Goal: Contribute content: Contribute content

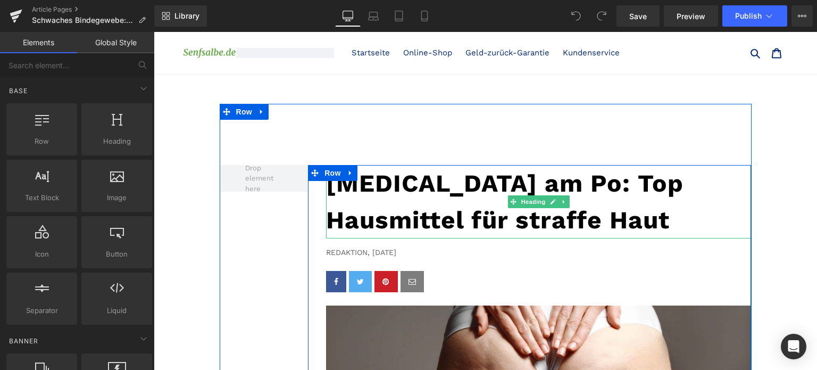
click at [470, 217] on h1 "[MEDICAL_DATA] am Po: Top Hausmittel für straffe Haut" at bounding box center [538, 201] width 425 height 73
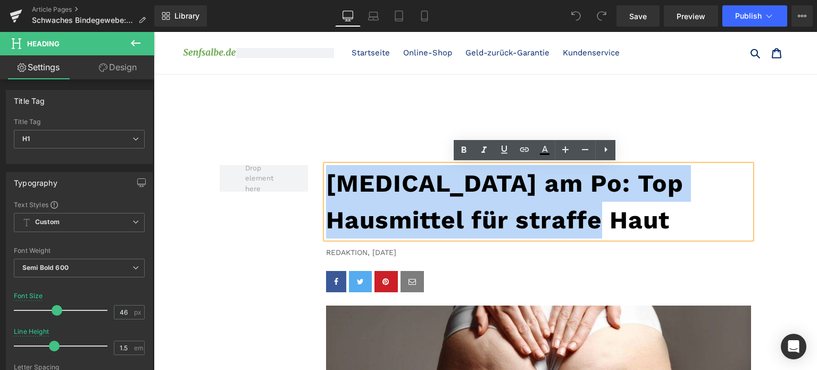
drag, startPoint x: 470, startPoint y: 217, endPoint x: 329, endPoint y: 176, distance: 146.7
click at [329, 176] on h1 "[MEDICAL_DATA] am Po: Top Hausmittel für straffe Haut" at bounding box center [538, 201] width 425 height 73
paste div
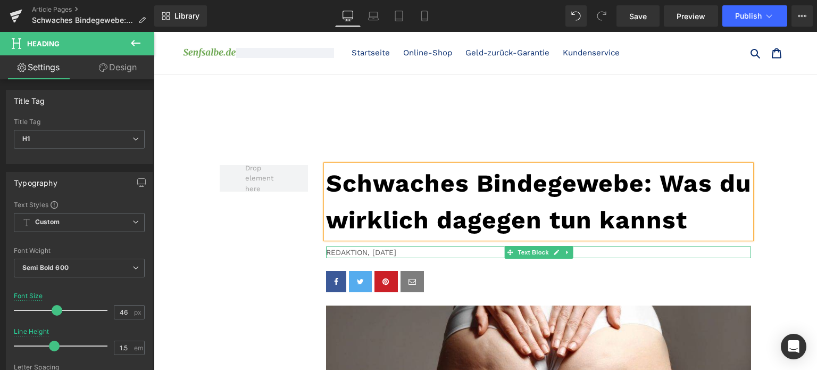
click at [398, 253] on p "Redaktion, [DATE]" at bounding box center [538, 252] width 425 height 12
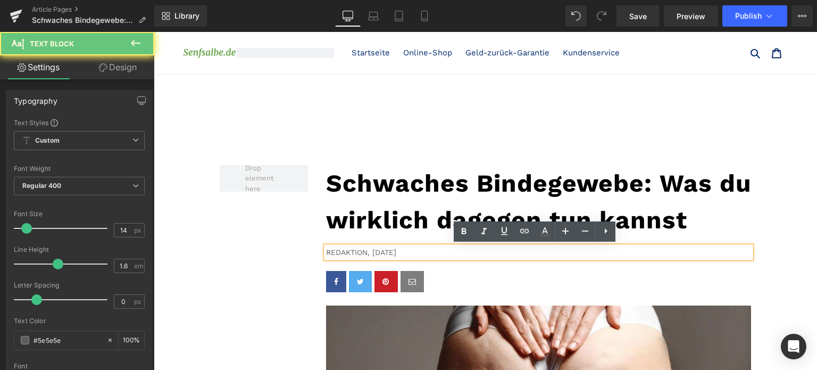
click at [398, 253] on p "Redaktion, [DATE]" at bounding box center [538, 252] width 425 height 12
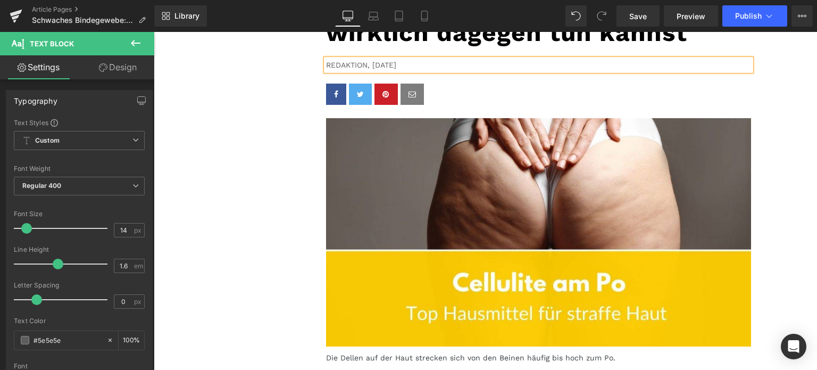
scroll to position [187, 0]
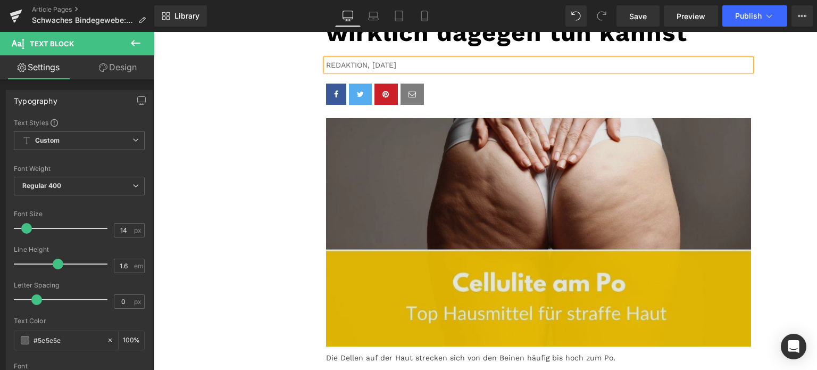
click at [451, 221] on img at bounding box center [538, 232] width 425 height 228
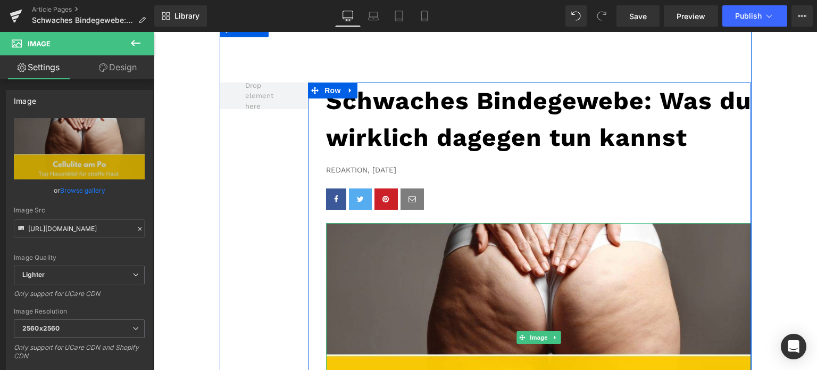
scroll to position [81, 0]
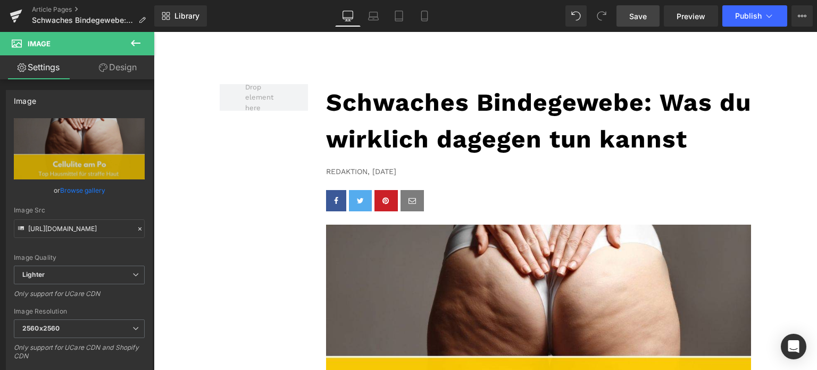
click at [631, 14] on span "Save" at bounding box center [638, 16] width 18 height 11
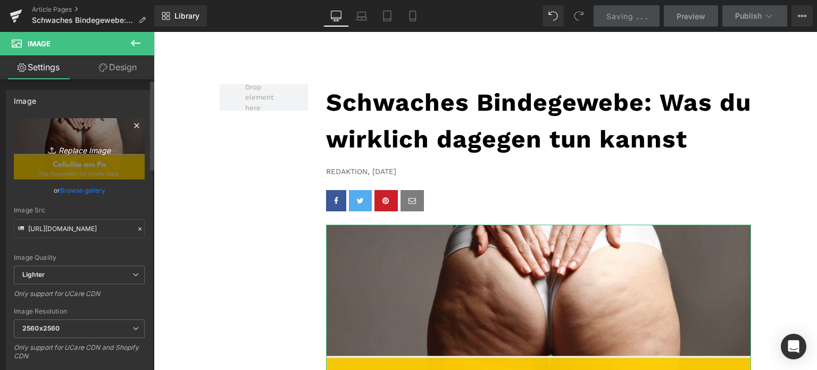
click at [99, 140] on link "Replace Image" at bounding box center [79, 148] width 131 height 61
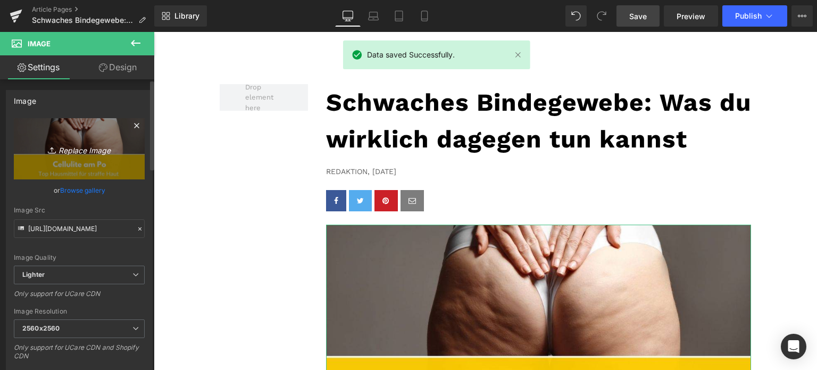
type input "C:\fakepath\schwaches-bindegewebe.jpg"
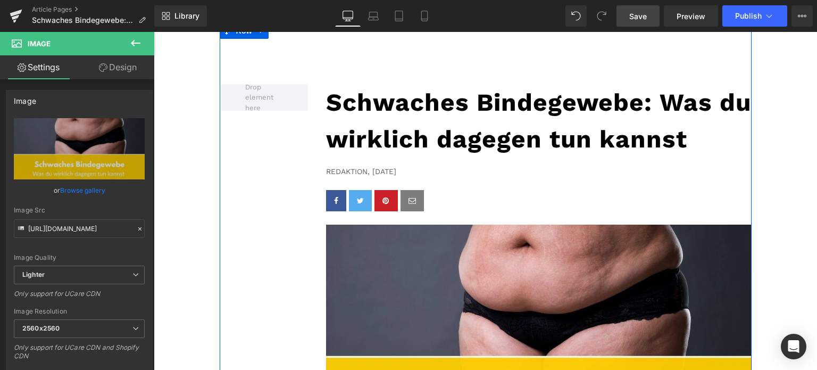
type input "[URL][DOMAIN_NAME]"
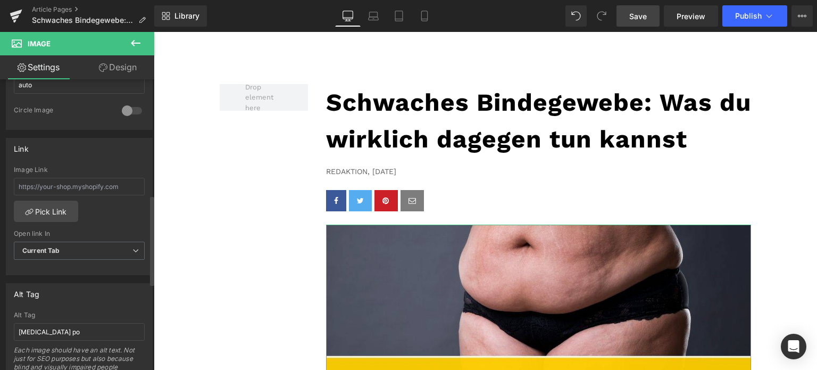
scroll to position [479, 0]
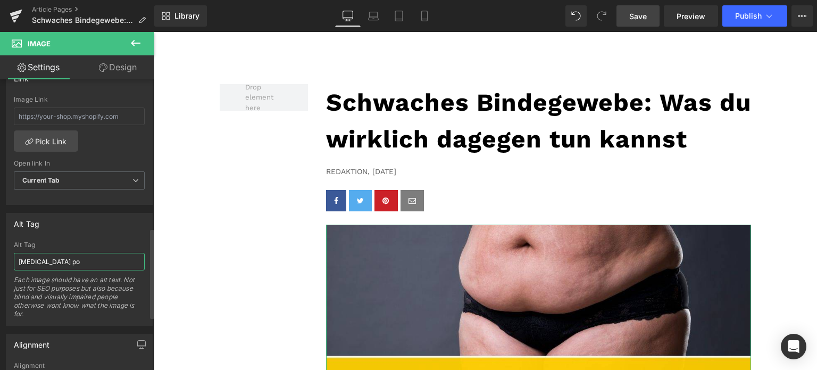
click at [80, 254] on input "[MEDICAL_DATA] po" at bounding box center [79, 262] width 131 height 18
click at [80, 255] on input "[MEDICAL_DATA] po" at bounding box center [79, 262] width 131 height 18
click at [79, 259] on input "[MEDICAL_DATA] po" at bounding box center [79, 262] width 131 height 18
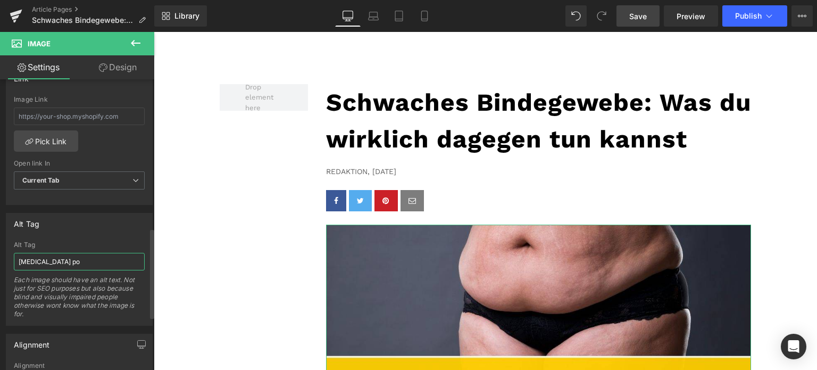
click at [79, 259] on input "[MEDICAL_DATA] po" at bounding box center [79, 262] width 131 height 18
type input "schwaches Bindegewebe"
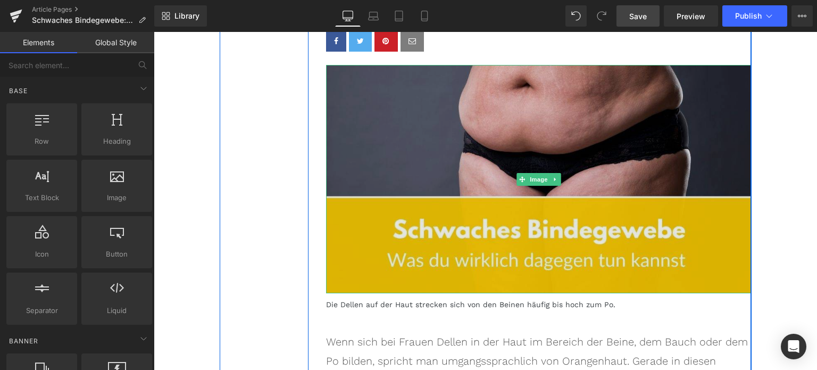
scroll to position [294, 0]
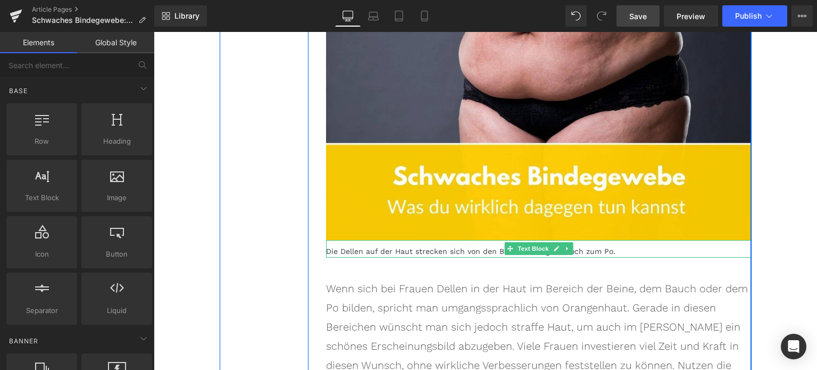
click at [516, 249] on span "Text Block" at bounding box center [533, 248] width 35 height 13
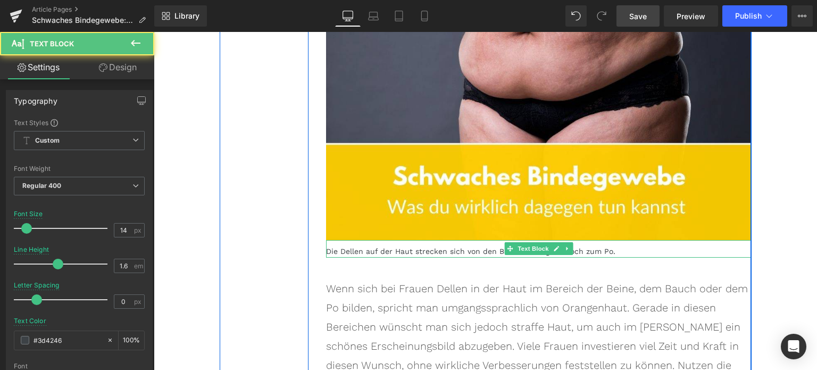
click at [457, 252] on p "Die Dellen auf der Haut strecken sich von den Beinen häufig bis hoch zum Po." at bounding box center [538, 251] width 425 height 12
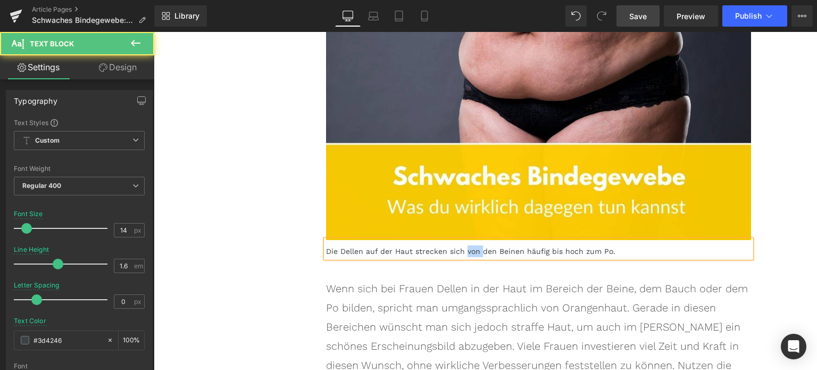
click at [457, 252] on p "Die Dellen auf der Haut strecken sich von den Beinen häufig bis hoch zum Po." at bounding box center [538, 251] width 425 height 12
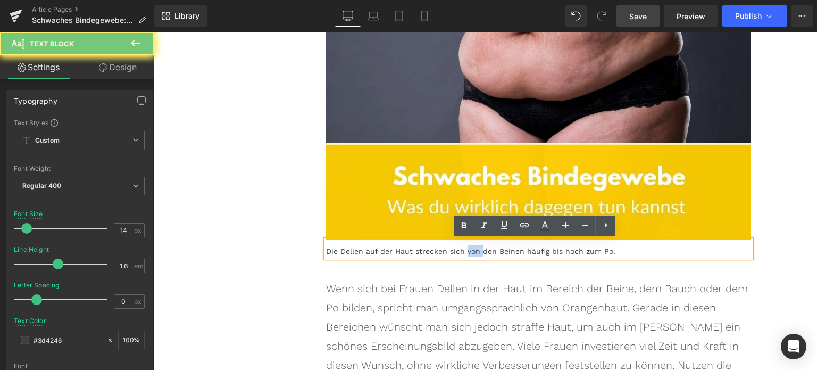
click at [457, 252] on p "Die Dellen auf der Haut strecken sich von den Beinen häufig bis hoch zum Po." at bounding box center [538, 251] width 425 height 12
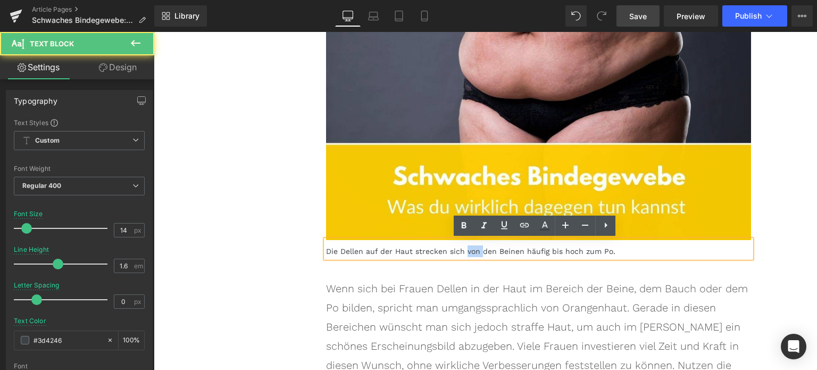
click at [457, 252] on p "Die Dellen auf der Haut strecken sich von den Beinen häufig bis hoch zum Po." at bounding box center [538, 251] width 425 height 12
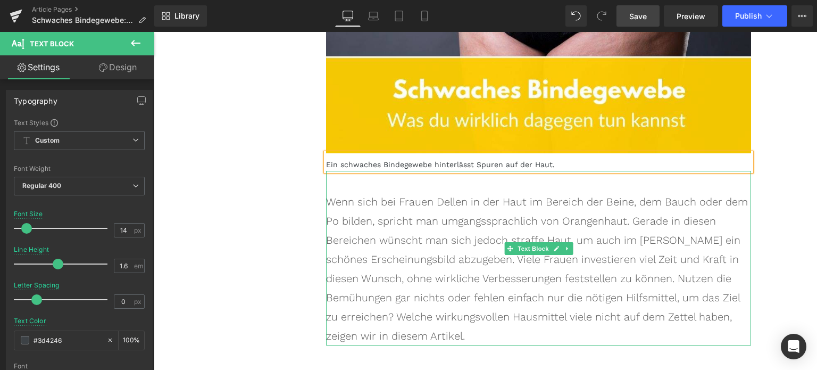
scroll to position [403, 0]
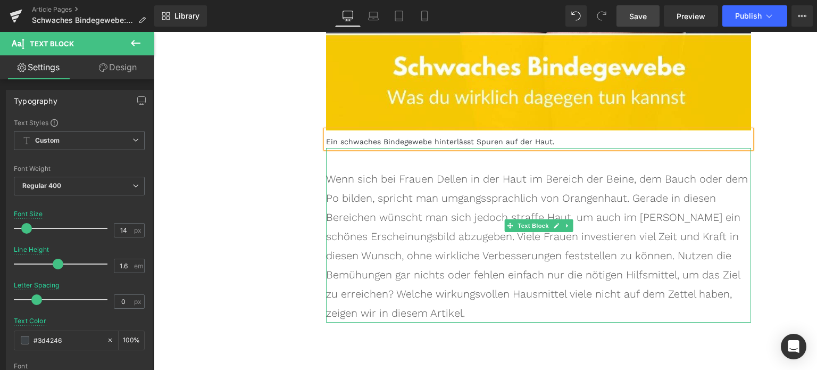
click at [469, 222] on p "Wenn sich bei Frauen Dellen in der Haut im Bereich der Beine, dem Bauch oder de…" at bounding box center [538, 245] width 425 height 153
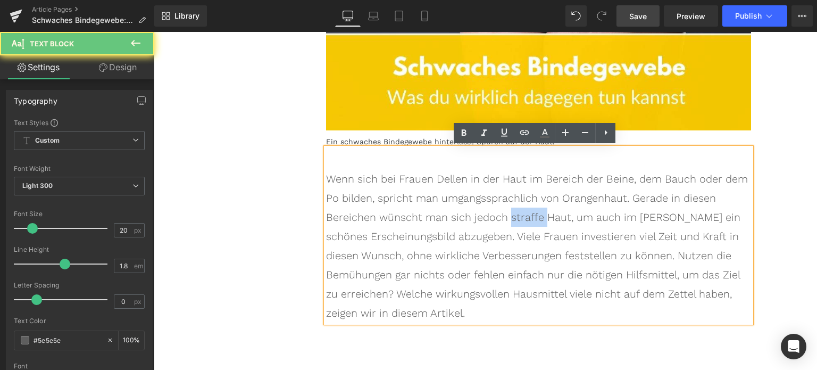
click at [469, 222] on p "Wenn sich bei Frauen Dellen in der Haut im Bereich der Beine, dem Bauch oder de…" at bounding box center [538, 245] width 425 height 153
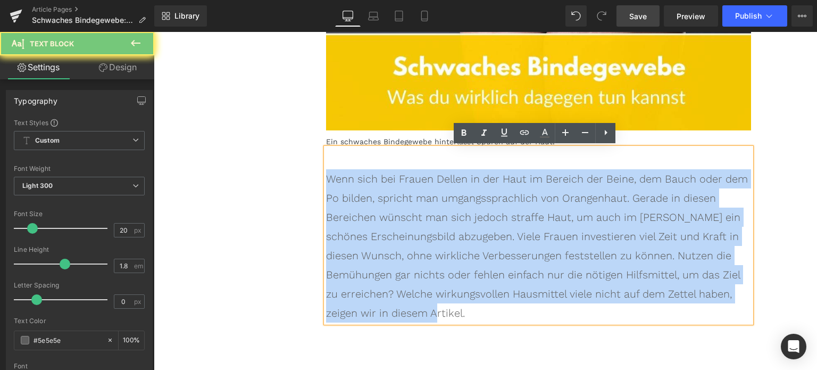
click at [469, 222] on p "Wenn sich bei Frauen Dellen in der Haut im Bereich der Beine, dem Bauch oder de…" at bounding box center [538, 245] width 425 height 153
paste div
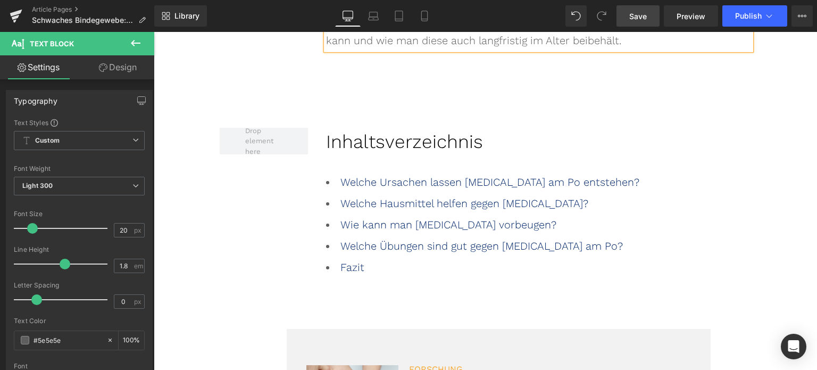
scroll to position [669, 0]
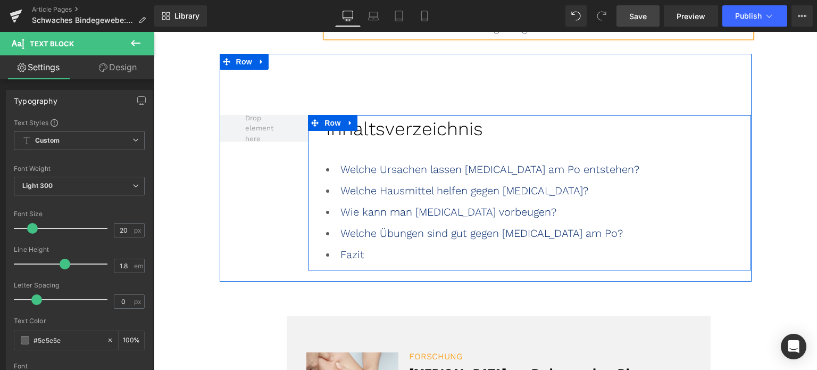
click at [154, 32] on div at bounding box center [154, 32] width 0 height 0
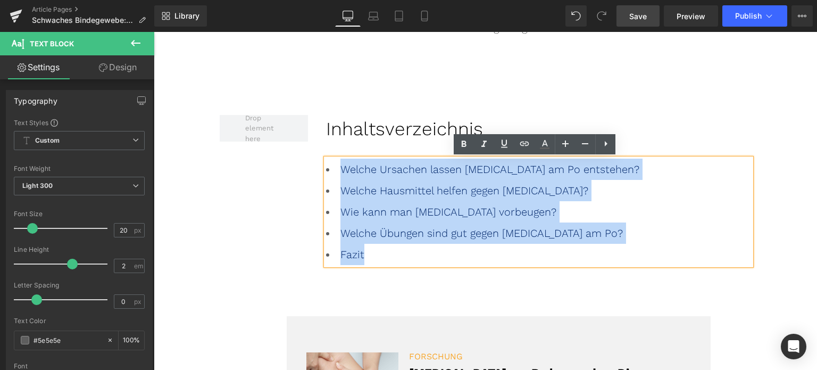
drag, startPoint x: 392, startPoint y: 254, endPoint x: 326, endPoint y: 168, distance: 108.1
click at [326, 168] on ul "Welche Ursachen lassen [MEDICAL_DATA] am Po entstehen? Welche Hausmittel helfen…" at bounding box center [538, 212] width 425 height 106
paste div
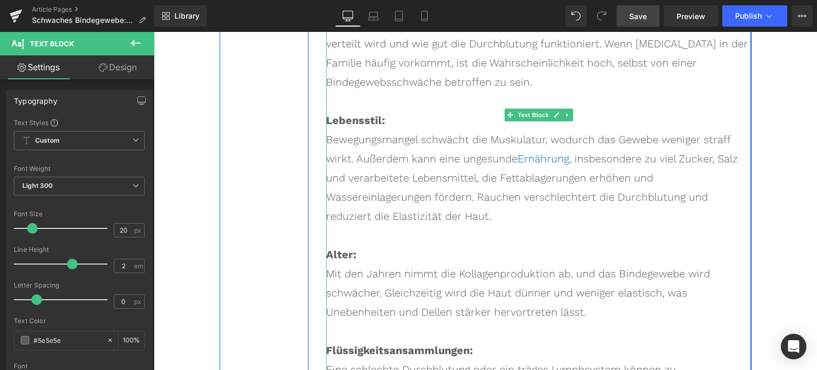
scroll to position [1893, 0]
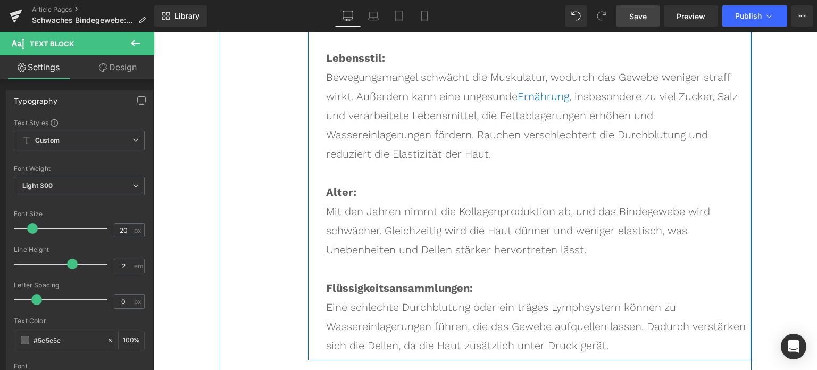
click at [606, 297] on div "Eine schlechte Durchblutung oder ein träges Lymphsystem können zu Wassereinlage…" at bounding box center [538, 325] width 425 height 57
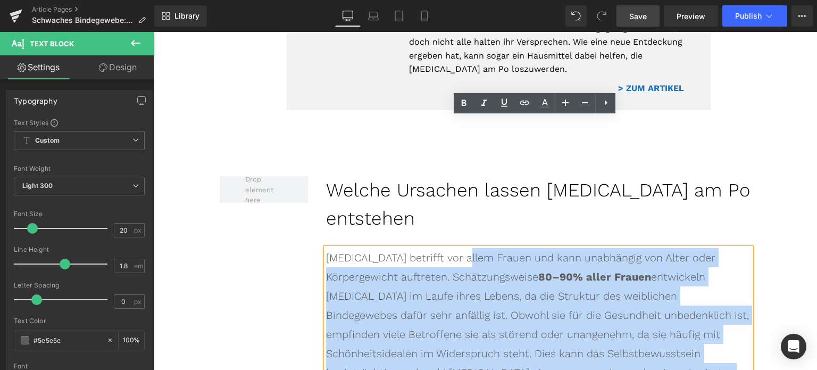
scroll to position [1095, 0]
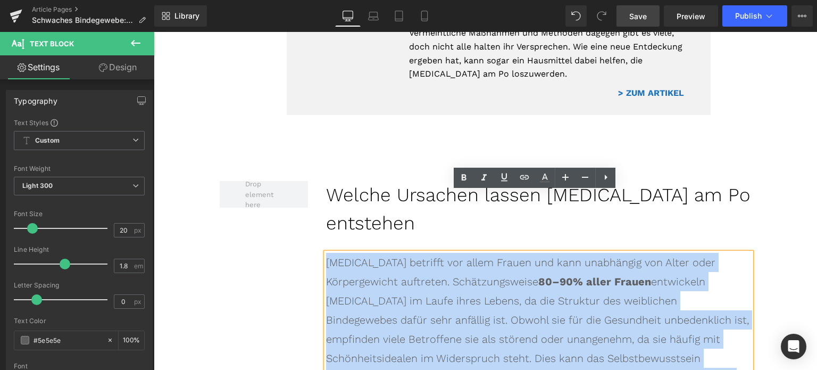
drag, startPoint x: 603, startPoint y: 226, endPoint x: 322, endPoint y: 202, distance: 281.4
paste div
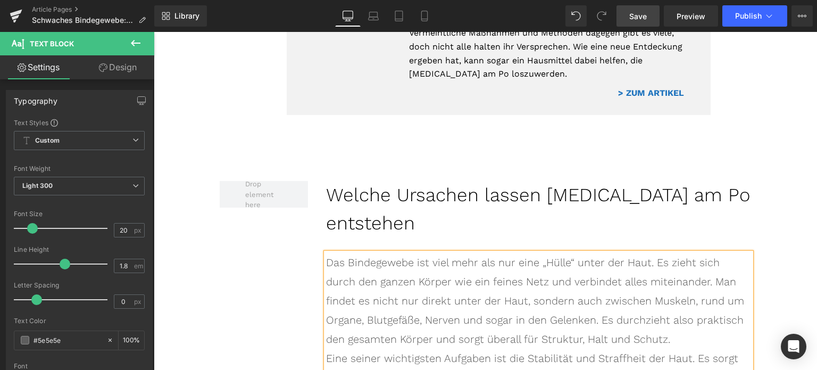
click at [573, 281] on div "Das Bindegewebe ist viel mehr als nur eine „Hülle“ unter der Haut. Es zieht sic…" at bounding box center [538, 301] width 425 height 96
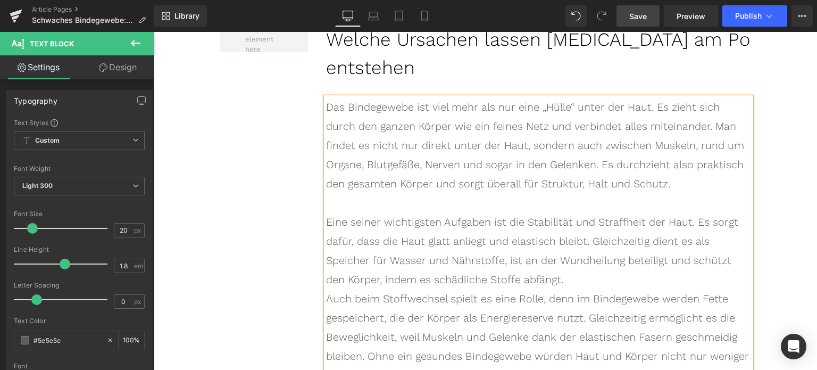
scroll to position [1308, 0]
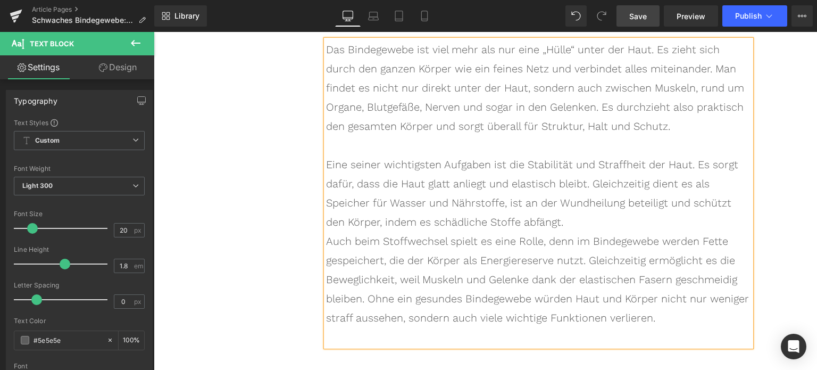
click at [484, 170] on div "Eine seiner wichtigsten Aufgaben ist die Stabilität und Straffheit der Haut. Es…" at bounding box center [538, 193] width 425 height 77
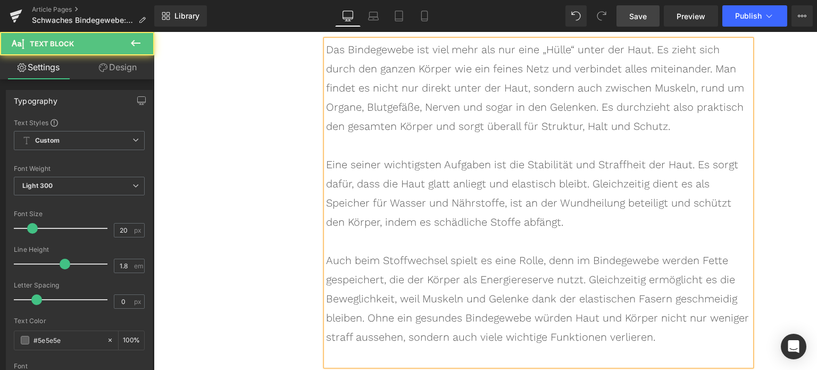
click at [532, 346] on div at bounding box center [538, 355] width 425 height 19
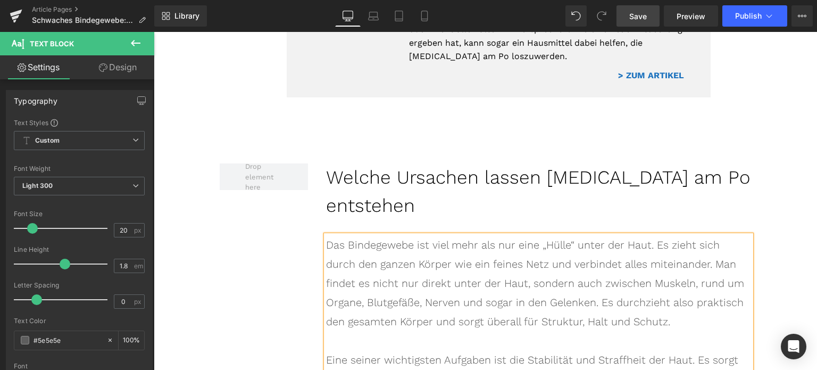
scroll to position [1095, 0]
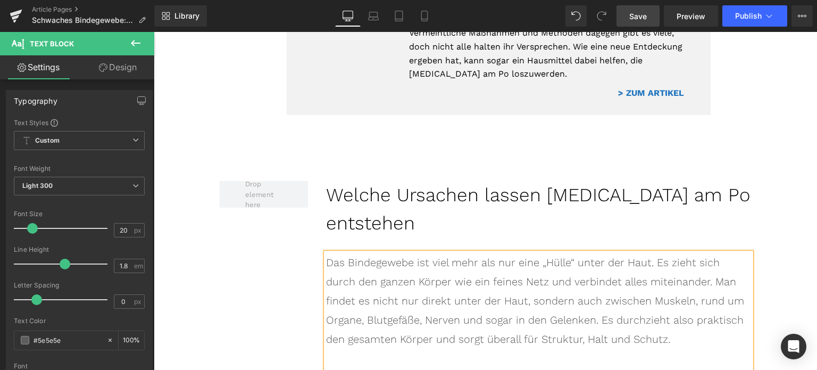
click at [336, 253] on div "Das Bindegewebe ist viel mehr als nur eine „Hülle“ unter der Haut. Es zieht sic…" at bounding box center [538, 301] width 425 height 96
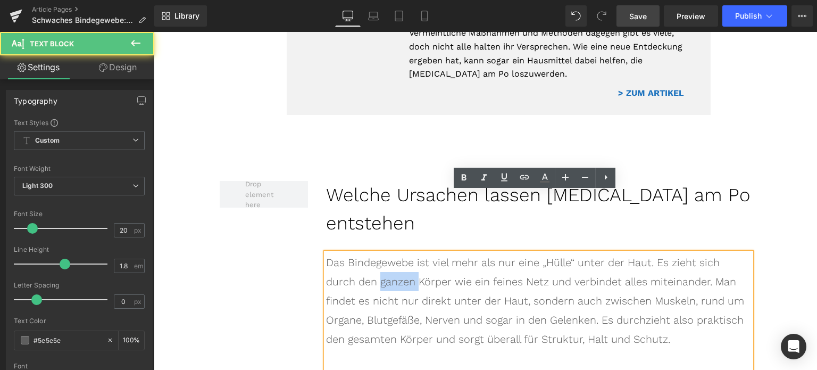
click at [336, 253] on div "Das Bindegewebe ist viel mehr als nur eine „Hülle“ unter der Haut. Es zieht sic…" at bounding box center [538, 301] width 425 height 96
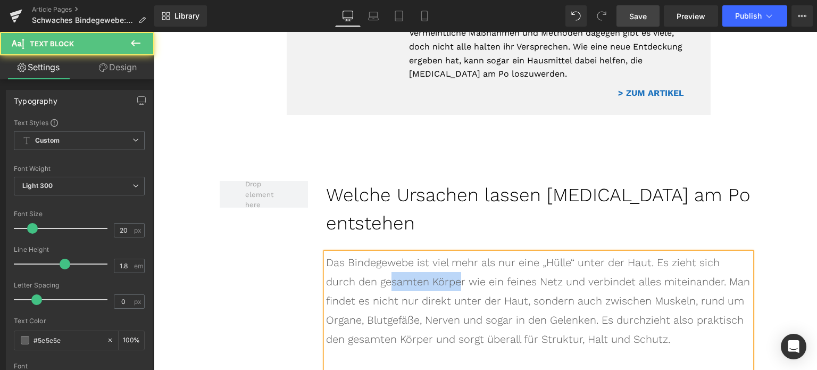
drag, startPoint x: 399, startPoint y: 219, endPoint x: 332, endPoint y: 224, distance: 67.2
click at [332, 253] on div "Das Bindegewebe ist viel mehr als nur eine „Hülle“ unter der Haut. Es zieht sic…" at bounding box center [538, 301] width 425 height 96
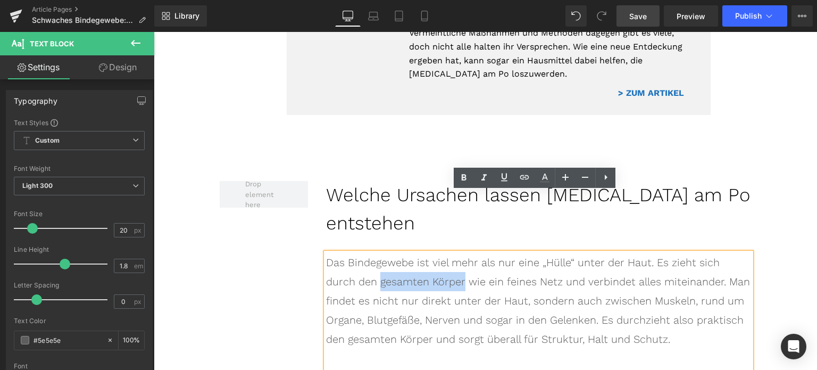
drag, startPoint x: 405, startPoint y: 219, endPoint x: 325, endPoint y: 223, distance: 80.5
click at [326, 253] on div "Das Bindegewebe ist viel mehr als nur eine „Hülle“ unter der Haut. Es zieht sic…" at bounding box center [538, 301] width 425 height 96
drag, startPoint x: 459, startPoint y: 181, endPoint x: 464, endPoint y: 187, distance: 7.9
click at [459, 182] on icon at bounding box center [464, 177] width 13 height 13
click at [518, 259] on div "Das Bindegewebe ist viel mehr als nur eine „Hülle“ unter der Haut. Es zieht sic…" at bounding box center [538, 301] width 425 height 96
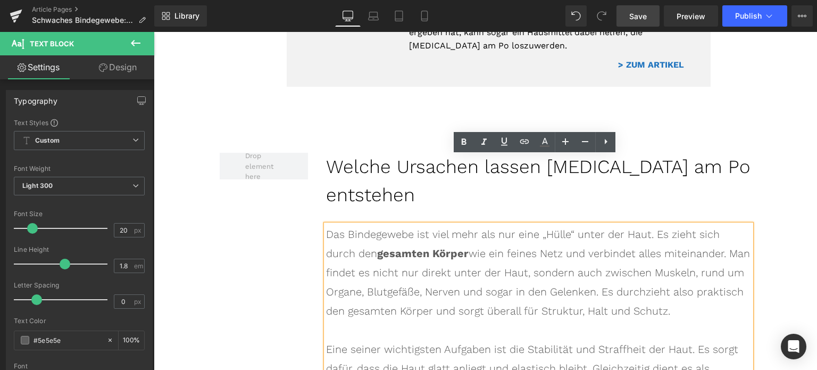
scroll to position [1148, 0]
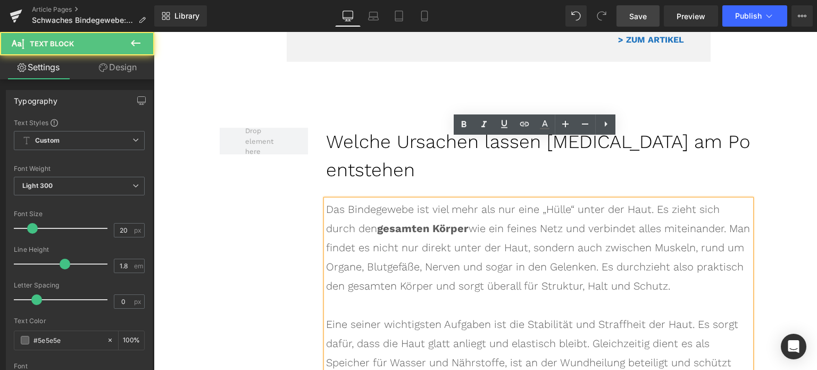
click at [377, 222] on strong "gesamten Körper" at bounding box center [423, 228] width 92 height 13
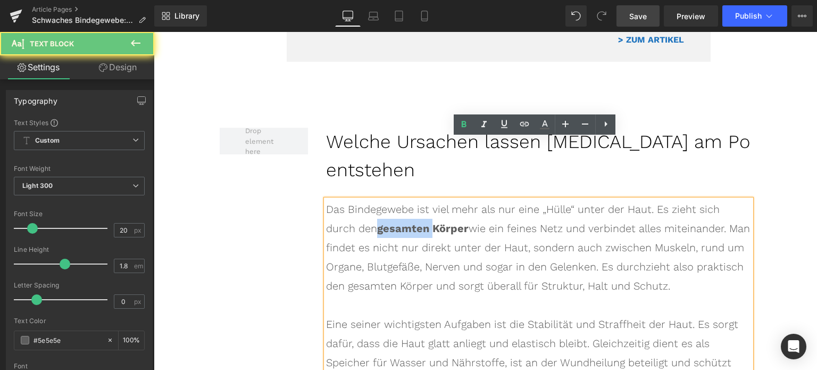
click at [377, 222] on strong "gesamten Körper" at bounding box center [423, 228] width 92 height 13
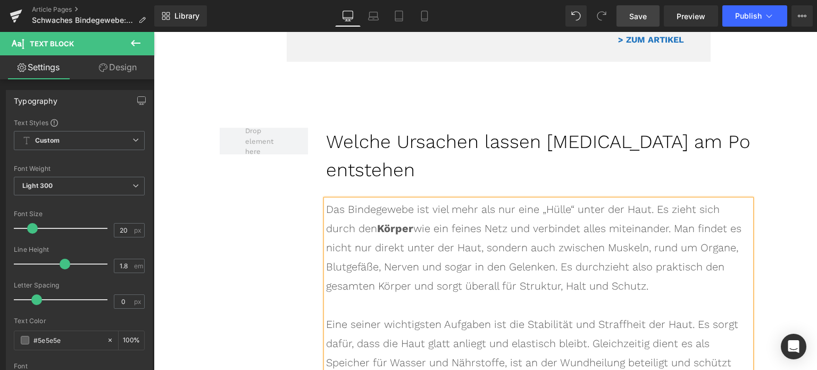
click at [377, 222] on strong "Körper" at bounding box center [395, 228] width 36 height 13
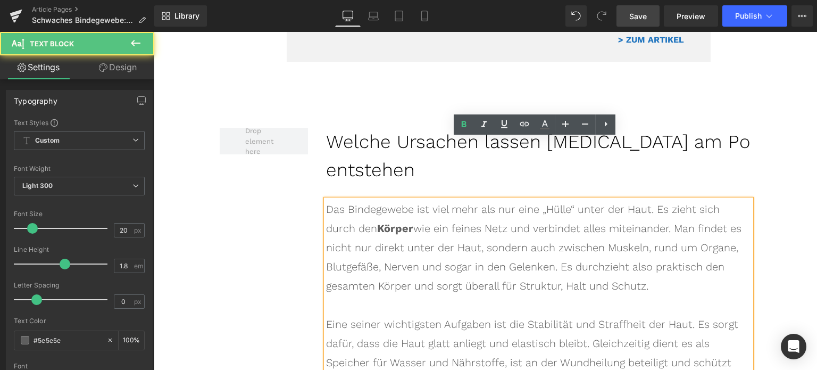
click at [377, 222] on strong "Körper" at bounding box center [395, 228] width 36 height 13
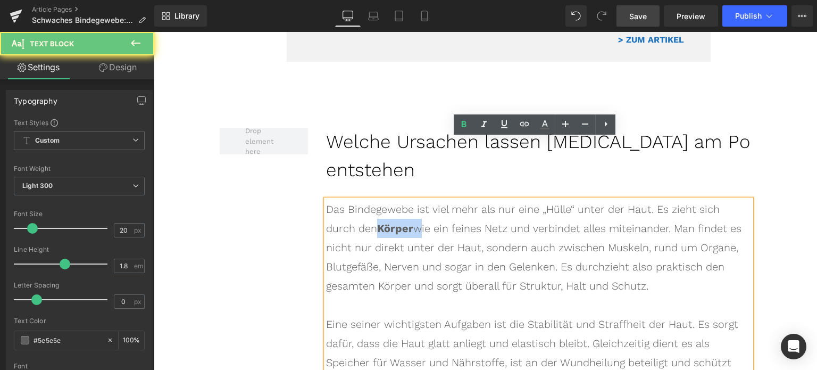
click at [377, 222] on strong "Körper" at bounding box center [395, 228] width 36 height 13
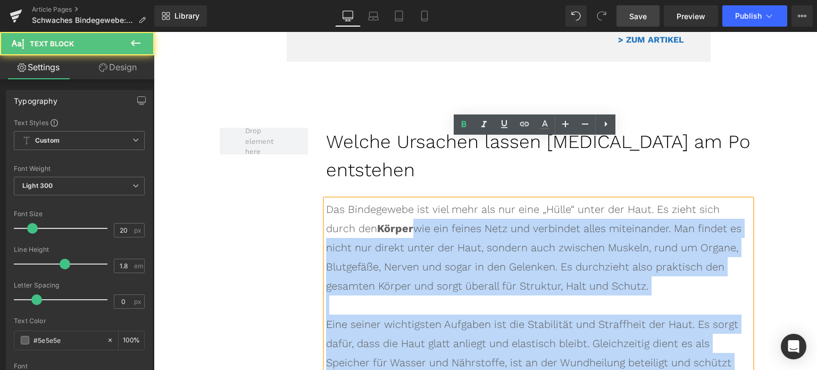
drag, startPoint x: 357, startPoint y: 165, endPoint x: 321, endPoint y: 165, distance: 35.6
click at [326, 200] on div "Das Bindegewebe ist viel mehr als nur eine „Hülle“ unter der Haut. Es zieht sic…" at bounding box center [538, 353] width 425 height 306
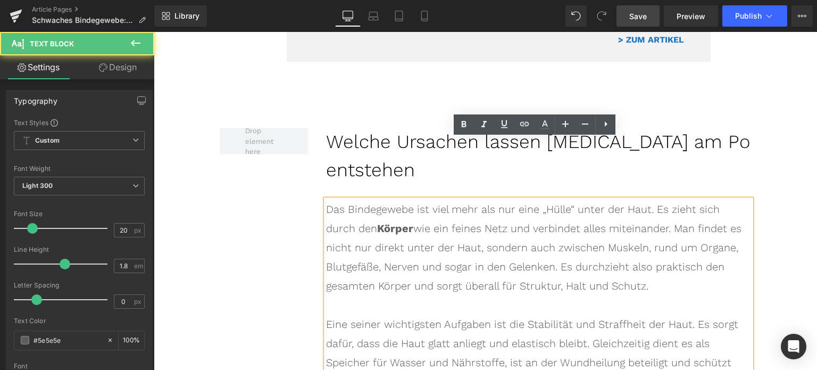
click at [377, 222] on strong "Körper" at bounding box center [395, 228] width 36 height 13
drag, startPoint x: 358, startPoint y: 170, endPoint x: 326, endPoint y: 166, distance: 32.1
click at [377, 222] on strong "Körper" at bounding box center [395, 228] width 36 height 13
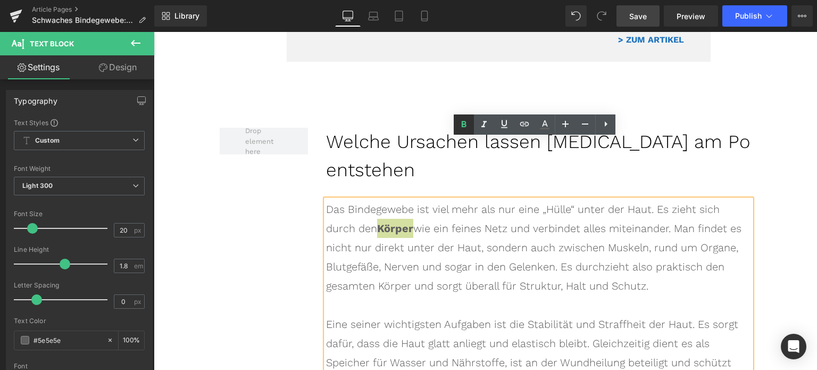
click at [464, 126] on icon at bounding box center [464, 124] width 13 height 13
click at [494, 295] on div at bounding box center [538, 304] width 425 height 19
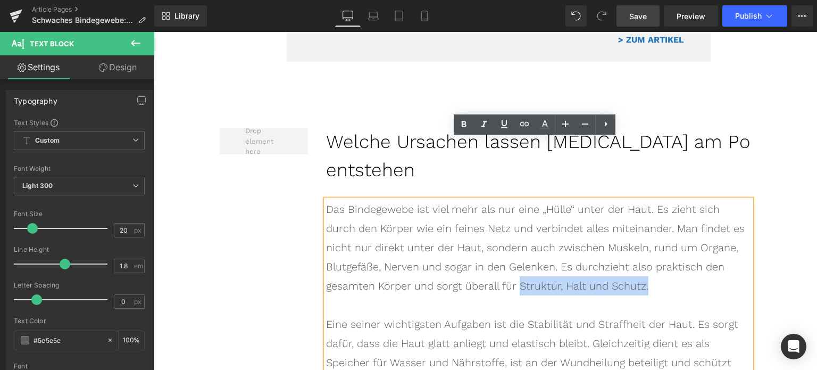
drag, startPoint x: 493, startPoint y: 227, endPoint x: 374, endPoint y: 228, distance: 119.2
click at [374, 228] on div "Das Bindegewebe ist viel mehr als nur eine „Hülle“ unter der Haut. Es zieht sic…" at bounding box center [538, 248] width 425 height 96
click at [465, 125] on icon at bounding box center [464, 124] width 5 height 6
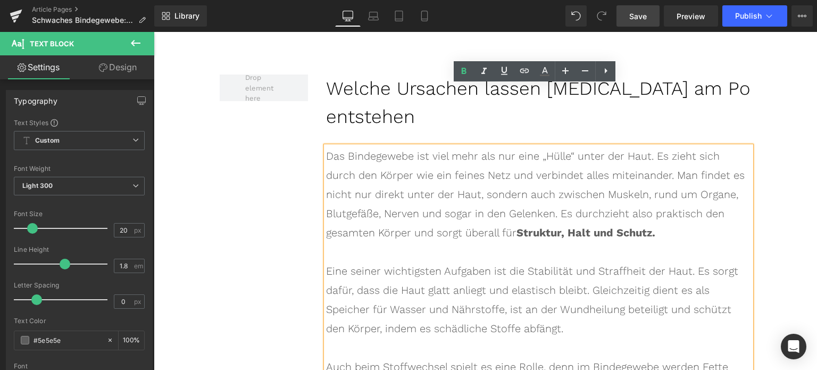
scroll to position [1255, 0]
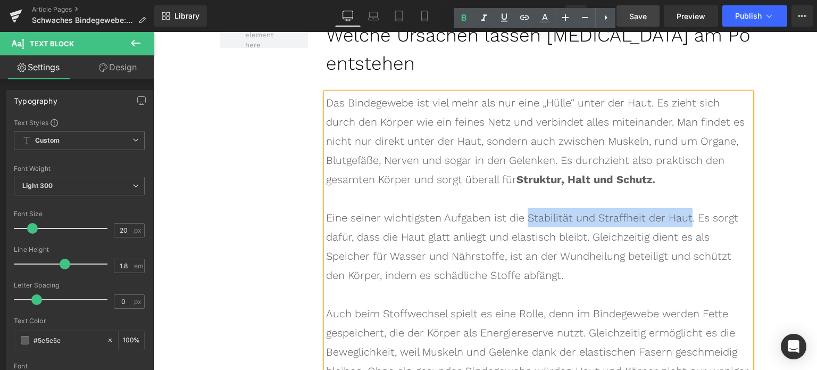
drag, startPoint x: 512, startPoint y: 159, endPoint x: 664, endPoint y: 156, distance: 151.7
click at [664, 208] on div "Eine seiner wichtigsten Aufgaben ist die Stabilität und Straffheit der Haut. Es…" at bounding box center [538, 246] width 425 height 77
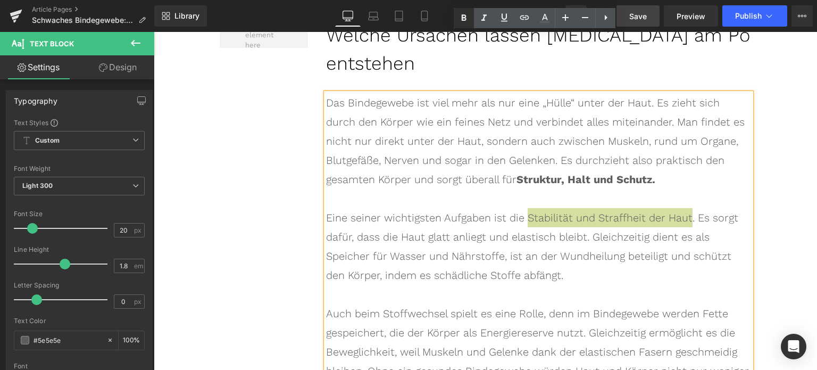
click at [460, 16] on icon at bounding box center [464, 18] width 13 height 13
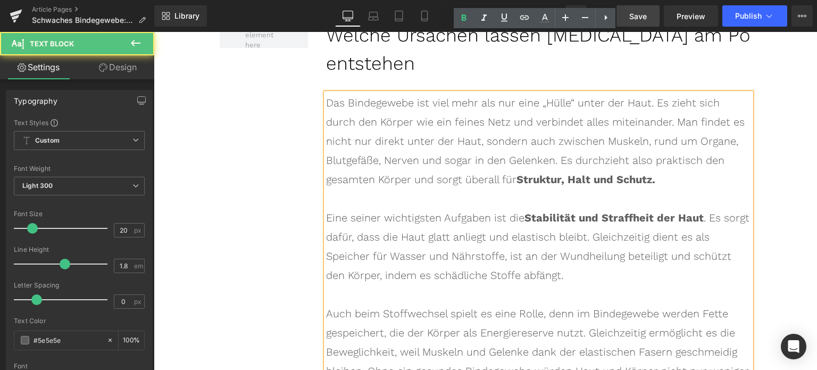
click at [686, 208] on div "Eine seiner wichtigsten Aufgaben ist die Stabilität und Straffheit der Haut . E…" at bounding box center [538, 246] width 425 height 77
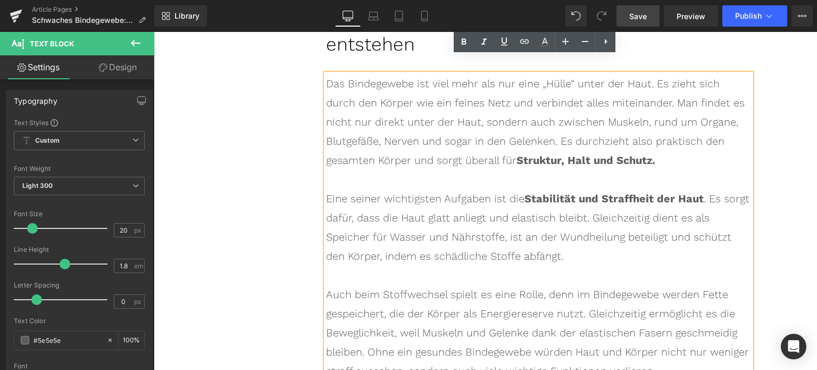
scroll to position [1308, 0]
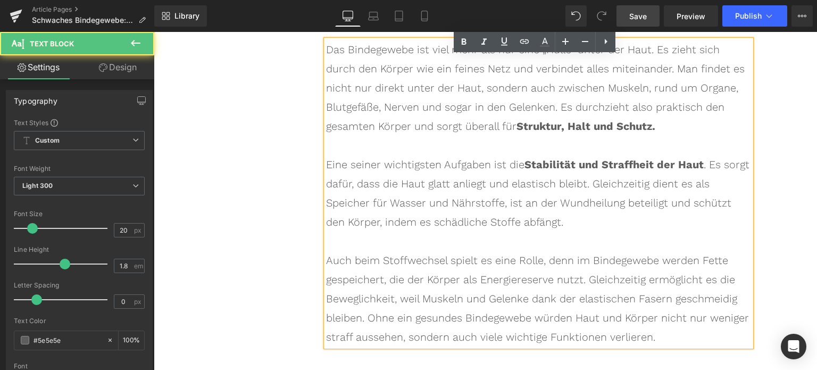
click at [610, 251] on div "Auch beim Stoffwechsel spielt es eine Rolle, denn im Bindegewebe werden Fette g…" at bounding box center [538, 299] width 425 height 96
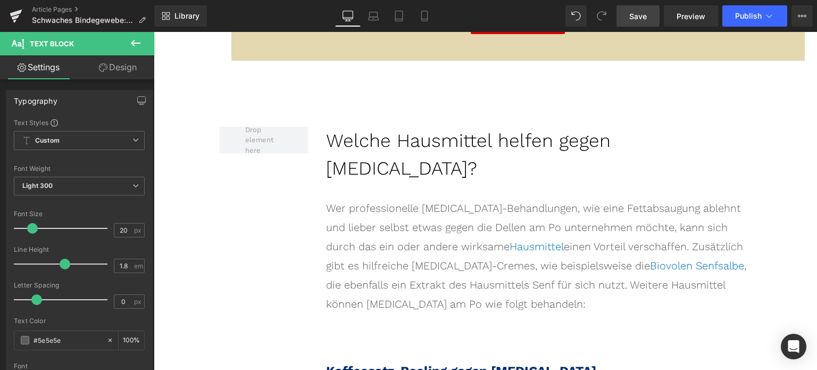
scroll to position [1946, 0]
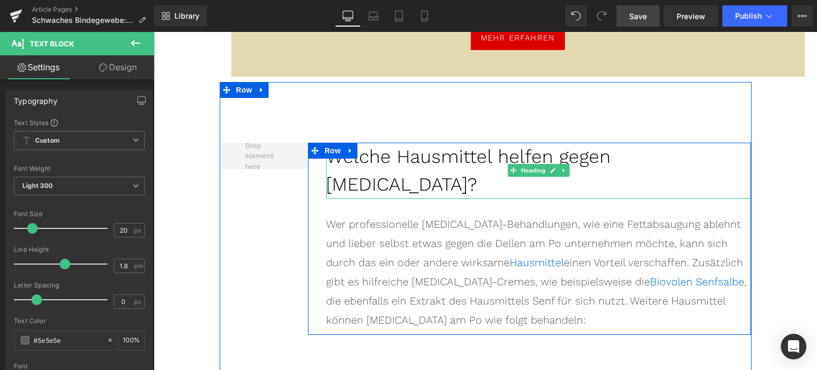
click at [403, 143] on h2 "Welche Hausmittel helfen gegen [MEDICAL_DATA]?" at bounding box center [538, 171] width 425 height 56
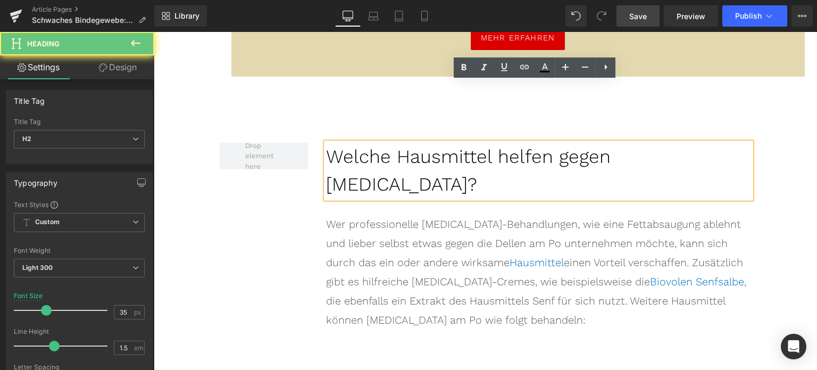
click at [403, 143] on h2 "Welche Hausmittel helfen gegen [MEDICAL_DATA]?" at bounding box center [538, 171] width 425 height 56
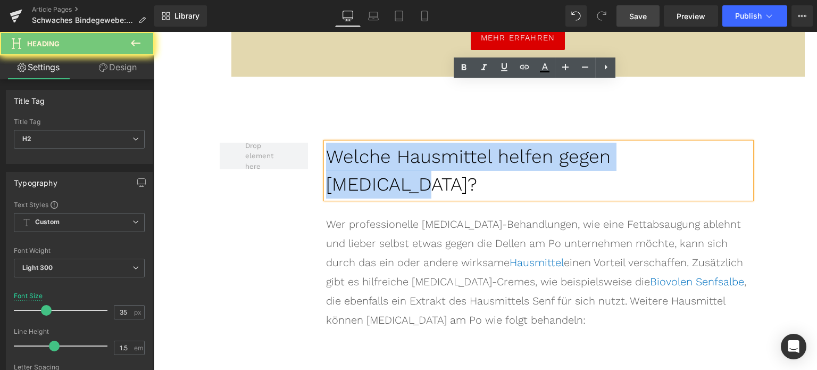
click at [403, 143] on h2 "Welche Hausmittel helfen gegen [MEDICAL_DATA]?" at bounding box center [538, 171] width 425 height 56
paste div
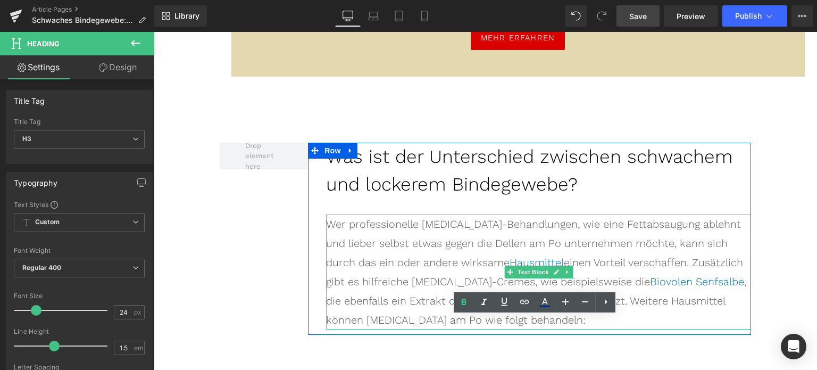
click at [410, 214] on div "Wer professionelle [MEDICAL_DATA]-Behandlungen, wie eine Fettabsaugung ablehnt …" at bounding box center [538, 271] width 425 height 115
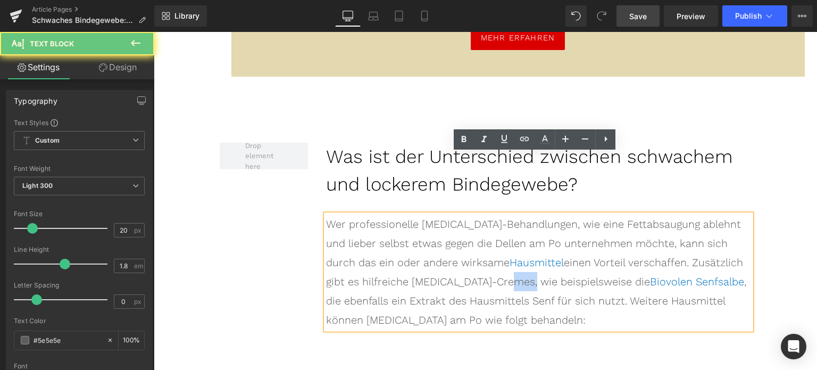
click at [410, 214] on div "Wer professionelle [MEDICAL_DATA]-Behandlungen, wie eine Fettabsaugung ablehnt …" at bounding box center [538, 271] width 425 height 115
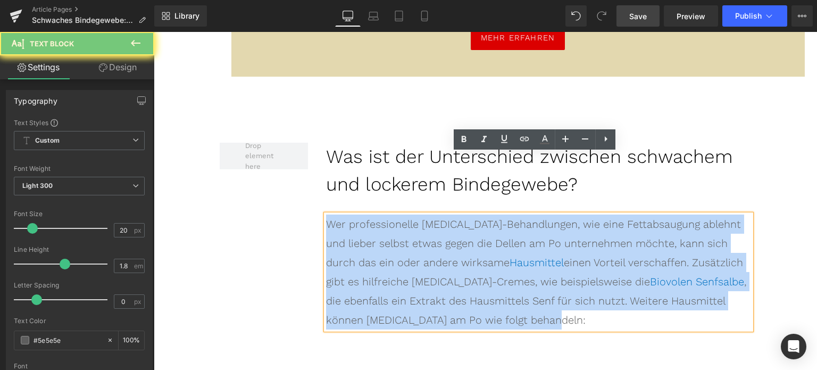
click at [410, 214] on div "Wer professionelle [MEDICAL_DATA]-Behandlungen, wie eine Fettabsaugung ablehnt …" at bounding box center [538, 271] width 425 height 115
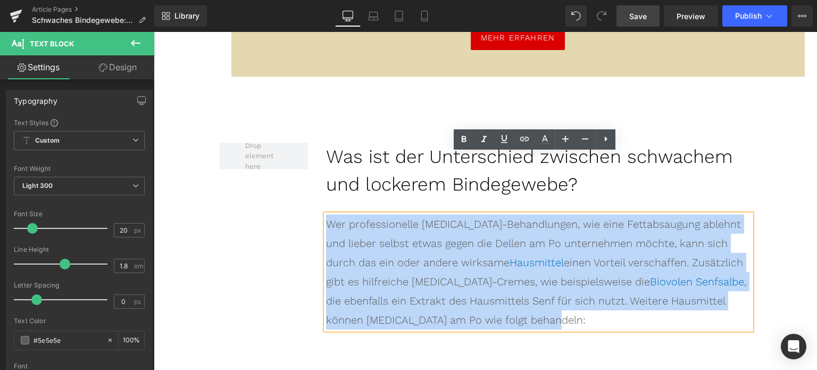
paste div
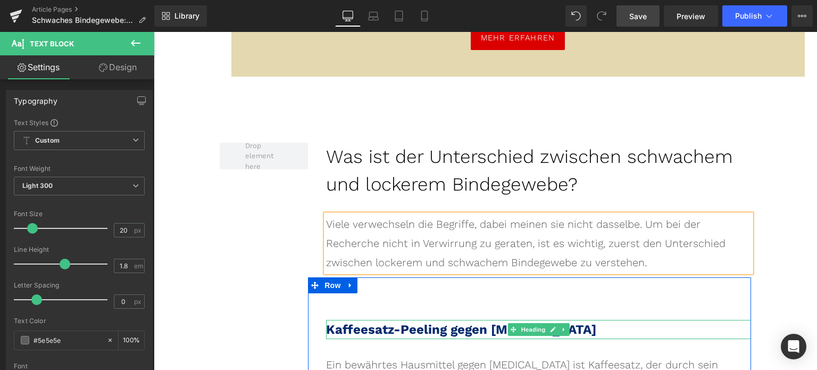
click at [397, 322] on span "Kaffeesatz-Peeling gegen [MEDICAL_DATA]" at bounding box center [461, 329] width 270 height 15
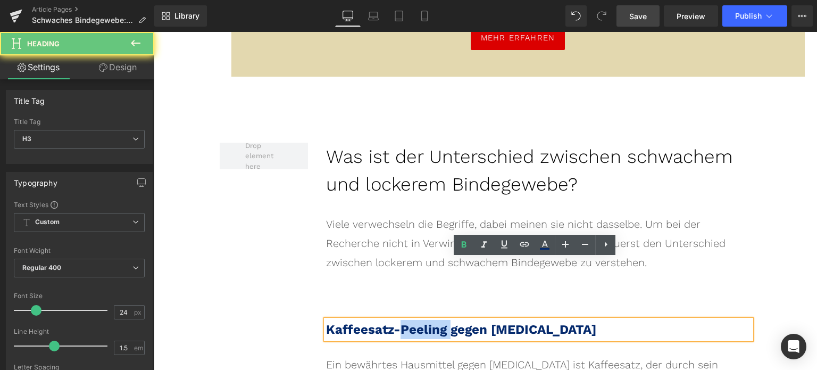
click at [397, 322] on span "Kaffeesatz-Peeling gegen [MEDICAL_DATA]" at bounding box center [461, 329] width 270 height 15
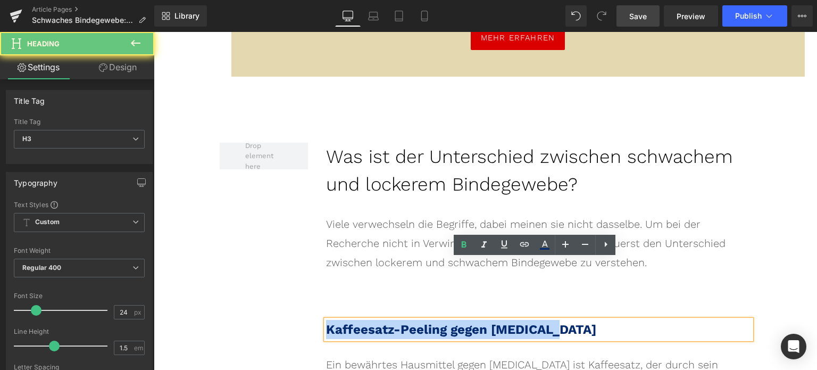
click at [397, 322] on span "Kaffeesatz-Peeling gegen [MEDICAL_DATA]" at bounding box center [461, 329] width 270 height 15
paste div
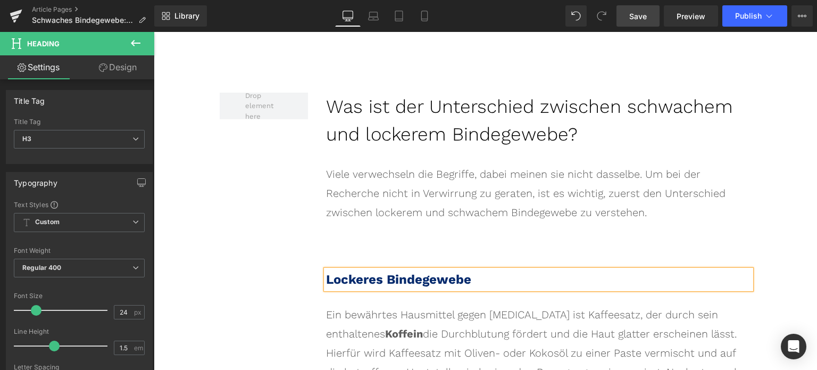
scroll to position [2053, 0]
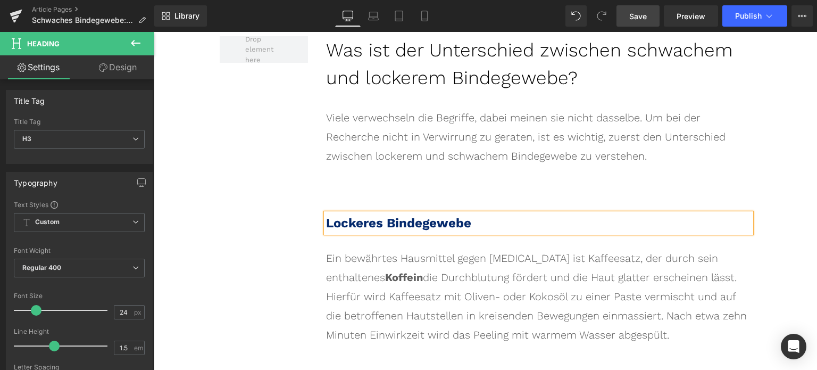
click at [464, 248] on div "Ein bewährtes Hausmittel gegen [MEDICAL_DATA] ist Kaffeesatz, der durch sein en…" at bounding box center [538, 296] width 425 height 96
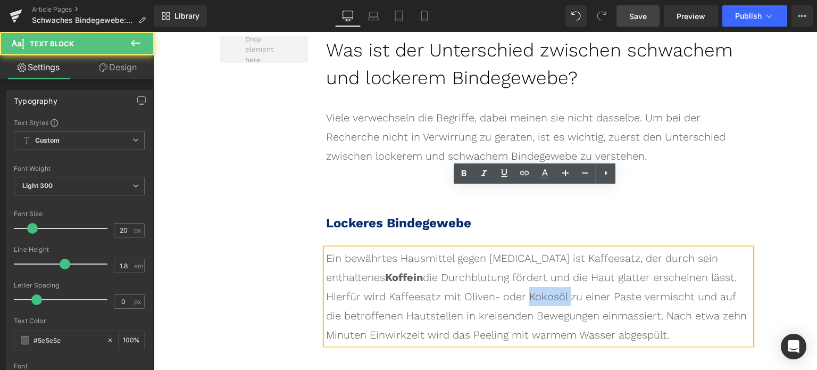
click at [464, 248] on div "Ein bewährtes Hausmittel gegen [MEDICAL_DATA] ist Kaffeesatz, der durch sein en…" at bounding box center [538, 296] width 425 height 96
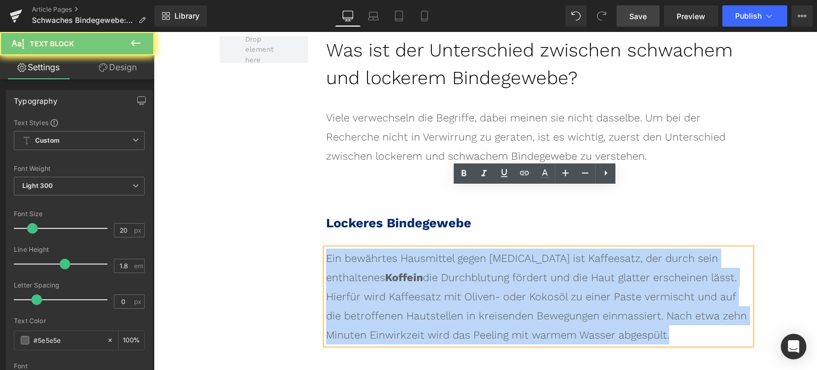
click at [464, 248] on div "Ein bewährtes Hausmittel gegen [MEDICAL_DATA] ist Kaffeesatz, der durch sein en…" at bounding box center [538, 296] width 425 height 96
paste div
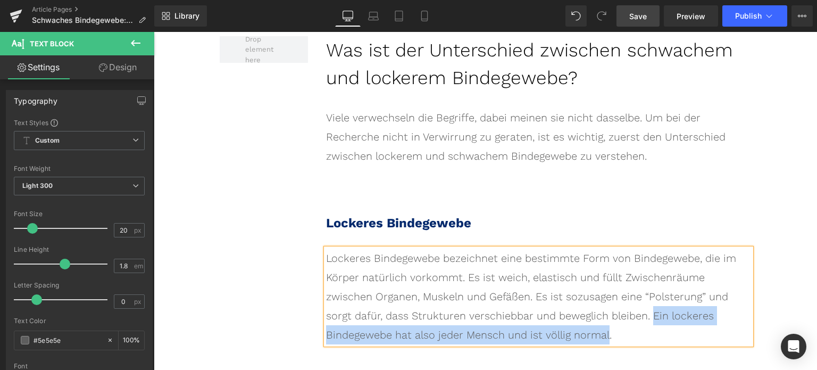
drag, startPoint x: 458, startPoint y: 274, endPoint x: 549, endPoint y: 258, distance: 92.4
click at [549, 258] on div "Lockeres Bindegewebe bezeichnet eine bestimmte Form von Bindegewebe, die im Kör…" at bounding box center [538, 296] width 425 height 96
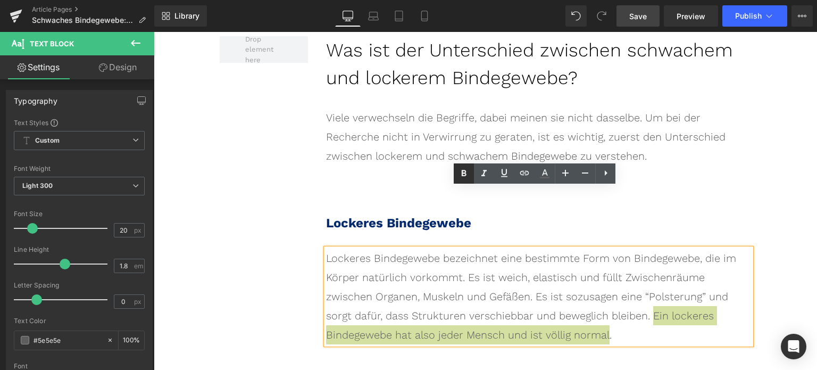
click at [458, 175] on icon at bounding box center [464, 173] width 13 height 13
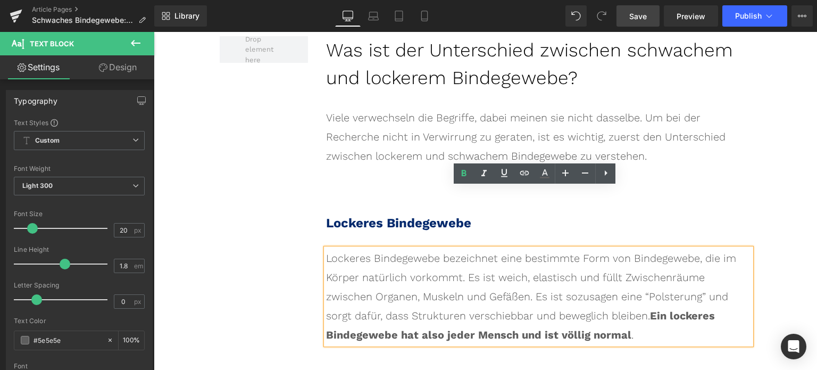
click at [682, 171] on div "Lockeres Bindegewebe Heading Lockeres Bindegewebe bezeichnet eine bestimmte For…" at bounding box center [529, 260] width 443 height 179
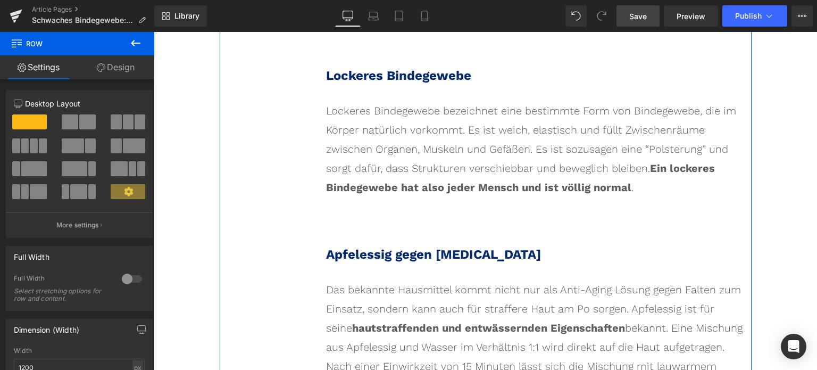
scroll to position [2212, 0]
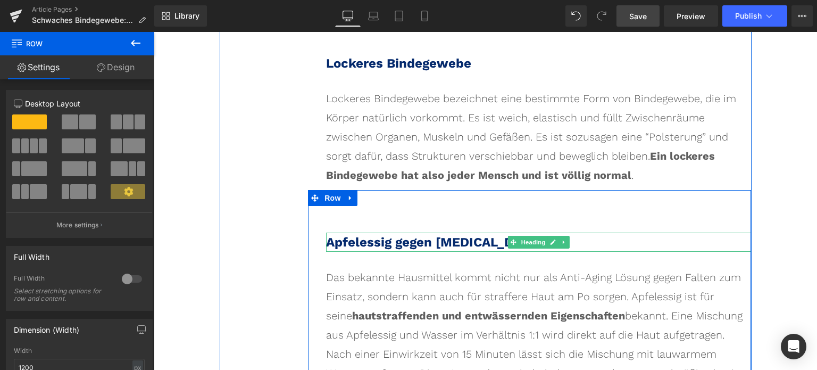
click at [413, 235] on span "Apfelessig gegen [MEDICAL_DATA]" at bounding box center [433, 242] width 215 height 15
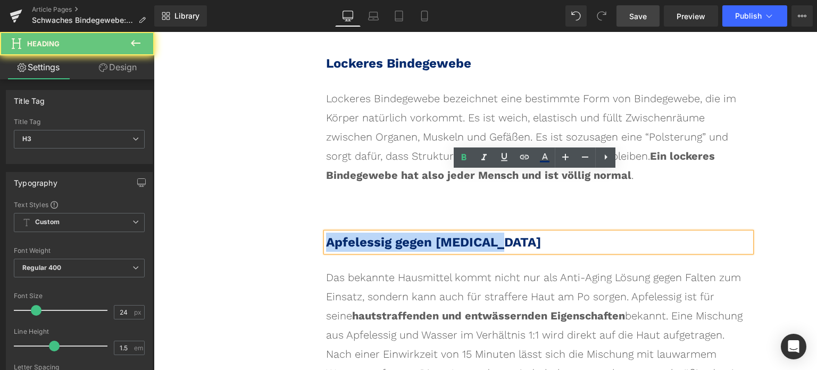
click at [413, 235] on span "Apfelessig gegen [MEDICAL_DATA]" at bounding box center [433, 242] width 215 height 15
paste div
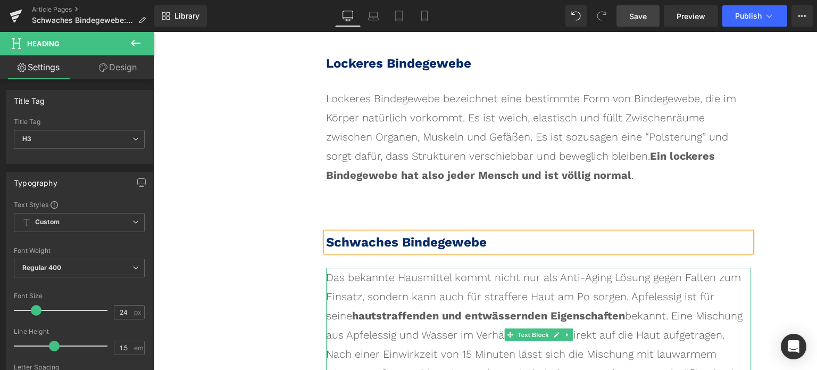
click at [427, 277] on div "Das bekannte Hausmittel kommt nicht nur als Anti-Aging Lösung gegen Falten zum …" at bounding box center [538, 335] width 425 height 134
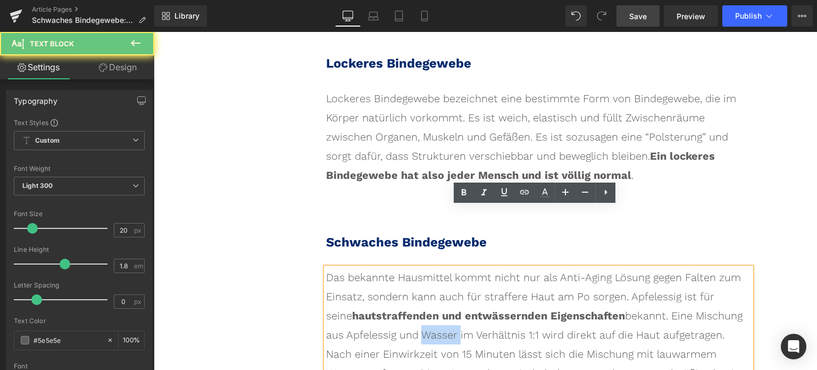
click at [427, 277] on div "Das bekannte Hausmittel kommt nicht nur als Anti-Aging Lösung gegen Falten zum …" at bounding box center [538, 335] width 425 height 134
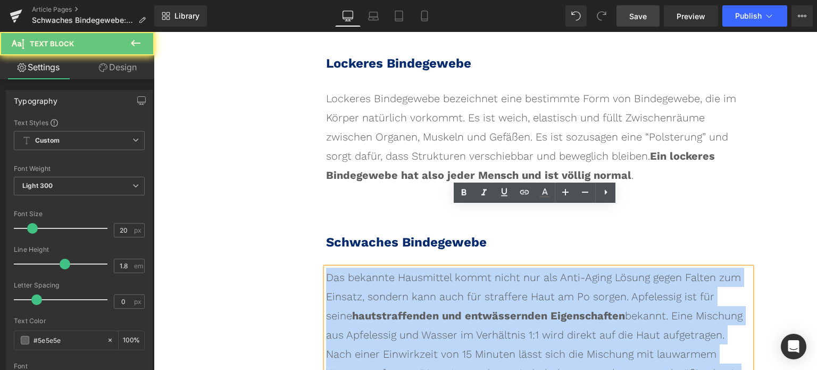
click at [427, 277] on div "Das bekannte Hausmittel kommt nicht nur als Anti-Aging Lösung gegen Falten zum …" at bounding box center [538, 335] width 425 height 134
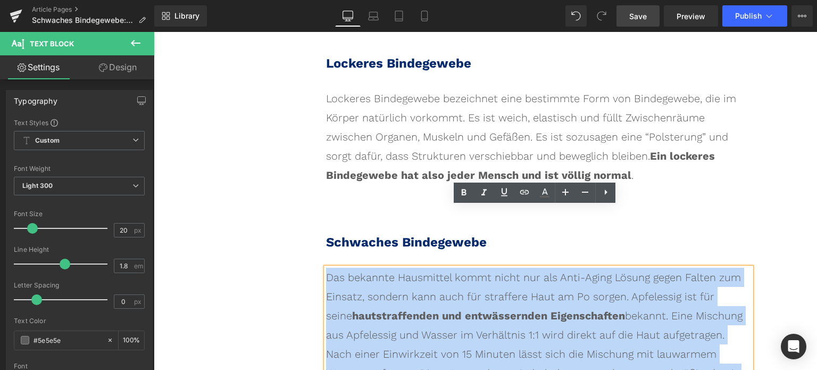
paste div
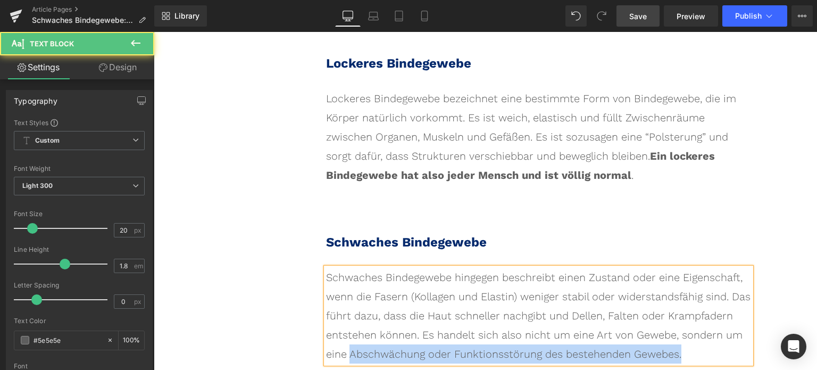
drag, startPoint x: 642, startPoint y: 293, endPoint x: 308, endPoint y: 288, distance: 334.7
click at [308, 288] on div "Schwaches Bindegewebe Heading Schwaches Bindegewebe hingegen beschreibt einen Z…" at bounding box center [529, 279] width 443 height 179
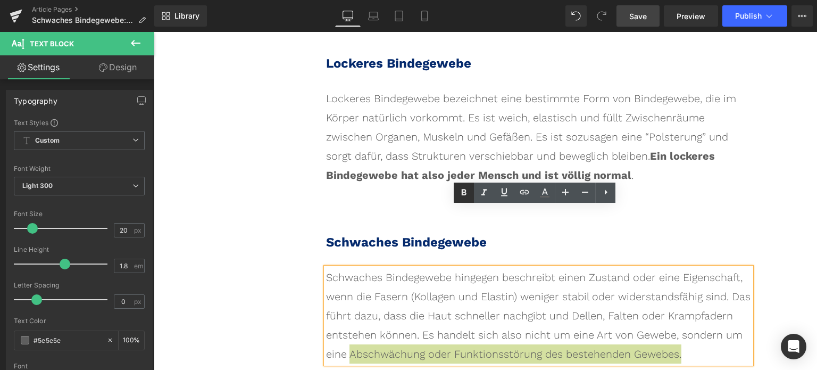
click at [462, 197] on icon at bounding box center [464, 192] width 13 height 13
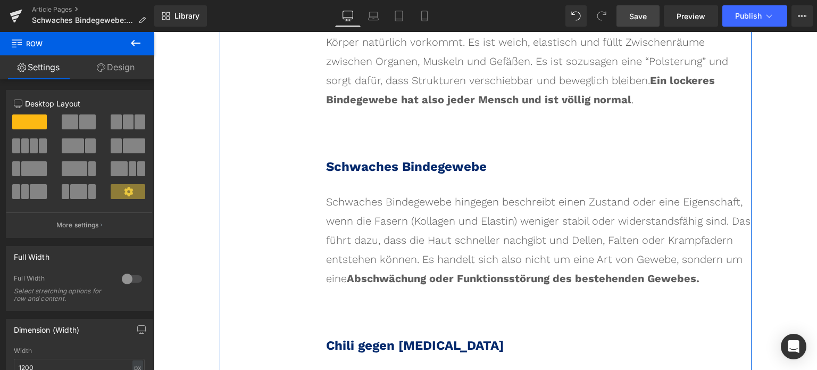
scroll to position [2319, 0]
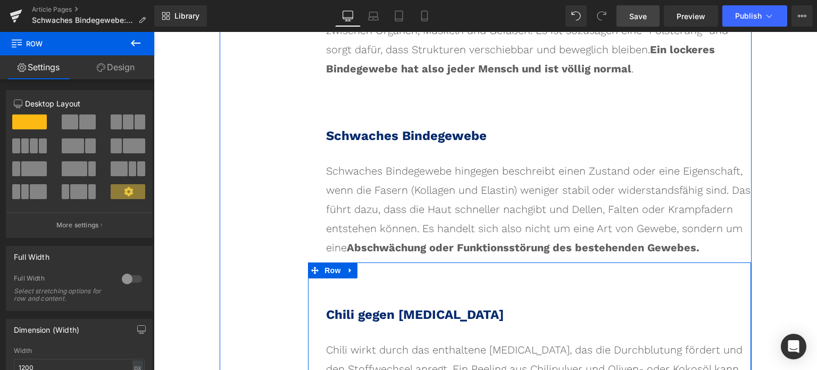
click at [350, 266] on icon at bounding box center [350, 270] width 7 height 8
click at [378, 262] on link at bounding box center [378, 270] width 14 height 16
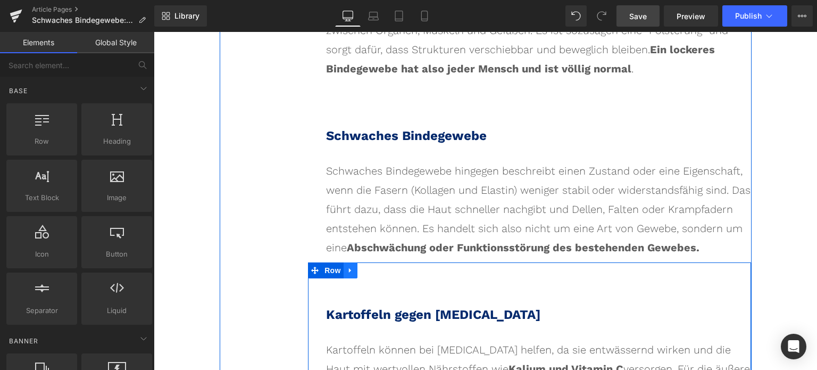
click at [347, 266] on icon at bounding box center [350, 270] width 7 height 8
click at [375, 267] on icon at bounding box center [378, 270] width 7 height 7
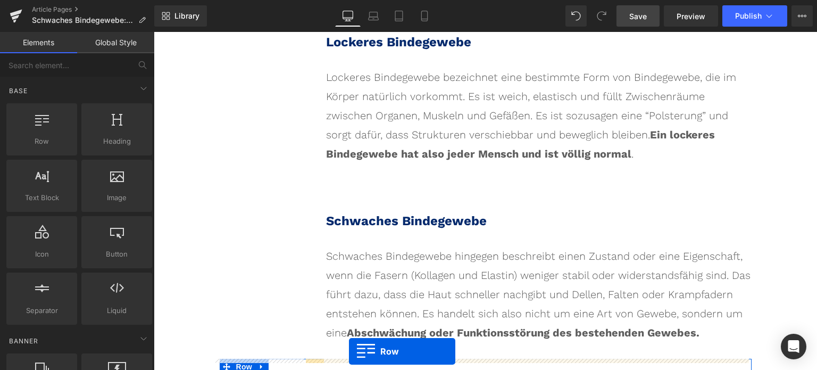
scroll to position [2287, 0]
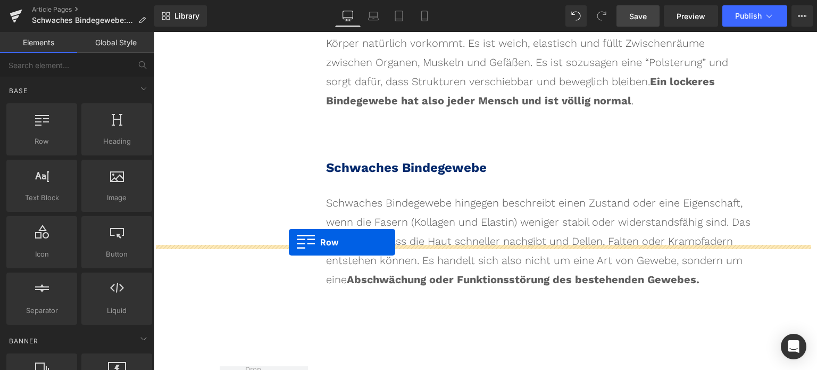
drag, startPoint x: 219, startPoint y: 102, endPoint x: 289, endPoint y: 242, distance: 156.8
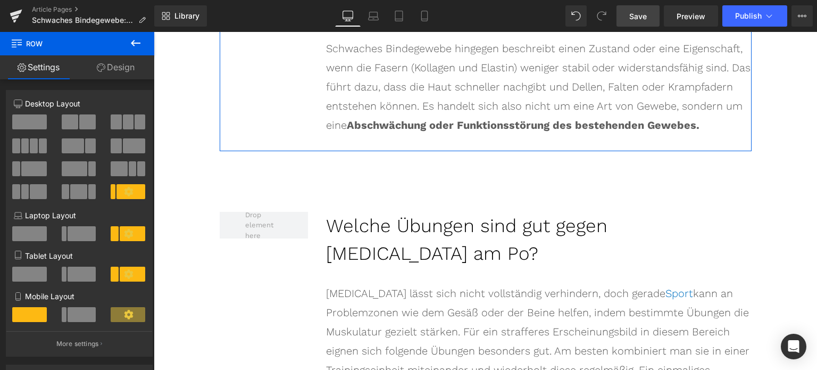
scroll to position [2446, 0]
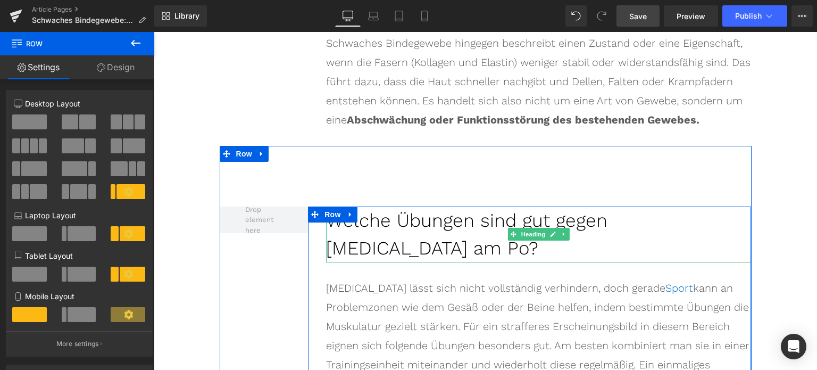
click at [476, 206] on h2 "Welche Übungen sind gut gegen [MEDICAL_DATA] am Po?" at bounding box center [538, 234] width 425 height 56
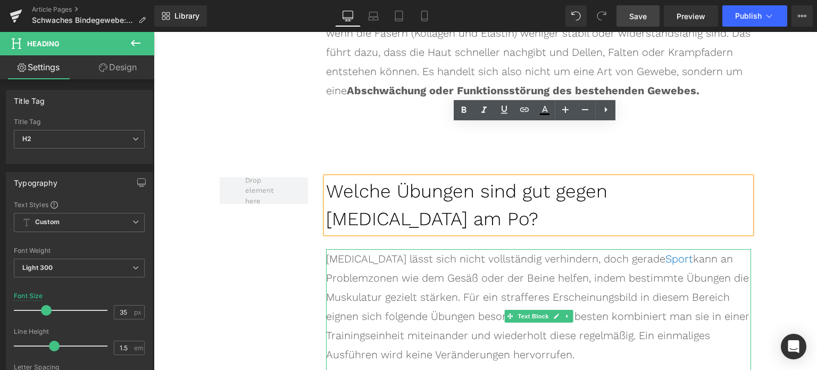
scroll to position [2500, 0]
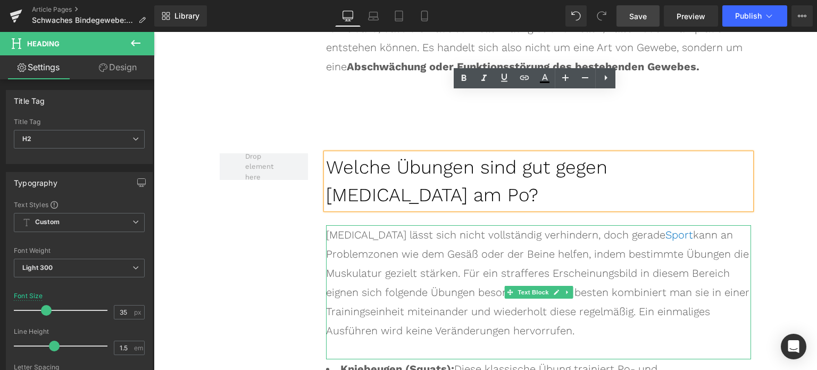
click at [411, 228] on span "[MEDICAL_DATA] lässt sich nicht vollständig verhindern, doch gerade Sport kann …" at bounding box center [538, 282] width 424 height 109
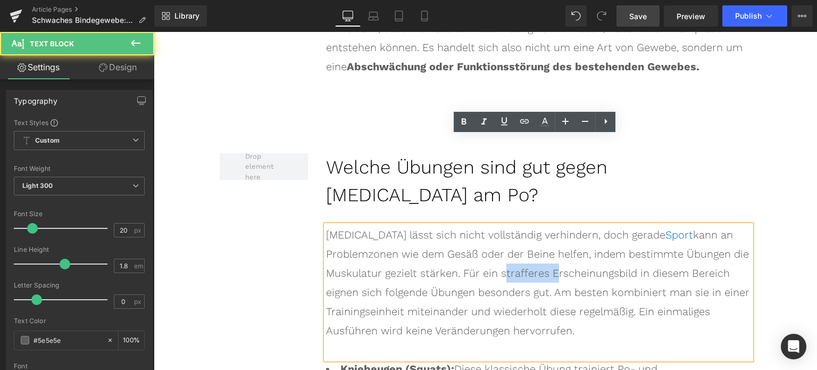
click at [411, 228] on span "[MEDICAL_DATA] lässt sich nicht vollständig verhindern, doch gerade Sport kann …" at bounding box center [538, 282] width 424 height 109
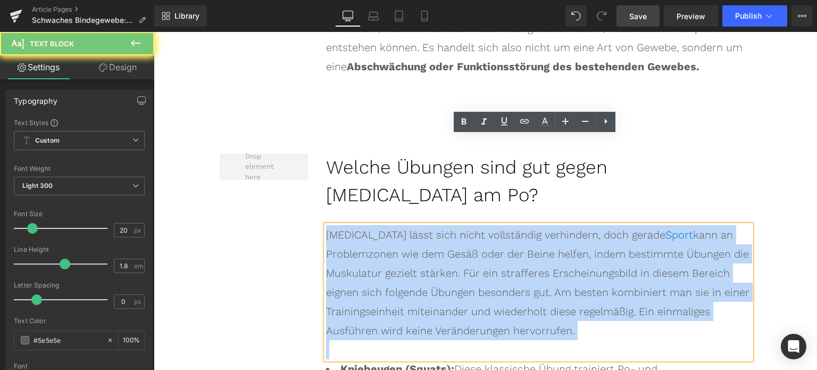
click at [411, 228] on span "[MEDICAL_DATA] lässt sich nicht vollständig verhindern, doch gerade Sport kann …" at bounding box center [538, 282] width 424 height 109
paste div
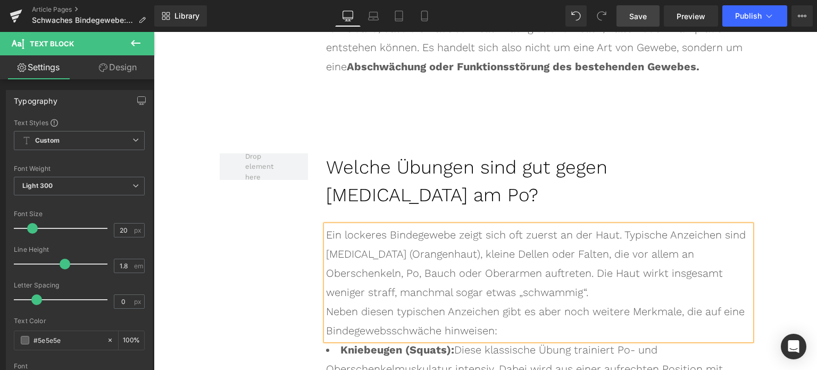
click at [452, 225] on div "Ein lockeres Bindegewebe zeigt sich oft zuerst an der Haut. Typische Anzeichen …" at bounding box center [538, 263] width 425 height 77
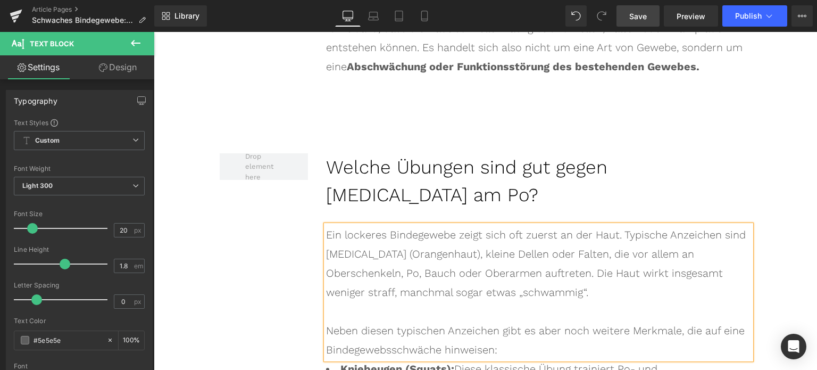
click at [411, 225] on div "Ein lockeres Bindegewebe zeigt sich oft zuerst an der Haut. Typische Anzeichen …" at bounding box center [538, 263] width 425 height 77
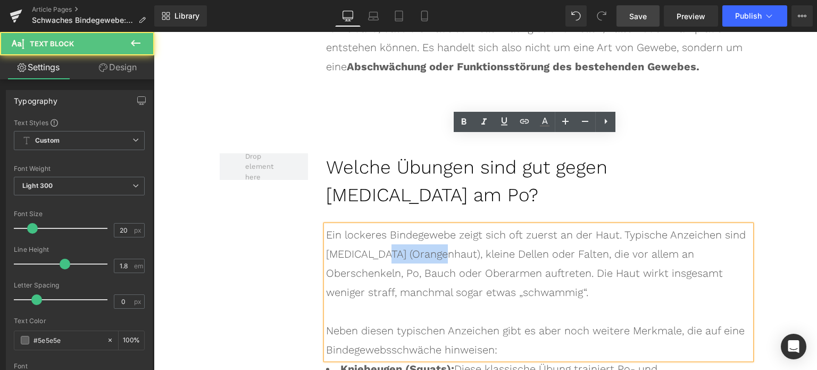
click at [411, 225] on div "Ein lockeres Bindegewebe zeigt sich oft zuerst an der Haut. Typische Anzeichen …" at bounding box center [538, 263] width 425 height 77
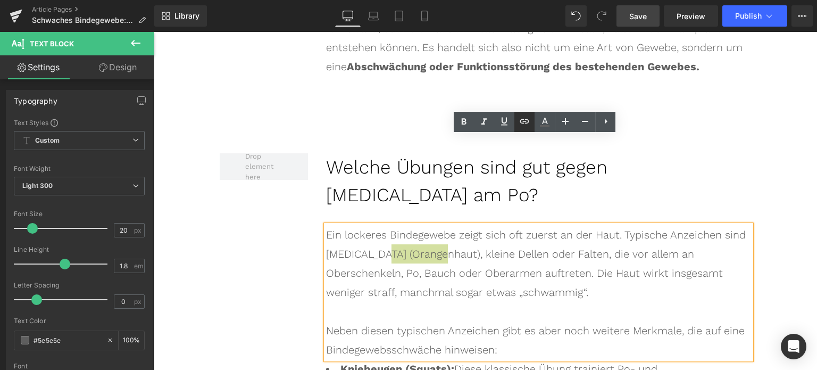
click at [528, 120] on icon at bounding box center [524, 121] width 9 height 4
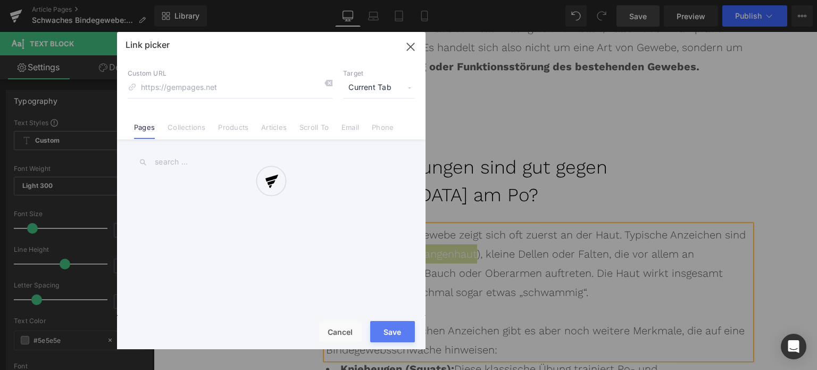
click at [546, 0] on div "Text Color Highlight Color #333333 Edit or remove link: Edit - Unlink - Cancel …" at bounding box center [408, 0] width 817 height 0
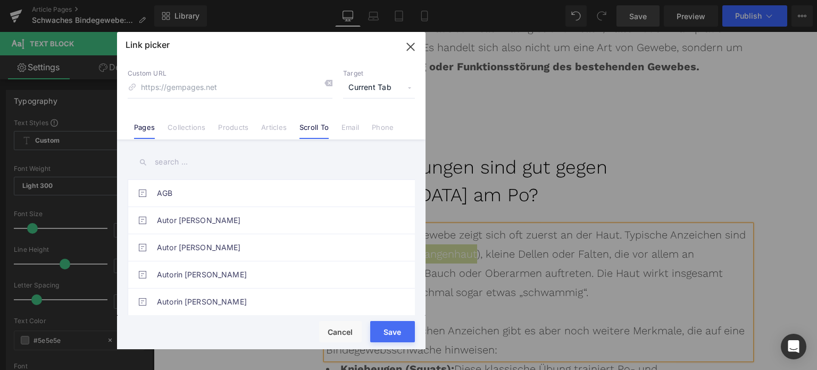
click at [310, 130] on link "Scroll To" at bounding box center [314, 131] width 29 height 16
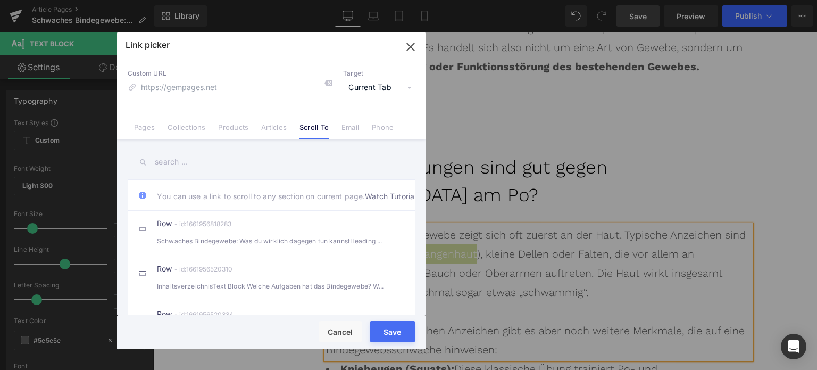
click at [271, 126] on link "Articles" at bounding box center [274, 131] width 26 height 16
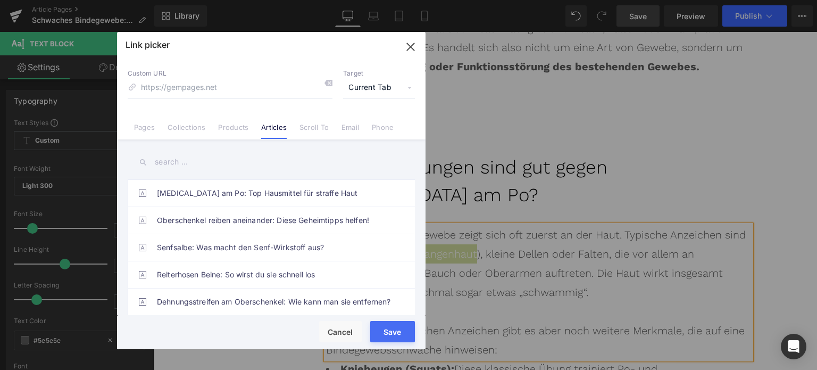
click at [195, 161] on input "text" at bounding box center [271, 162] width 287 height 24
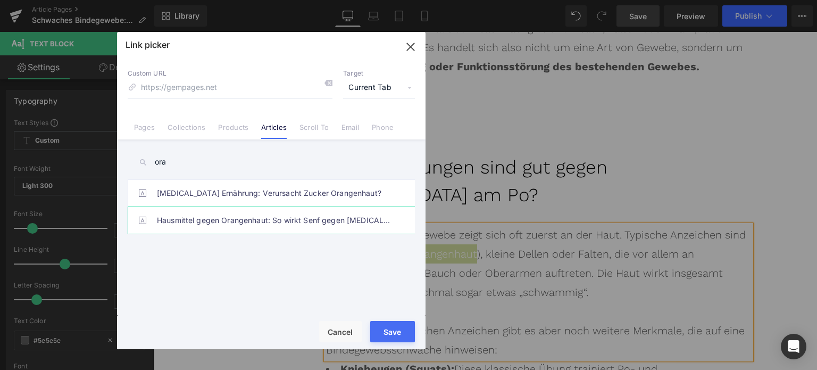
type input "ora"
click at [221, 224] on link "Hausmittel gegen Orangenhaut: So wirkt Senf gegen [MEDICAL_DATA]" at bounding box center [274, 220] width 234 height 27
type input "/blogs/wissenswertes/senf-gegen-[MEDICAL_DATA]"
click at [395, 334] on button "Save" at bounding box center [392, 331] width 45 height 21
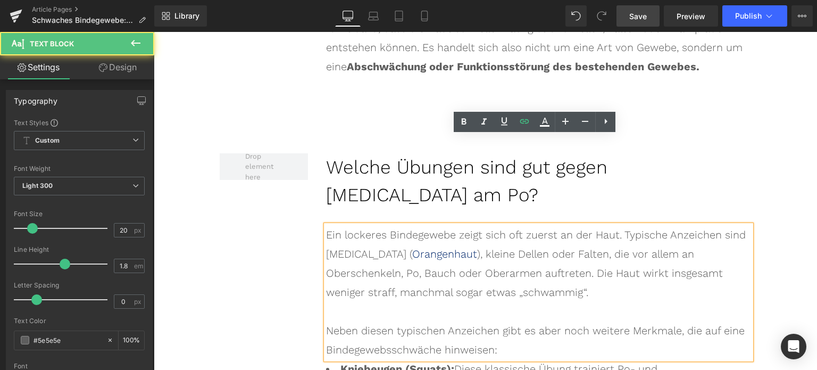
click at [432, 225] on div "Ein lockeres Bindegewebe zeigt sich oft zuerst an der Haut. Typische Anzeichen …" at bounding box center [538, 263] width 425 height 77
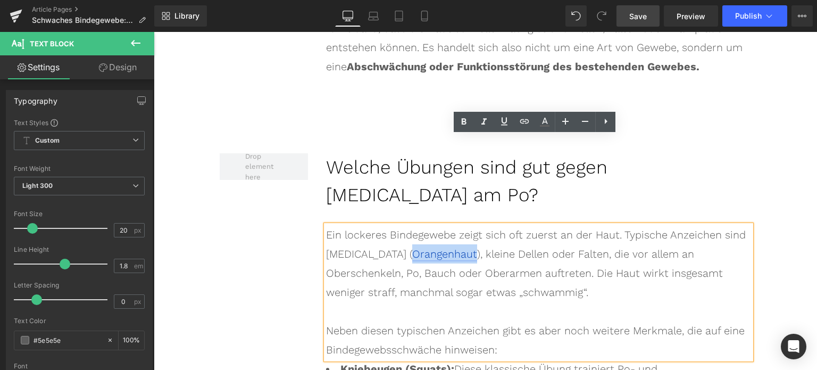
drag, startPoint x: 429, startPoint y: 164, endPoint x: 370, endPoint y: 167, distance: 59.1
click at [370, 225] on div "Ein lockeres Bindegewebe zeigt sich oft zuerst an der Haut. Typische Anzeichen …" at bounding box center [538, 263] width 425 height 77
click at [546, 125] on icon at bounding box center [545, 126] width 10 height 2
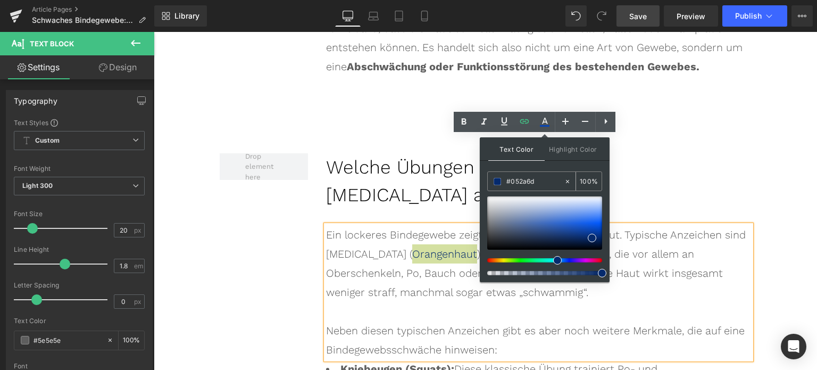
click at [517, 181] on input "#052a6d" at bounding box center [535, 182] width 57 height 12
paste input "0071C1"
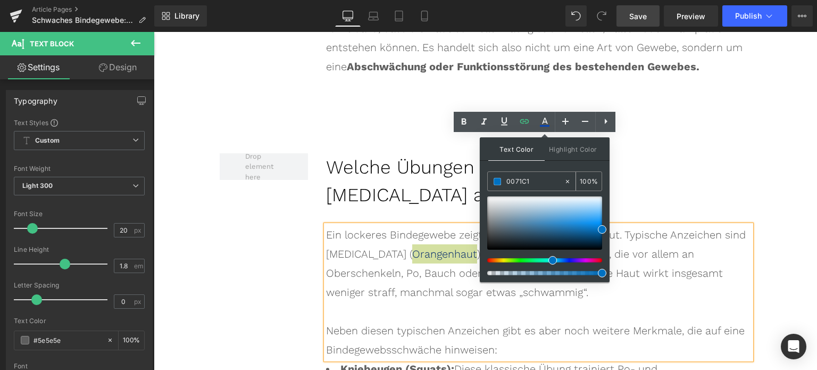
type input "#0071c1"
click at [495, 182] on span at bounding box center [497, 181] width 7 height 7
click at [802, 183] on div "Schwaches Bindegewebe: Was du wirklich dagegen tun kannst Heading Redaktion, [D…" at bounding box center [485, 89] width 663 height 4970
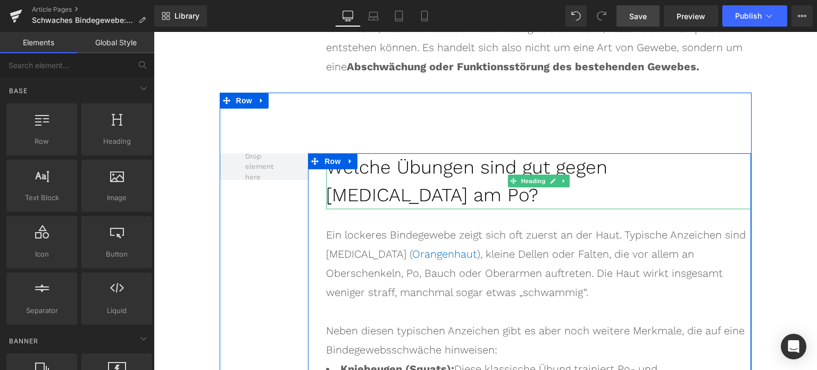
click at [445, 153] on h2 "Welche Übungen sind gut gegen [MEDICAL_DATA] am Po?" at bounding box center [538, 181] width 425 height 56
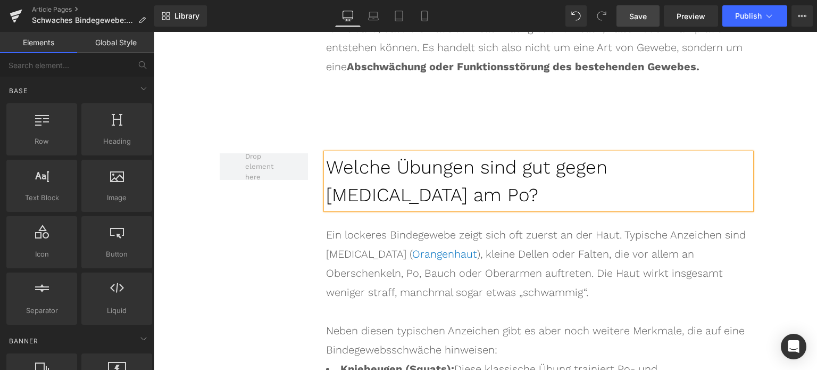
click at [446, 153] on h2 "Welche Übungen sind gut gegen [MEDICAL_DATA] am Po?" at bounding box center [538, 181] width 425 height 56
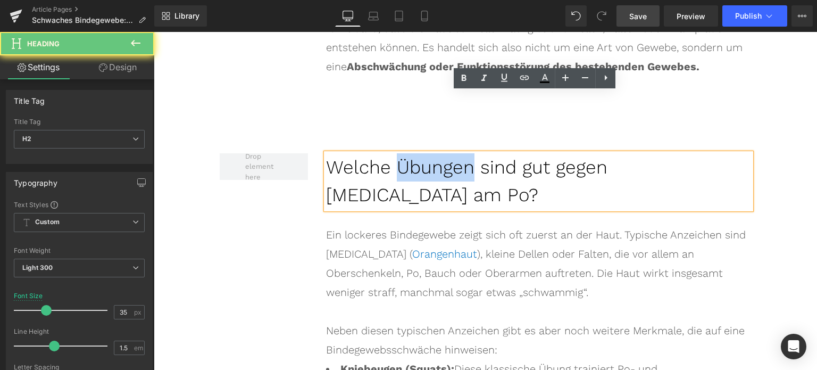
click at [446, 153] on h2 "Welche Übungen sind gut gegen [MEDICAL_DATA] am Po?" at bounding box center [538, 181] width 425 height 56
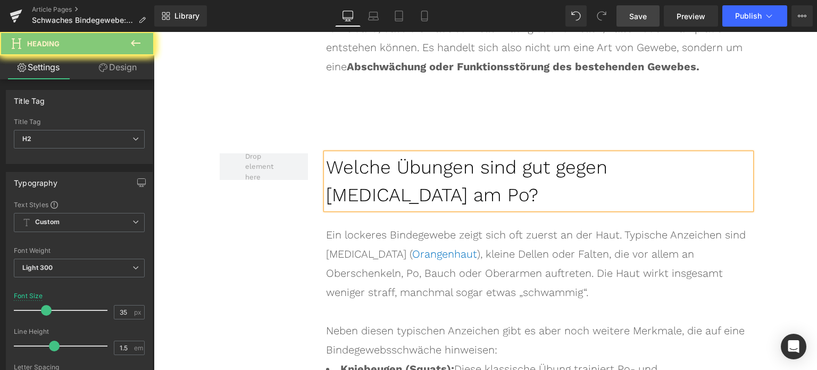
click at [446, 153] on h2 "Welche Übungen sind gut gegen [MEDICAL_DATA] am Po?" at bounding box center [538, 181] width 425 height 56
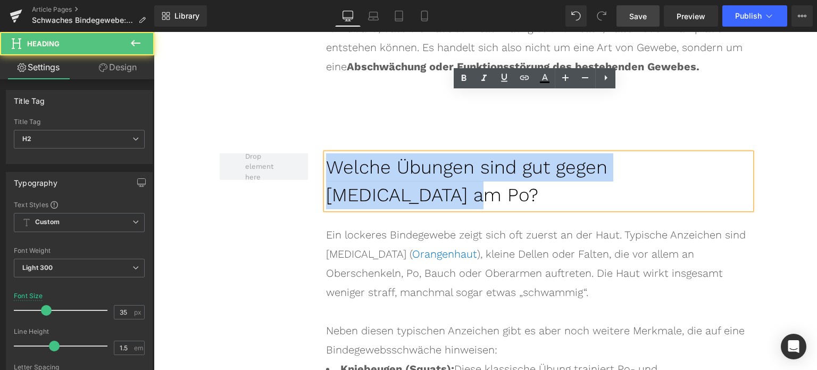
click at [446, 153] on h2 "Welche Übungen sind gut gegen [MEDICAL_DATA] am Po?" at bounding box center [538, 181] width 425 height 56
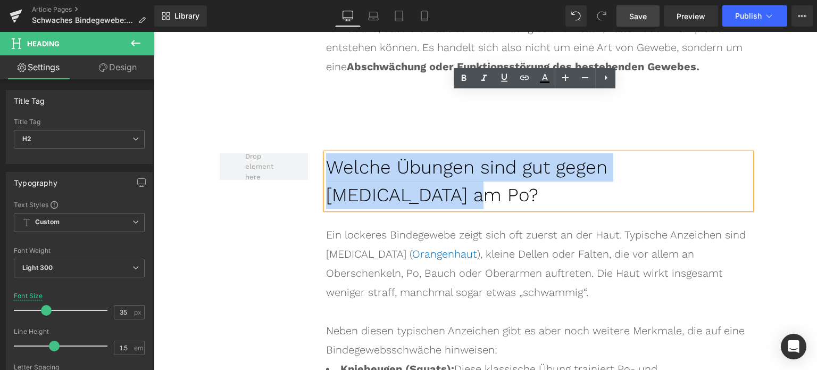
paste div
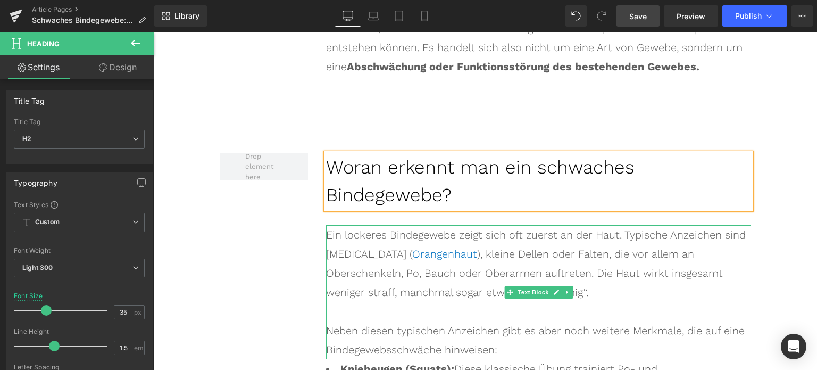
click at [363, 225] on div "Ein lockeres Bindegewebe zeigt sich oft zuerst an der Haut. Typische Anzeichen …" at bounding box center [538, 263] width 425 height 77
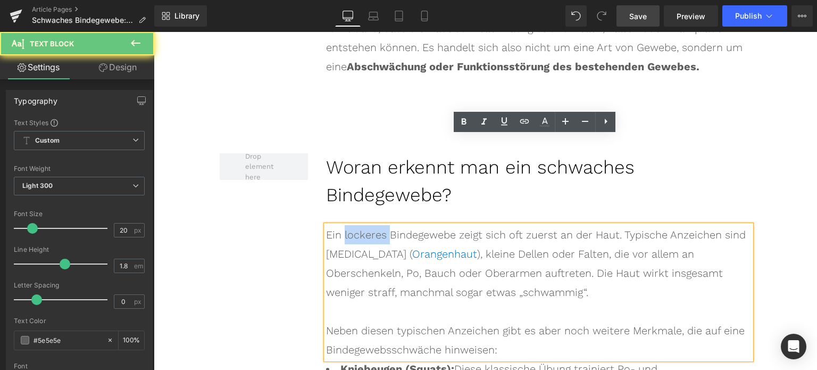
click at [363, 225] on div "Ein lockeres Bindegewebe zeigt sich oft zuerst an der Haut. Typische Anzeichen …" at bounding box center [538, 263] width 425 height 77
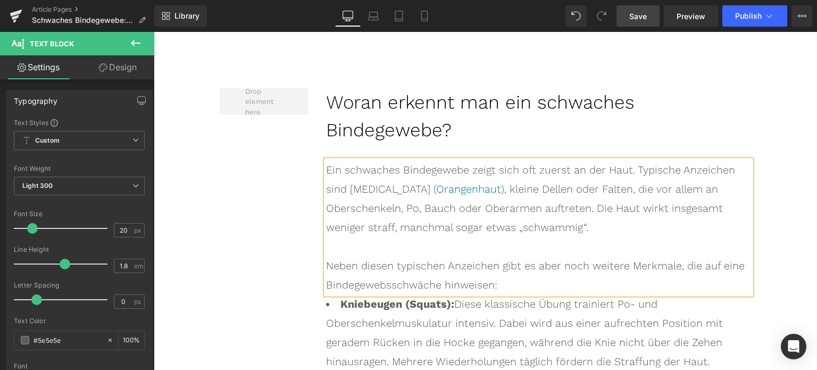
scroll to position [2568, 0]
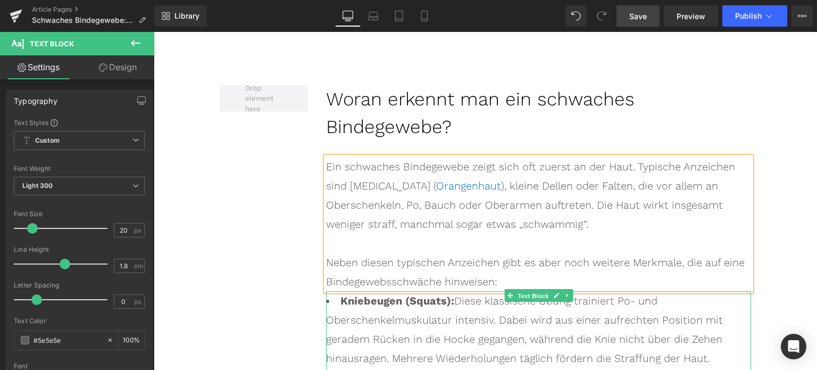
click at [518, 289] on span "Text Block" at bounding box center [533, 295] width 35 height 13
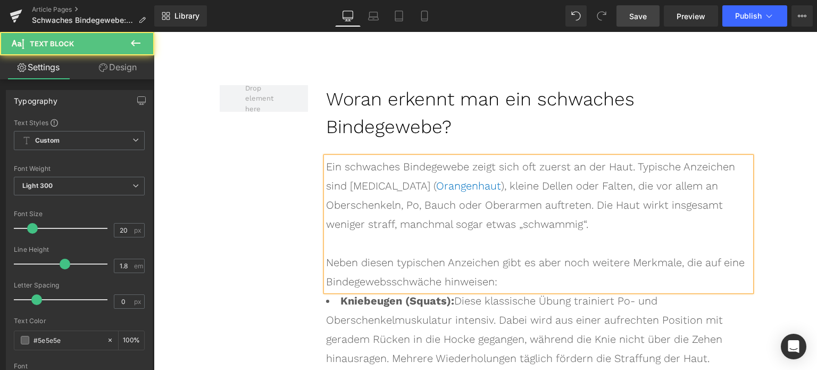
click at [507, 253] on div "Neben diesen typischen Anzeichen gibt es aber noch weitere Merkmale, die auf ei…" at bounding box center [538, 272] width 425 height 38
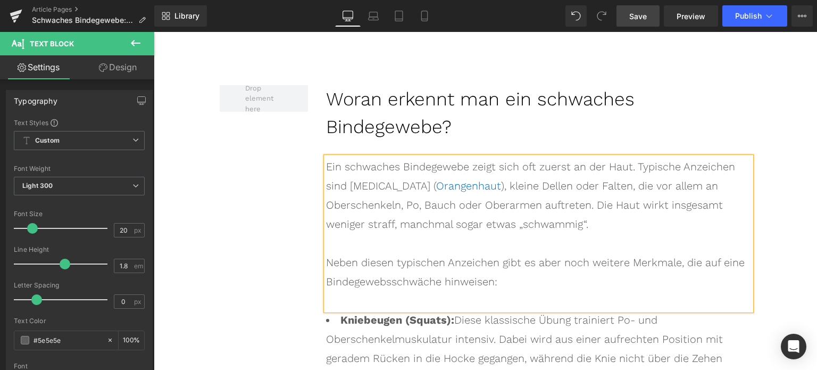
click at [763, 133] on div "Schwaches Bindegewebe: Was du wirklich dagegen tun kannst Heading Redaktion, [D…" at bounding box center [485, 30] width 663 height 4989
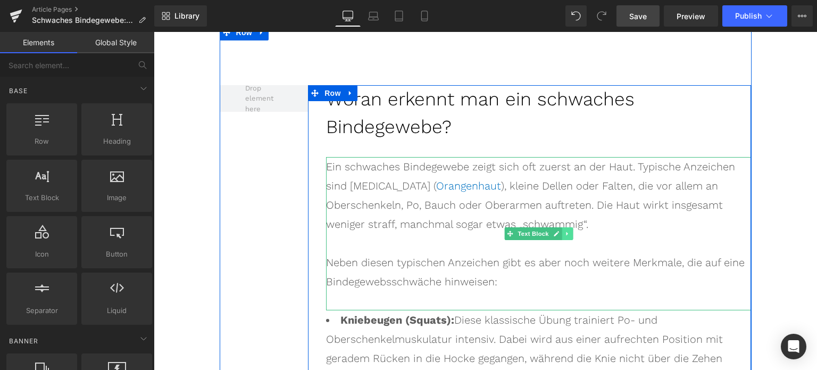
click at [565, 230] on icon at bounding box center [568, 233] width 6 height 6
click at [562, 227] on link at bounding box center [562, 233] width 11 height 13
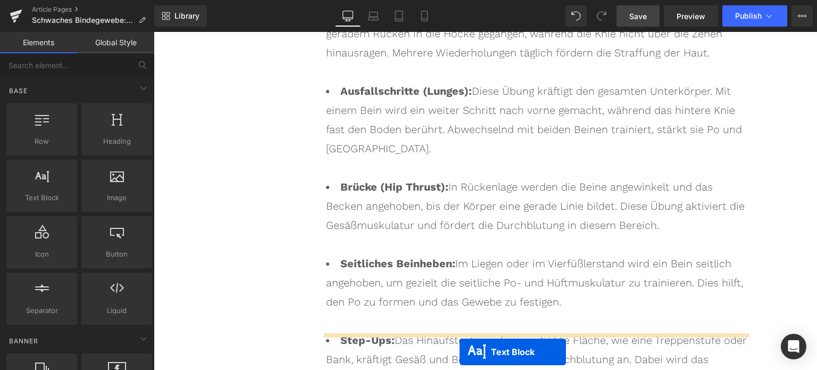
scroll to position [2930, 0]
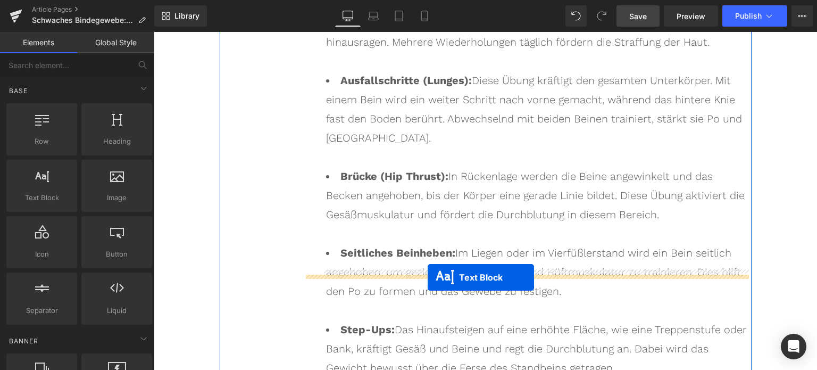
drag, startPoint x: 504, startPoint y: 298, endPoint x: 428, endPoint y: 277, distance: 79.0
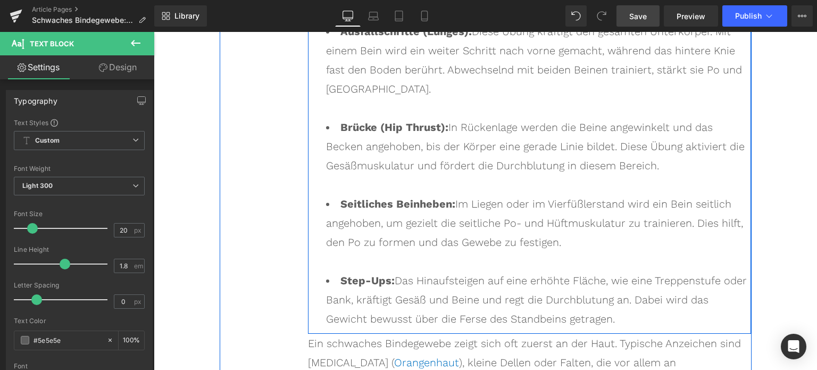
scroll to position [3009, 0]
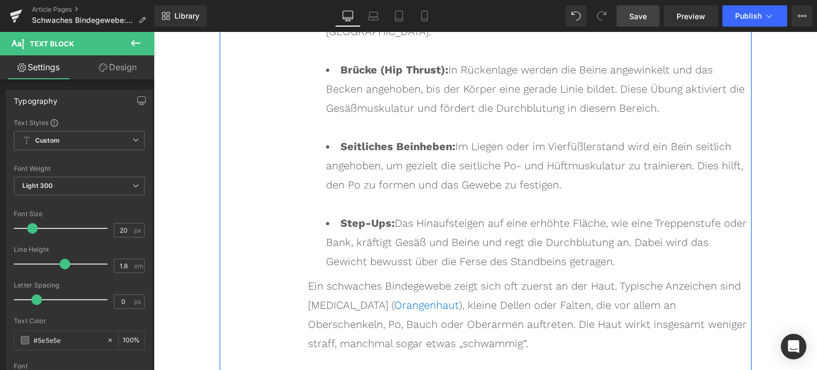
click at [421, 276] on div "Ein schwaches Bindegewebe zeigt sich oft zuerst an der Haut. Typische Anzeichen…" at bounding box center [529, 314] width 443 height 77
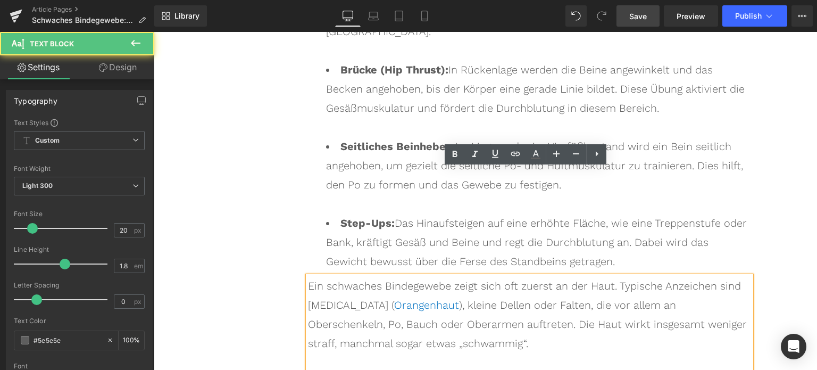
click at [278, 185] on div "Woran erkennt man ein schwaches Bindegewebe? Heading Ein schwaches Bindegewebe …" at bounding box center [486, 12] width 532 height 858
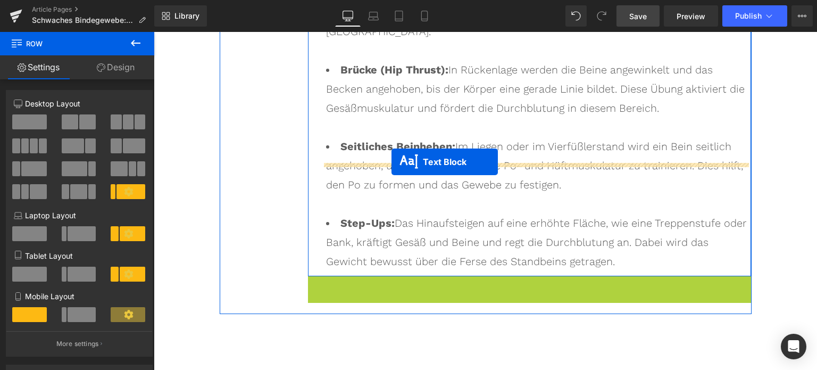
drag, startPoint x: 496, startPoint y: 248, endPoint x: 392, endPoint y: 162, distance: 135.6
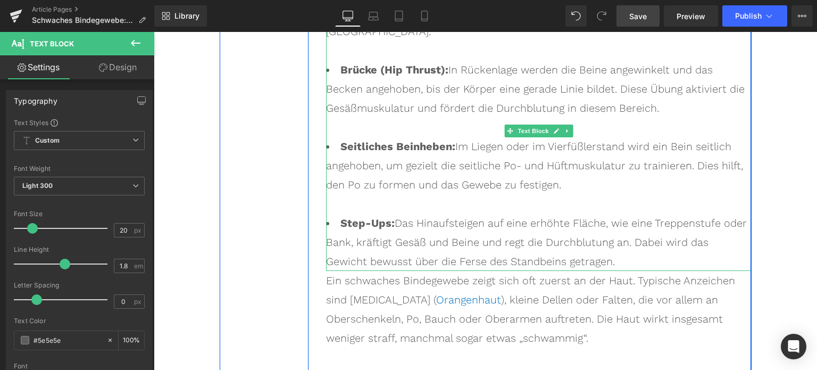
click at [579, 213] on li "Step-Ups: Das Hinaufsteigen auf eine erhöhte Fläche, wie eine Treppenstufe oder…" at bounding box center [538, 241] width 425 height 57
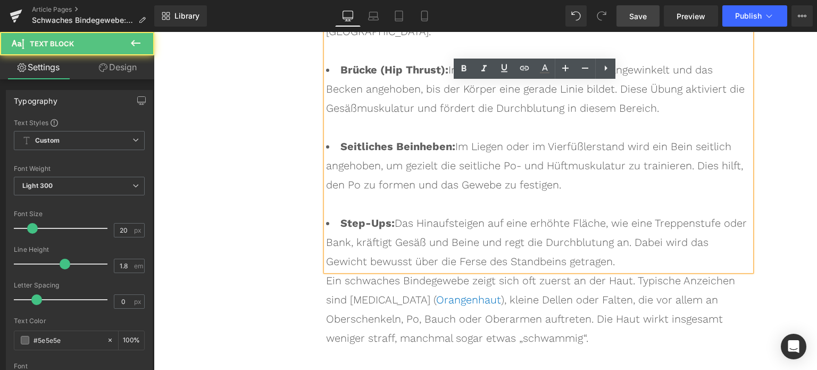
click at [579, 213] on li "Step-Ups: Das Hinaufsteigen auf eine erhöhte Fläche, wie eine Treppenstufe oder…" at bounding box center [538, 241] width 425 height 57
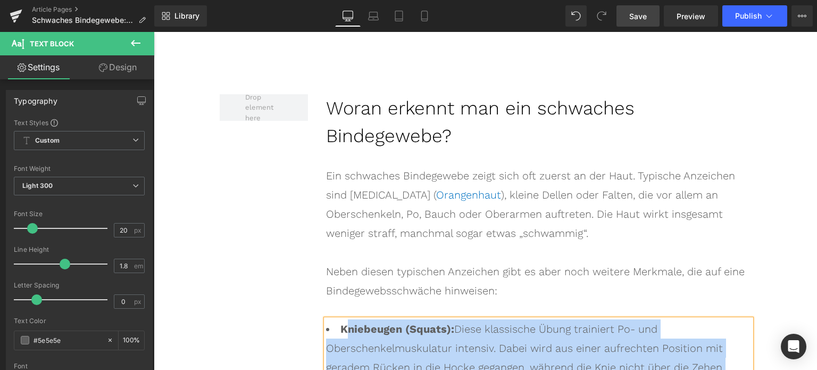
scroll to position [2531, 0]
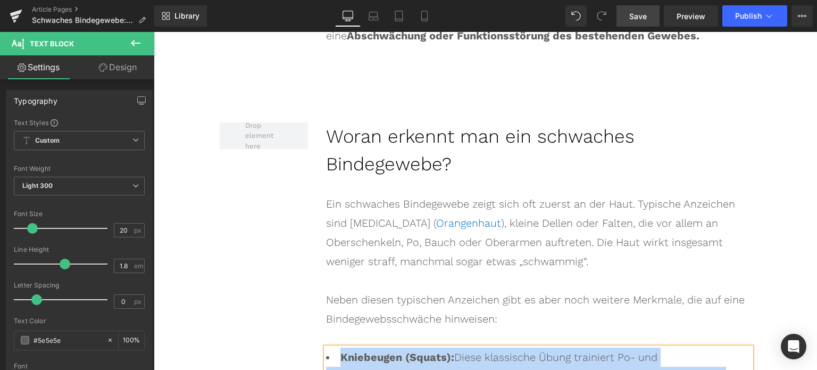
drag, startPoint x: 368, startPoint y: 274, endPoint x: 321, endPoint y: 270, distance: 46.4
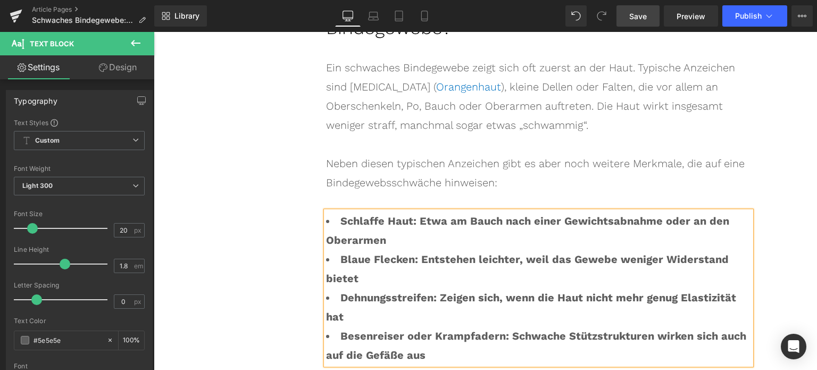
scroll to position [2690, 0]
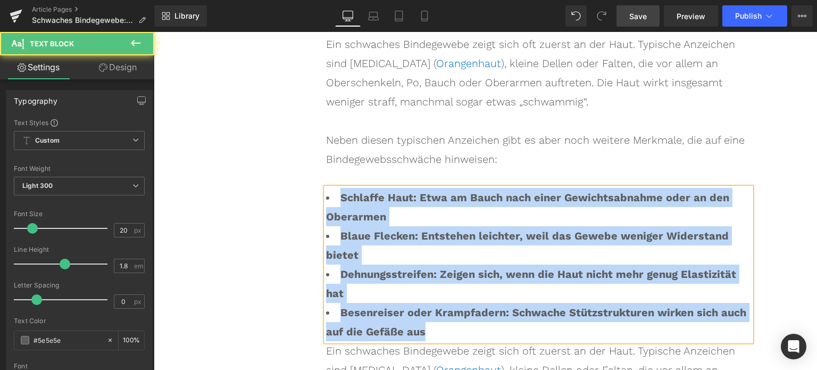
drag, startPoint x: 409, startPoint y: 204, endPoint x: 311, endPoint y: 105, distance: 139.2
click at [311, 105] on div "Woran erkennt man ein schwaches Bindegewebe? Heading Ein schwaches Bindegewebe …" at bounding box center [529, 231] width 443 height 537
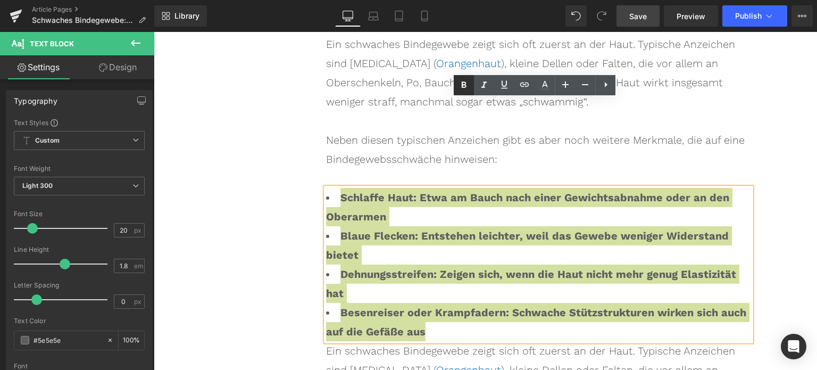
click at [464, 84] on icon at bounding box center [464, 85] width 13 height 13
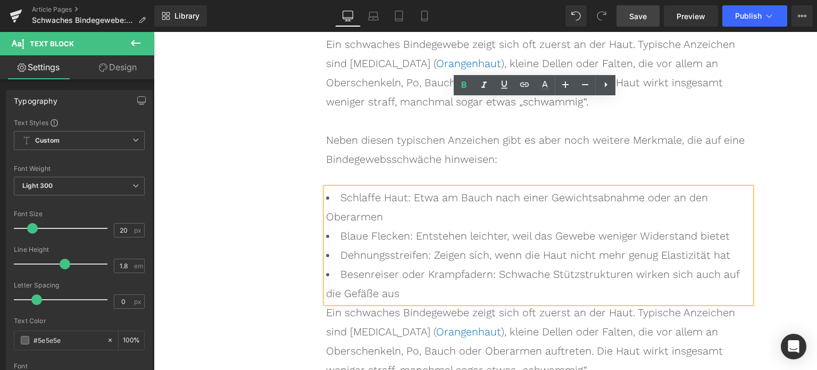
click at [744, 188] on li "Schlaffe Haut: Etwa am Bauch nach einer Gewichtsabnahme oder an den Oberarmen" at bounding box center [538, 207] width 425 height 38
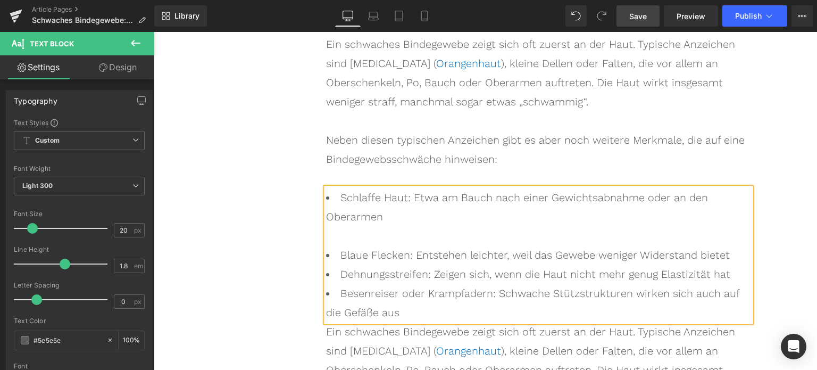
click at [734, 245] on li "Blaue Flecken: Entstehen leichter, weil das Gewebe weniger Widerstand bietet" at bounding box center [538, 254] width 425 height 19
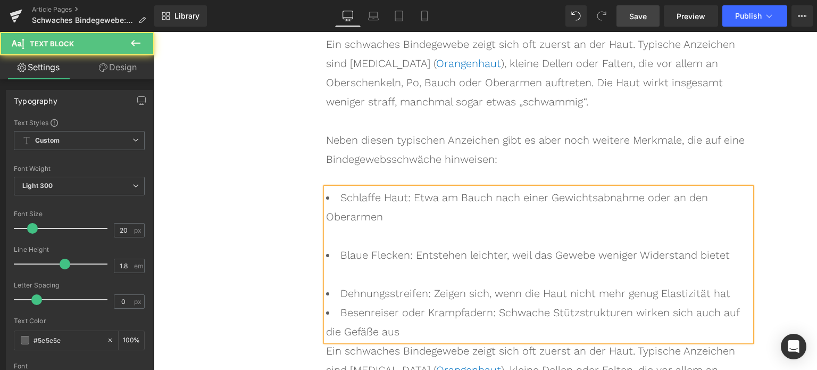
click at [732, 284] on li "Dehnungsstreifen: Zeigen sich, wenn die Haut nicht mehr genug Elastizität hat" at bounding box center [538, 293] width 425 height 19
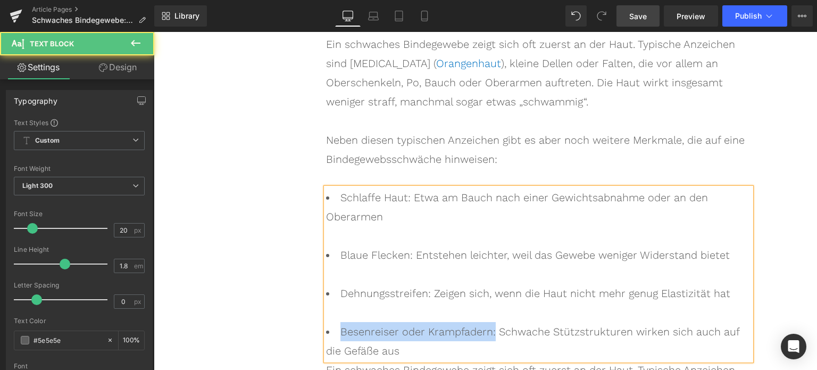
drag, startPoint x: 486, startPoint y: 227, endPoint x: 337, endPoint y: 227, distance: 149.0
click at [337, 322] on li "Besenreiser oder Krampfadern: Schwache Stützstrukturen wirken sich auch auf die…" at bounding box center [538, 341] width 425 height 38
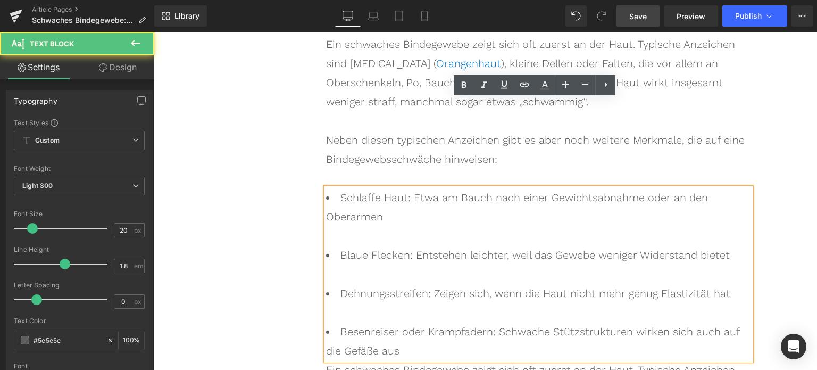
click at [436, 322] on li "Besenreiser oder Krampfadern: Schwache Stützstrukturen wirken sich auch auf die…" at bounding box center [538, 341] width 425 height 38
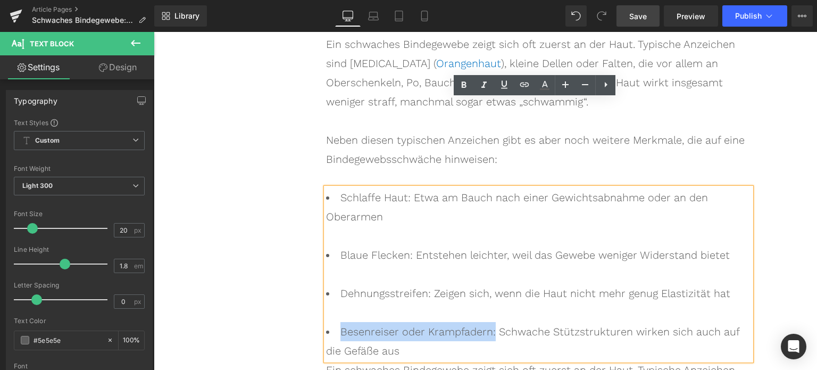
drag, startPoint x: 336, startPoint y: 228, endPoint x: 485, endPoint y: 226, distance: 149.0
click at [485, 322] on li "Besenreiser oder Krampfadern: Schwache Stützstrukturen wirken sich auch auf die…" at bounding box center [538, 341] width 425 height 38
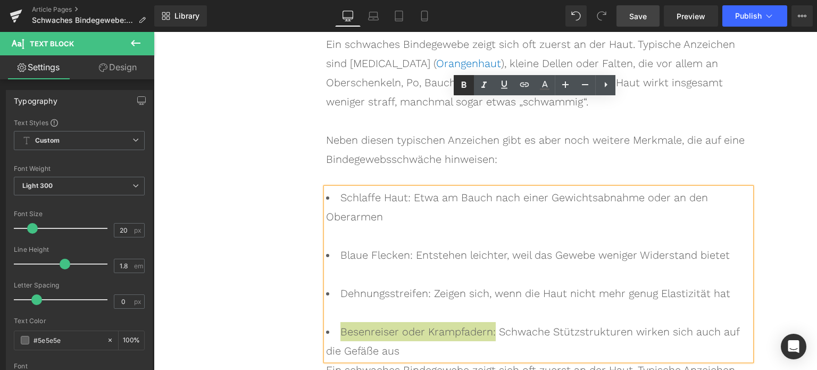
click at [466, 82] on icon at bounding box center [464, 85] width 13 height 13
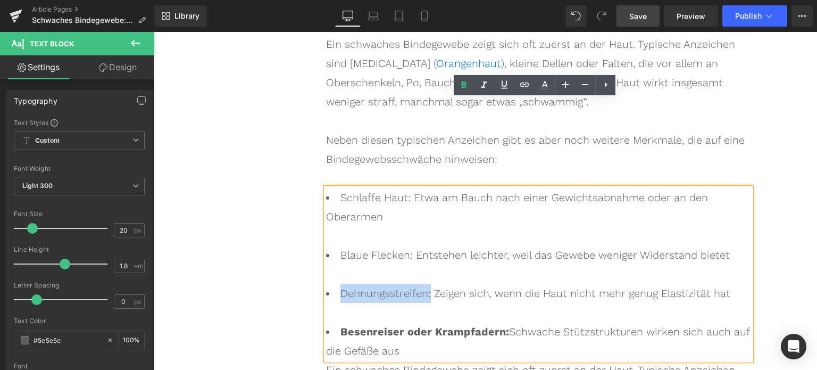
drag, startPoint x: 341, startPoint y: 189, endPoint x: 422, endPoint y: 183, distance: 81.6
click at [422, 284] on li "Dehnungsstreifen: Zeigen sich, wenn die Haut nicht mehr genug Elastizität hat" at bounding box center [538, 303] width 425 height 38
click at [464, 93] on link at bounding box center [464, 85] width 20 height 20
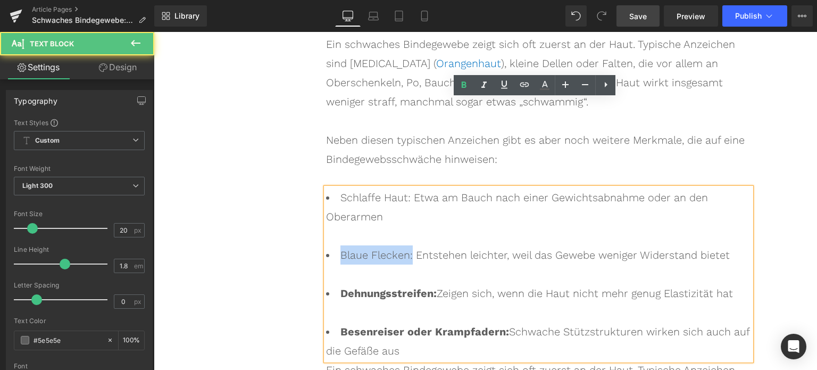
drag, startPoint x: 336, startPoint y: 148, endPoint x: 408, endPoint y: 154, distance: 72.0
click at [408, 245] on li "Blaue Flecken: Entstehen leichter, weil das Gewebe weniger Widerstand bietet" at bounding box center [538, 264] width 425 height 38
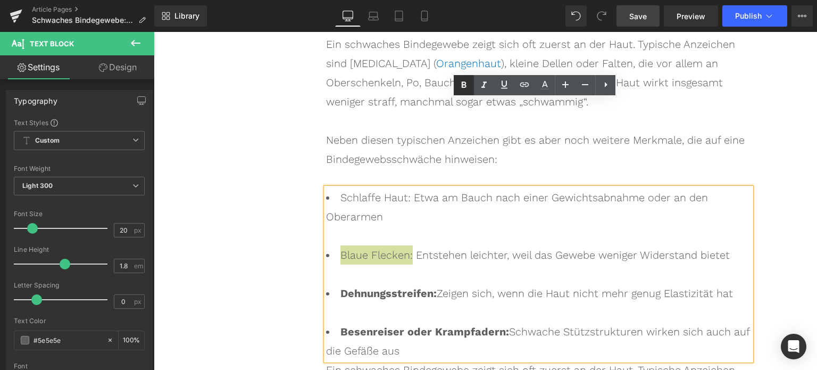
click at [460, 88] on icon at bounding box center [464, 85] width 13 height 13
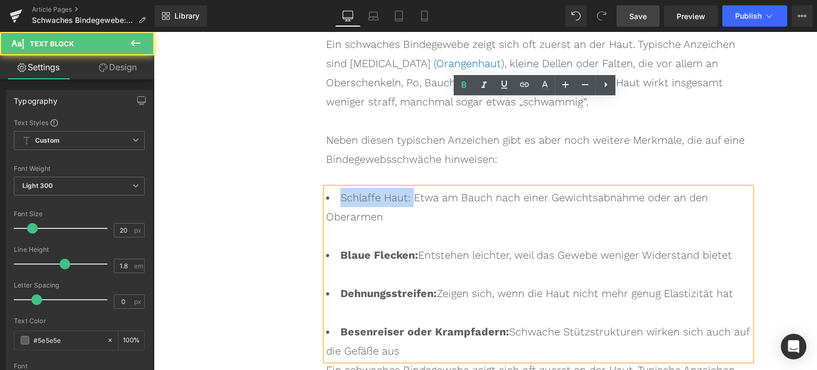
drag, startPoint x: 334, startPoint y: 106, endPoint x: 407, endPoint y: 112, distance: 72.6
click at [407, 188] on li "Schlaffe Haut: Etwa am Bauch nach einer Gewichtsabnahme oder an den Oberarmen" at bounding box center [538, 216] width 425 height 57
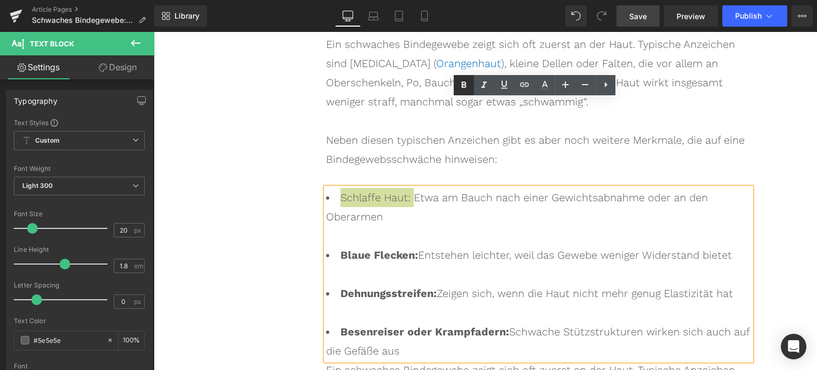
drag, startPoint x: 461, startPoint y: 86, endPoint x: 317, endPoint y: 71, distance: 145.0
click at [461, 86] on icon at bounding box center [464, 85] width 13 height 13
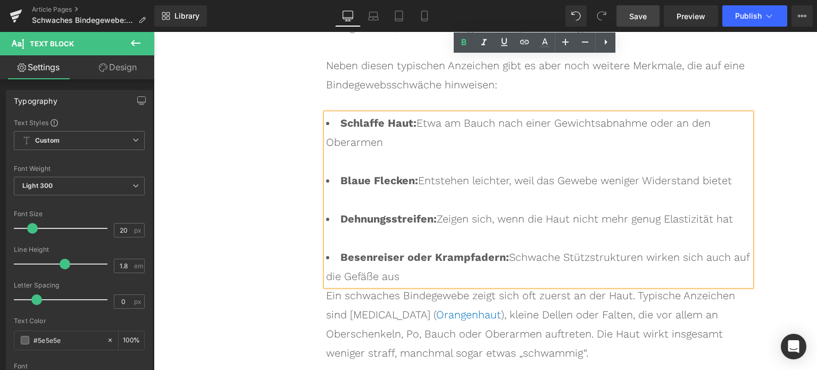
scroll to position [2797, 0]
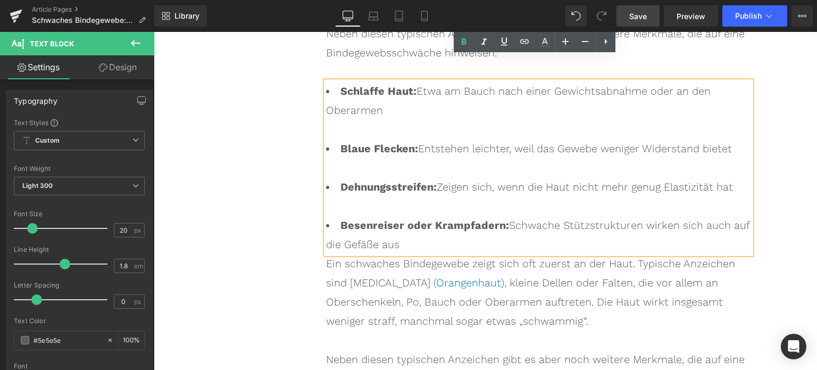
click at [590, 215] on li "Besenreiser oder Krampfadern: Schwache Stützstrukturen wirken sich auch auf die…" at bounding box center [538, 234] width 425 height 38
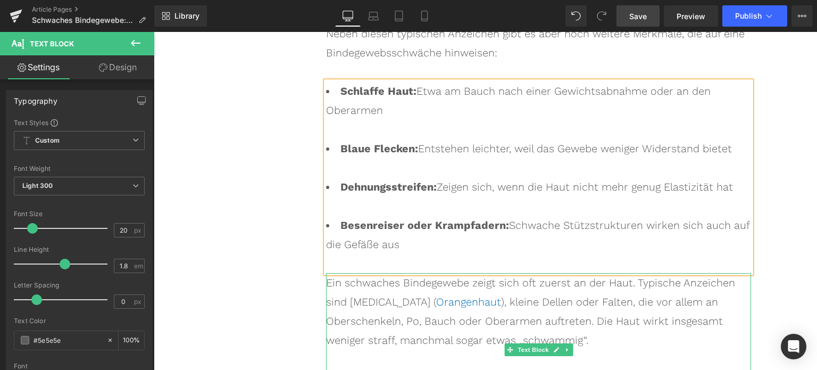
drag, startPoint x: 502, startPoint y: 277, endPoint x: 504, endPoint y: 283, distance: 5.7
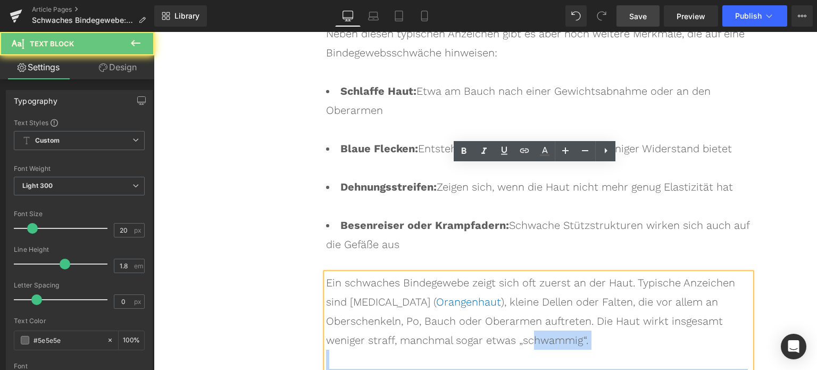
drag, startPoint x: 502, startPoint y: 291, endPoint x: 322, endPoint y: 171, distance: 216.3
click at [351, 273] on div "Ein schwaches Bindegewebe zeigt sich oft zuerst an der Haut. Typische Anzeichen…" at bounding box center [538, 349] width 425 height 153
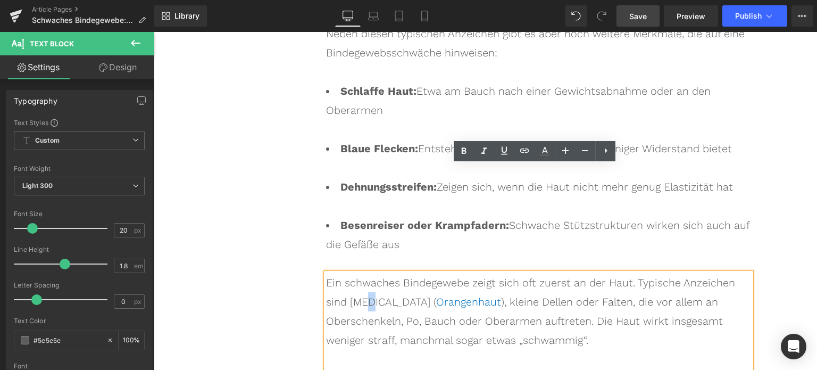
drag, startPoint x: 322, startPoint y: 171, endPoint x: 349, endPoint y: 196, distance: 36.5
click at [343, 273] on div "Ein schwaches Bindegewebe zeigt sich oft zuerst an der Haut. Typische Anzeichen…" at bounding box center [538, 311] width 425 height 77
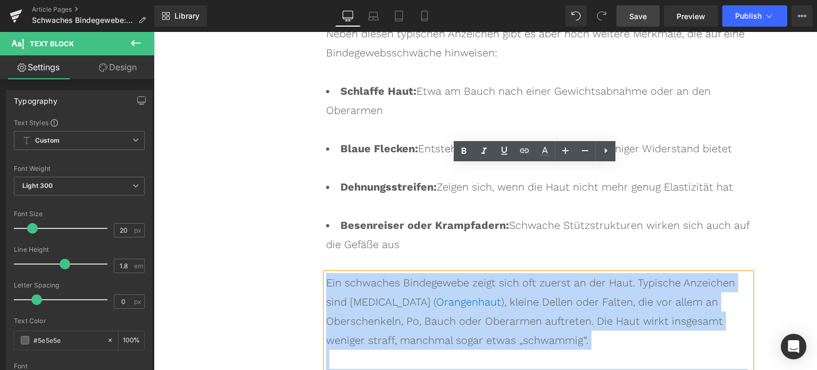
drag, startPoint x: 447, startPoint y: 276, endPoint x: 322, endPoint y: 183, distance: 155.9
click at [326, 273] on div "Ein schwaches Bindegewebe zeigt sich oft zuerst an der Haut. Typische Anzeichen…" at bounding box center [538, 349] width 425 height 153
paste div
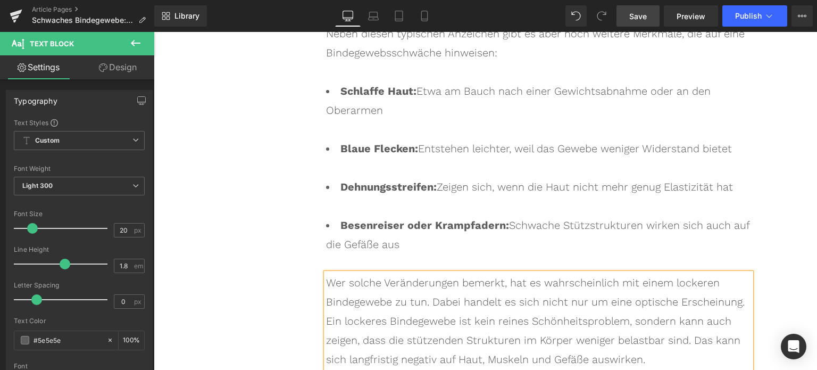
click at [665, 273] on div "Wer solche Veränderungen bemerkt, hat es wahrscheinlich mit einem lockeren Bind…" at bounding box center [538, 321] width 425 height 96
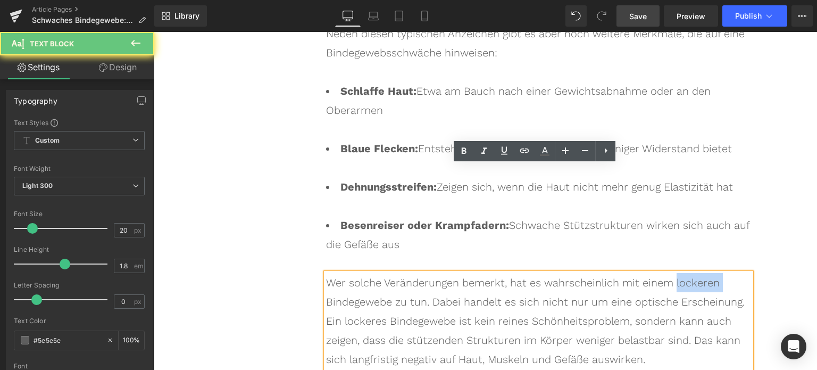
click at [665, 273] on div "Wer solche Veränderungen bemerkt, hat es wahrscheinlich mit einem lockeren Bind…" at bounding box center [538, 321] width 425 height 96
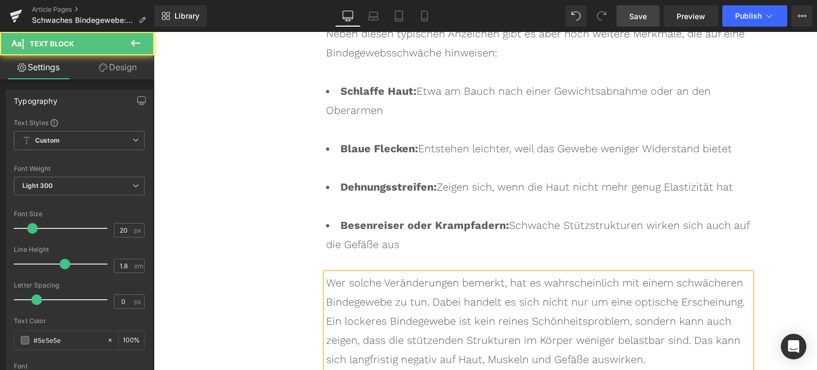
click at [347, 273] on div "Wer solche Veränderungen bemerkt, hat es wahrscheinlich mit einem schwächeren B…" at bounding box center [538, 321] width 425 height 96
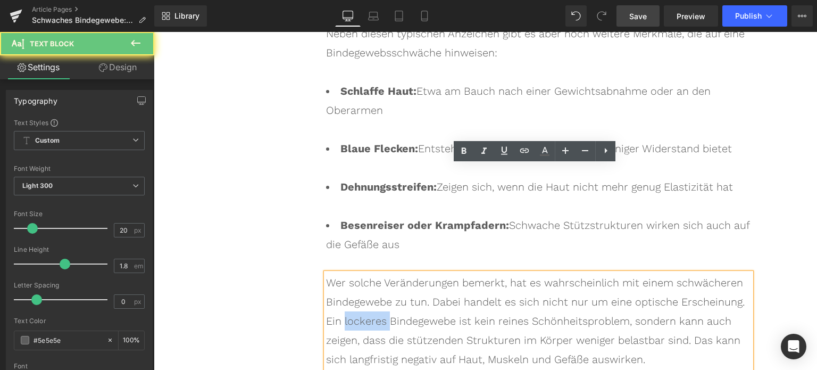
click at [347, 273] on div "Wer solche Veränderungen bemerkt, hat es wahrscheinlich mit einem schwächeren B…" at bounding box center [538, 321] width 425 height 96
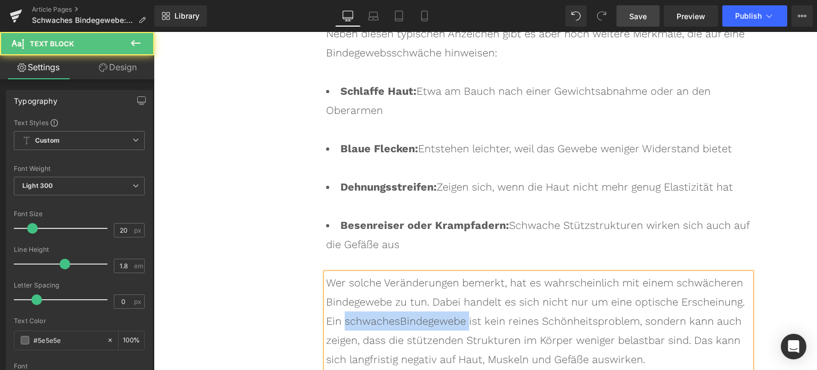
drag, startPoint x: 442, startPoint y: 219, endPoint x: 313, endPoint y: 215, distance: 128.3
click at [313, 215] on div "Woran erkennt man ein schwaches Bindegewebe? Heading Ein schwaches Bindegewebe …" at bounding box center [529, 115] width 443 height 518
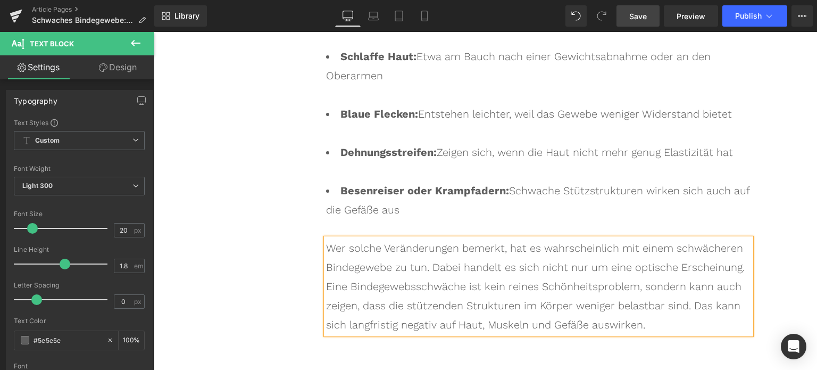
scroll to position [2850, 0]
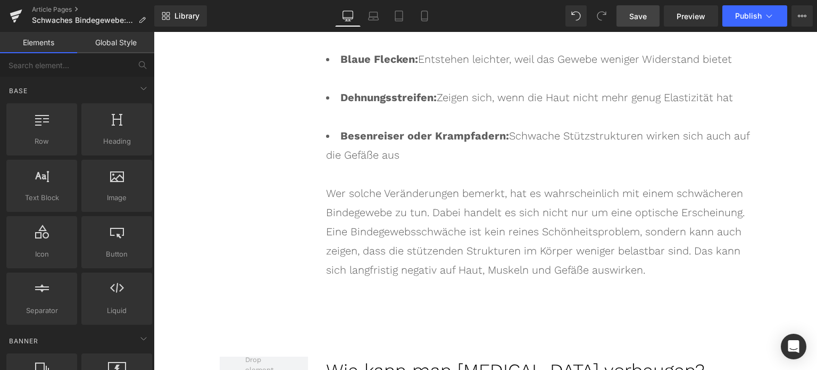
scroll to position [2956, 0]
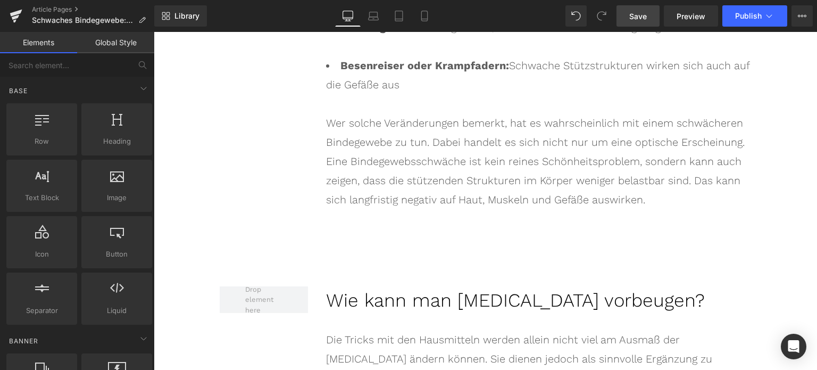
click at [385, 286] on h2 "Wie kann man [MEDICAL_DATA] vorbeugen?" at bounding box center [538, 300] width 425 height 28
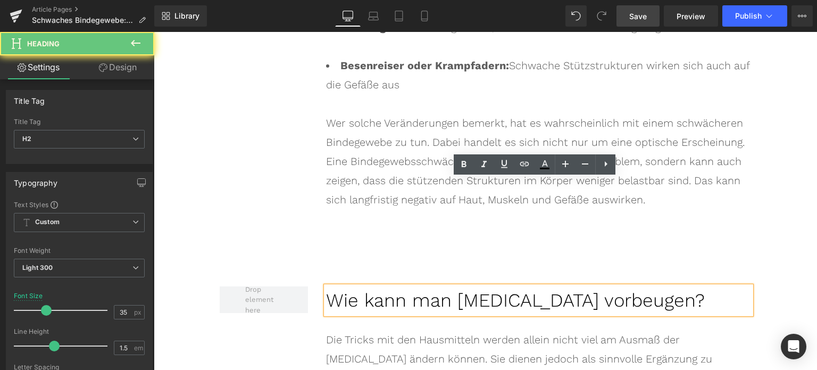
click at [385, 286] on h2 "Wie kann man [MEDICAL_DATA] vorbeugen?" at bounding box center [538, 300] width 425 height 28
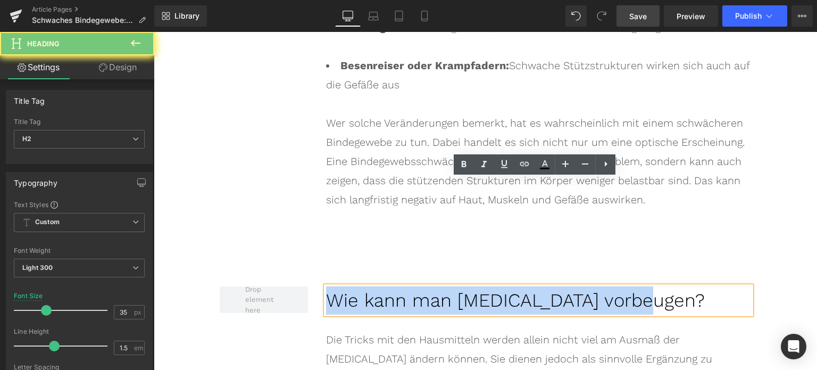
click at [385, 286] on h2 "Wie kann man [MEDICAL_DATA] vorbeugen?" at bounding box center [538, 300] width 425 height 28
paste div
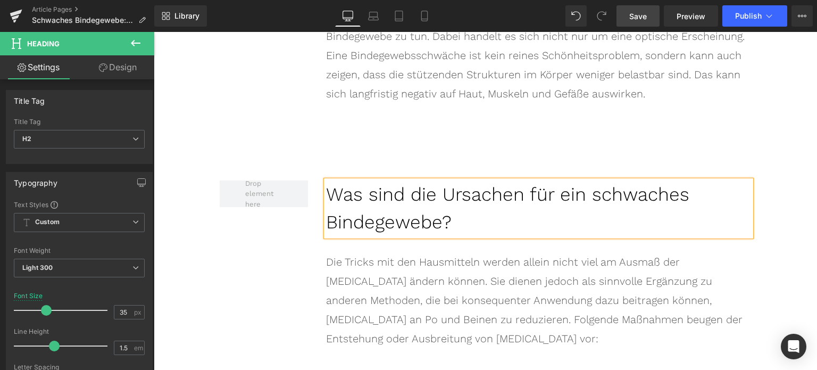
scroll to position [3063, 0]
click at [416, 252] on div "Die Tricks mit den Hausmitteln werden allein nicht viel am Ausmaß der [MEDICAL_…" at bounding box center [538, 300] width 425 height 96
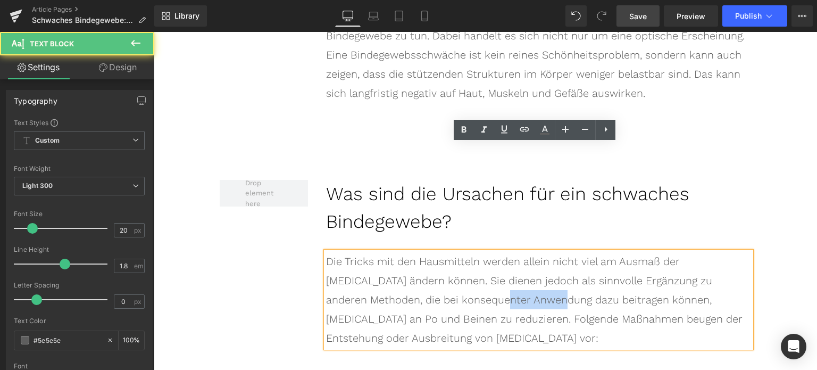
click at [416, 252] on div "Die Tricks mit den Hausmitteln werden allein nicht viel am Ausmaß der [MEDICAL_…" at bounding box center [538, 300] width 425 height 96
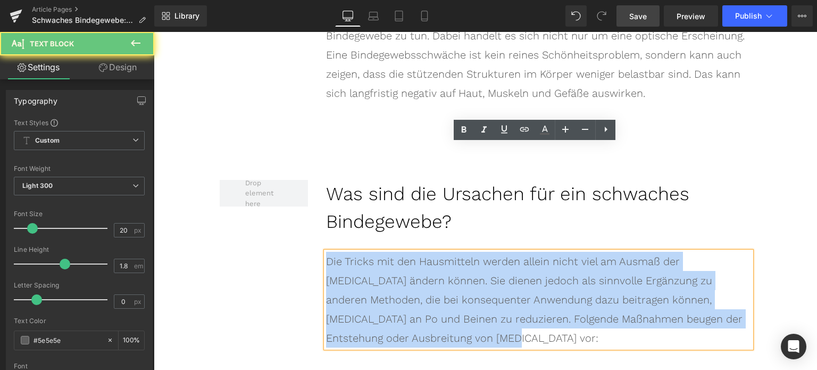
click at [416, 252] on div "Die Tricks mit den Hausmitteln werden allein nicht viel am Ausmaß der [MEDICAL_…" at bounding box center [538, 300] width 425 height 96
paste div
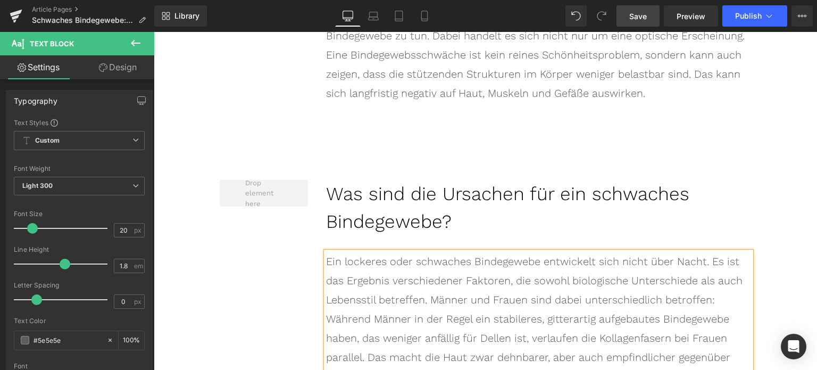
click at [418, 277] on div "Ein lockeres oder schwaches Bindegewebe entwickelt sich nicht über Nacht. Es is…" at bounding box center [538, 319] width 425 height 134
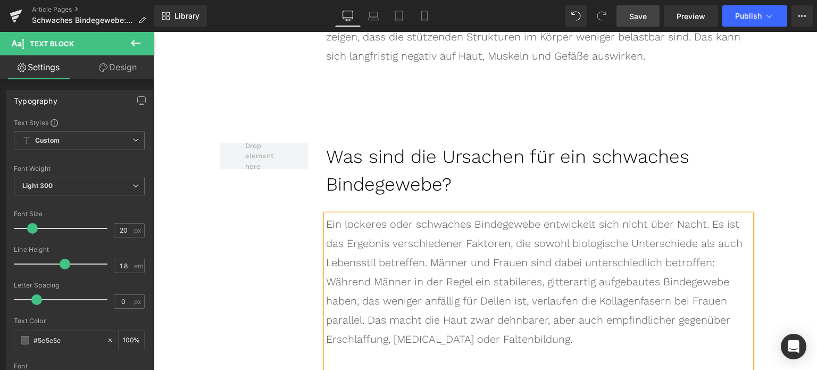
scroll to position [3116, 0]
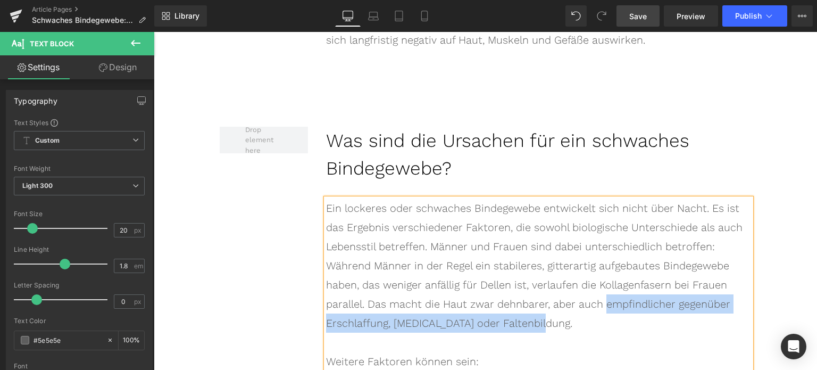
drag, startPoint x: 494, startPoint y: 197, endPoint x: 630, endPoint y: 216, distance: 137.5
click at [630, 216] on div "Ein lockeres oder schwaches Bindegewebe entwickelt sich nicht über Nacht. Es is…" at bounding box center [538, 265] width 425 height 134
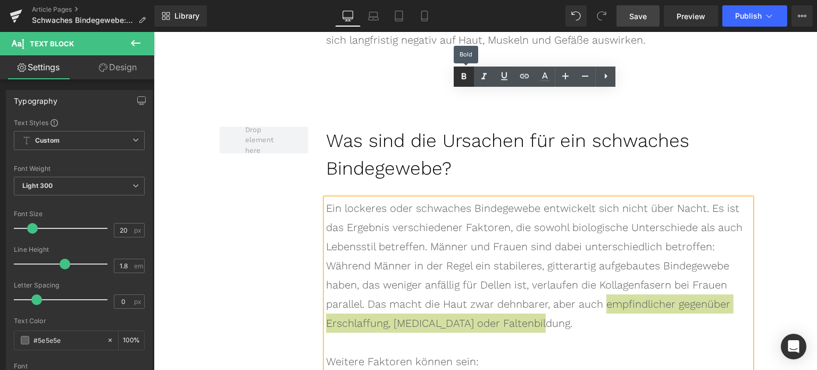
click at [468, 85] on link at bounding box center [464, 77] width 20 height 20
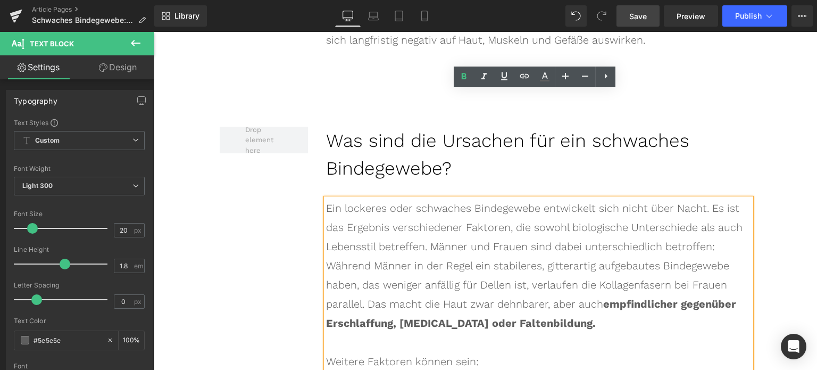
click at [544, 219] on div "Ein lockeres oder schwaches Bindegewebe entwickelt sich nicht über Nacht. Es is…" at bounding box center [538, 265] width 425 height 134
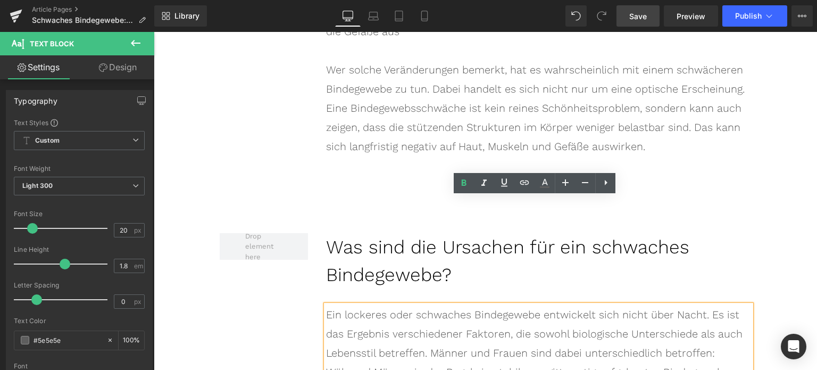
scroll to position [3063, 0]
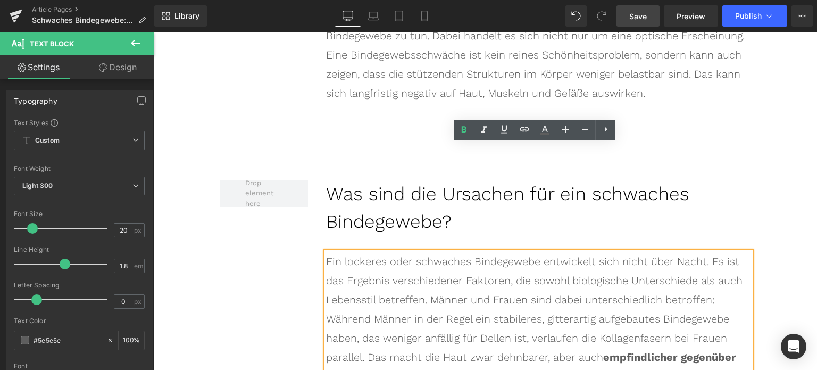
click at [546, 252] on div "Ein lockeres oder schwaches Bindegewebe entwickelt sich nicht über Nacht. Es is…" at bounding box center [538, 319] width 425 height 134
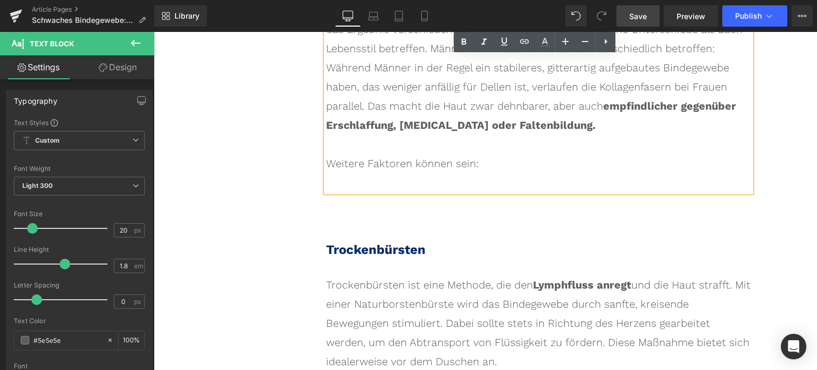
scroll to position [3329, 0]
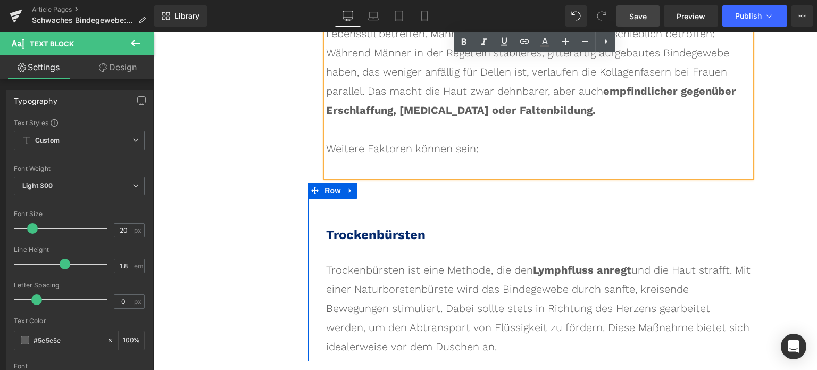
click at [395, 227] on b "Trockenbürsten" at bounding box center [375, 234] width 99 height 15
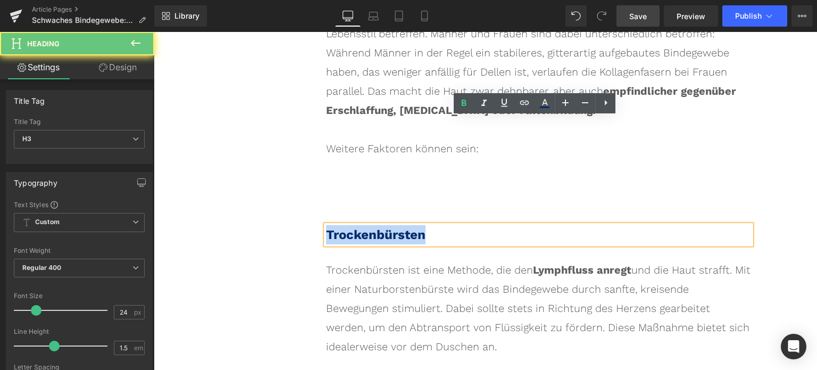
click at [395, 227] on b "Trockenbürsten" at bounding box center [375, 234] width 99 height 15
paste div
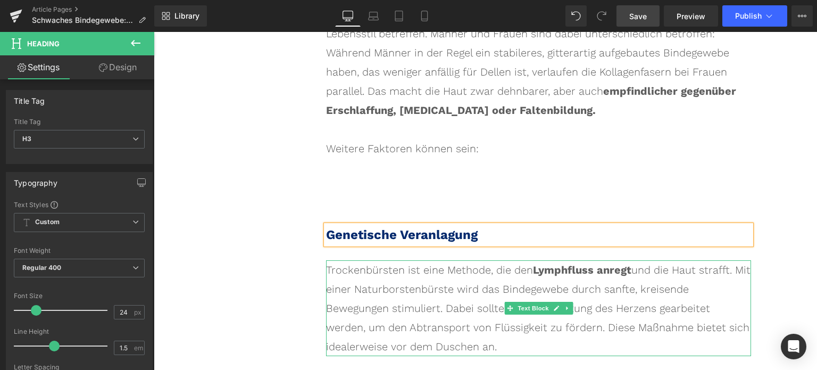
click at [360, 260] on div "Trockenbürsten ist eine Methode, die den Lymphfluss anregt und die Haut strafft…" at bounding box center [538, 308] width 425 height 96
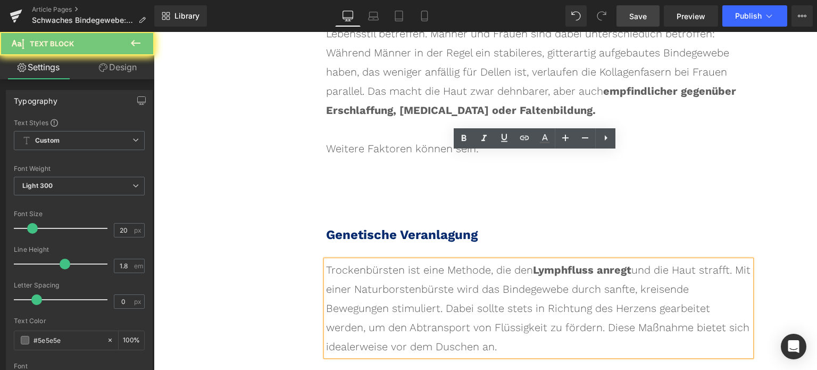
click at [360, 260] on div "Trockenbürsten ist eine Methode, die den Lymphfluss anregt und die Haut strafft…" at bounding box center [538, 308] width 425 height 96
paste div
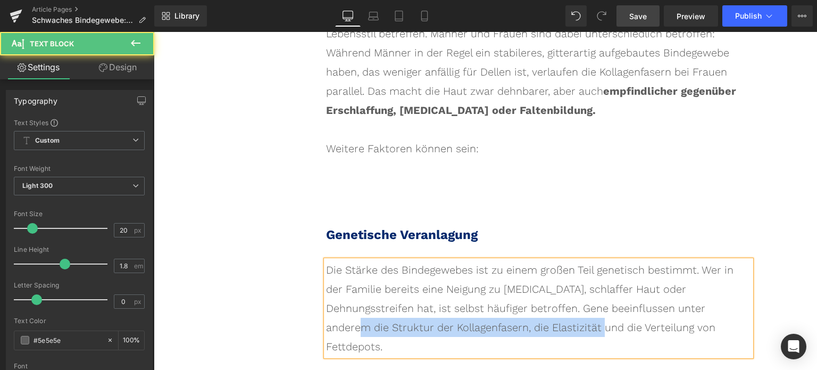
drag, startPoint x: 617, startPoint y: 200, endPoint x: 387, endPoint y: 229, distance: 231.8
click at [451, 260] on div "Die Stärke des Bindegewebes ist zu einem großen Teil genetisch bestimmt. Wer in…" at bounding box center [538, 308] width 425 height 96
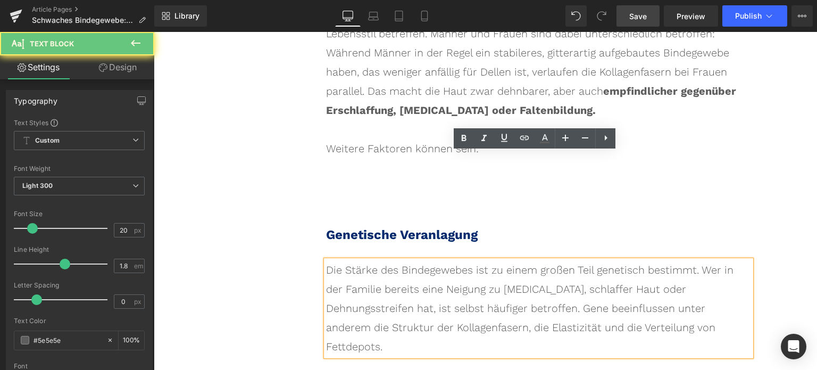
drag, startPoint x: 364, startPoint y: 229, endPoint x: 383, endPoint y: 225, distance: 19.7
click at [382, 260] on div "Die Stärke des Bindegewebes ist zu einem großen Teil genetisch bestimmt. Wer in…" at bounding box center [538, 308] width 425 height 96
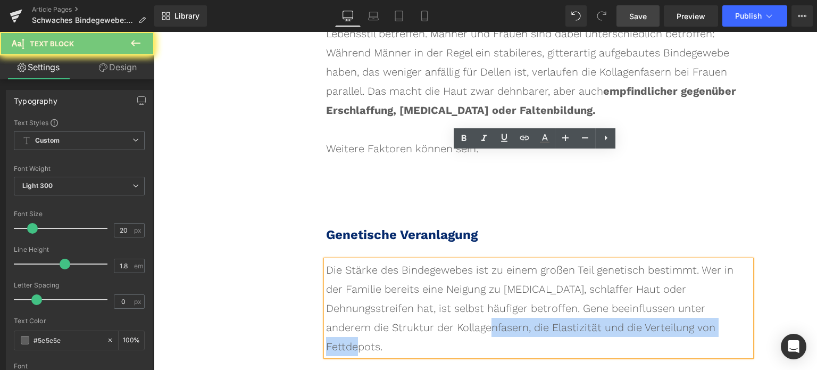
click at [382, 260] on div "Die Stärke des Bindegewebes ist zu einem großen Teil genetisch bestimmt. Wer in…" at bounding box center [538, 308] width 425 height 96
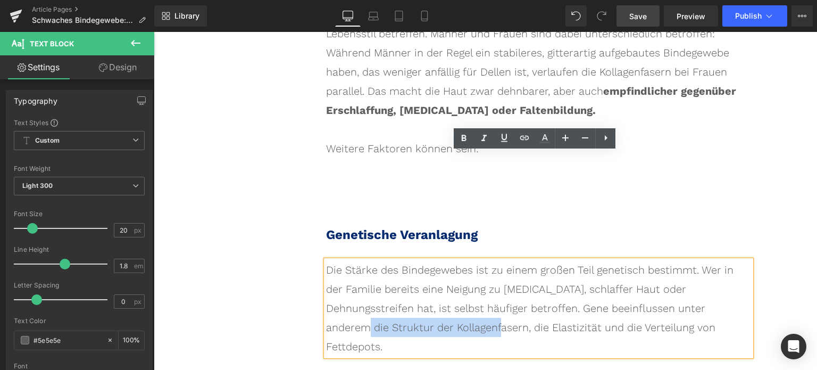
drag, startPoint x: 623, startPoint y: 200, endPoint x: 394, endPoint y: 215, distance: 229.3
click at [394, 260] on div "Die Stärke des Bindegewebes ist zu einem großen Teil genetisch bestimmt. Wer in…" at bounding box center [538, 308] width 425 height 96
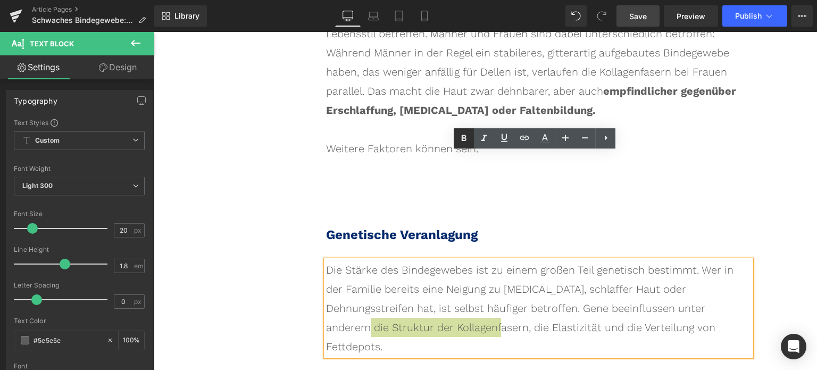
click at [462, 138] on icon at bounding box center [464, 138] width 13 height 13
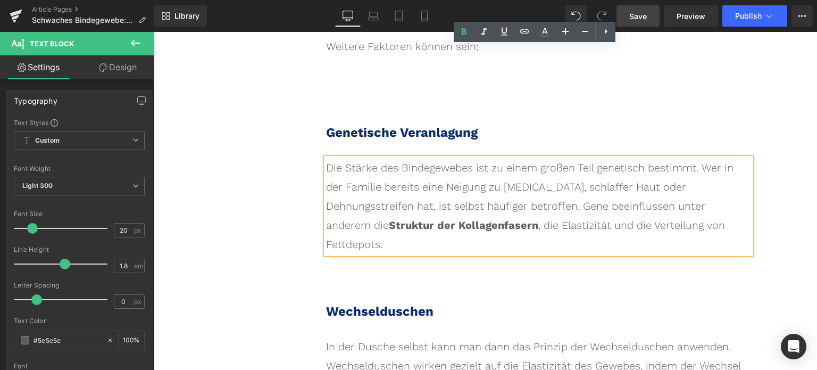
scroll to position [3435, 0]
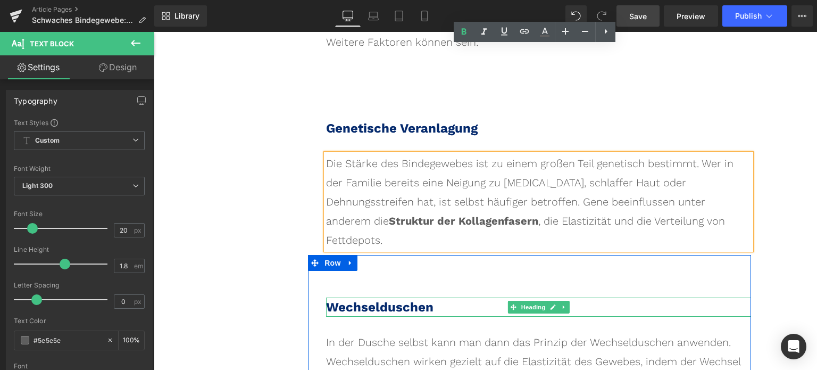
click at [369, 300] on b "Wechselduschen" at bounding box center [379, 307] width 107 height 15
click at [370, 300] on b "Wechselduschen" at bounding box center [379, 307] width 107 height 15
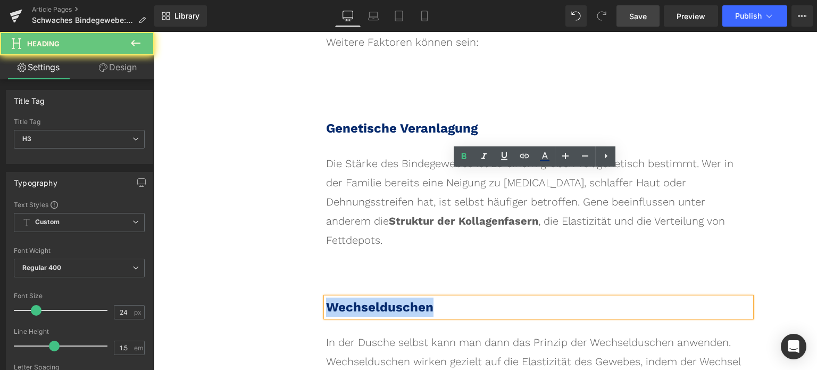
click at [370, 300] on b "Wechselduschen" at bounding box center [379, 307] width 107 height 15
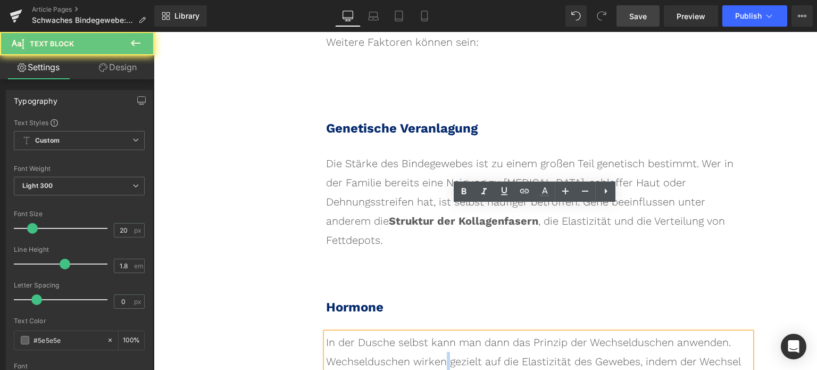
paste div
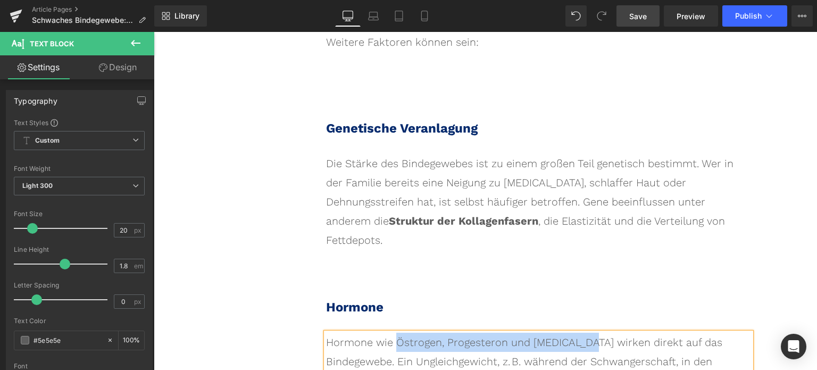
drag, startPoint x: 394, startPoint y: 218, endPoint x: 575, endPoint y: 220, distance: 180.9
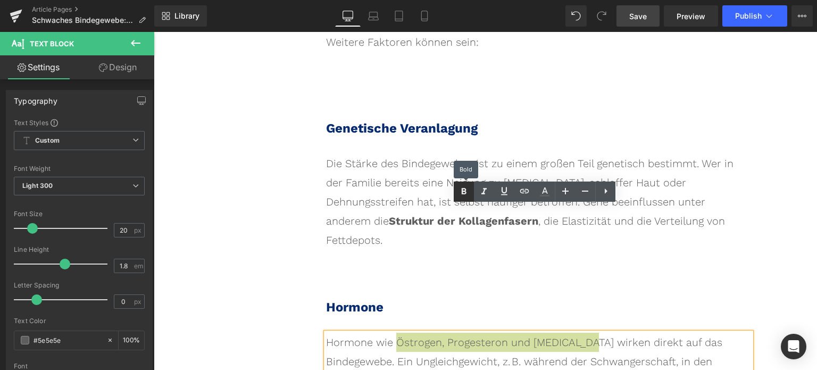
click at [465, 196] on icon at bounding box center [464, 191] width 13 height 13
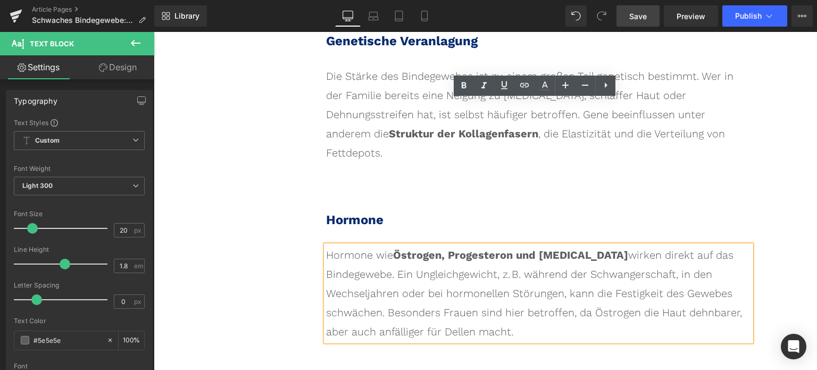
scroll to position [3541, 0]
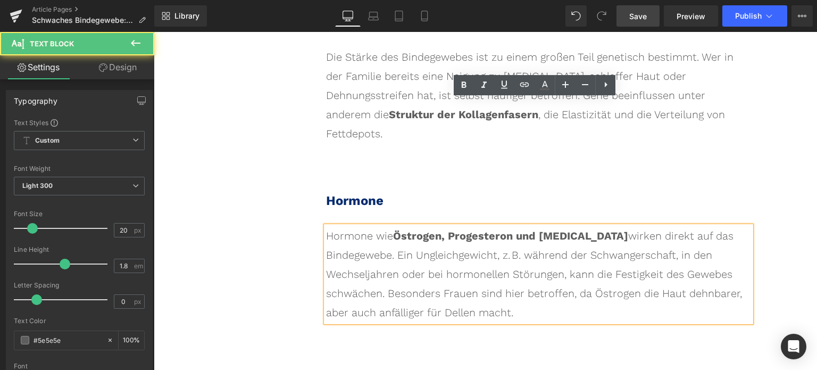
click at [610, 226] on div "Hormone wie Östrogen, Progesteron und [MEDICAL_DATA] wirken direkt auf das Bind…" at bounding box center [538, 274] width 425 height 96
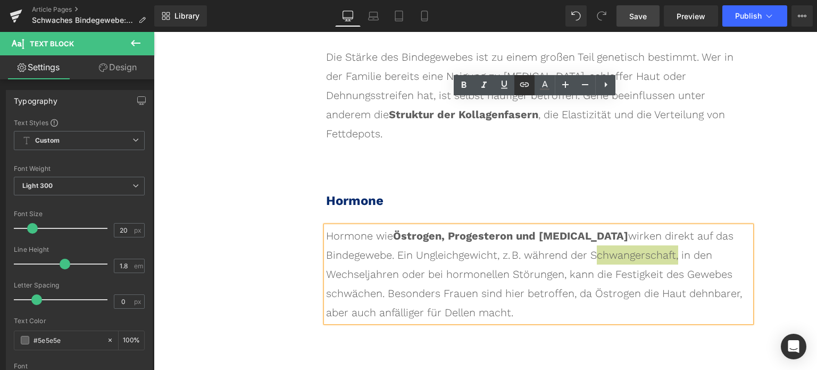
click at [528, 85] on icon at bounding box center [524, 84] width 13 height 13
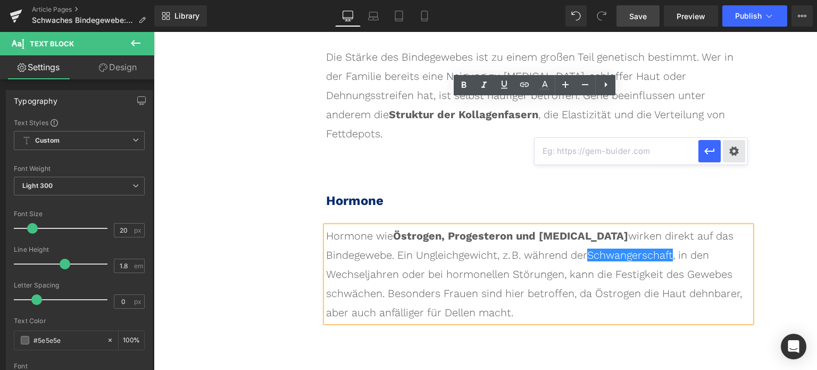
click at [736, 0] on div "Text Color Highlight Color rgba(0, 113, 193, 1) #0071c1 100 % transparent trans…" at bounding box center [408, 0] width 817 height 0
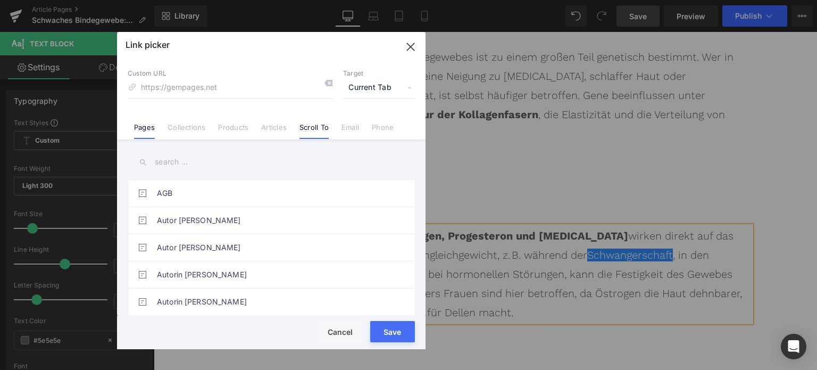
click at [309, 129] on link "Scroll To" at bounding box center [314, 131] width 29 height 16
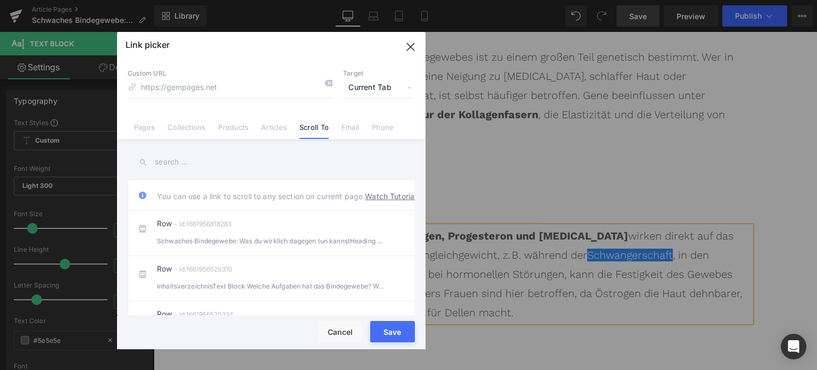
click at [189, 153] on input "text" at bounding box center [271, 162] width 287 height 24
click at [262, 127] on link "Articles" at bounding box center [274, 131] width 26 height 16
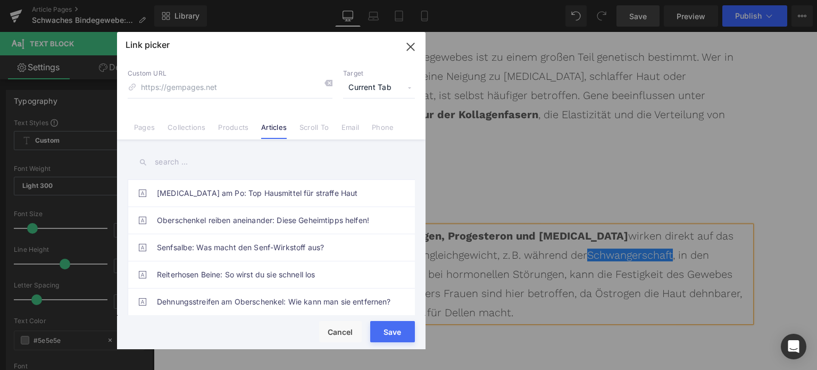
click at [187, 159] on input "text" at bounding box center [271, 162] width 287 height 24
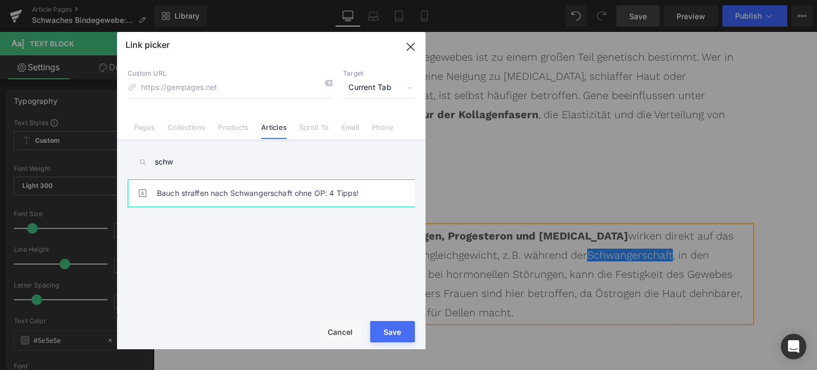
type input "schw"
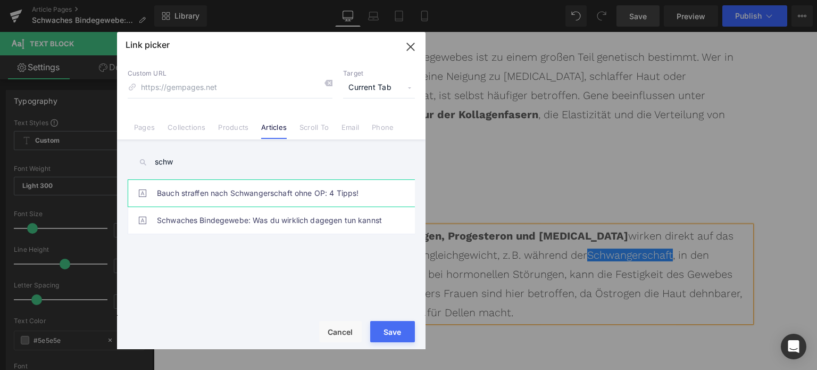
click at [213, 199] on link "Bauch straffen nach Schwangerschaft ohne OP: 4 Tipps!" at bounding box center [274, 193] width 234 height 27
type input "/blogs/wissenswertes/bauch-straffen-nach-schwangerschaft-ohne-op"
click at [392, 334] on button "Save" at bounding box center [392, 331] width 45 height 21
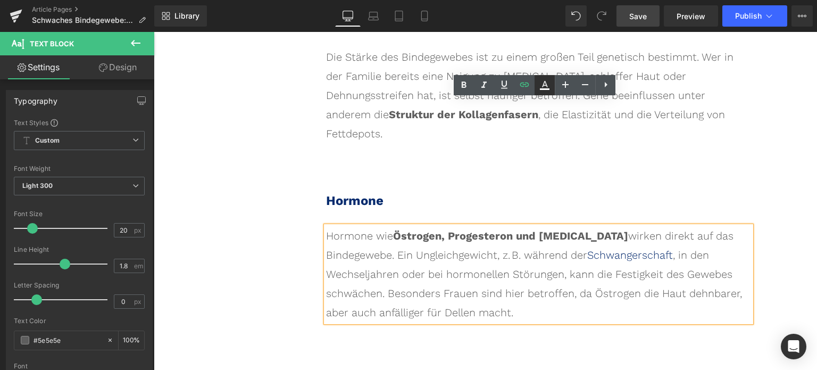
click at [545, 85] on icon at bounding box center [545, 84] width 6 height 6
type input "#052a6d"
type input "100"
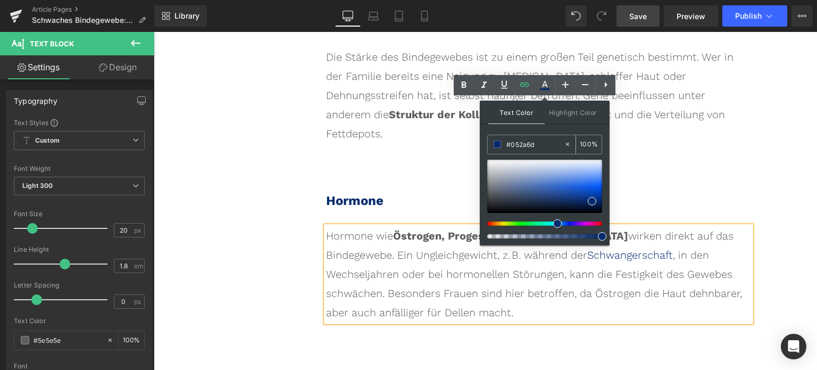
click at [524, 147] on input "#052a6d" at bounding box center [535, 144] width 57 height 12
click at [526, 149] on input "#052a6d" at bounding box center [535, 144] width 57 height 12
paste input "0071C1"
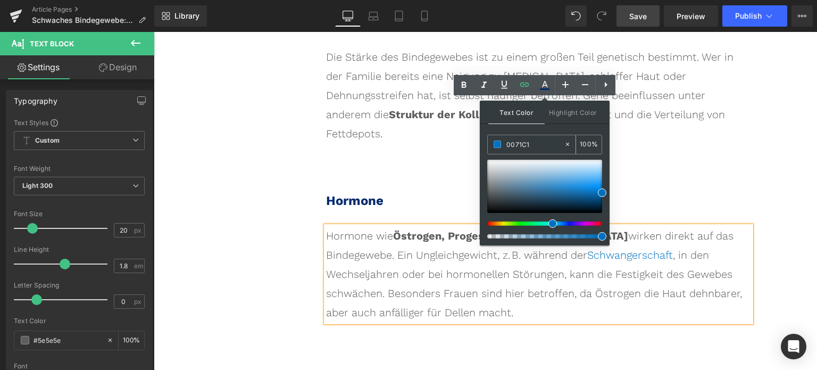
type input "#0071c1"
click at [500, 142] on span at bounding box center [497, 143] width 7 height 7
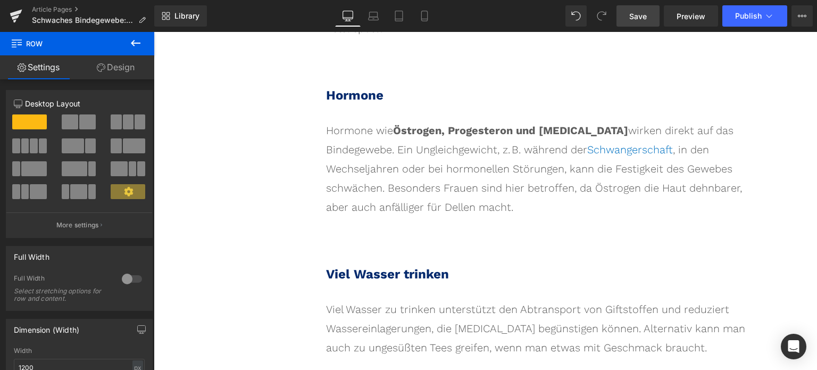
scroll to position [3648, 0]
click at [393, 266] on span "Viel Wasser trinken" at bounding box center [387, 273] width 123 height 15
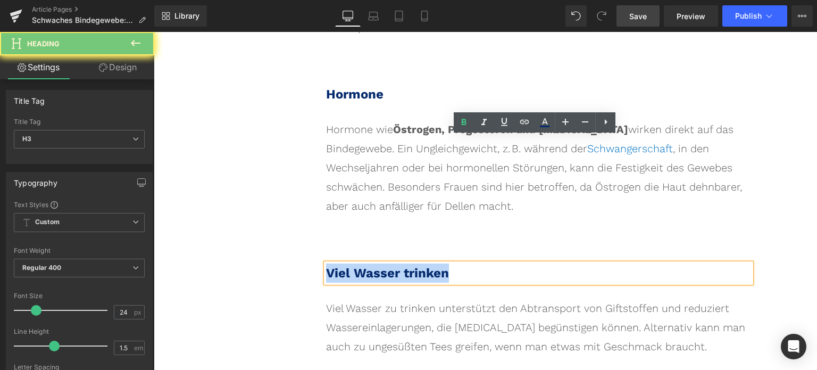
click at [393, 266] on span "Viel Wasser trinken" at bounding box center [387, 273] width 123 height 15
paste div
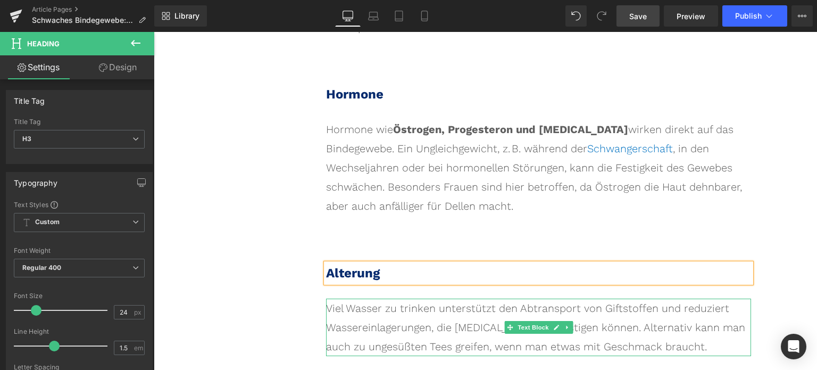
click at [445, 298] on div "Viel Wasser zu trinken unterstützt den Abtransport von Giftstoffen und reduzier…" at bounding box center [538, 326] width 425 height 57
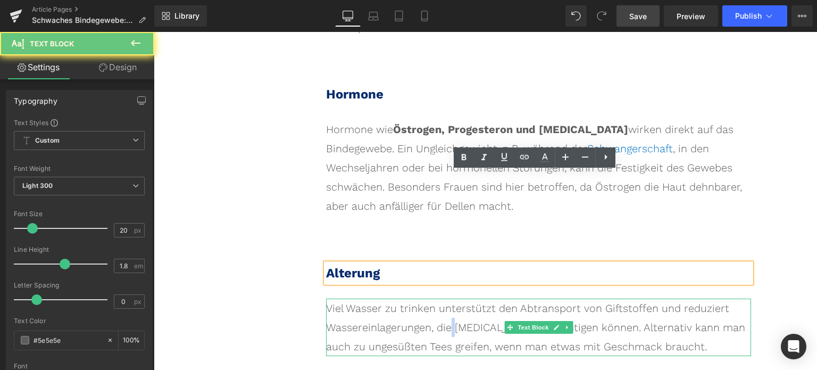
click at [445, 298] on div "Viel Wasser zu trinken unterstützt den Abtransport von Giftstoffen und reduzier…" at bounding box center [538, 326] width 425 height 57
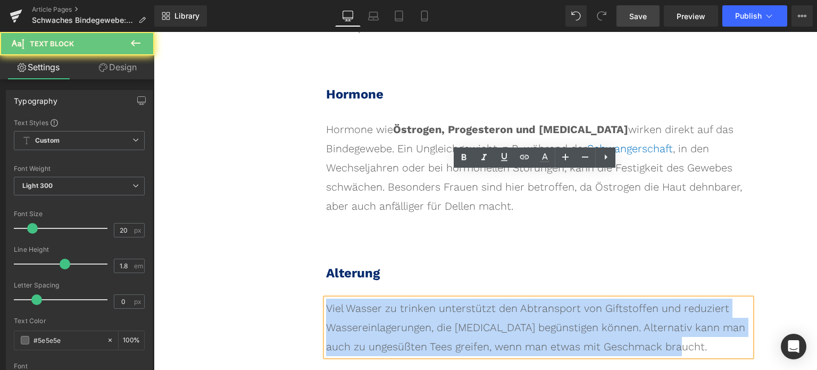
click at [445, 298] on div "Viel Wasser zu trinken unterstützt den Abtransport von Giftstoffen und reduzier…" at bounding box center [538, 326] width 425 height 57
paste div
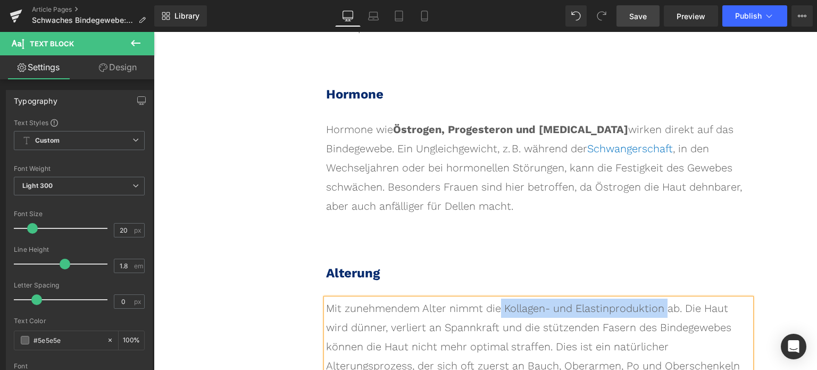
drag, startPoint x: 484, startPoint y: 176, endPoint x: 640, endPoint y: 187, distance: 156.3
click at [640, 298] on div "Mit zunehmendem Alter nimmt die Kollagen- und Elastinproduktion ab. Die Haut wi…" at bounding box center [538, 346] width 425 height 96
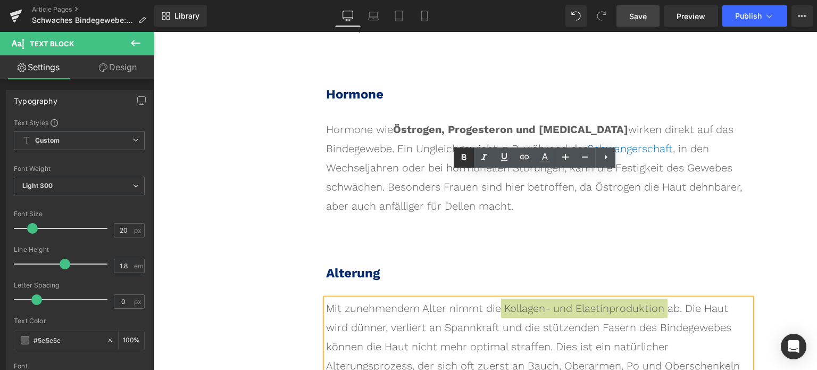
click at [464, 156] on icon at bounding box center [464, 157] width 13 height 13
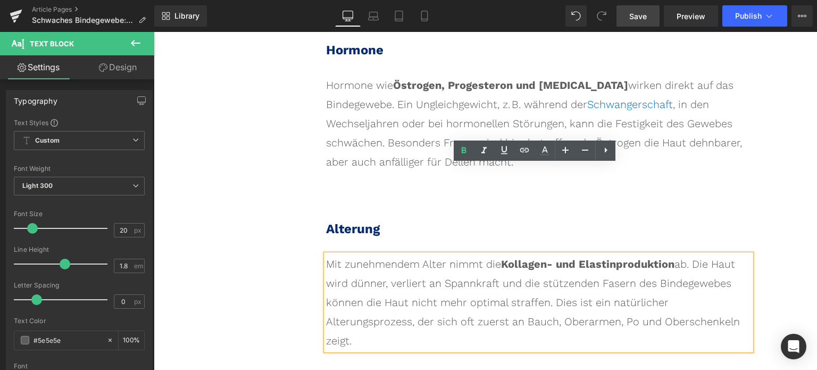
scroll to position [3754, 0]
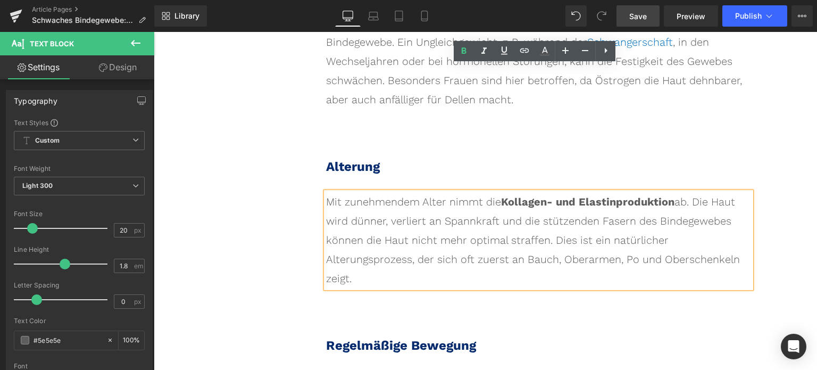
click at [385, 336] on div "Regelmäßige Bewegung Heading" at bounding box center [538, 345] width 425 height 19
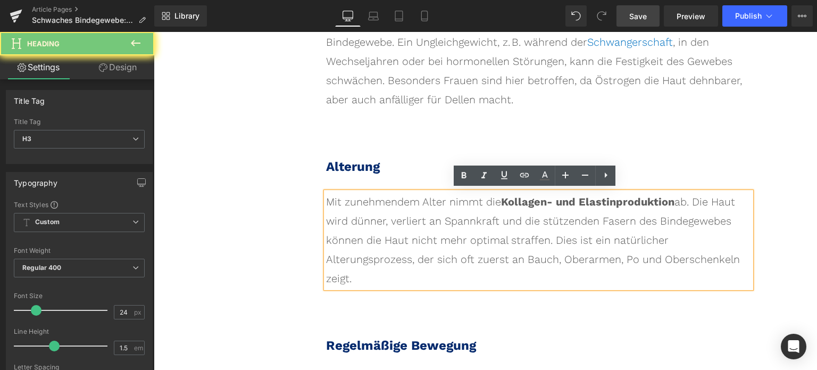
click at [385, 336] on h3 "Regelmäßige Bewegung" at bounding box center [538, 345] width 425 height 19
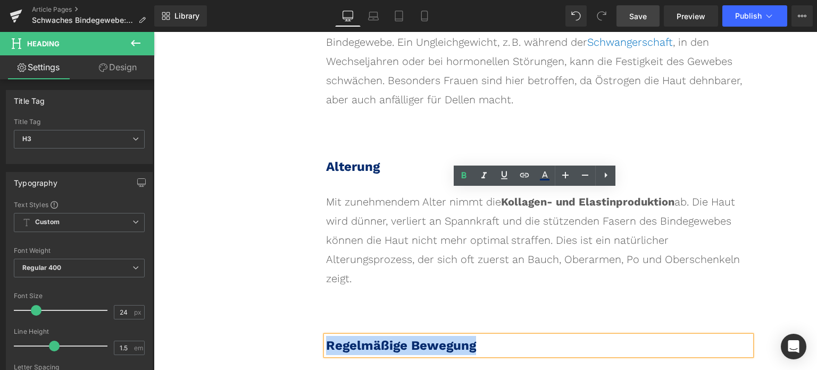
paste div
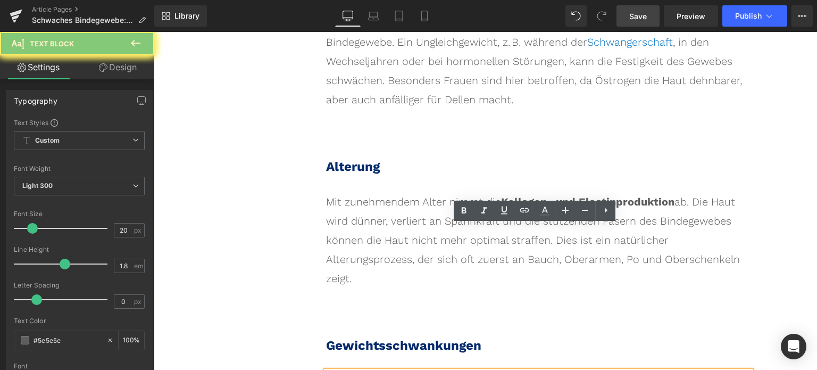
paste div
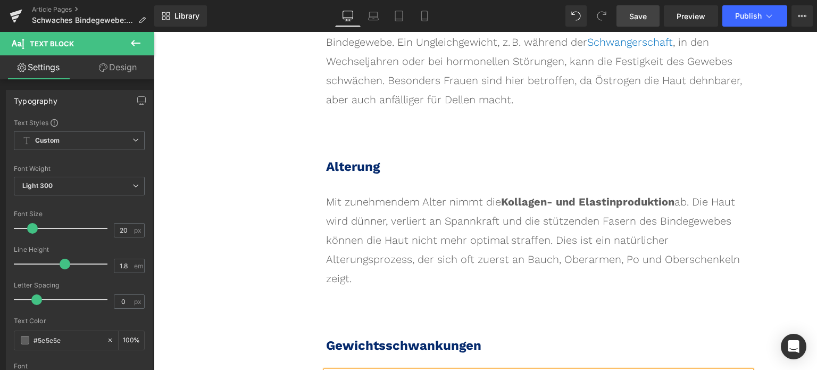
drag, startPoint x: 702, startPoint y: 255, endPoint x: 706, endPoint y: 268, distance: 13.8
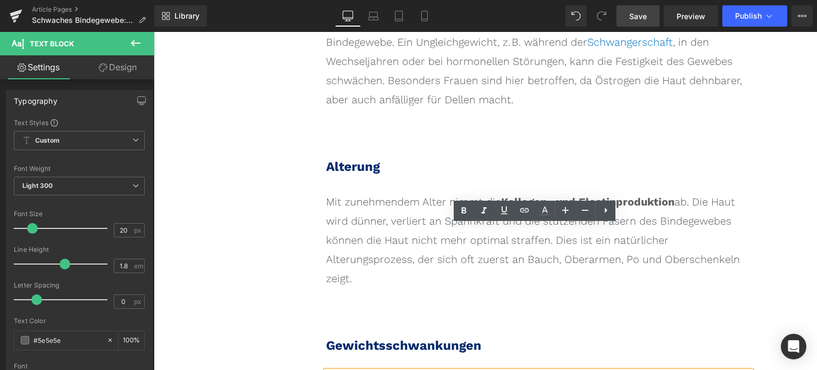
drag, startPoint x: 707, startPoint y: 258, endPoint x: 454, endPoint y: 276, distance: 253.9
click at [463, 212] on icon at bounding box center [464, 210] width 5 height 6
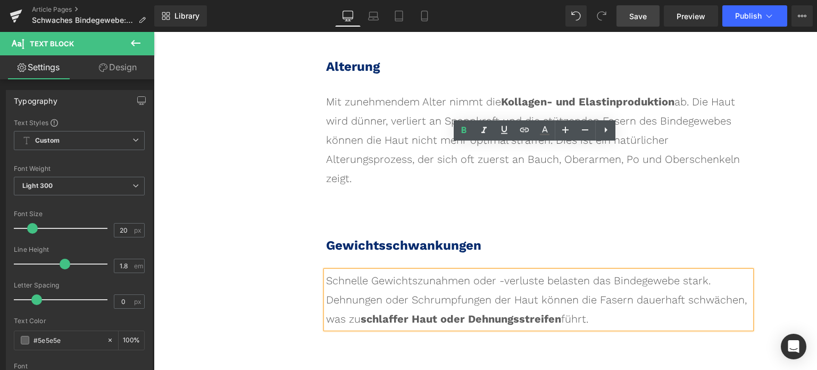
scroll to position [3861, 0]
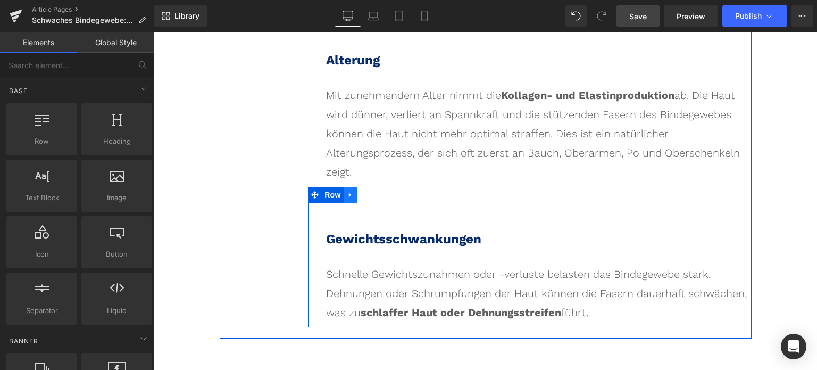
click at [350, 187] on link at bounding box center [351, 195] width 14 height 16
click at [361, 191] on icon at bounding box center [364, 194] width 7 height 7
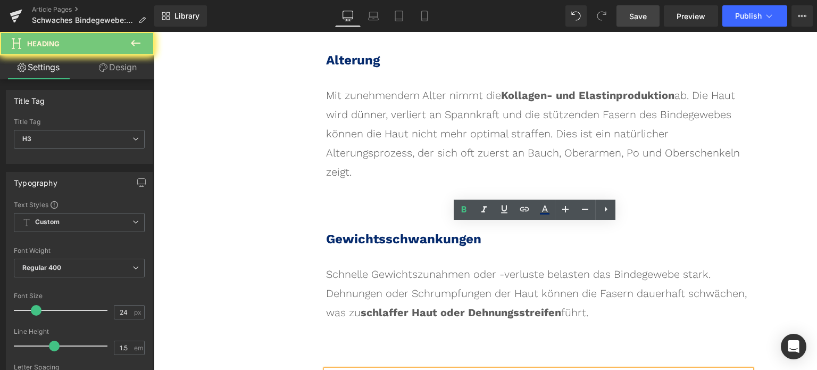
paste div
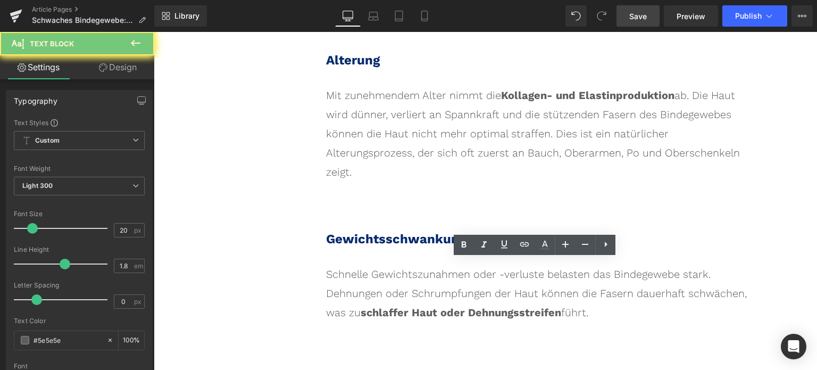
paste div
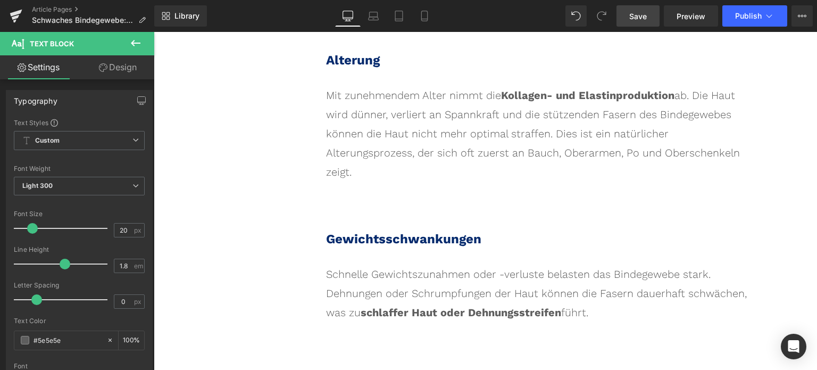
drag, startPoint x: 504, startPoint y: 293, endPoint x: 654, endPoint y: 294, distance: 149.5
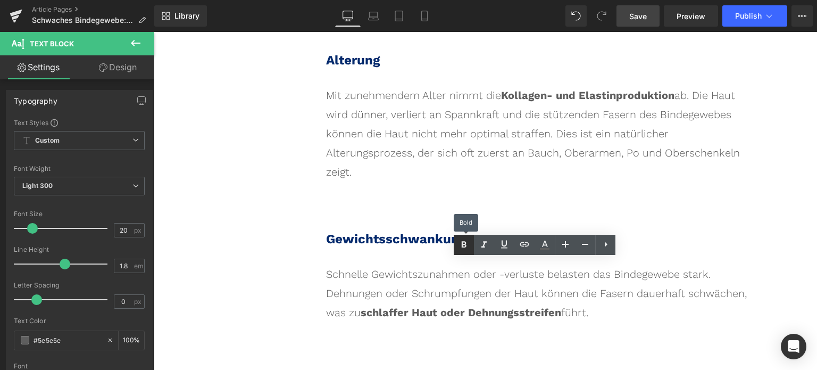
click at [464, 248] on icon at bounding box center [464, 244] width 13 height 13
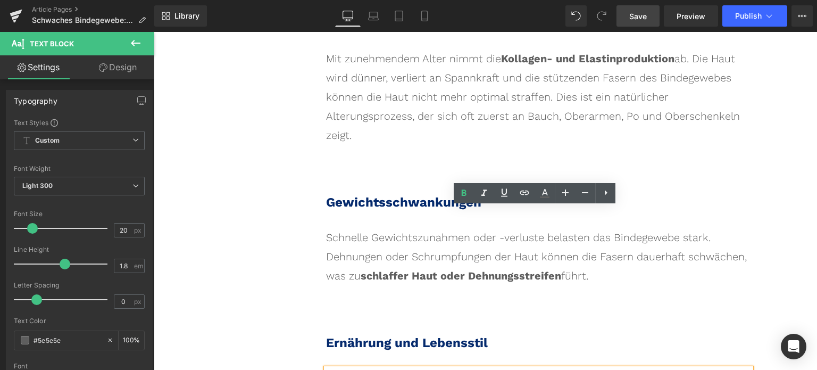
scroll to position [3914, 0]
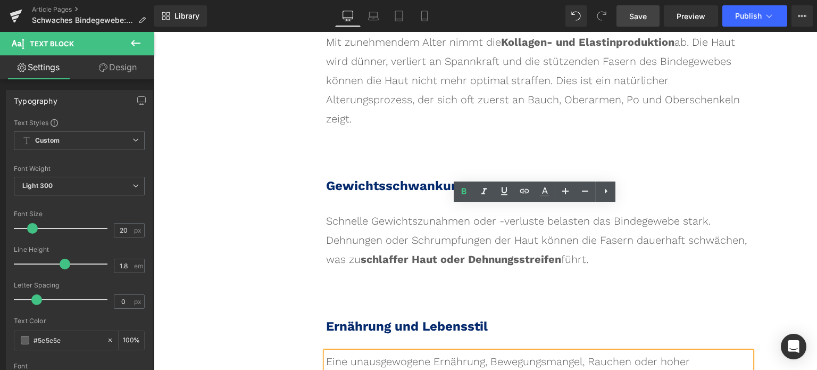
drag, startPoint x: 779, startPoint y: 174, endPoint x: 771, endPoint y: 174, distance: 8.0
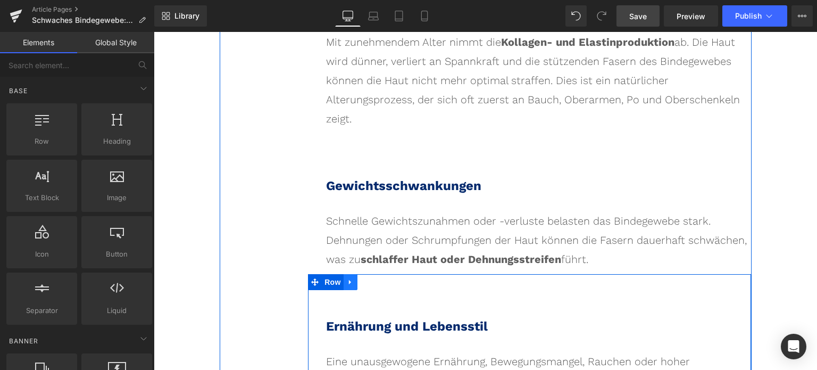
click at [347, 278] on icon at bounding box center [350, 282] width 7 height 8
click at [361, 278] on icon at bounding box center [364, 281] width 7 height 7
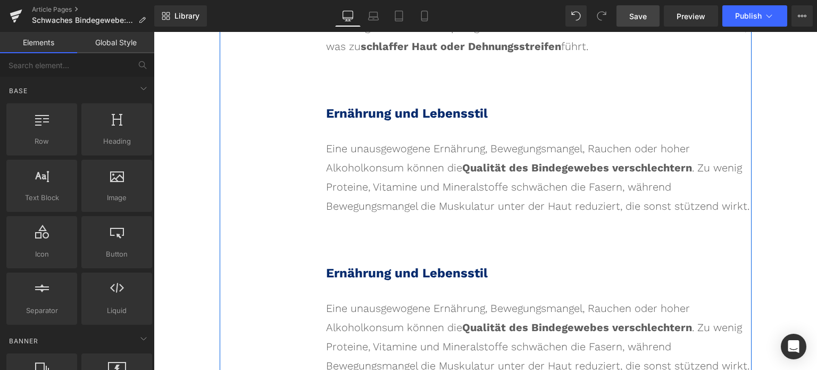
scroll to position [4127, 0]
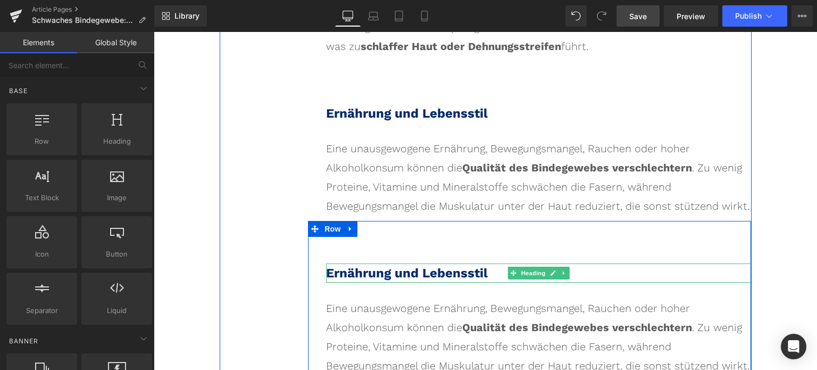
click at [388, 266] on span "Ernährung und Lebensstil" at bounding box center [407, 273] width 162 height 15
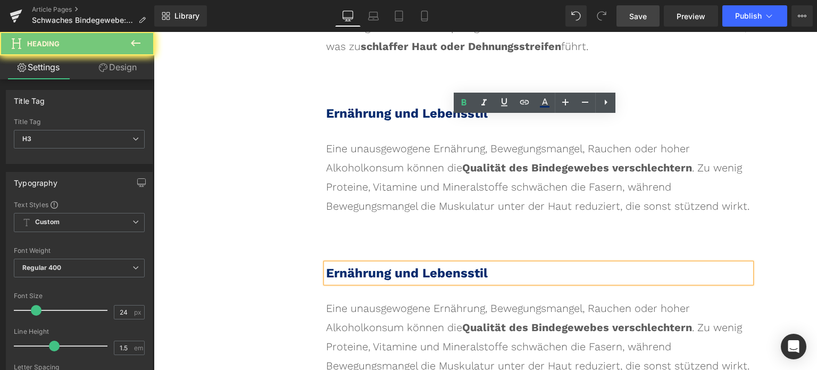
click at [388, 266] on span "Ernährung und Lebensstil" at bounding box center [407, 273] width 162 height 15
paste div
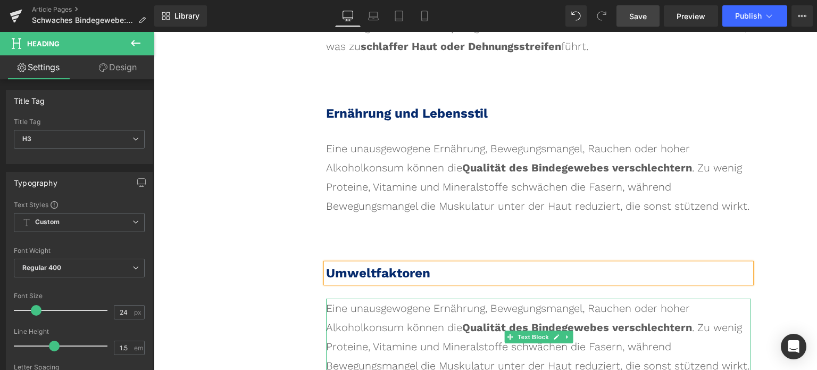
click at [410, 298] on div "Eine unausgewogene Ernährung, Bewegungsmangel, Rauchen oder hoher Alkoholkonsum…" at bounding box center [538, 336] width 425 height 77
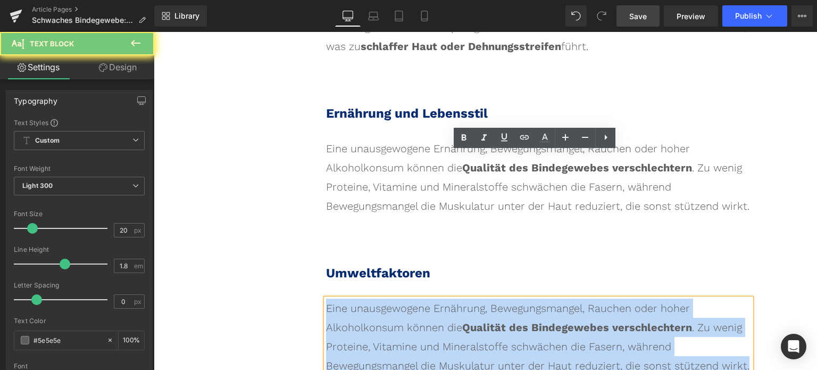
click at [410, 298] on div "Eine unausgewogene Ernährung, Bewegungsmangel, Rauchen oder hoher Alkoholkonsum…" at bounding box center [538, 336] width 425 height 77
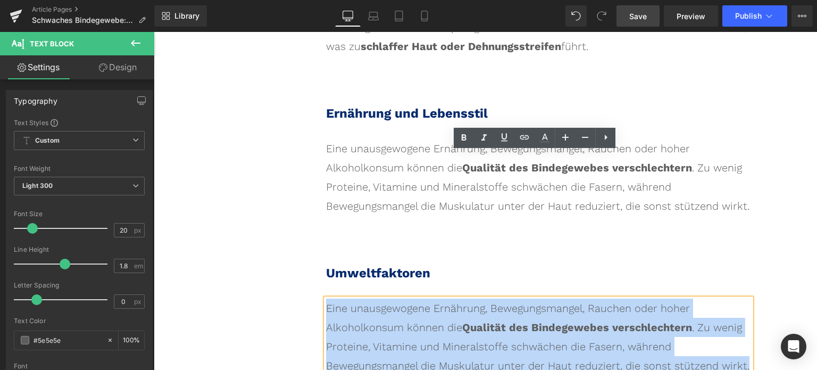
paste div
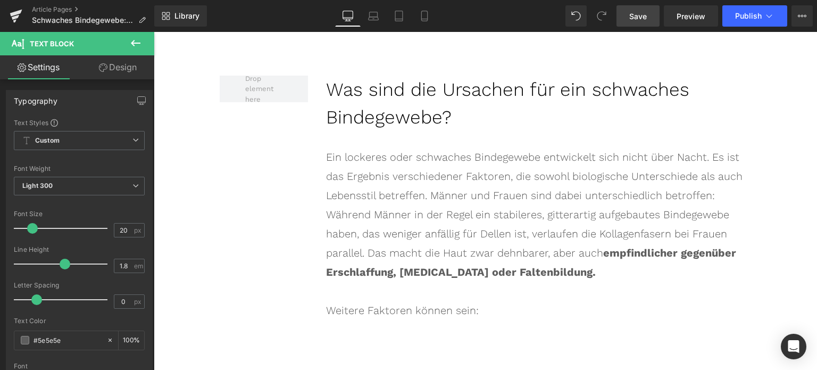
scroll to position [3169, 0]
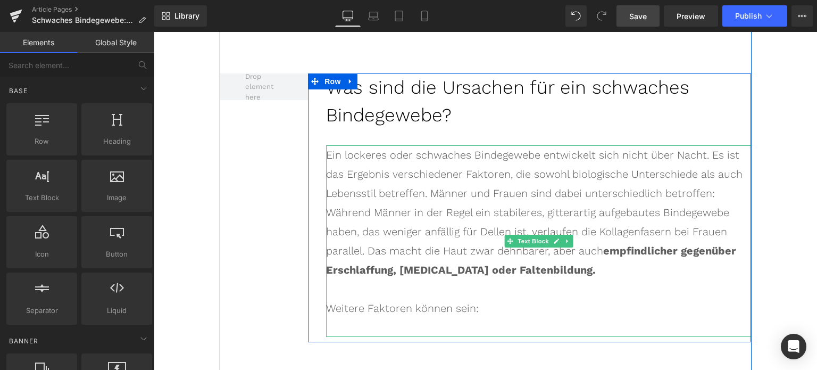
click at [363, 318] on div at bounding box center [538, 327] width 425 height 19
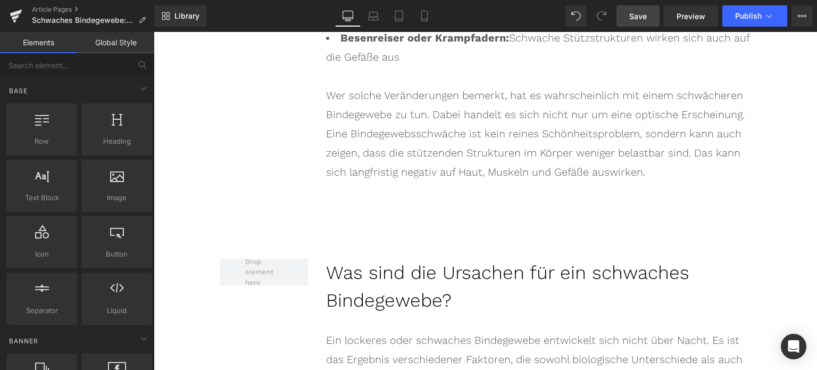
scroll to position [2903, 0]
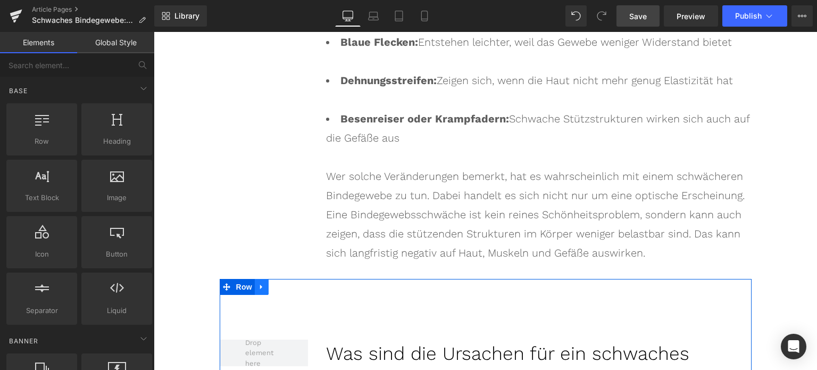
click at [259, 283] on icon at bounding box center [261, 287] width 7 height 8
click at [272, 283] on icon at bounding box center [275, 287] width 7 height 8
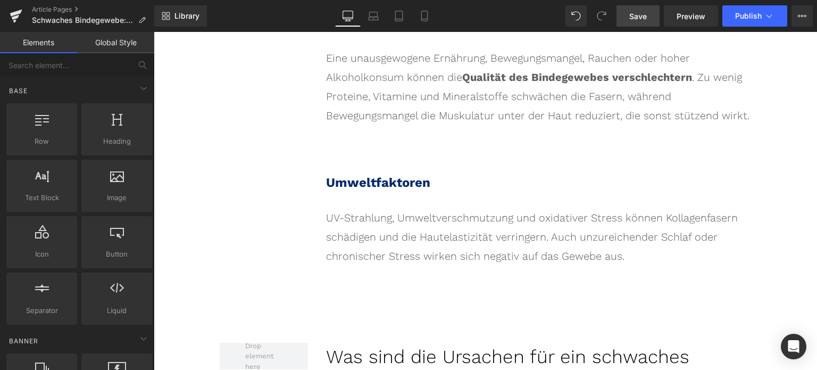
scroll to position [4259, 0]
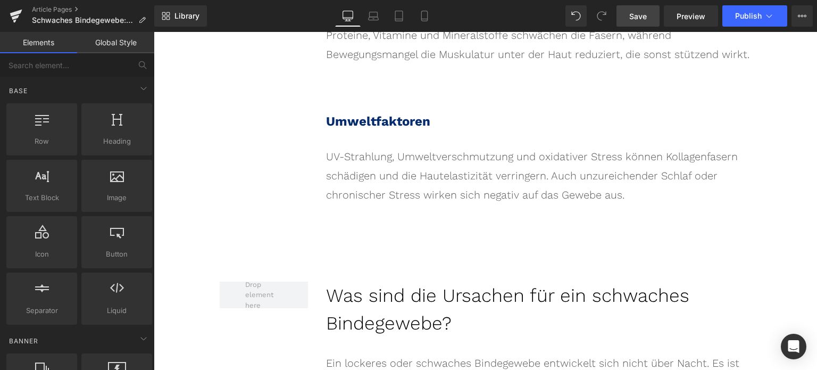
click at [424, 281] on h2 "Was sind die Ursachen für ein schwaches Bindegewebe?" at bounding box center [538, 309] width 425 height 56
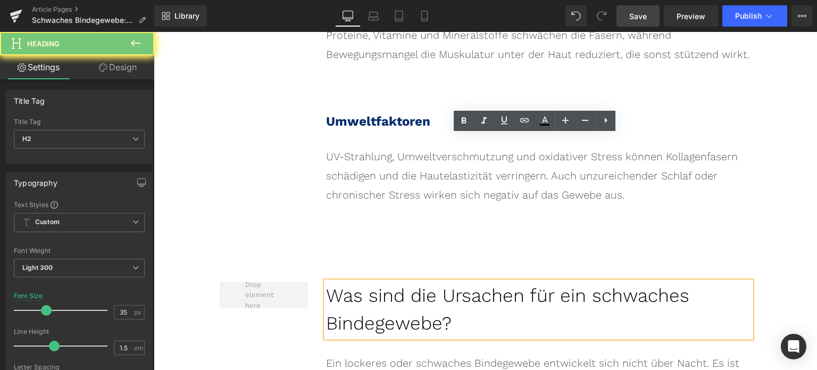
click at [424, 281] on h2 "Was sind die Ursachen für ein schwaches Bindegewebe?" at bounding box center [538, 309] width 425 height 56
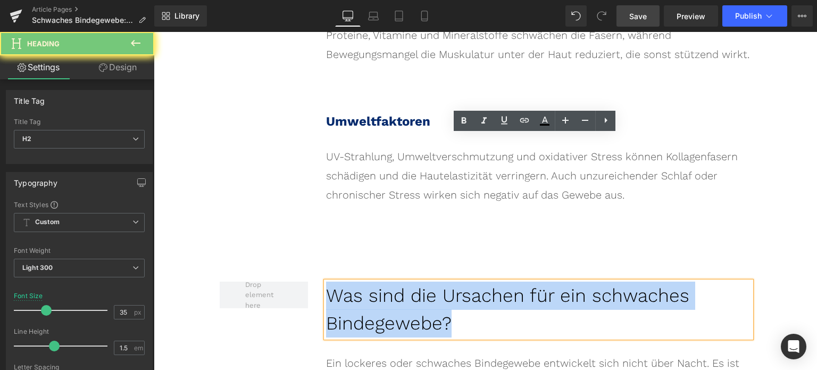
paste div
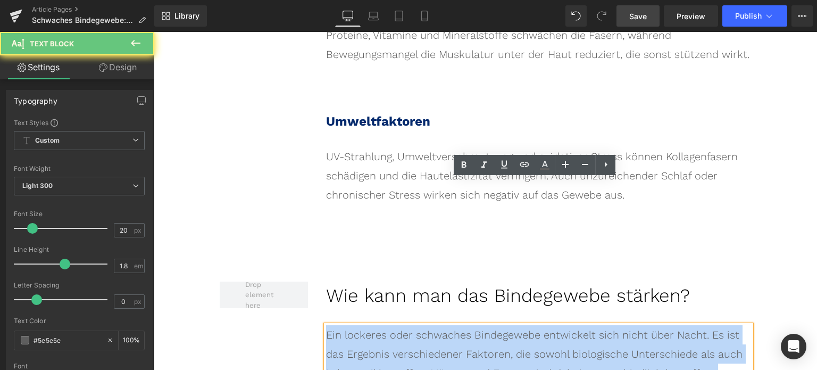
paste div
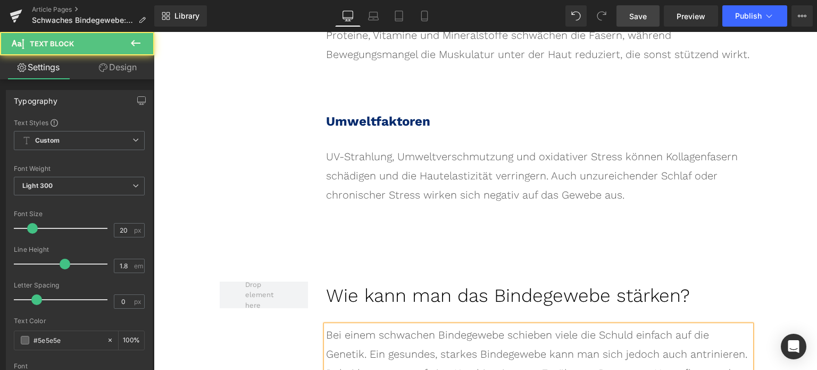
drag, startPoint x: 474, startPoint y: 342, endPoint x: 293, endPoint y: 339, distance: 180.4
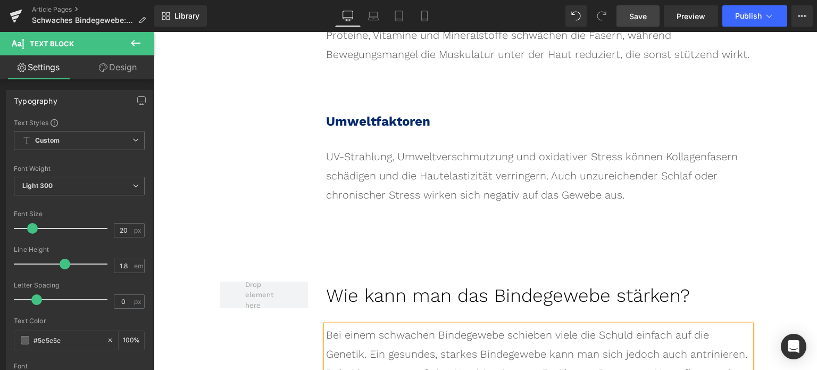
drag, startPoint x: 408, startPoint y: 226, endPoint x: 730, endPoint y: 229, distance: 322.5
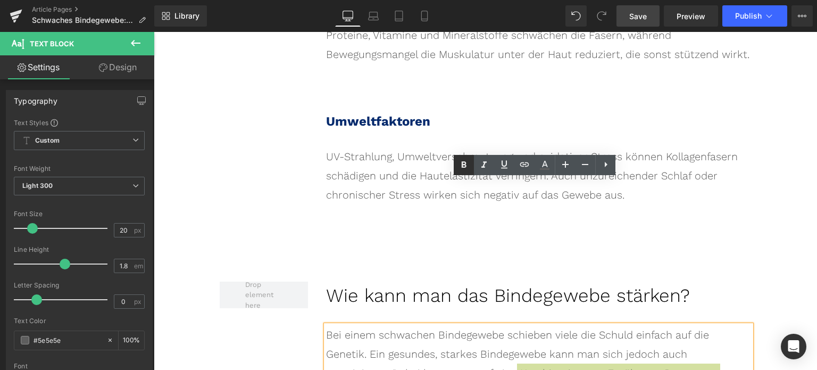
click at [466, 168] on icon at bounding box center [464, 165] width 13 height 13
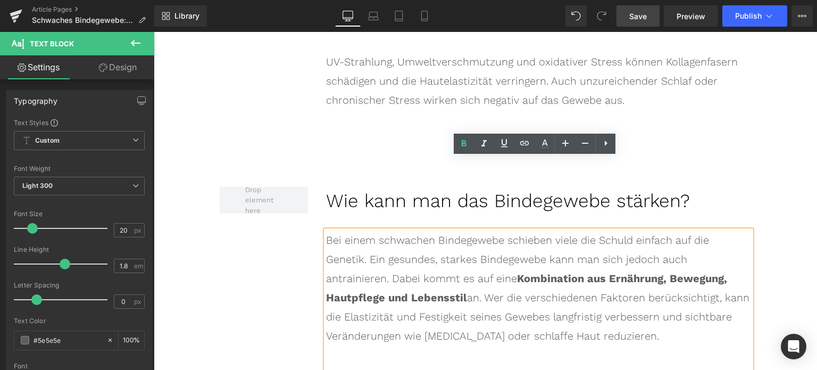
scroll to position [4472, 0]
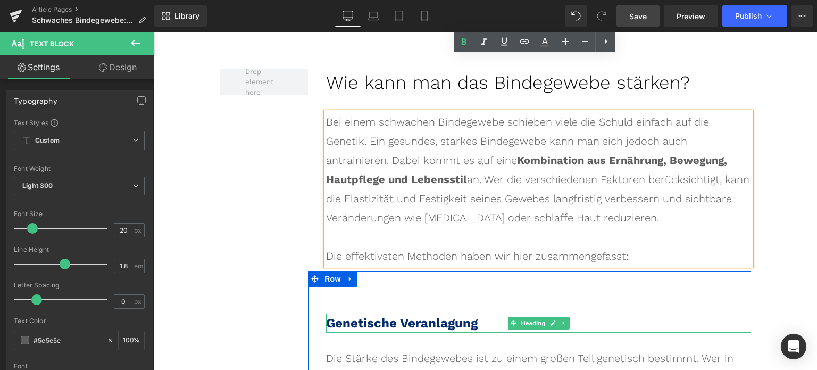
click at [401, 316] on span "Genetische Veranlagung" at bounding box center [402, 323] width 152 height 15
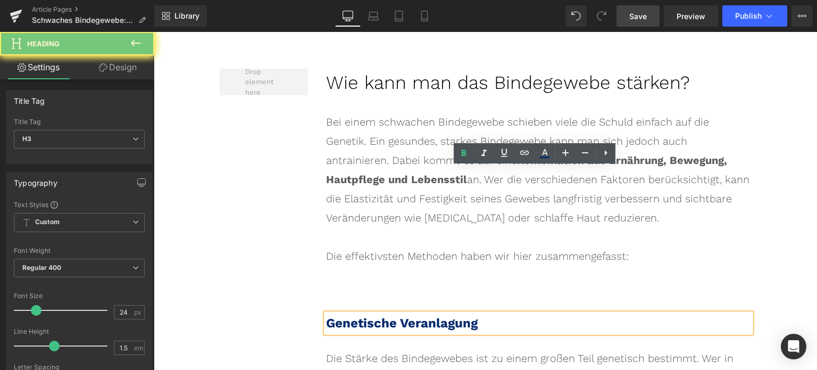
click at [401, 316] on span "Genetische Veranlagung" at bounding box center [402, 323] width 152 height 15
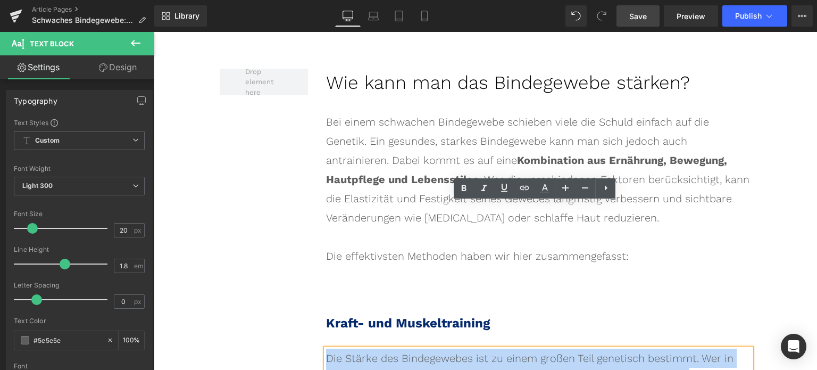
drag, startPoint x: 644, startPoint y: 270, endPoint x: 309, endPoint y: 219, distance: 339.5
click at [309, 271] on div "Kraft- und Muskeltraining Heading Die Stärke des Bindegewebes ist zu einem groß…" at bounding box center [529, 360] width 443 height 179
paste div
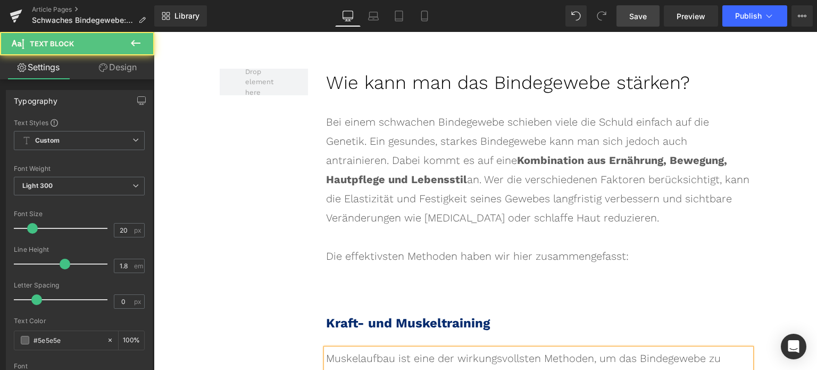
drag, startPoint x: 522, startPoint y: 251, endPoint x: 591, endPoint y: 252, distance: 68.7
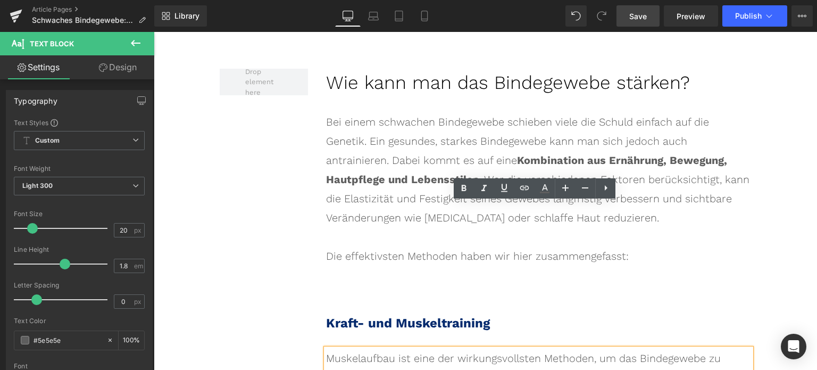
drag, startPoint x: 619, startPoint y: 253, endPoint x: 664, endPoint y: 258, distance: 45.0
drag, startPoint x: 662, startPoint y: 251, endPoint x: 522, endPoint y: 248, distance: 140.0
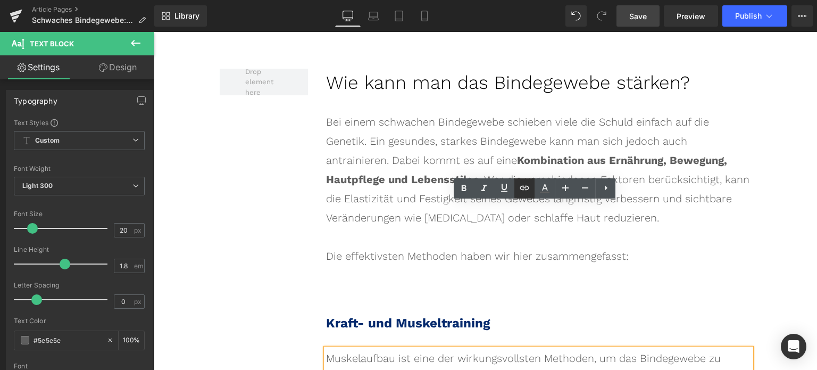
click at [518, 187] on icon at bounding box center [524, 187] width 13 height 13
click at [734, 0] on div "Text Color Highlight Color rgba(0, 113, 193, 1) #0071c1 100 % transparent trans…" at bounding box center [408, 0] width 817 height 0
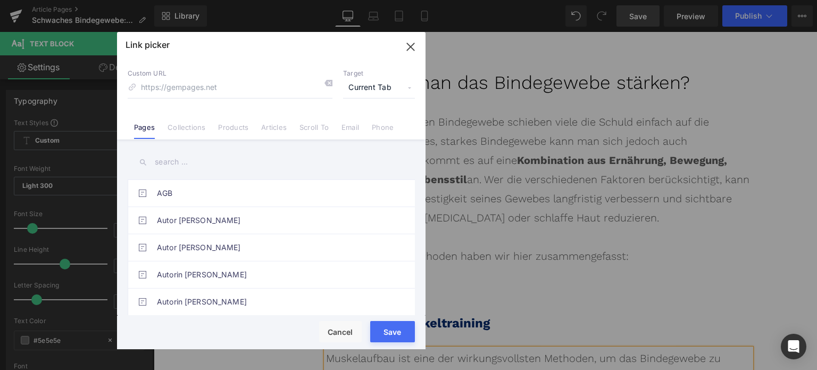
click at [306, 133] on link "Scroll To" at bounding box center [314, 131] width 29 height 16
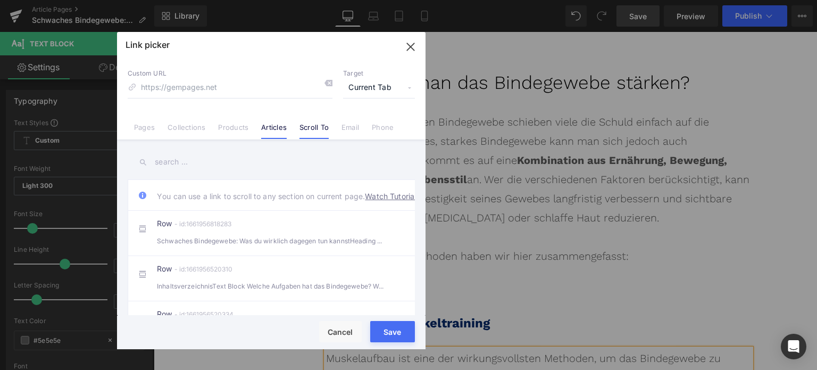
click at [279, 127] on link "Articles" at bounding box center [274, 131] width 26 height 16
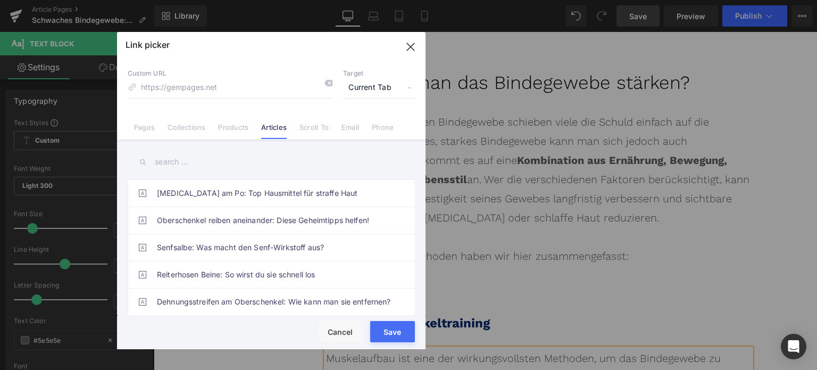
click at [213, 162] on input "text" at bounding box center [271, 162] width 287 height 24
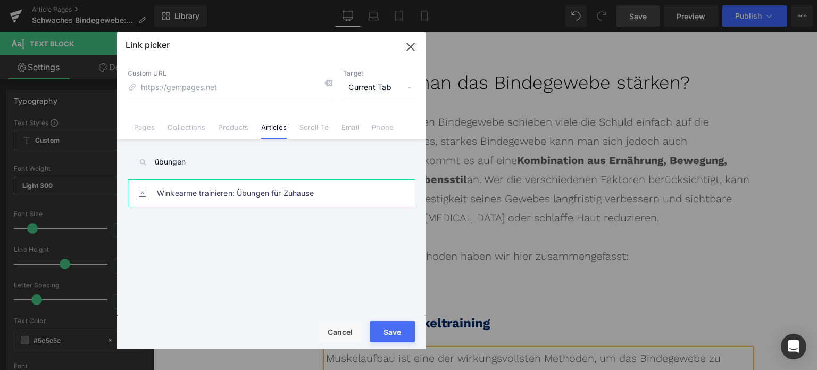
type input "übungen"
click at [238, 193] on link "Winkearme trainieren: Übungen für Zuhause" at bounding box center [274, 193] width 234 height 27
type input "/blogs/wissenswertes/winkearme-trainieren"
click at [198, 162] on input "übungen" at bounding box center [271, 162] width 287 height 24
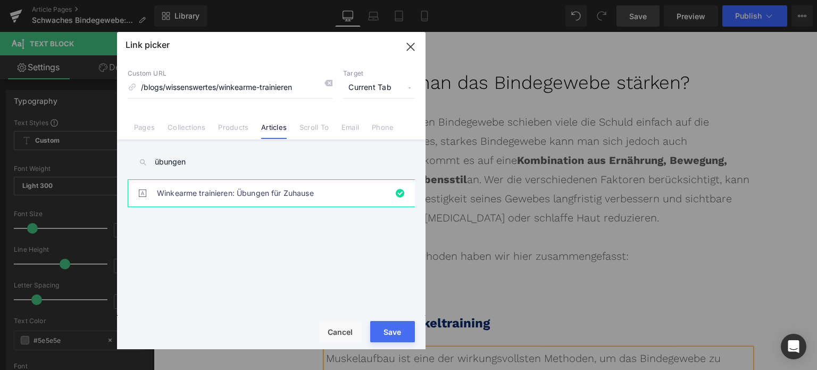
click at [198, 162] on input "übungen" at bounding box center [271, 162] width 287 height 24
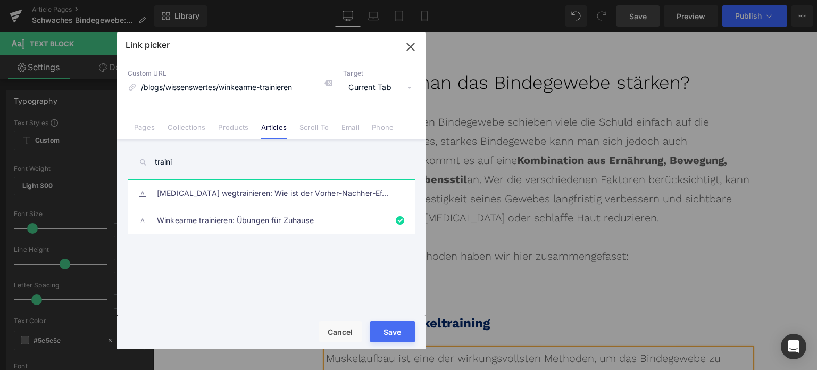
type input "traini"
click at [226, 190] on link "[MEDICAL_DATA] wegtrainieren: Wie ist der Vorher-Nachher-Effekt?" at bounding box center [274, 193] width 234 height 27
type input "/blogs/wissenswertes/cellulite-wegtrainieren"
click at [398, 334] on button "Save" at bounding box center [392, 331] width 45 height 21
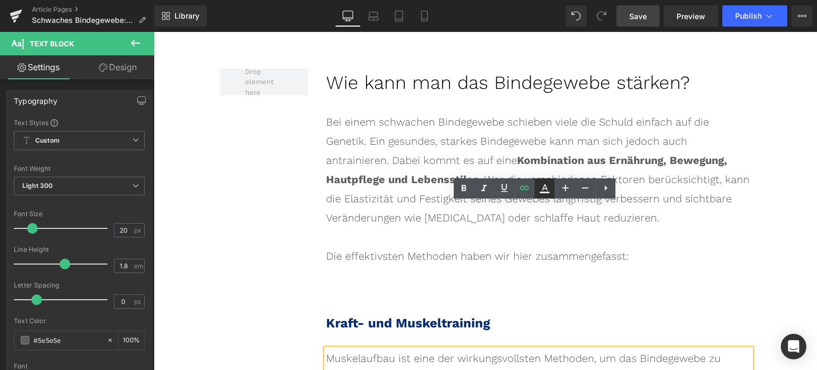
click at [546, 192] on icon at bounding box center [545, 193] width 10 height 2
type input "#052a6d"
type input "100"
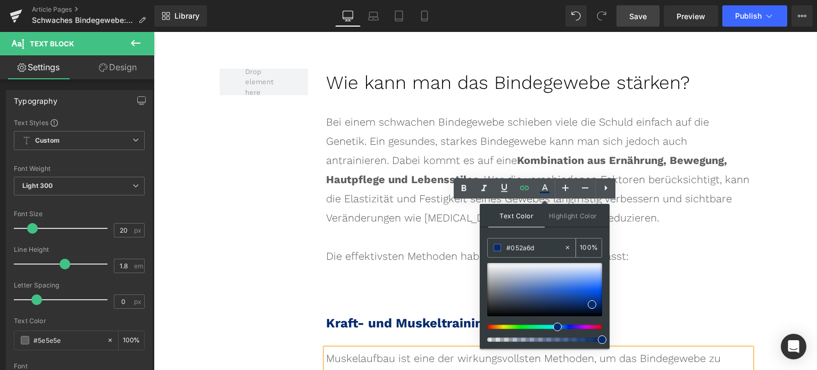
click at [542, 244] on input "#052a6d" at bounding box center [535, 248] width 57 height 12
paste input "0071C1"
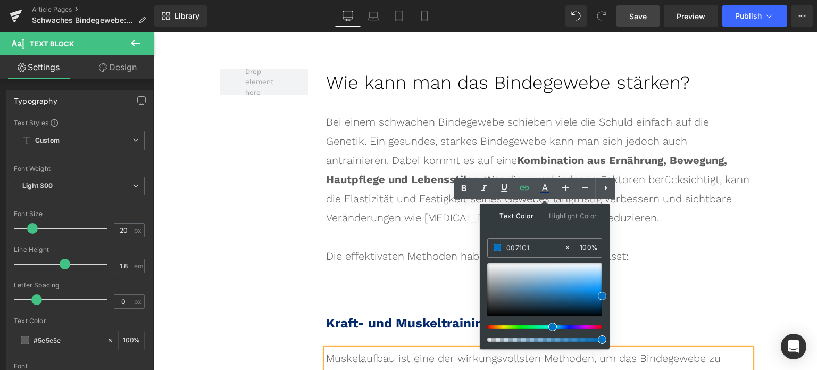
type input "#0071c1"
click at [496, 248] on span at bounding box center [497, 247] width 7 height 7
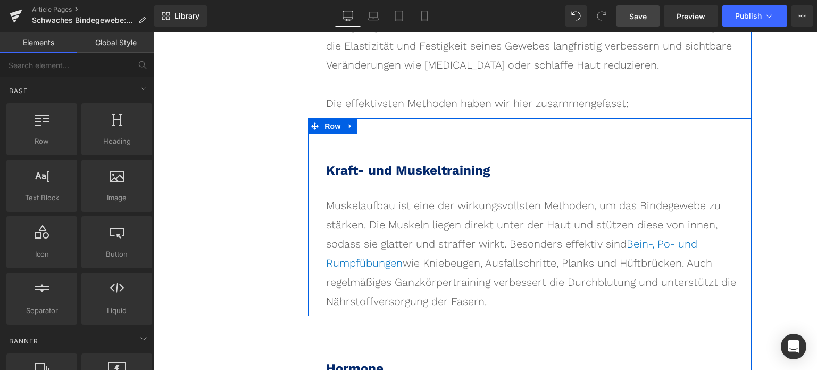
scroll to position [4632, 0]
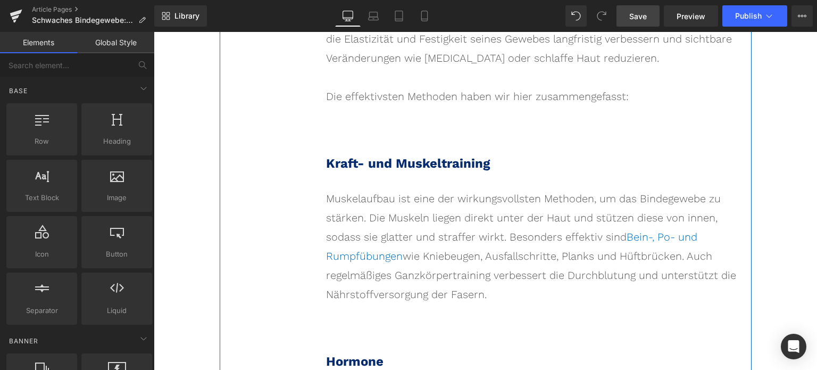
click at [376, 354] on b "Hormone" at bounding box center [354, 361] width 57 height 15
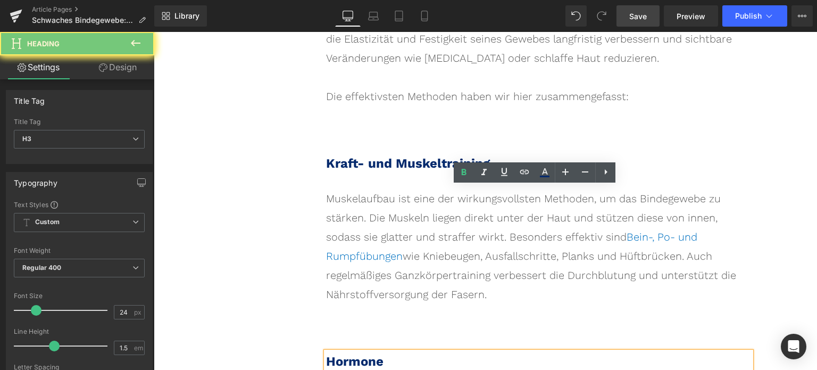
click at [376, 354] on b "Hormone" at bounding box center [354, 361] width 57 height 15
paste div
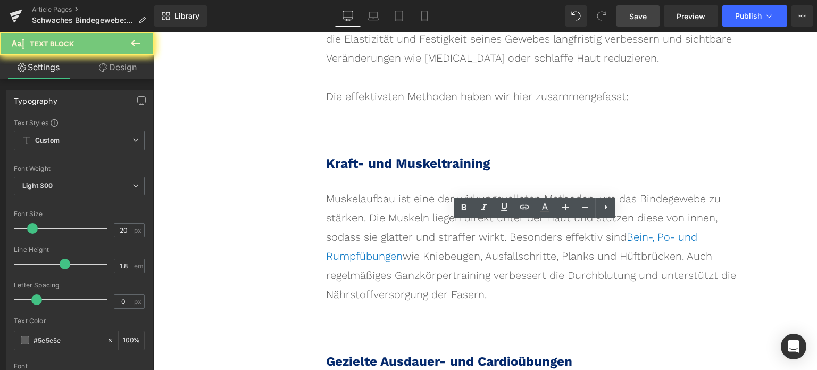
paste div
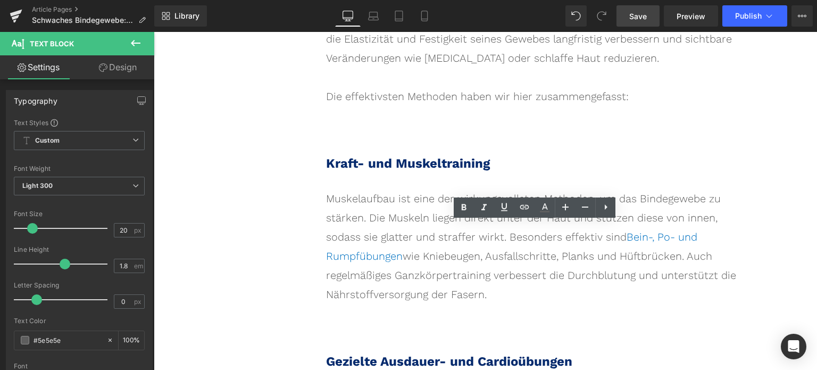
drag, startPoint x: 392, startPoint y: 251, endPoint x: 621, endPoint y: 246, distance: 229.9
click at [465, 210] on icon at bounding box center [464, 207] width 5 height 6
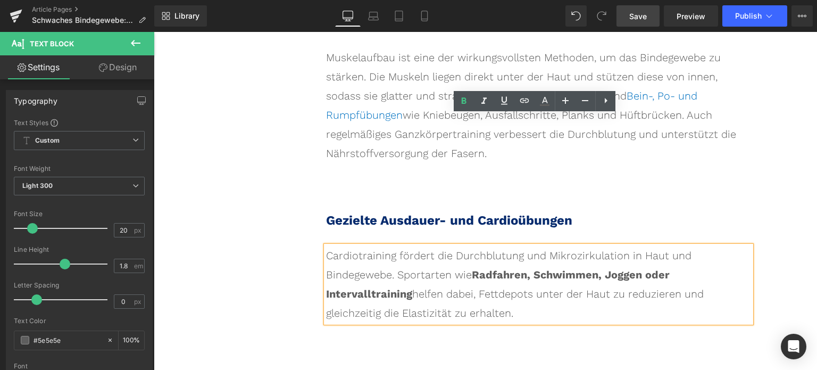
scroll to position [4791, 0]
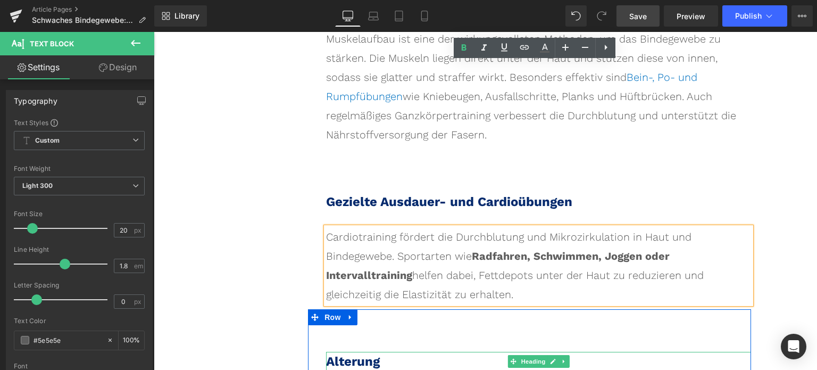
click at [362, 354] on span "Alterung" at bounding box center [353, 361] width 54 height 15
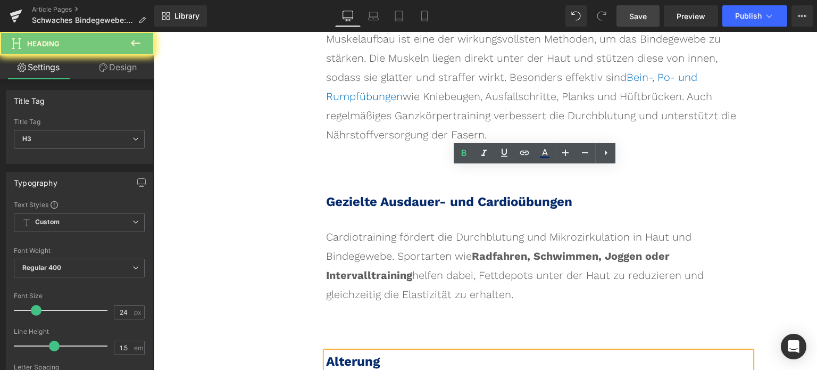
click at [362, 354] on span "Alterung" at bounding box center [353, 361] width 54 height 15
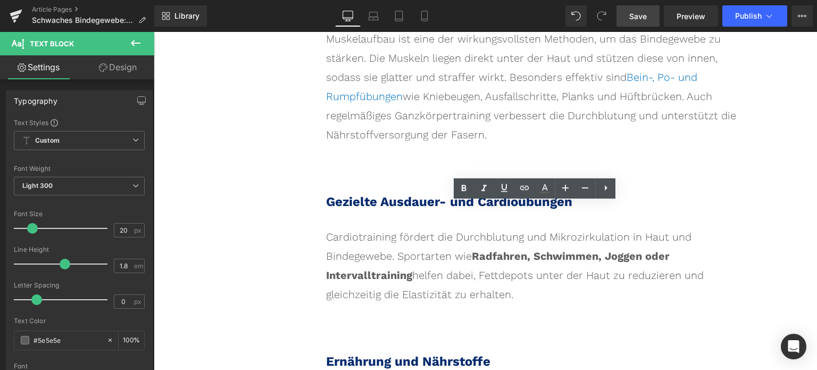
paste div
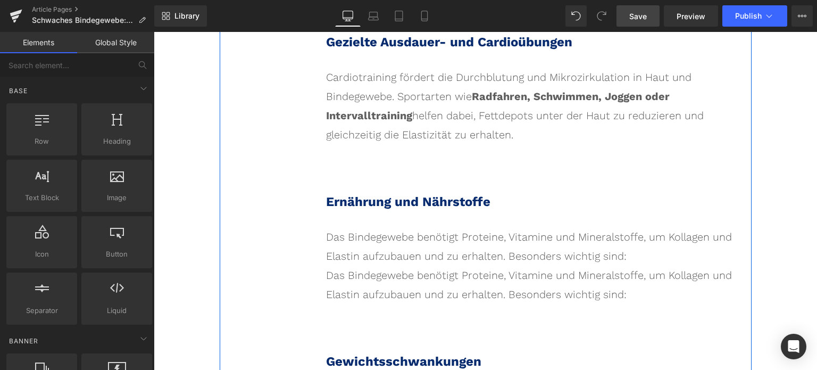
scroll to position [4958, 0]
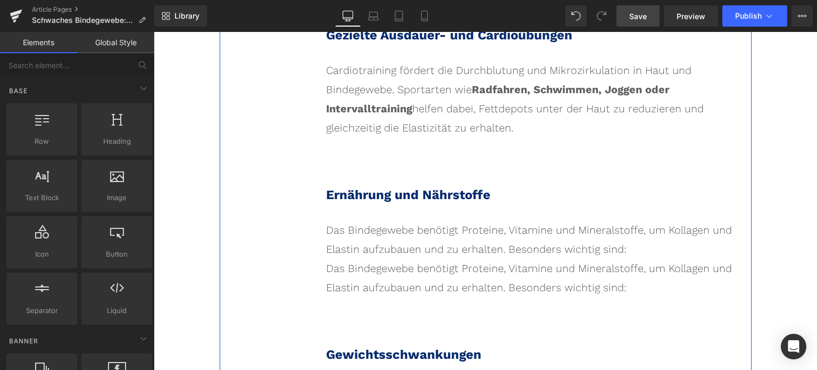
click at [582, 220] on div "Das Bindegewebe benötigt Proteine, Vitamine und Mineralstoffe, um Kollagen und …" at bounding box center [538, 239] width 425 height 38
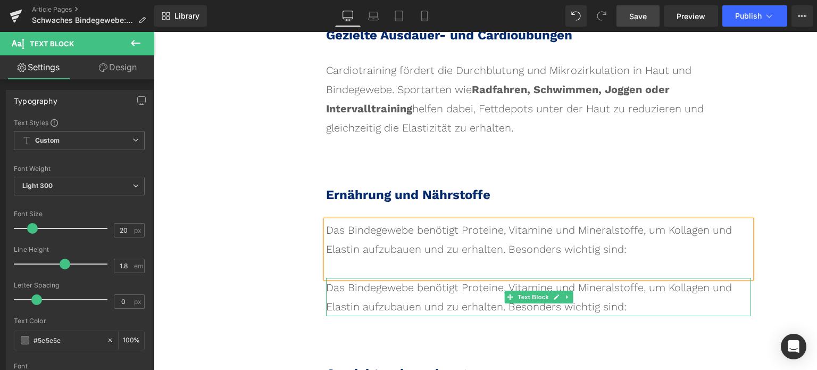
click at [432, 278] on div "Das Bindegewebe benötigt Proteine, Vitamine und Mineralstoffe, um Kollagen und …" at bounding box center [538, 297] width 425 height 38
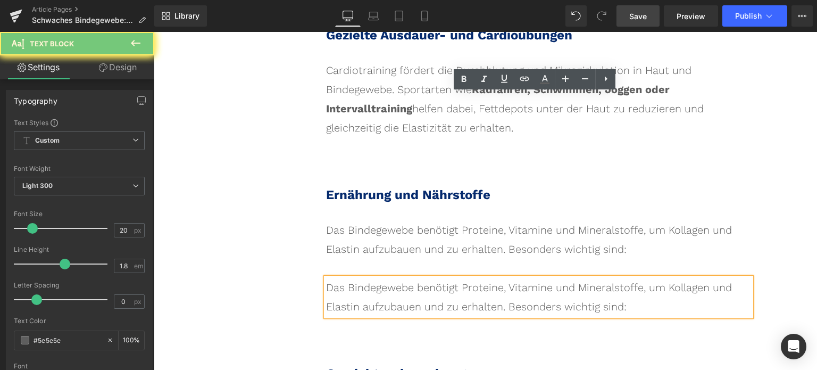
click at [432, 278] on div "Das Bindegewebe benötigt Proteine, Vitamine und Mineralstoffe, um Kollagen und …" at bounding box center [538, 297] width 425 height 38
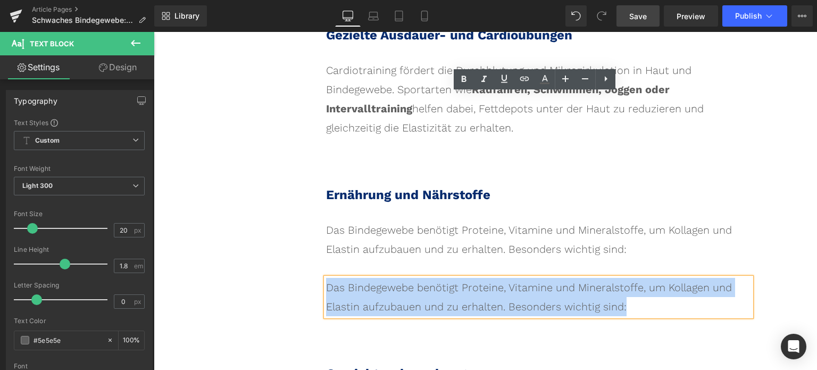
paste div
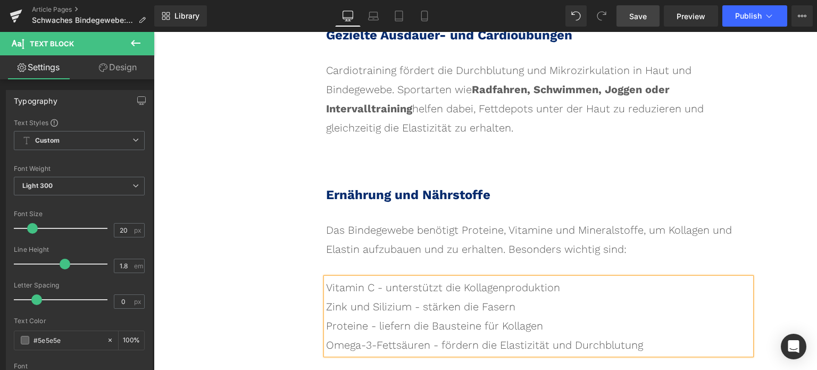
click at [629, 297] on div "Zink und Silizium - stärken die Fasern" at bounding box center [538, 306] width 425 height 19
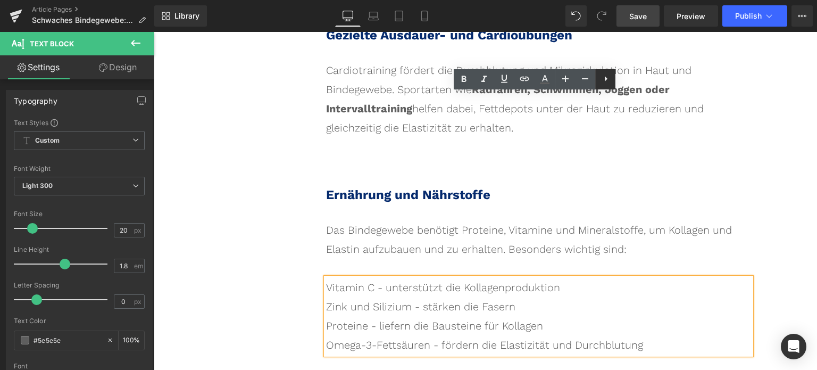
click at [603, 79] on icon at bounding box center [606, 78] width 13 height 13
click at [609, 80] on icon at bounding box center [605, 78] width 13 height 13
click at [568, 297] on li "Zink und Silizium - stärken die Fasern" at bounding box center [538, 306] width 425 height 19
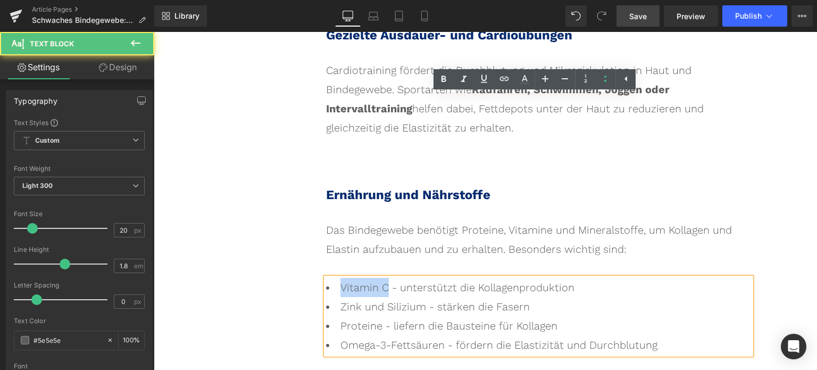
drag, startPoint x: 383, startPoint y: 104, endPoint x: 312, endPoint y: 103, distance: 70.8
click at [312, 143] on div "Ernährung und Nährstoffe Heading Das Bindegewebe benötigt Proteine, Vitamine un…" at bounding box center [529, 251] width 443 height 217
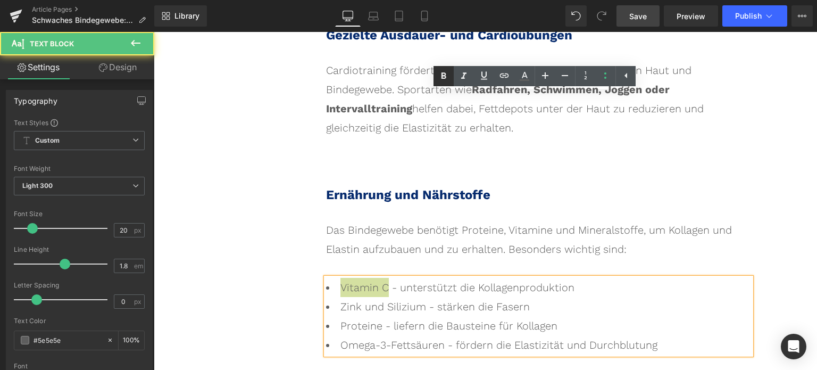
click at [443, 79] on icon at bounding box center [443, 76] width 13 height 13
drag, startPoint x: 417, startPoint y: 125, endPoint x: 305, endPoint y: 125, distance: 112.3
click at [308, 143] on div "Ernährung und Nährstoffe Heading Das Bindegewebe benötigt Proteine, Vitamine un…" at bounding box center [529, 251] width 443 height 217
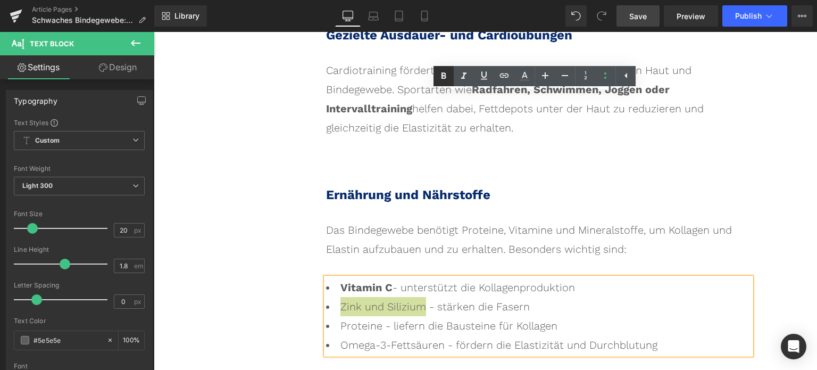
drag, startPoint x: 444, startPoint y: 80, endPoint x: 291, endPoint y: 67, distance: 154.3
click at [444, 80] on icon at bounding box center [443, 76] width 13 height 13
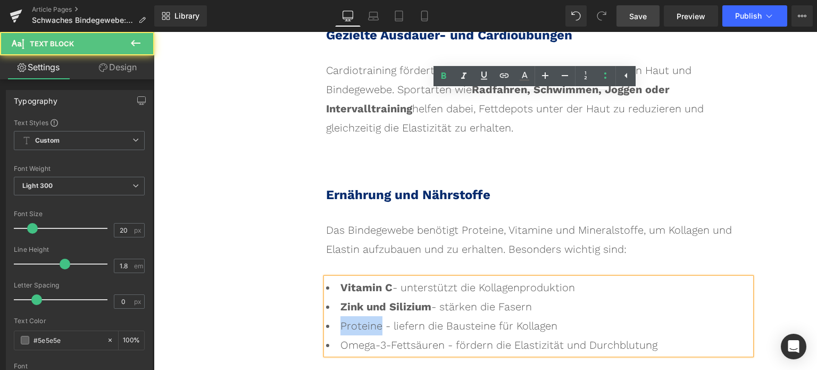
drag, startPoint x: 376, startPoint y: 142, endPoint x: 345, endPoint y: 136, distance: 31.5
click at [332, 316] on li "Proteine - liefern die Bausteine für Kollagen" at bounding box center [538, 325] width 425 height 19
drag, startPoint x: 436, startPoint y: 80, endPoint x: 288, endPoint y: 68, distance: 149.0
click at [436, 80] on link at bounding box center [444, 76] width 20 height 20
drag, startPoint x: 437, startPoint y: 163, endPoint x: 329, endPoint y: 161, distance: 108.6
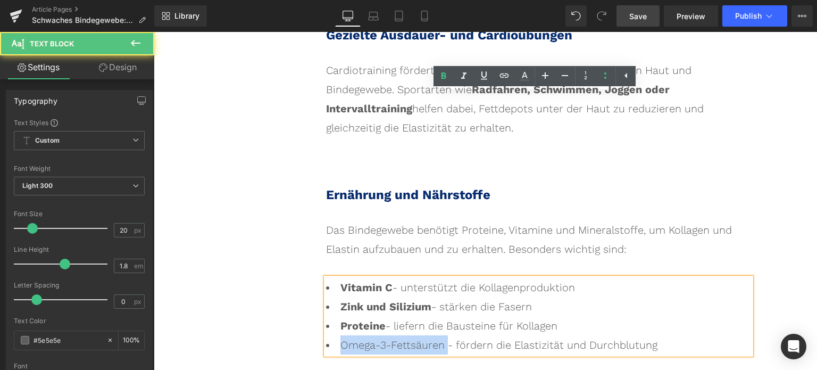
click at [329, 335] on li "Omega-3-Fettsäuren - fördern die Elastizität und Durchblutung" at bounding box center [538, 344] width 425 height 19
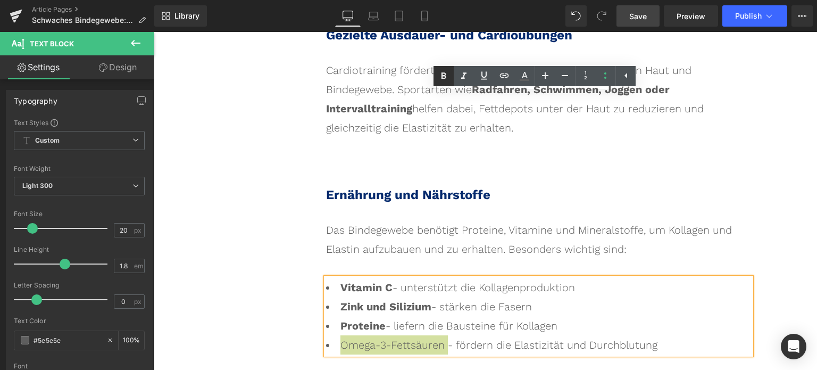
click at [443, 79] on icon at bounding box center [443, 76] width 13 height 13
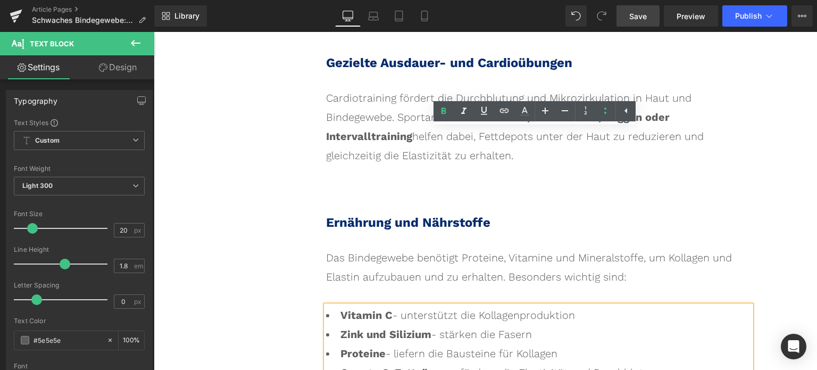
scroll to position [4905, 0]
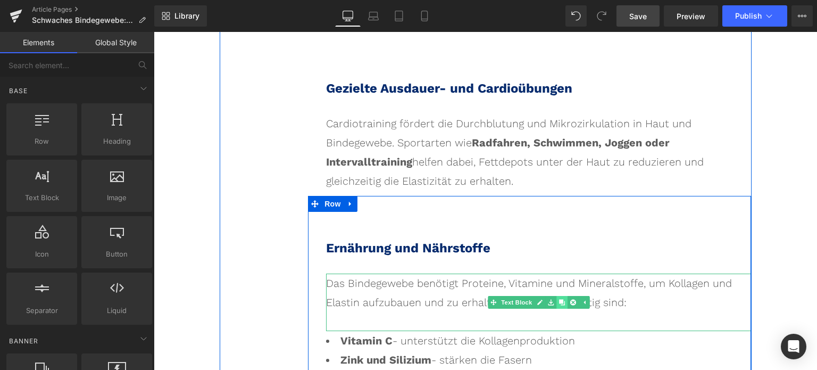
click at [561, 296] on link at bounding box center [562, 302] width 11 height 13
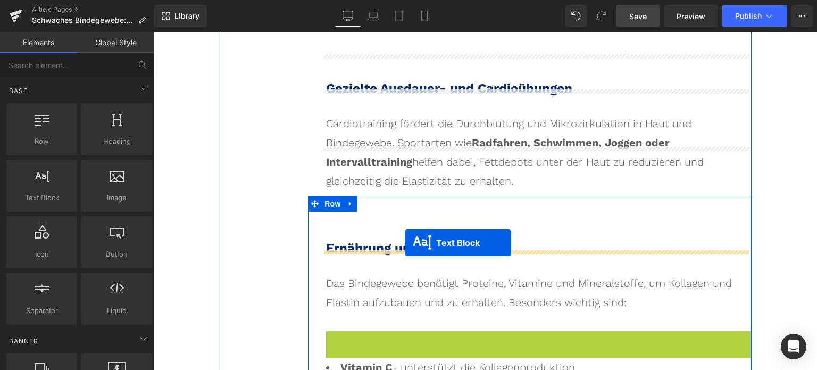
drag, startPoint x: 503, startPoint y: 176, endPoint x: 405, endPoint y: 242, distance: 118.4
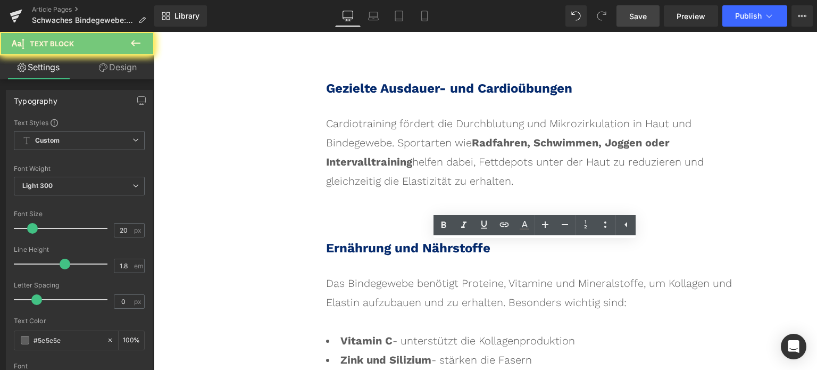
paste div
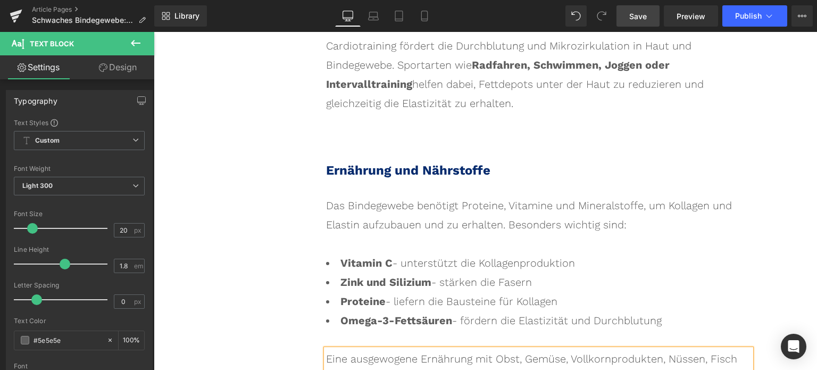
scroll to position [5064, 0]
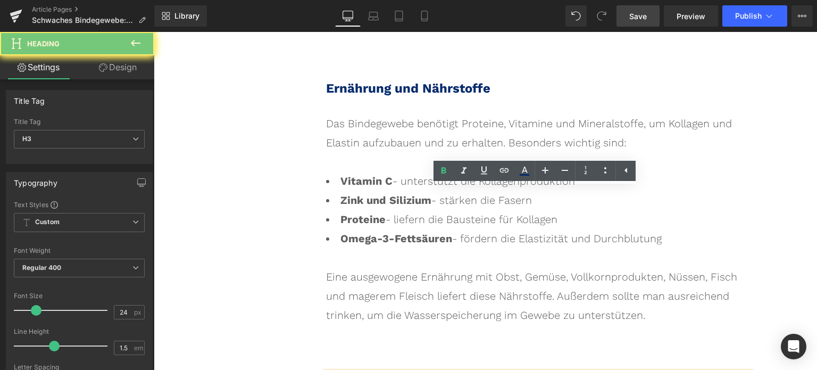
paste div
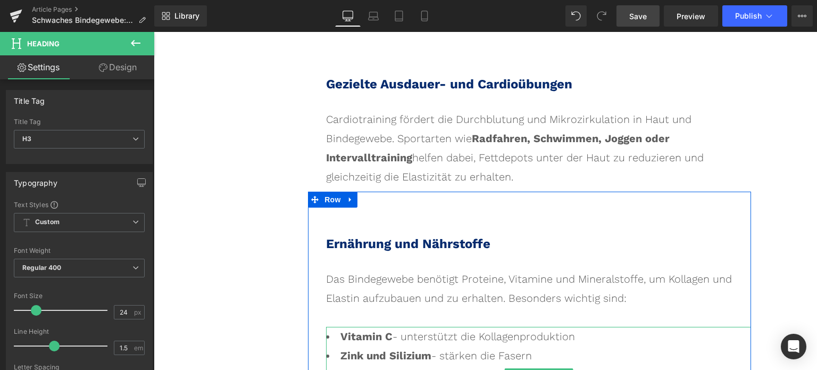
scroll to position [4851, 0]
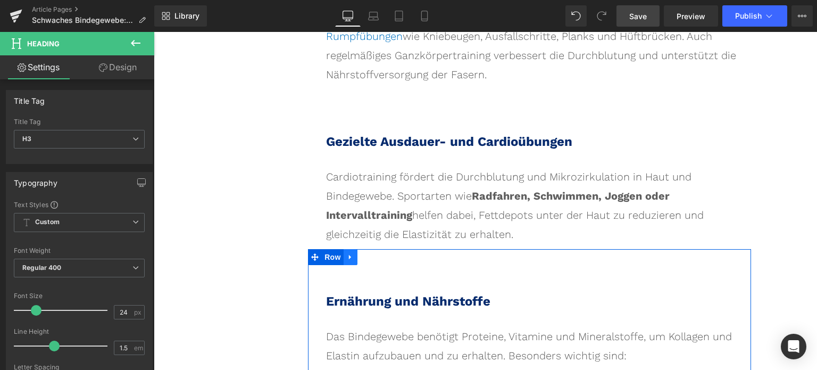
click at [352, 249] on link at bounding box center [351, 257] width 14 height 16
click at [361, 253] on icon at bounding box center [364, 256] width 7 height 7
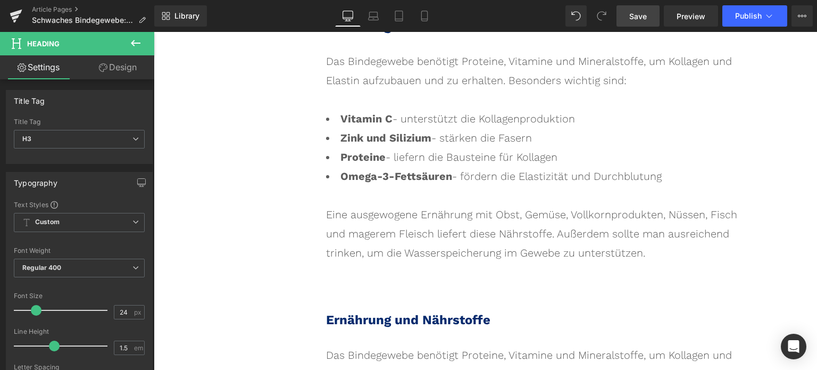
scroll to position [5136, 0]
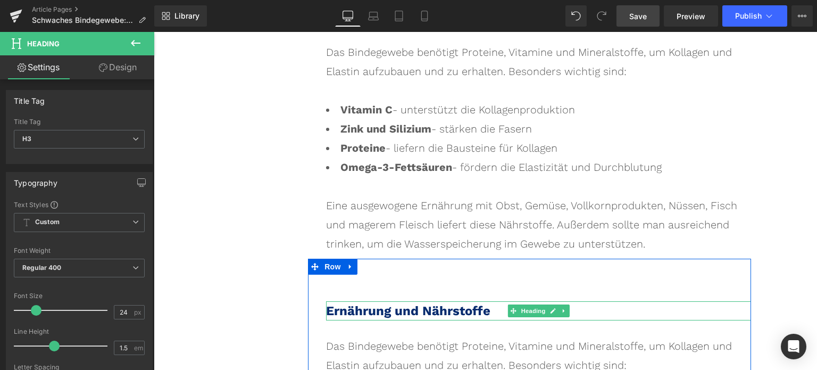
click at [381, 303] on span "Ernährung und Nährstoffe" at bounding box center [408, 310] width 164 height 15
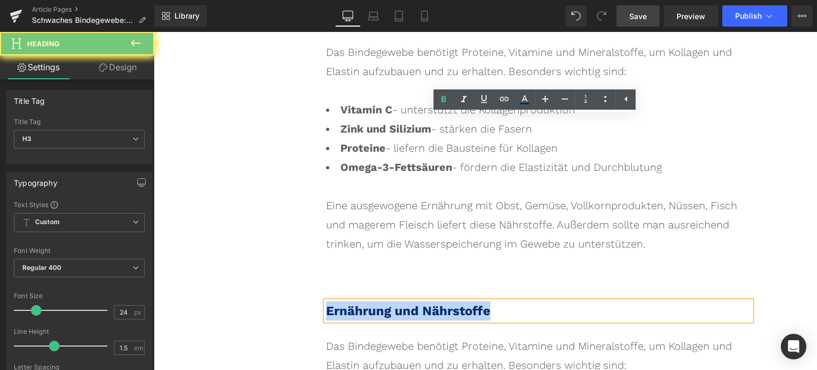
paste div
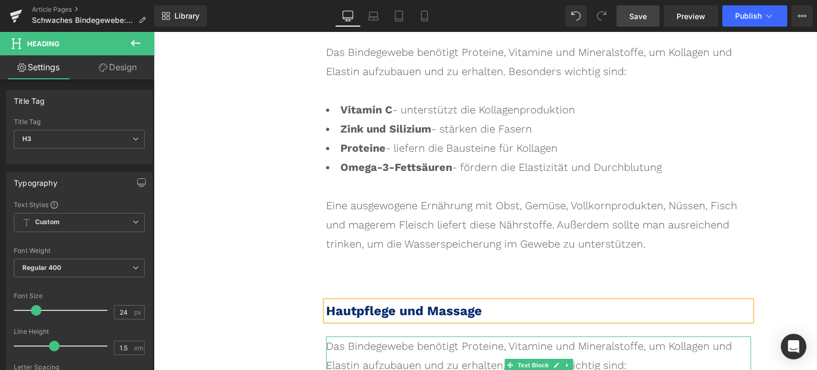
click at [417, 336] on div "Das Bindegewebe benötigt Proteine, Vitamine und Mineralstoffe, um Kollagen und …" at bounding box center [538, 355] width 425 height 38
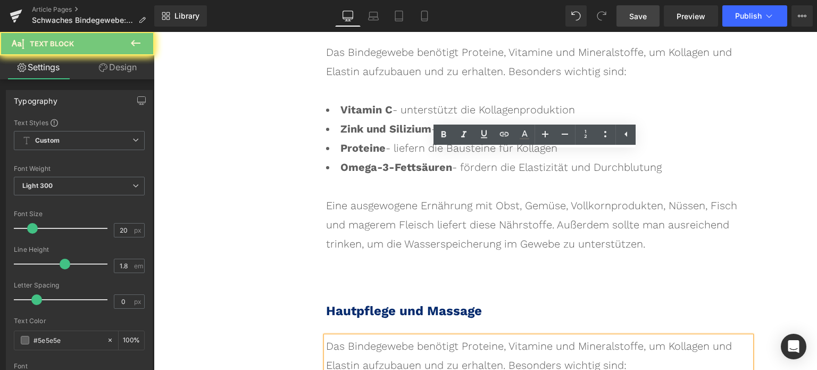
click at [417, 336] on div "Das Bindegewebe benötigt Proteine, Vitamine und Mineralstoffe, um Kollagen und …" at bounding box center [538, 355] width 425 height 38
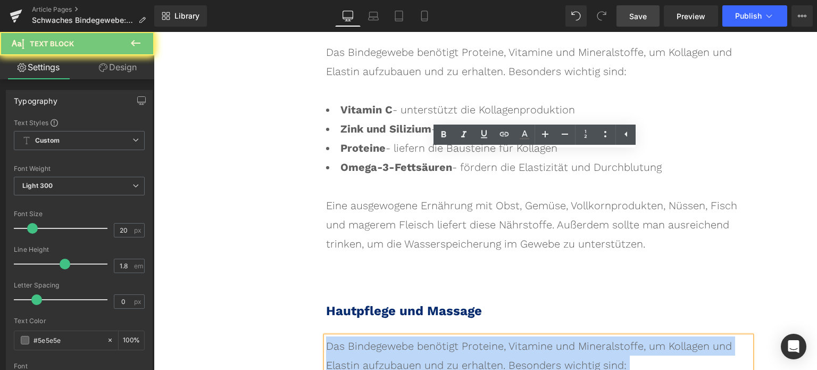
paste div
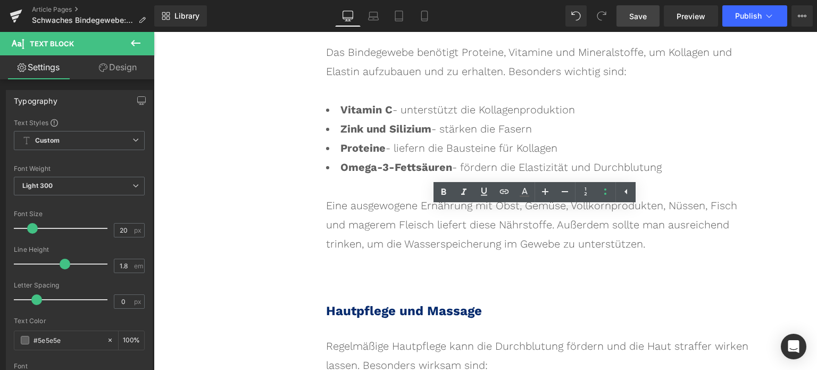
drag, startPoint x: 656, startPoint y: 276, endPoint x: 328, endPoint y: 220, distance: 333.1
paste div
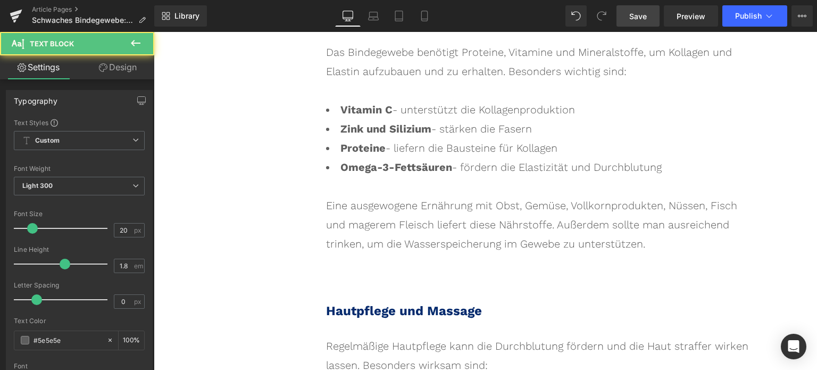
drag, startPoint x: 586, startPoint y: 222, endPoint x: 311, endPoint y: 221, distance: 275.1
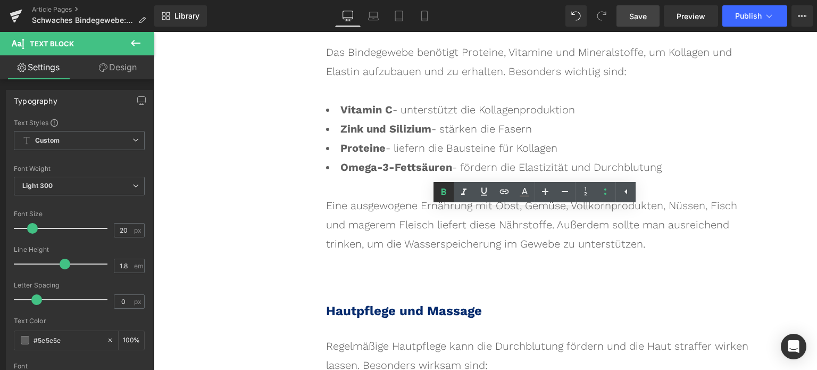
click at [444, 197] on icon at bounding box center [443, 192] width 13 height 13
click at [604, 198] on link at bounding box center [605, 192] width 20 height 20
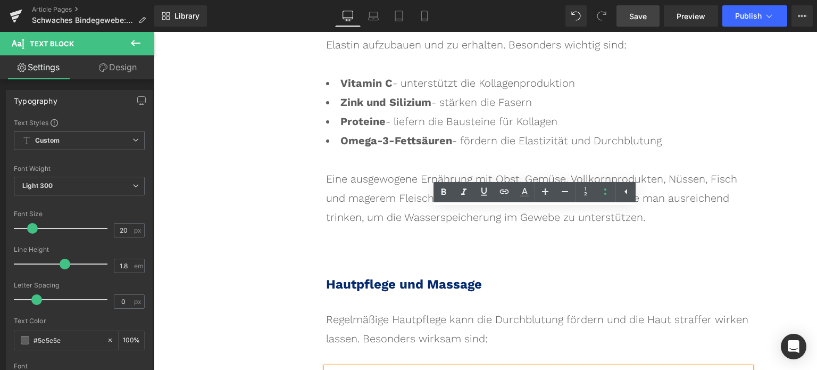
scroll to position [5189, 0]
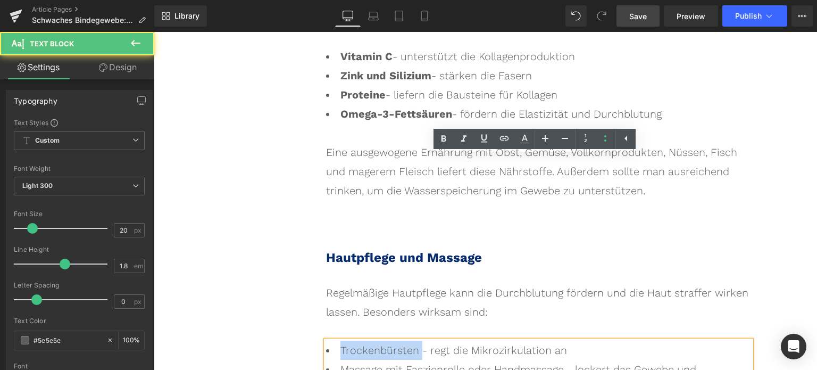
drag, startPoint x: 413, startPoint y: 170, endPoint x: 331, endPoint y: 172, distance: 82.0
click at [331, 341] on li "Trockenbürsten - regt die Mikrozirkulation an" at bounding box center [538, 350] width 425 height 19
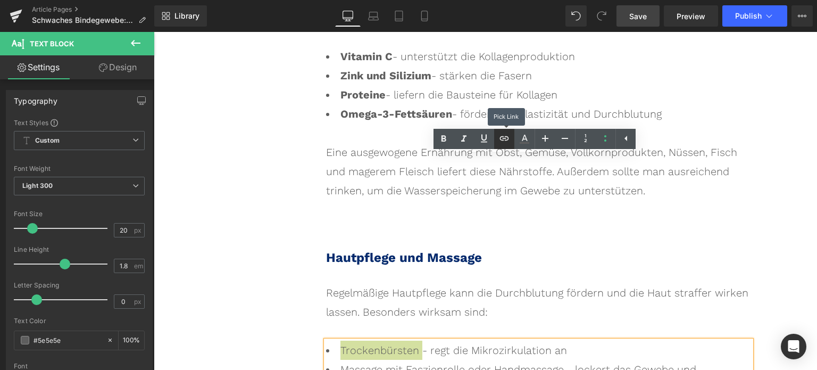
click at [497, 139] on link at bounding box center [504, 139] width 20 height 20
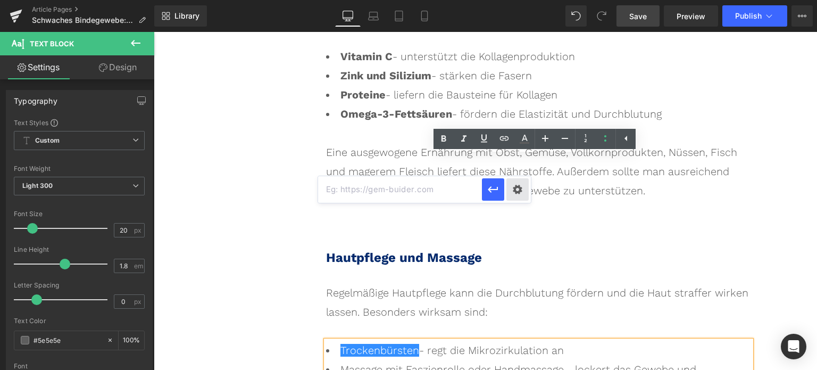
click at [521, 0] on div "Text Color Highlight Color rgba(0, 113, 193, 1) #0071c1 100 % transparent trans…" at bounding box center [408, 0] width 817 height 0
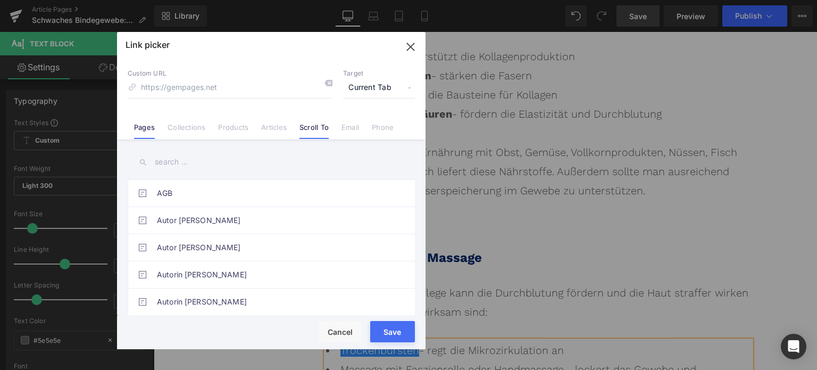
click at [323, 132] on link "Scroll To" at bounding box center [314, 131] width 29 height 16
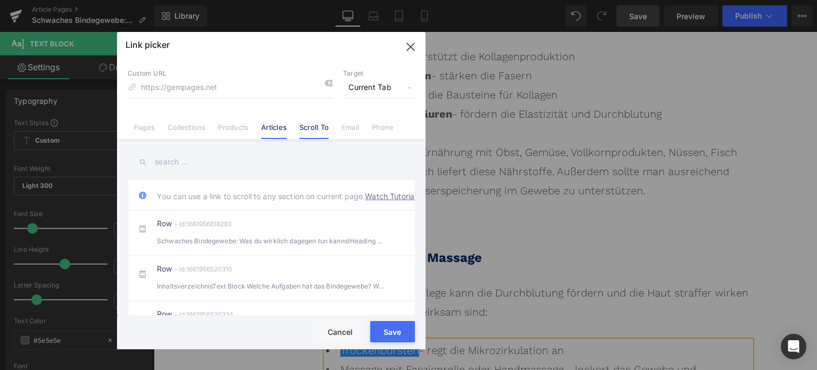
click at [280, 129] on link "Articles" at bounding box center [274, 131] width 26 height 16
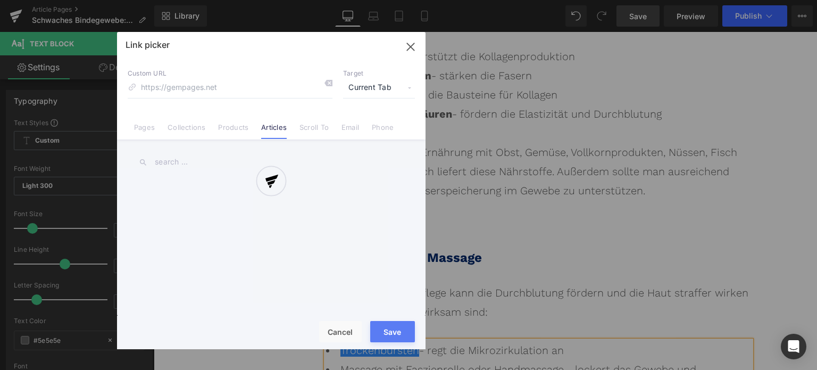
click at [190, 161] on div "Link picker Back to Library Insert Custom URL Target Current Tab Current Tab Ne…" at bounding box center [271, 190] width 309 height 317
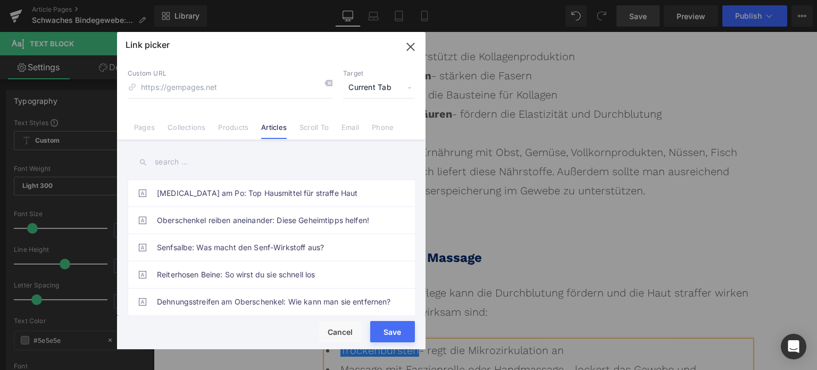
click at [193, 161] on input "text" at bounding box center [271, 162] width 287 height 24
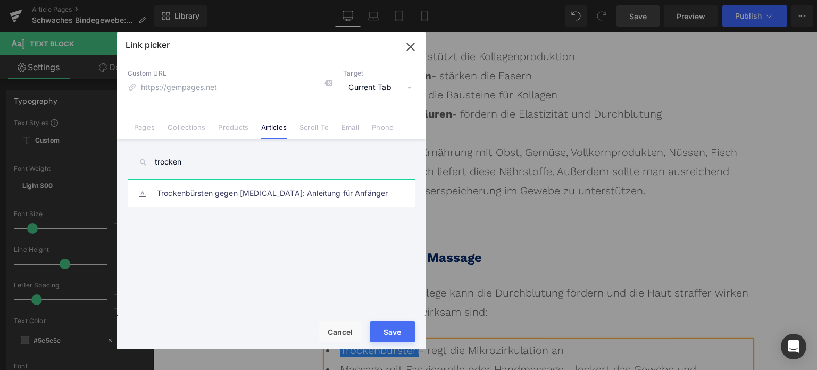
type input "trocken"
click at [238, 197] on link "Trockenbürsten gegen [MEDICAL_DATA]: Anleitung für Anfänger" at bounding box center [274, 193] width 234 height 27
type input "/blogs/wissenswertes/trockenbursten-gegen-[MEDICAL_DATA]"
click at [394, 335] on button "Save" at bounding box center [392, 331] width 45 height 21
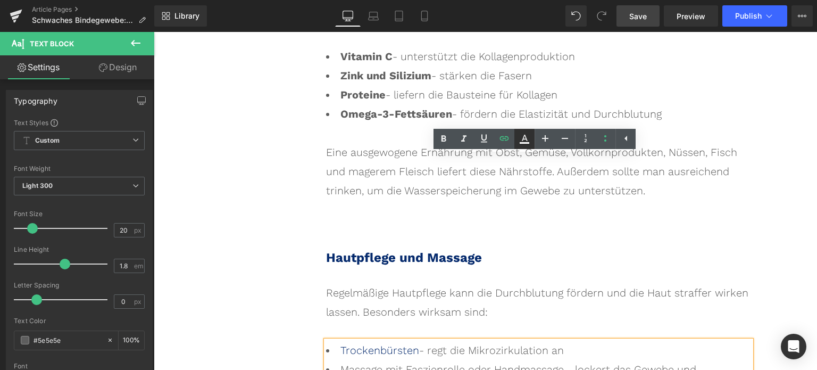
click at [532, 142] on link at bounding box center [525, 139] width 20 height 20
type input "#052a6d"
type input "100"
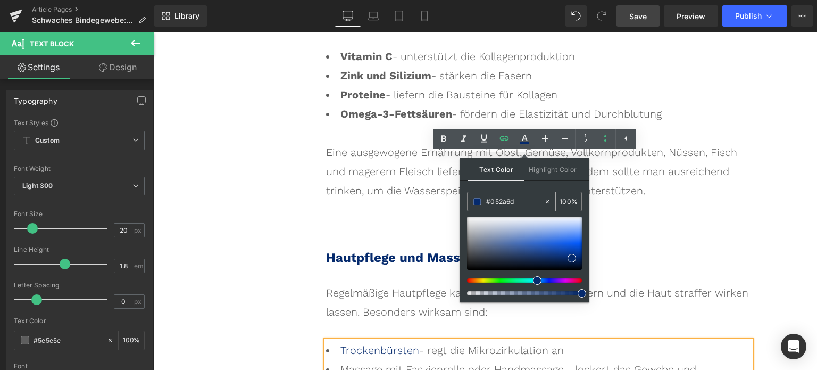
click at [513, 200] on input "#052a6d" at bounding box center [514, 202] width 57 height 12
paste input "0071C1"
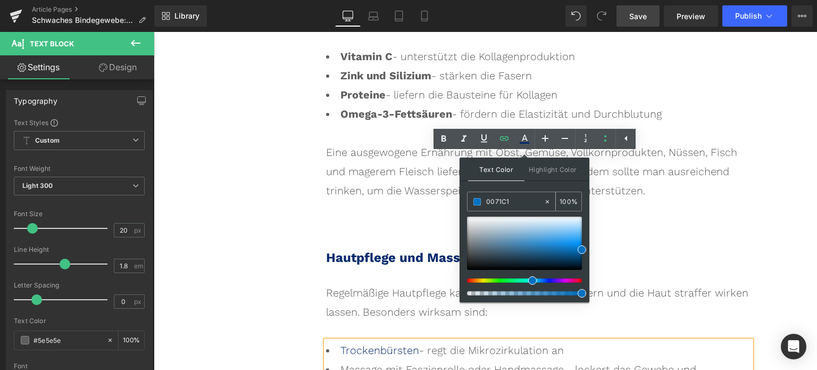
type input "#0071c1"
click at [475, 202] on span at bounding box center [477, 201] width 7 height 7
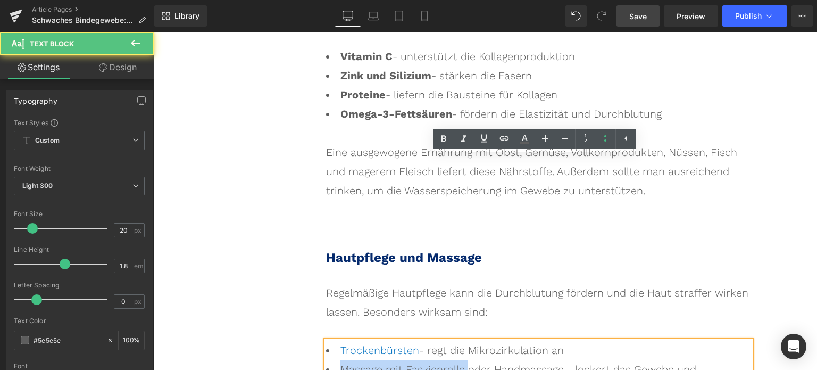
drag, startPoint x: 459, startPoint y: 187, endPoint x: 329, endPoint y: 186, distance: 129.8
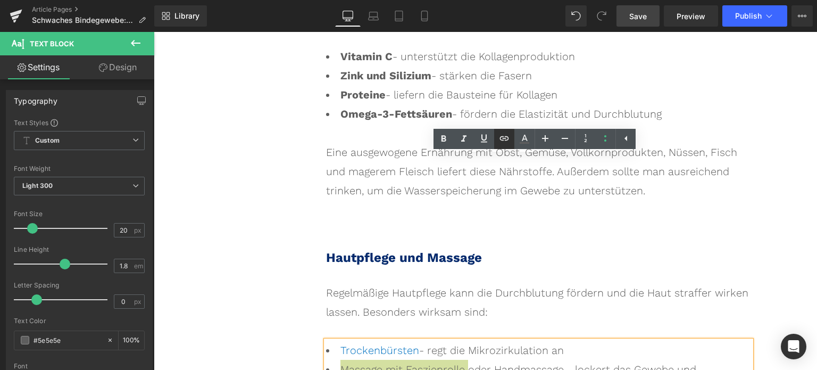
click at [507, 143] on icon at bounding box center [504, 138] width 13 height 13
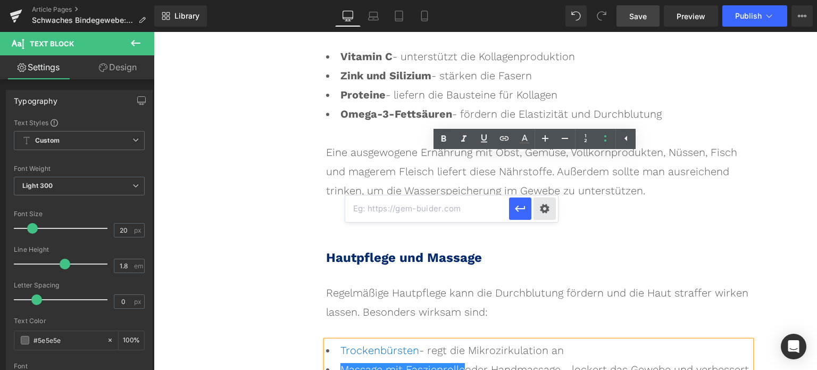
click at [548, 0] on div "Text Color Highlight Color rgba(0, 113, 193, 1) #0071c1 100 % transparent trans…" at bounding box center [408, 0] width 817 height 0
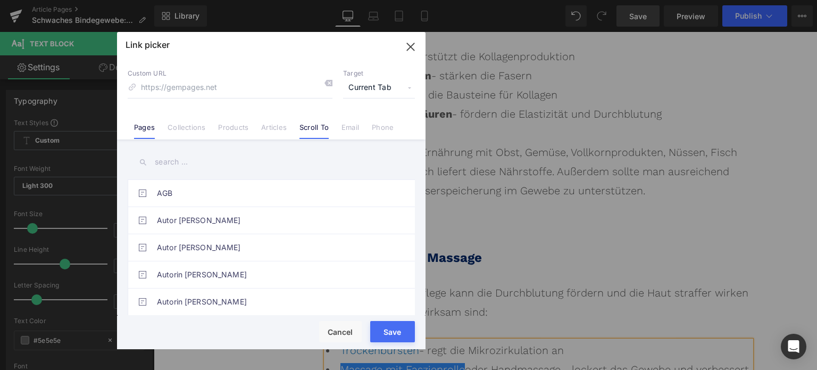
click at [304, 129] on link "Scroll To" at bounding box center [314, 131] width 29 height 16
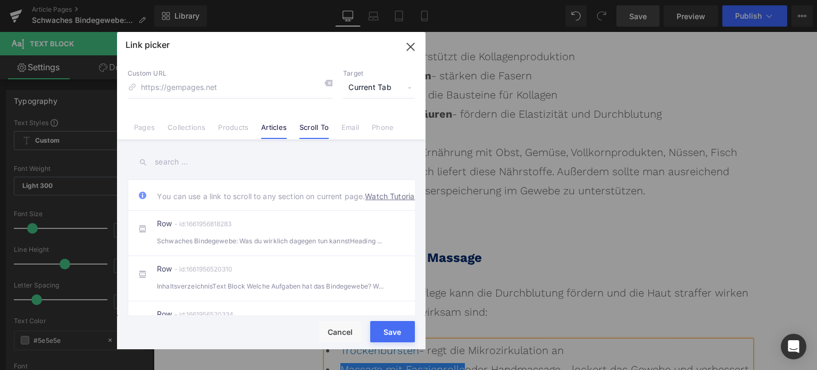
click at [273, 127] on link "Articles" at bounding box center [274, 131] width 26 height 16
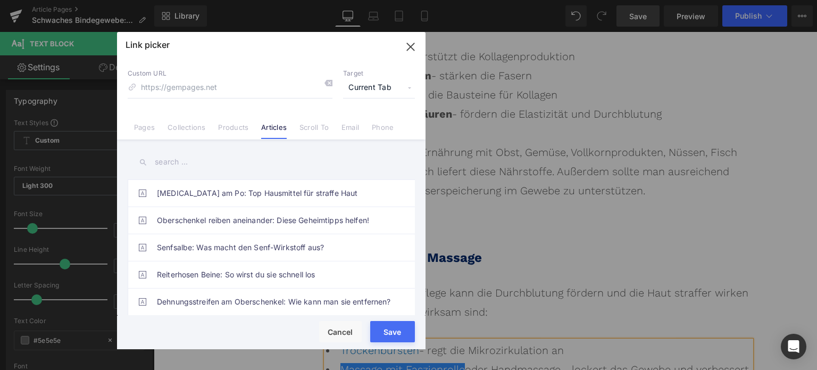
click at [182, 163] on input "text" at bounding box center [271, 162] width 287 height 24
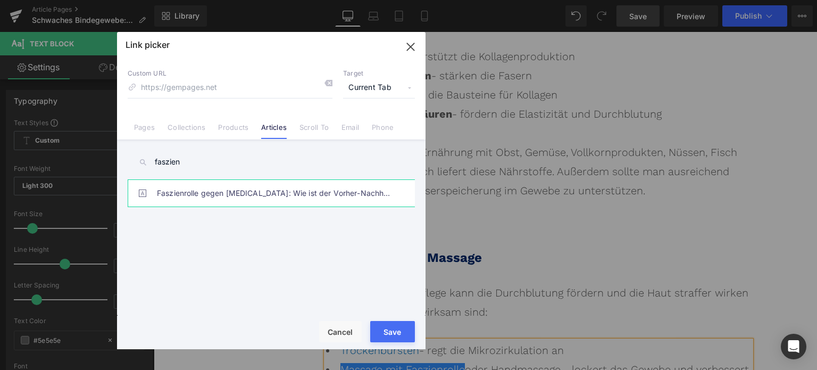
type input "faszien"
click at [246, 193] on link "Faszienrolle gegen [MEDICAL_DATA]: Wie ist der Vorher-Nachher-Effekt?" at bounding box center [274, 193] width 234 height 27
type input "/blogs/wissenswertes/faszienrolle-gegen-[MEDICAL_DATA]-wie-ist-der-vorher-nachh…"
click at [400, 339] on button "Save" at bounding box center [392, 331] width 45 height 21
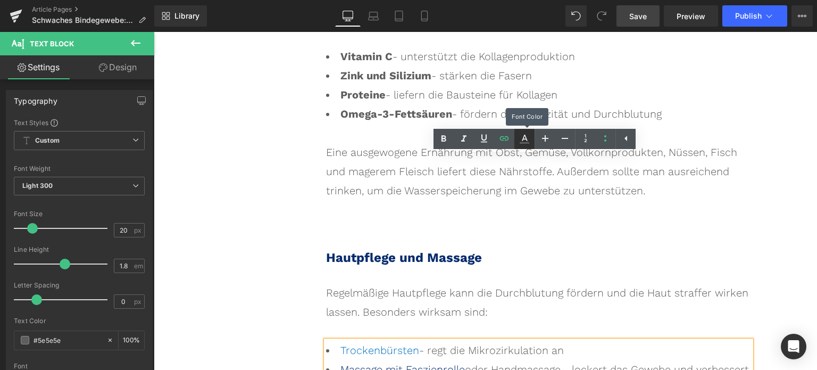
click at [524, 141] on icon at bounding box center [524, 138] width 13 height 13
type input "#5e5e5e"
type input "100"
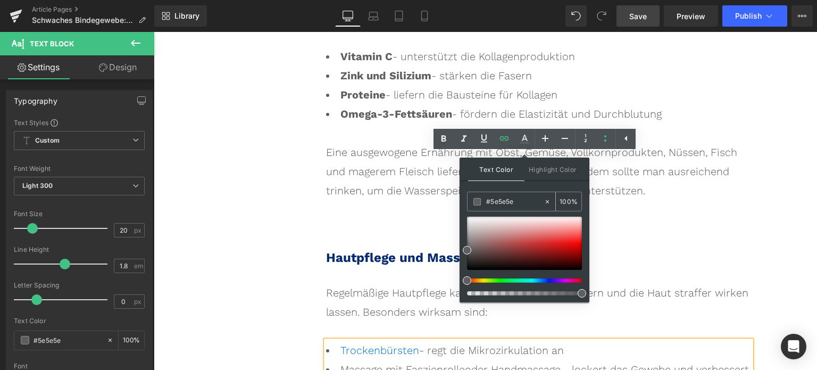
click at [529, 206] on input "#5e5e5e" at bounding box center [514, 202] width 57 height 12
paste input "0071C1"
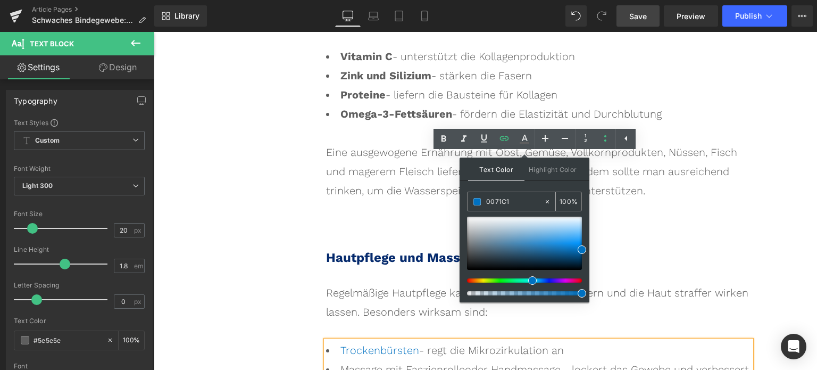
type input "#0071c1"
click at [479, 200] on span at bounding box center [477, 201] width 7 height 7
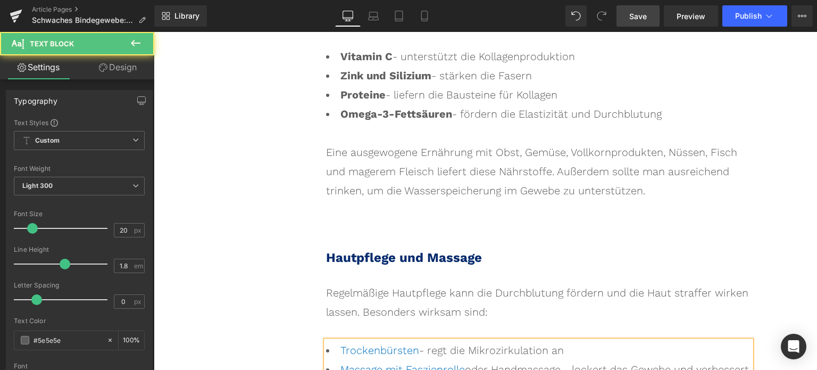
drag, startPoint x: 642, startPoint y: 242, endPoint x: 687, endPoint y: 243, distance: 45.2
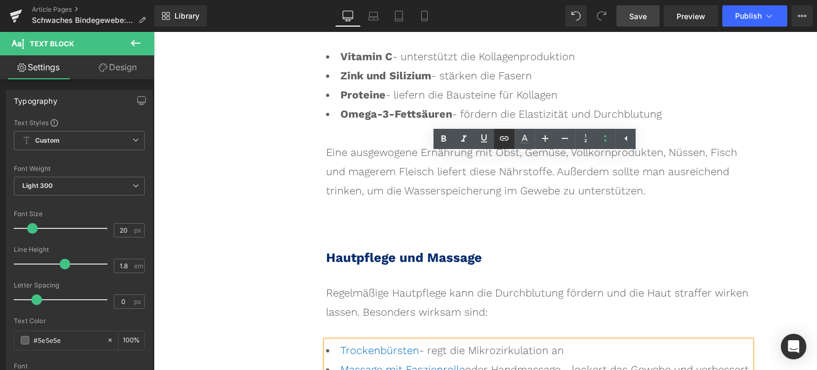
click at [506, 138] on icon at bounding box center [504, 138] width 9 height 4
click at [735, 0] on div "Text Color Highlight Color rgba(0, 113, 193, 1) #0071c1 100 % transparent trans…" at bounding box center [408, 0] width 817 height 0
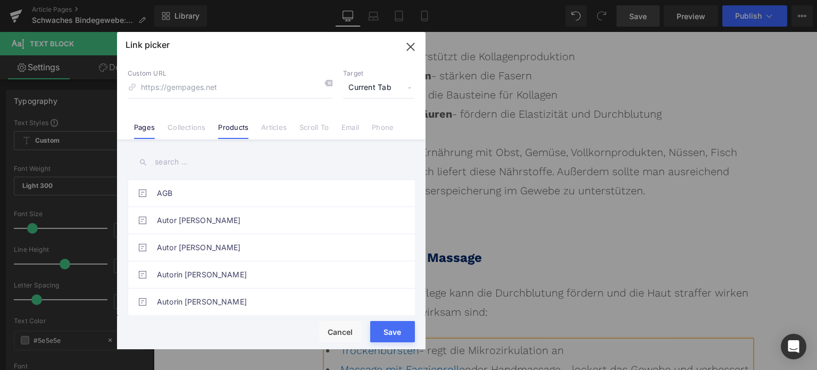
click at [238, 134] on link "Products" at bounding box center [233, 131] width 30 height 16
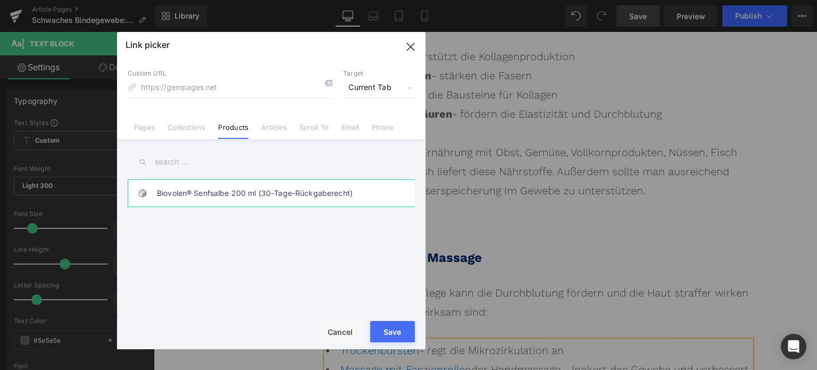
click at [197, 192] on link "Biovolen® Senfsalbe 200 ml (30-Tage-Rückgaberecht)" at bounding box center [274, 193] width 234 height 27
type input "/products/senfsalbe"
click at [389, 336] on button "Save" at bounding box center [392, 331] width 45 height 21
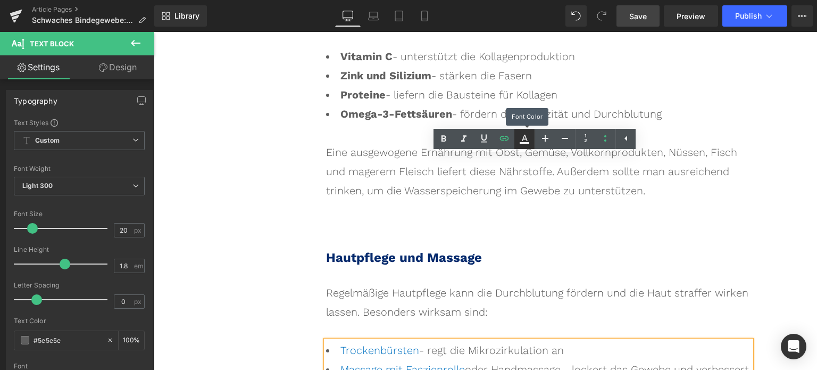
click at [528, 140] on icon at bounding box center [524, 138] width 13 height 13
type input "#052a6d"
type input "100"
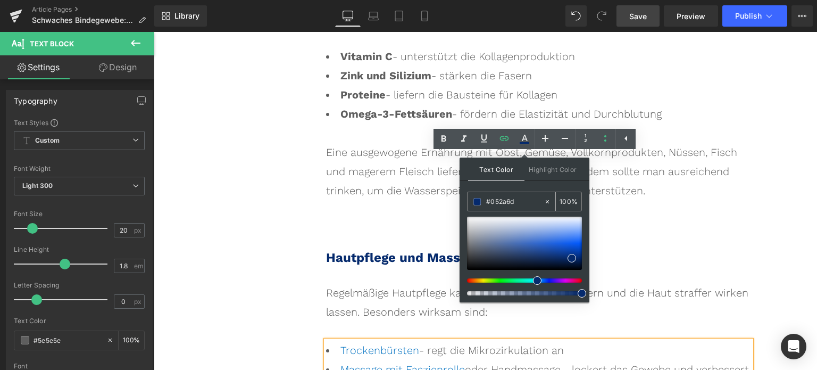
click at [509, 200] on input "#052a6d" at bounding box center [514, 202] width 57 height 12
click at [509, 199] on input "#052a6d" at bounding box center [514, 202] width 57 height 12
paste input "0071C1"
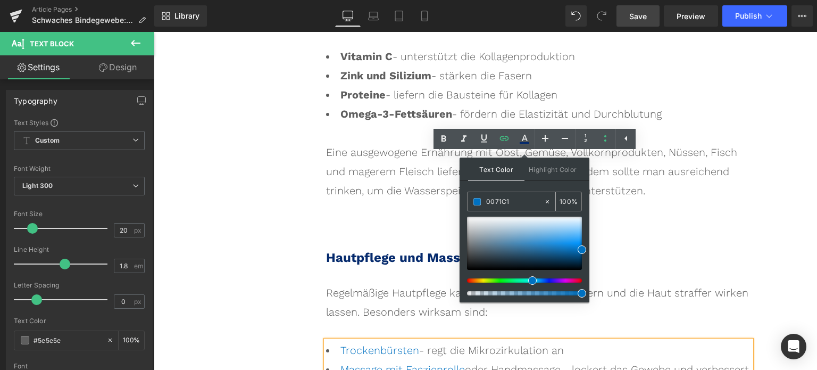
type input "#0071c1"
click at [479, 201] on span at bounding box center [477, 201] width 7 height 7
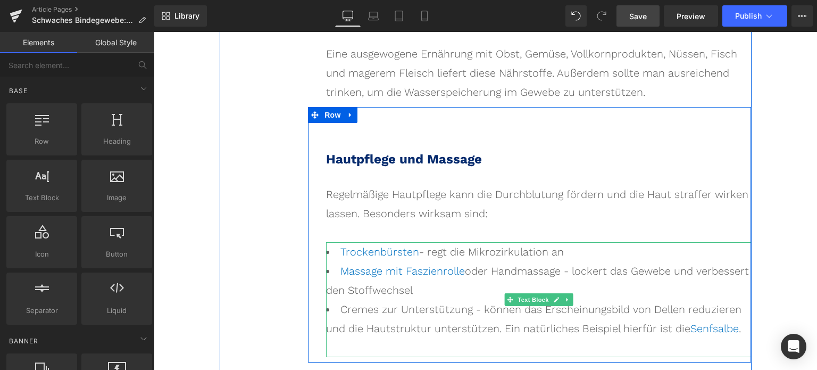
scroll to position [5295, 0]
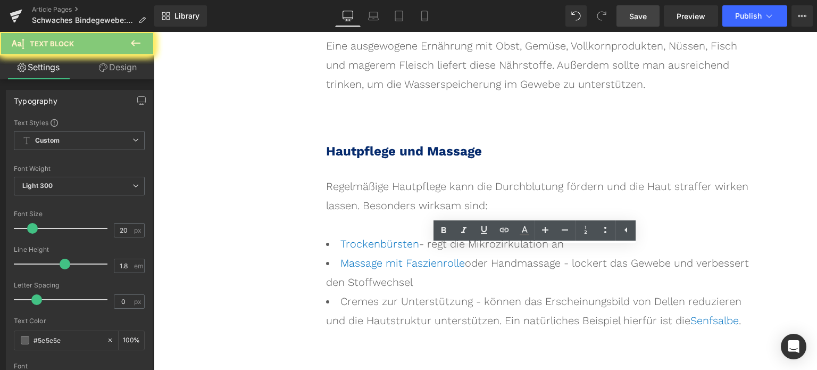
paste div
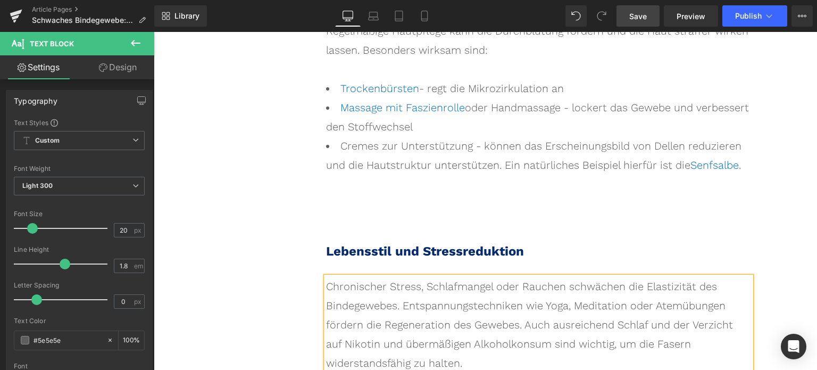
scroll to position [5455, 0]
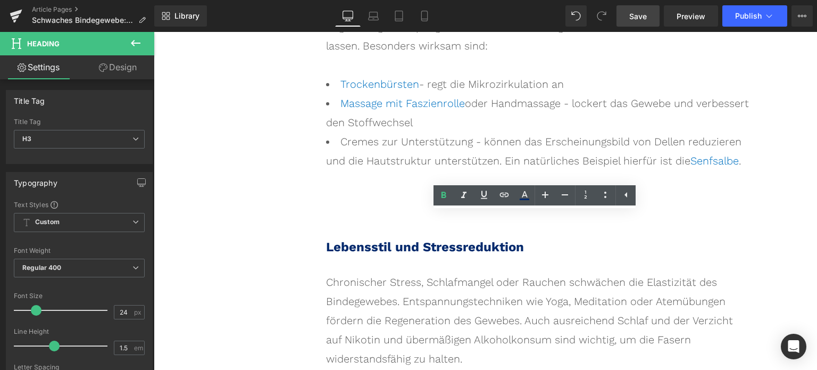
paste div
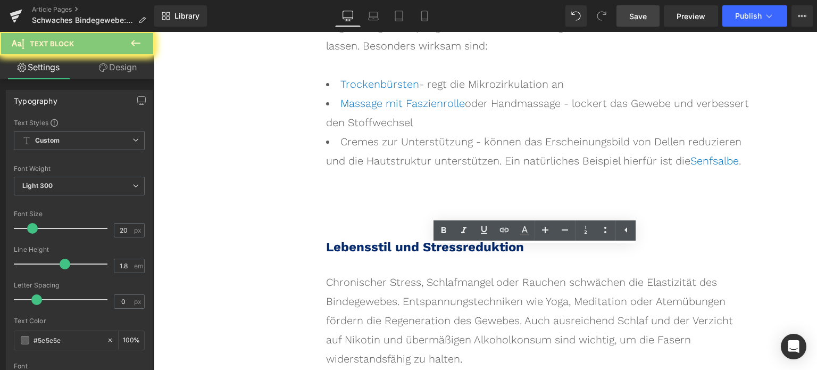
paste div
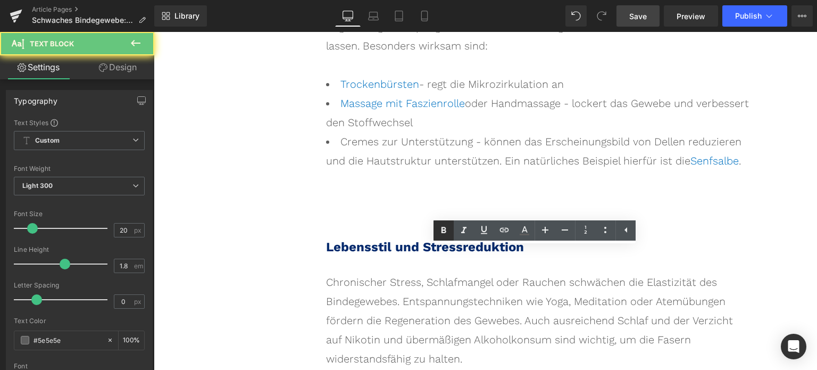
click at [442, 229] on icon at bounding box center [444, 230] width 5 height 6
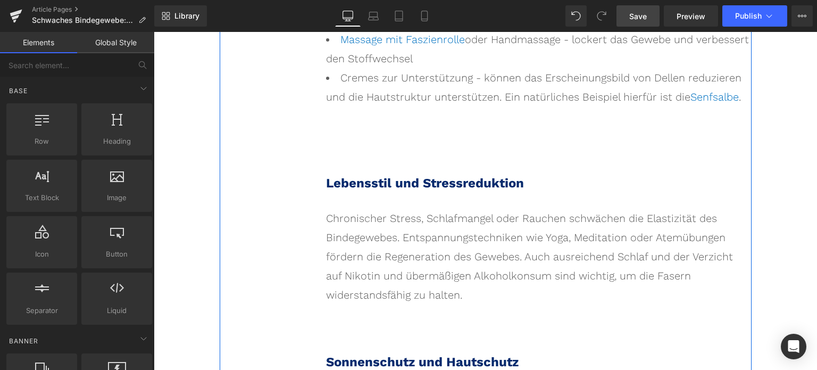
scroll to position [5561, 0]
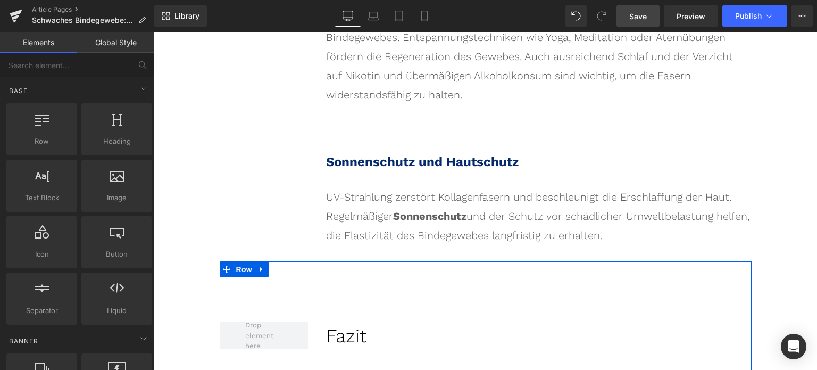
scroll to position [5721, 0]
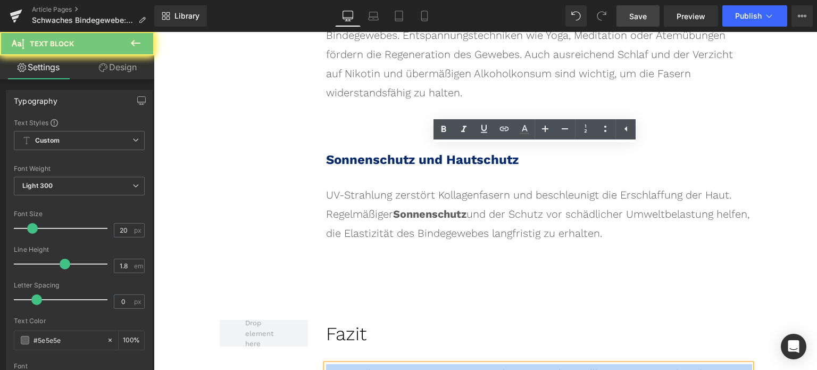
scroll to position [5774, 0]
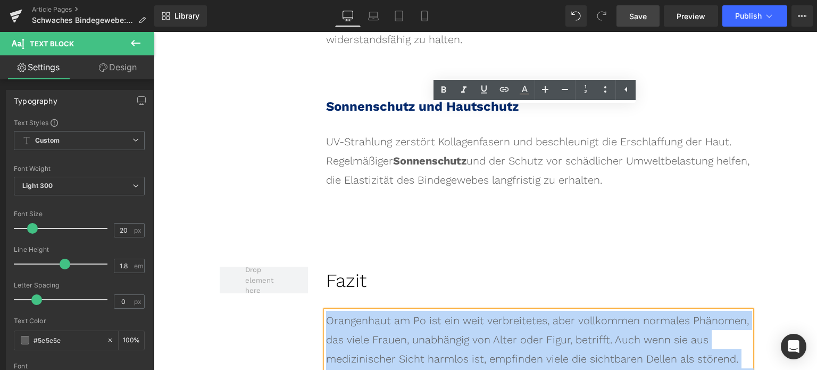
paste div
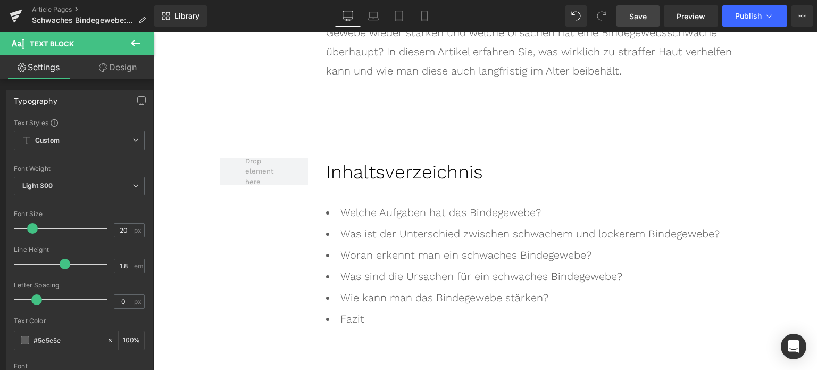
scroll to position [692, 0]
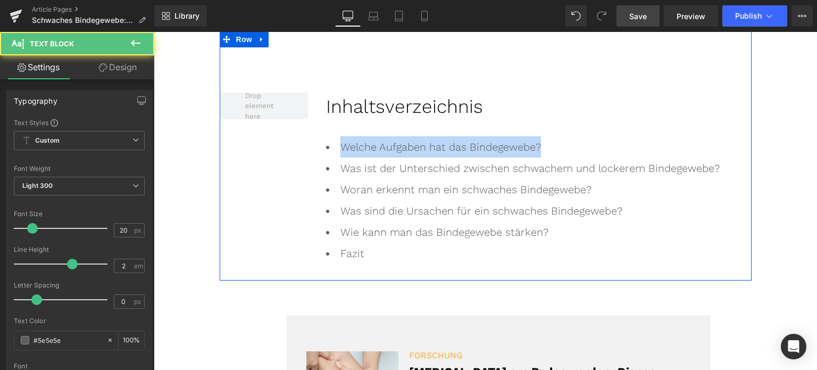
drag, startPoint x: 536, startPoint y: 146, endPoint x: 293, endPoint y: 138, distance: 243.3
click at [293, 138] on div "Inhaltsverzeichnis Text Block Welche Aufgaben hat das Bindegewebe? Was ist der…" at bounding box center [486, 156] width 532 height 250
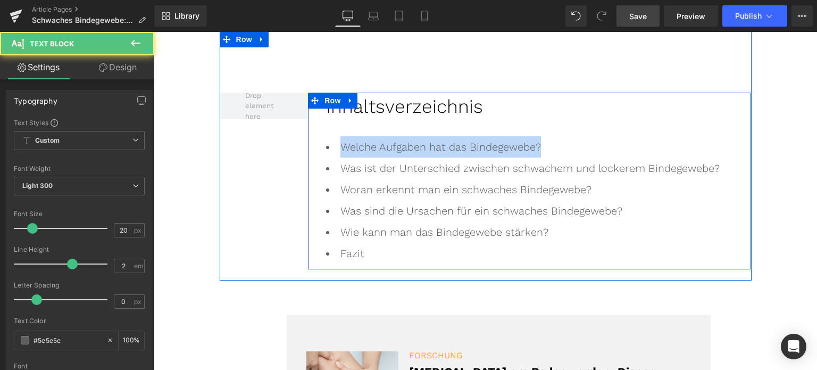
click at [545, 145] on li "Welche Aufgaben hat das Bindegewebe?" at bounding box center [538, 146] width 425 height 21
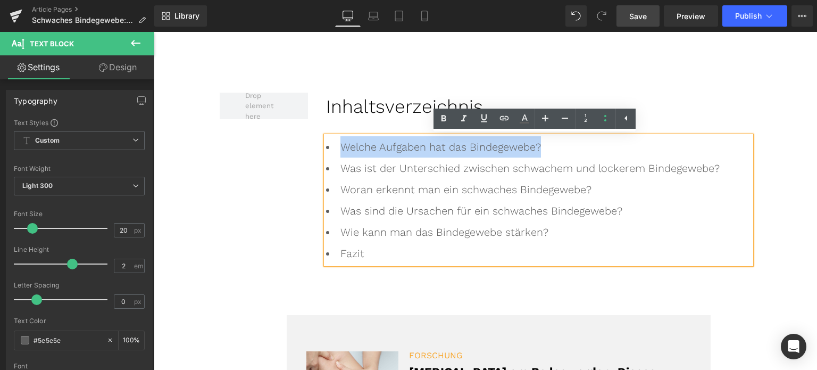
drag, startPoint x: 541, startPoint y: 146, endPoint x: 338, endPoint y: 143, distance: 202.2
click at [338, 143] on li "Welche Aufgaben hat das Bindegewebe?" at bounding box center [538, 146] width 425 height 21
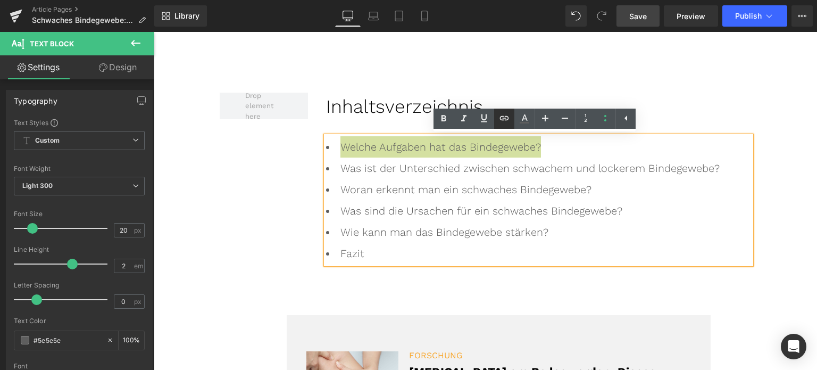
click at [502, 119] on icon at bounding box center [504, 118] width 13 height 13
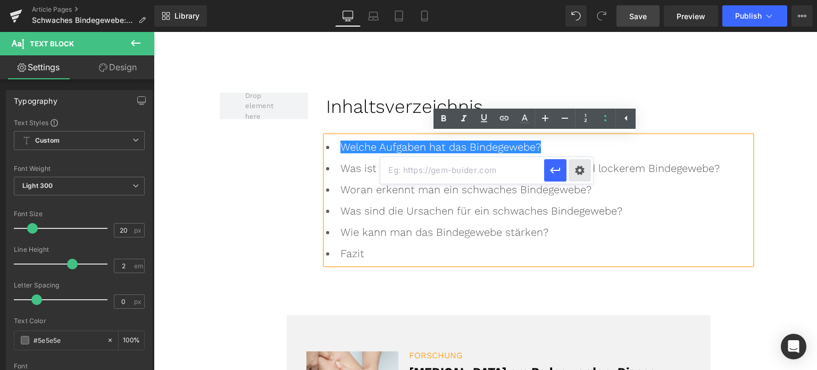
click at [583, 0] on div "Text Color Highlight Color rgba(0, 113, 193, 1) #0071c1 100 % transparent trans…" at bounding box center [408, 0] width 817 height 0
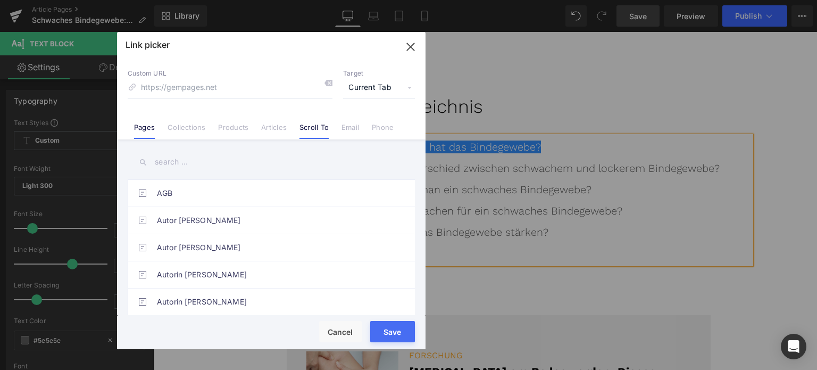
click at [302, 127] on link "Scroll To" at bounding box center [314, 131] width 29 height 16
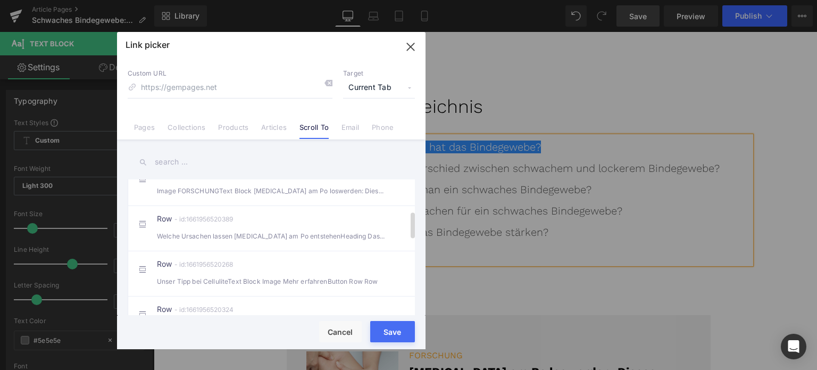
scroll to position [160, 0]
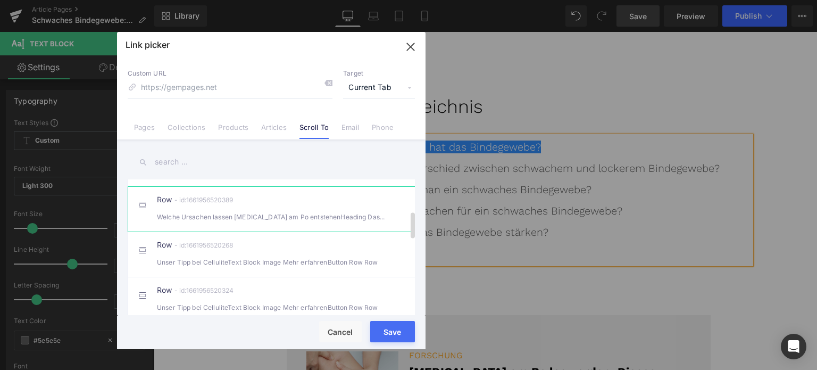
click at [227, 222] on div "Welche Ursachen lassen [MEDICAL_DATA] am Po entstehenHeading Das Bindegewebe is…" at bounding box center [271, 216] width 229 height 11
type input "#r-1661956520389"
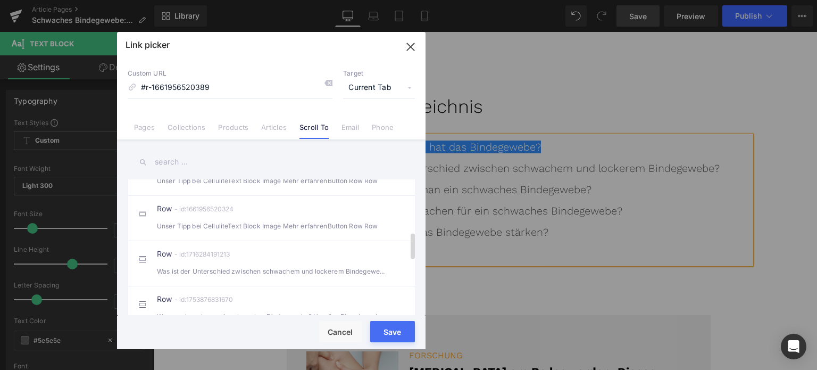
scroll to position [266, 0]
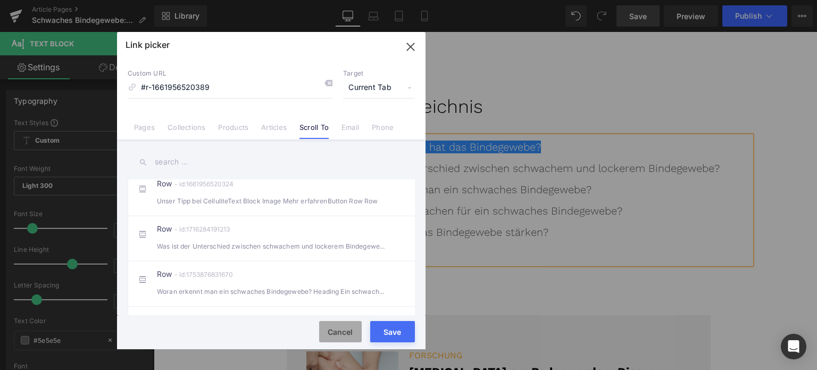
drag, startPoint x: 345, startPoint y: 333, endPoint x: 227, endPoint y: 263, distance: 137.2
click at [345, 333] on button "Cancel" at bounding box center [340, 331] width 43 height 21
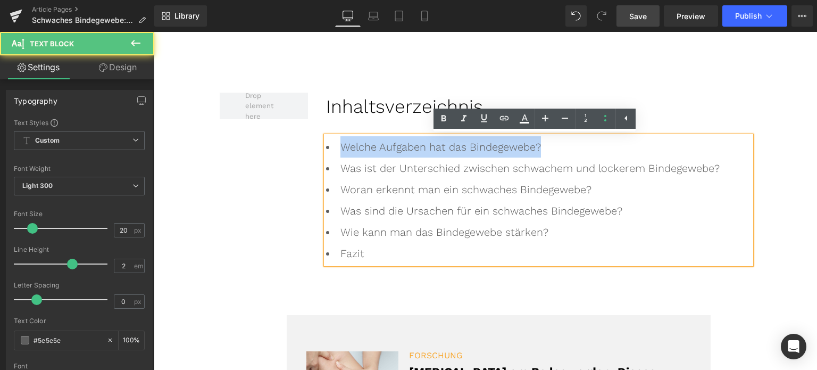
drag, startPoint x: 526, startPoint y: 148, endPoint x: 328, endPoint y: 148, distance: 197.9
click at [328, 148] on li "Welche Aufgaben hat das Bindegewebe?" at bounding box center [538, 146] width 425 height 21
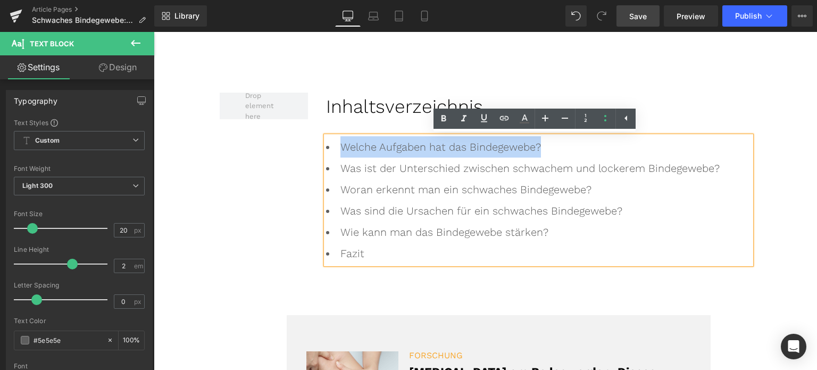
copy li "Welche Aufgaben hat das Bindegewebe?"
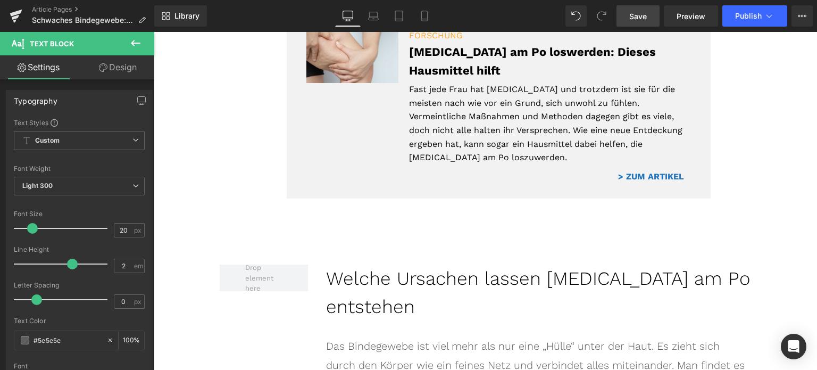
scroll to position [1171, 0]
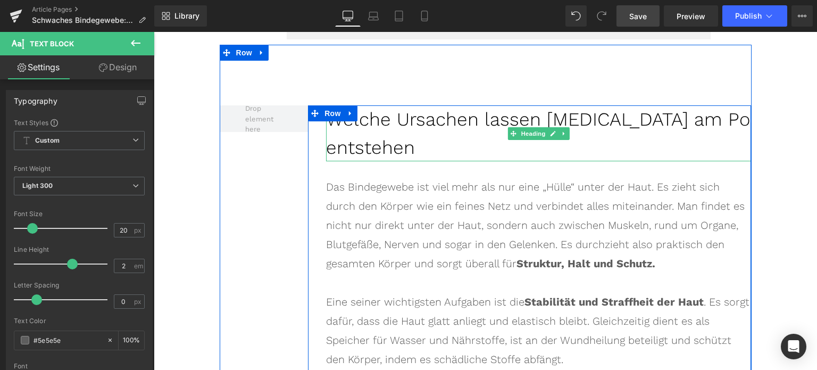
click at [421, 105] on h2 "Welche Ursachen lassen [MEDICAL_DATA] am Po entstehen" at bounding box center [538, 133] width 425 height 56
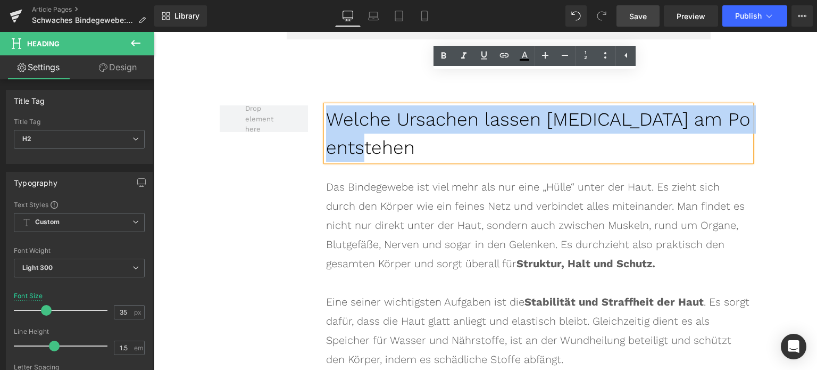
paste div
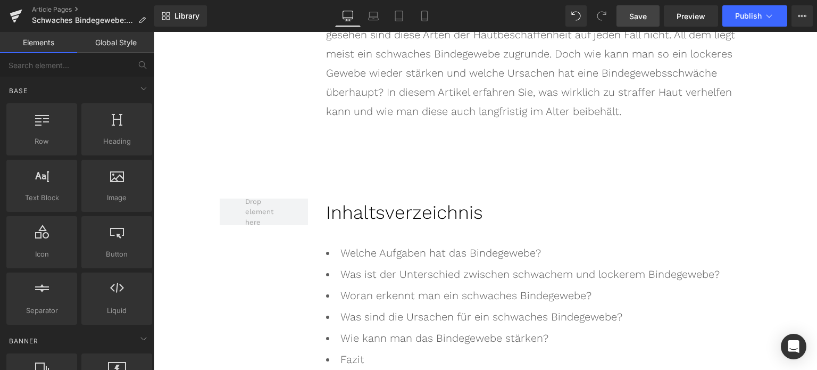
scroll to position [585, 0]
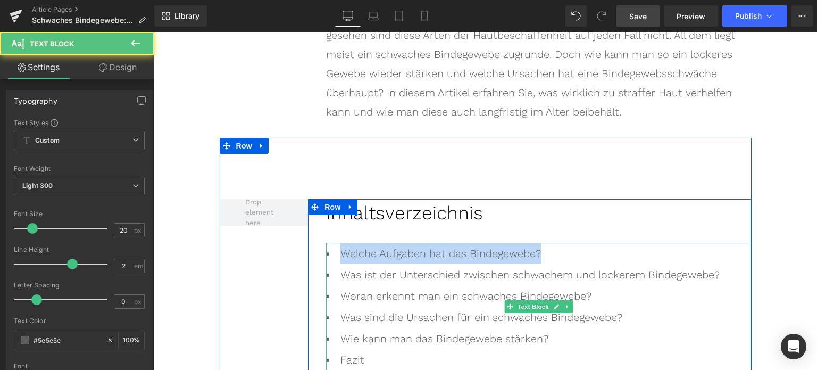
drag, startPoint x: 545, startPoint y: 254, endPoint x: 333, endPoint y: 254, distance: 212.3
click at [333, 254] on li "Welche Aufgaben hat das Bindegewebe?" at bounding box center [538, 253] width 425 height 21
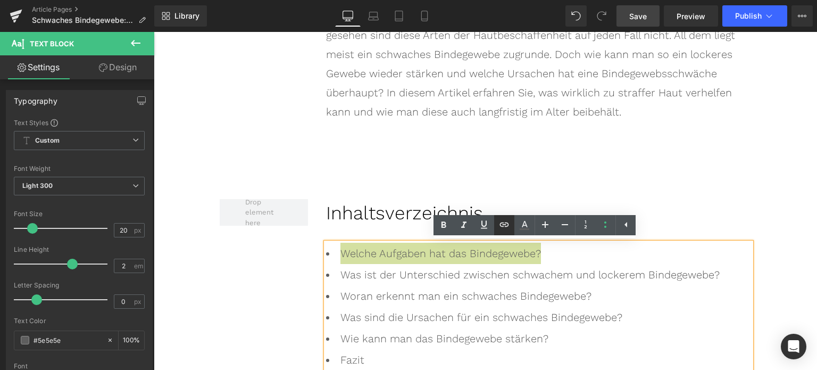
click at [509, 227] on icon at bounding box center [504, 224] width 13 height 13
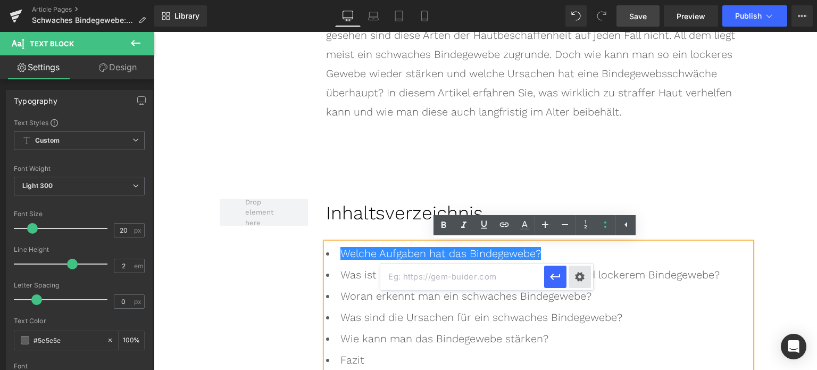
click at [583, 0] on div "Text Color Highlight Color rgba(0, 113, 193, 1) #0071c1 100 % transparent trans…" at bounding box center [408, 0] width 817 height 0
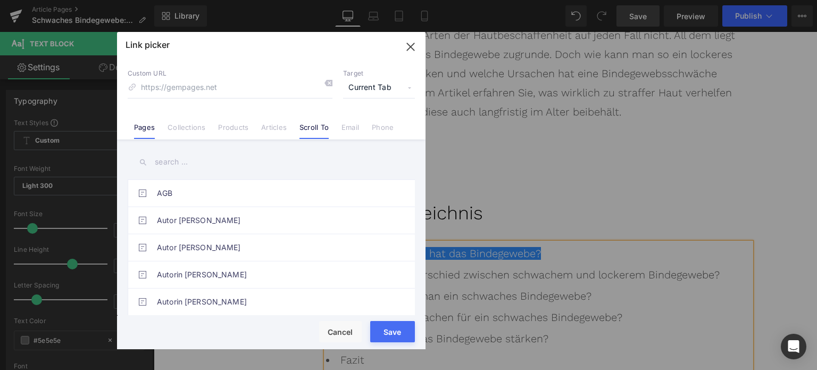
click at [318, 128] on link "Scroll To" at bounding box center [314, 131] width 29 height 16
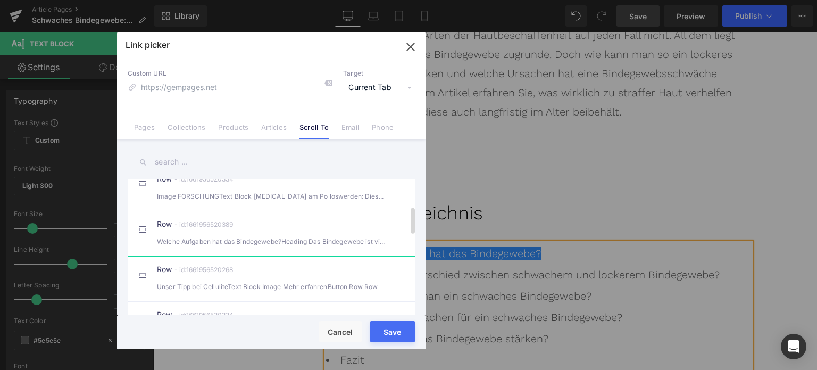
scroll to position [160, 0]
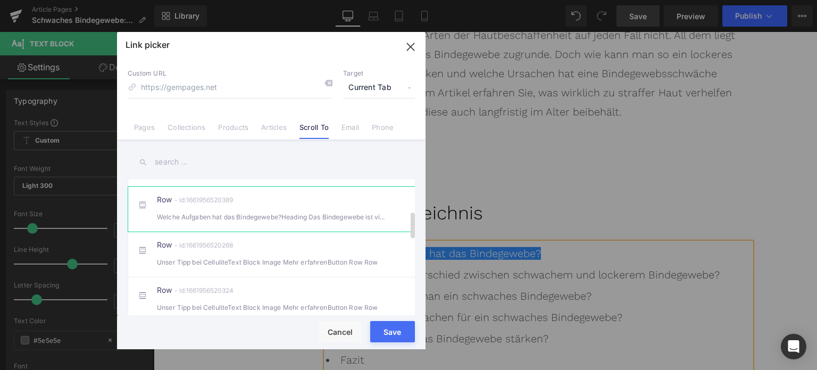
click at [251, 221] on div "Row - id:1661956520389 Welche Aufgaben hat das Bindegewebe?Heading Das Bindegew…" at bounding box center [287, 209] width 261 height 27
type input "#r-1661956520389"
drag, startPoint x: 391, startPoint y: 334, endPoint x: 238, endPoint y: 302, distance: 156.5
click at [391, 334] on button "Save" at bounding box center [392, 331] width 45 height 21
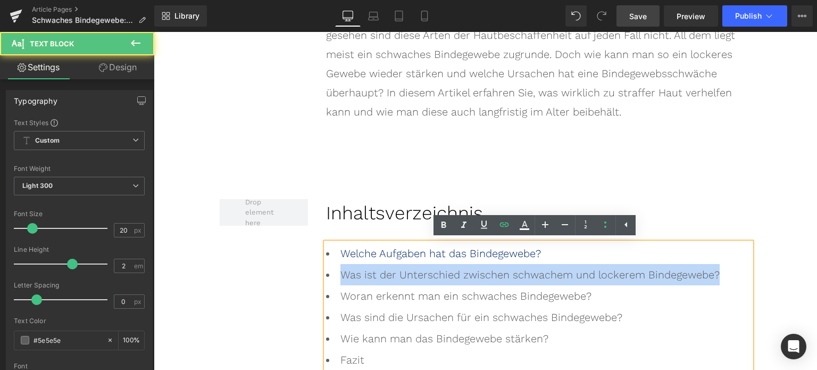
drag, startPoint x: 699, startPoint y: 279, endPoint x: 330, endPoint y: 274, distance: 368.8
click at [330, 274] on li "Was ist der Unterschied zwischen schwachem und lockerem Bindegewebe?" at bounding box center [538, 274] width 425 height 21
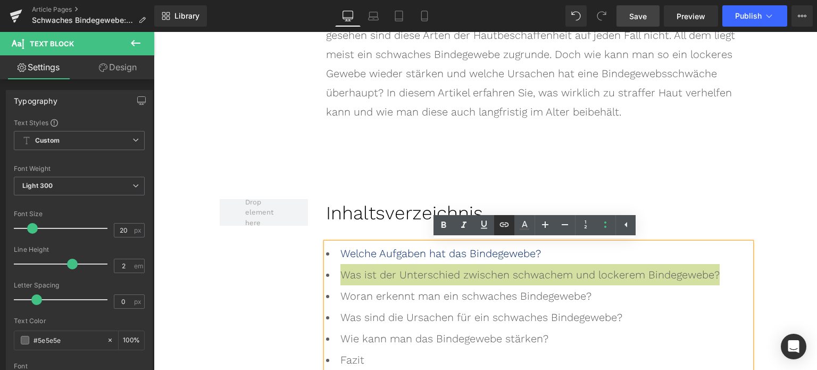
click at [503, 225] on icon at bounding box center [504, 224] width 13 height 13
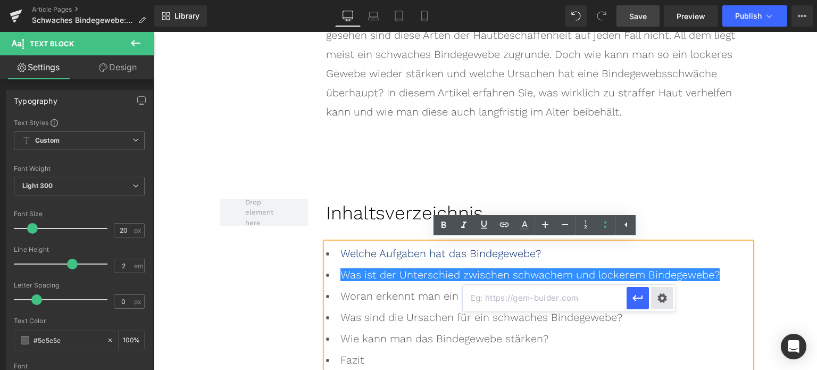
click at [668, 0] on div "Text Color Highlight Color rgba(0, 113, 193, 1) #0071c1 100 % transparent trans…" at bounding box center [408, 0] width 817 height 0
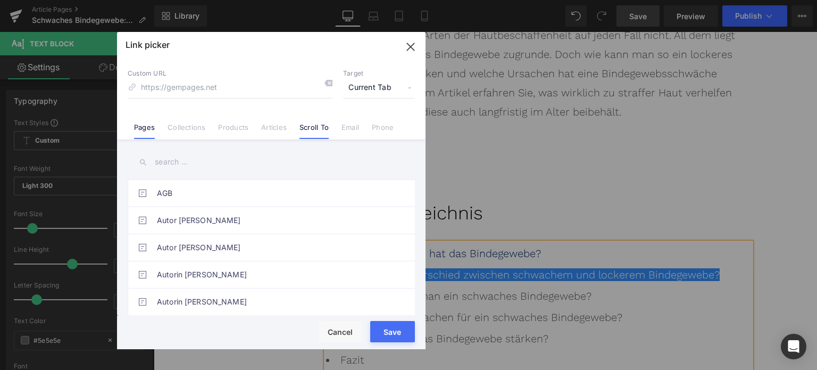
click at [314, 128] on link "Scroll To" at bounding box center [314, 131] width 29 height 16
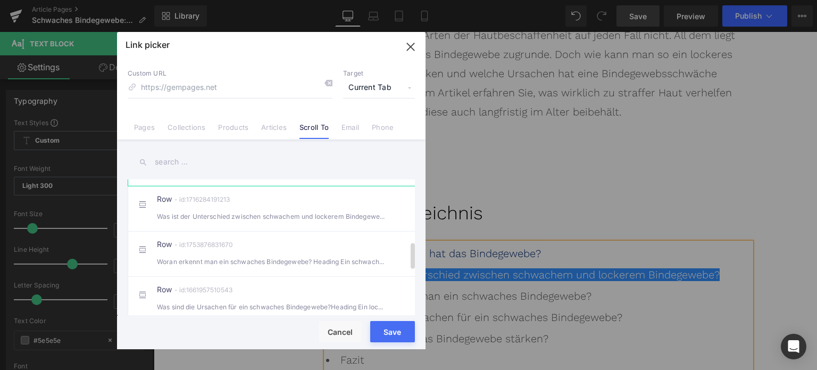
scroll to position [319, 0]
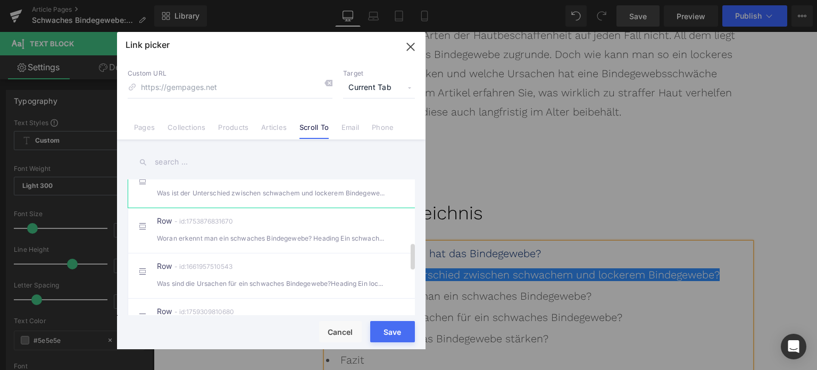
click at [245, 198] on div "Was ist der Unterschied zwischen schwachem und lockerem Bindegewebe? Heading" at bounding box center [271, 192] width 229 height 11
type input "#r-1716284191213"
click at [393, 333] on div "Rendering Content" at bounding box center [408, 328] width 65 height 12
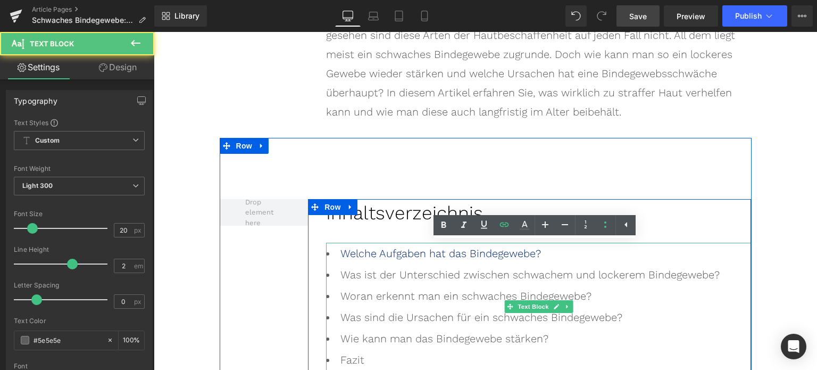
drag, startPoint x: 709, startPoint y: 279, endPoint x: 529, endPoint y: 286, distance: 179.5
click at [620, 280] on li "Was ist der Unterschied zwischen schwachem und lockerem Bindegewebe?" at bounding box center [538, 274] width 425 height 21
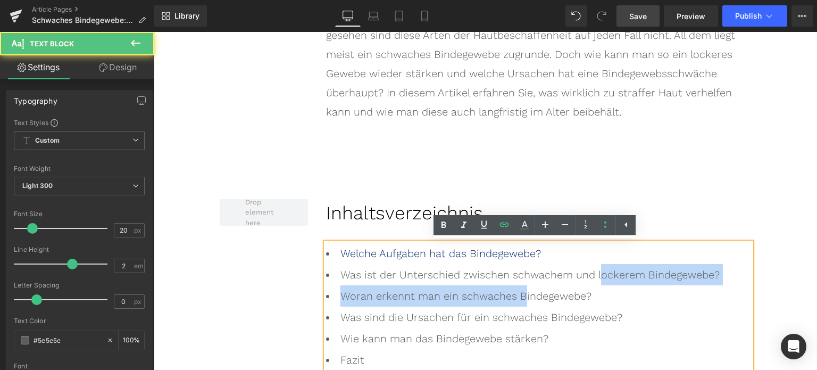
drag, startPoint x: 529, startPoint y: 286, endPoint x: 413, endPoint y: 290, distance: 116.6
click at [460, 290] on ul "Welche Aufgaben hat das Bindegewebe? Was ist der Unterschied zwischen schwache…" at bounding box center [538, 307] width 425 height 128
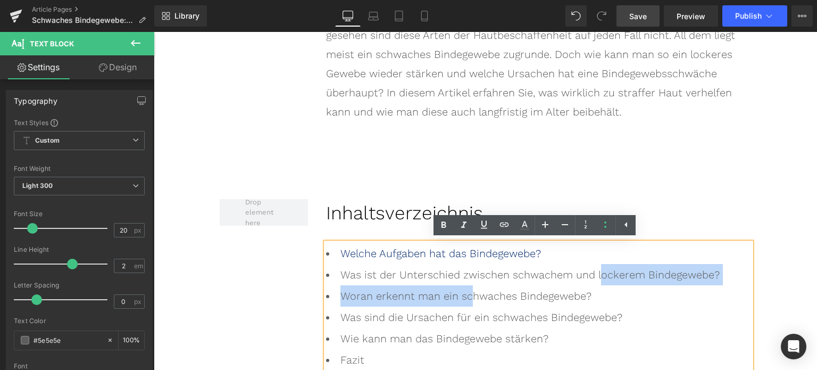
click at [700, 276] on li "Was ist der Unterschied zwischen schwachem und lockerem Bindegewebe?" at bounding box center [538, 274] width 425 height 21
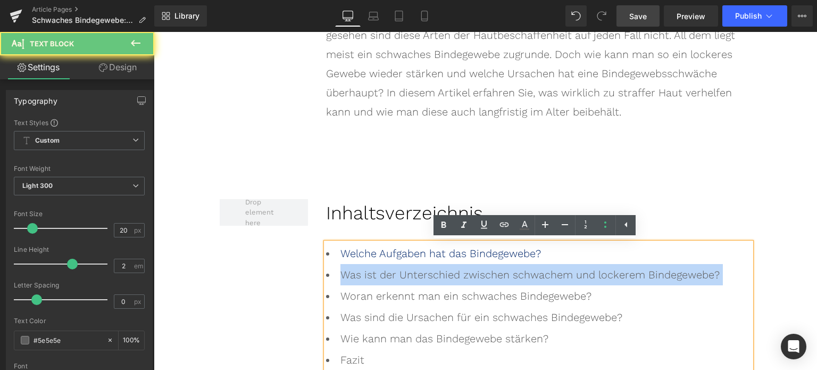
drag, startPoint x: 700, startPoint y: 276, endPoint x: 347, endPoint y: 274, distance: 352.8
click at [347, 274] on li "Was ist der Unterschied zwischen schwachem und lockerem Bindegewebe?" at bounding box center [538, 274] width 425 height 21
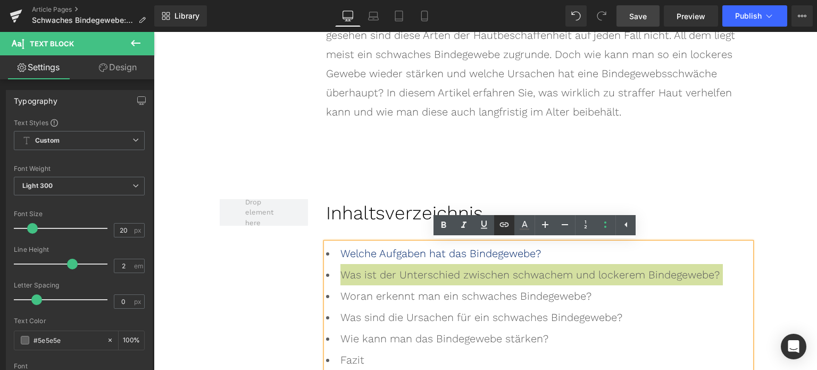
click at [502, 224] on icon at bounding box center [504, 224] width 13 height 13
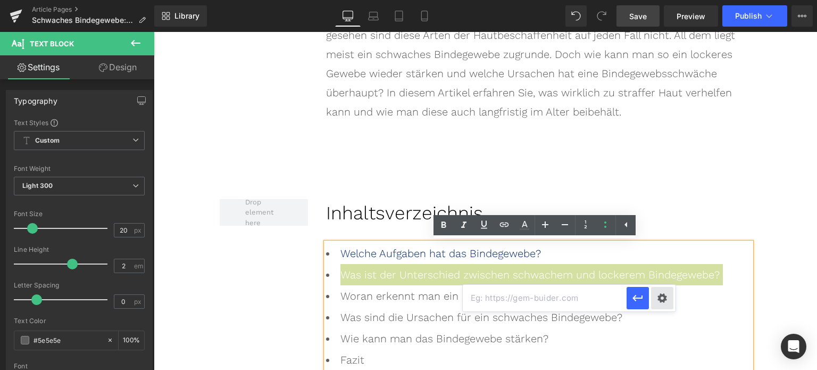
click at [668, 0] on div "Text Color Highlight Color rgba(0, 113, 193, 1) #0071c1 100 % transparent trans…" at bounding box center [408, 0] width 817 height 0
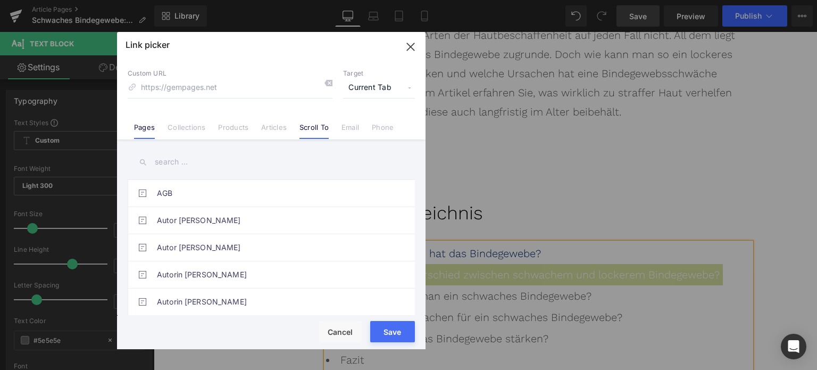
click at [313, 129] on link "Scroll To" at bounding box center [314, 131] width 29 height 16
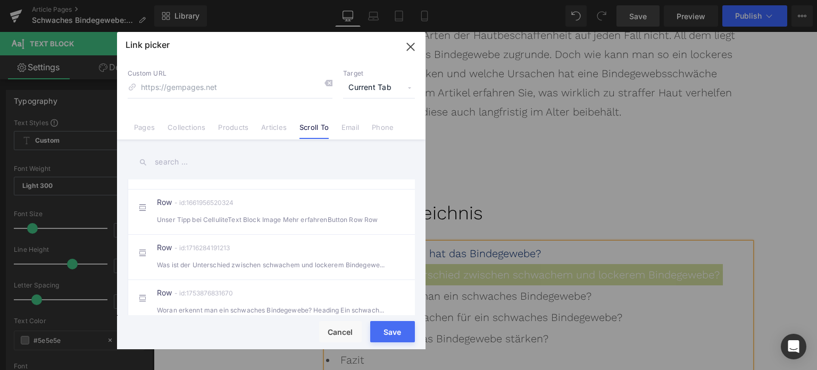
scroll to position [266, 0]
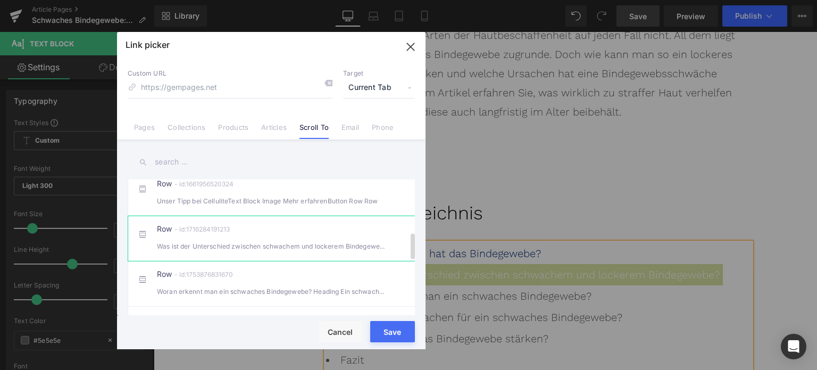
click at [228, 246] on div "Row - id:1716284191213 Was ist der Unterschied zwischen schwachem und lockerem …" at bounding box center [287, 238] width 261 height 27
type input "#r-1716284191213"
drag, startPoint x: 394, startPoint y: 338, endPoint x: 250, endPoint y: 302, distance: 148.5
click at [394, 338] on button "Save" at bounding box center [392, 331] width 45 height 21
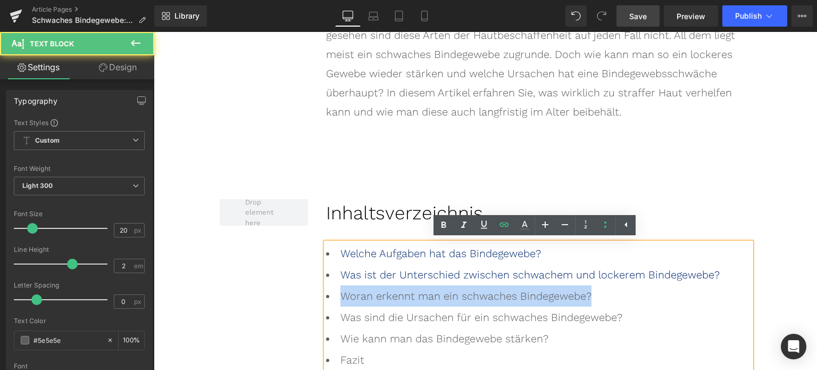
drag, startPoint x: 586, startPoint y: 302, endPoint x: 333, endPoint y: 292, distance: 253.5
click at [333, 292] on li "Woran erkennt man ein schwaches Bindegewebe?" at bounding box center [538, 295] width 425 height 21
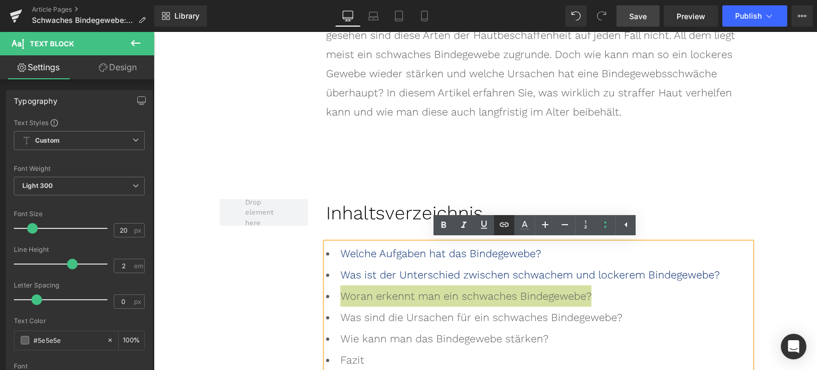
click at [507, 225] on icon at bounding box center [504, 224] width 13 height 13
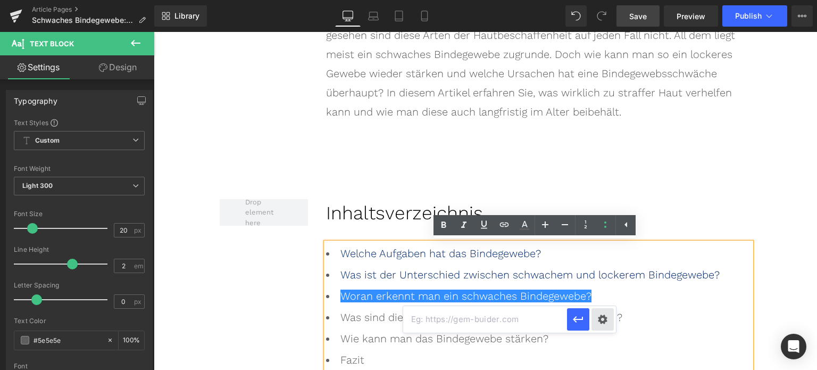
click at [600, 0] on div "Text Color Highlight Color rgba(0, 113, 193, 1) #0071c1 100 % transparent trans…" at bounding box center [408, 0] width 817 height 0
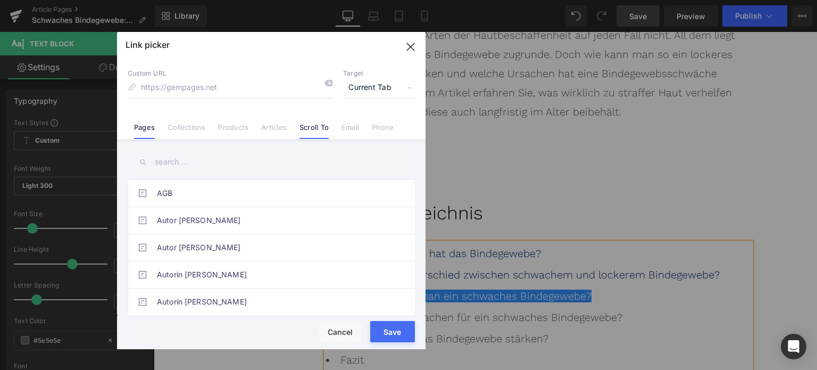
click at [320, 129] on link "Scroll To" at bounding box center [314, 131] width 29 height 16
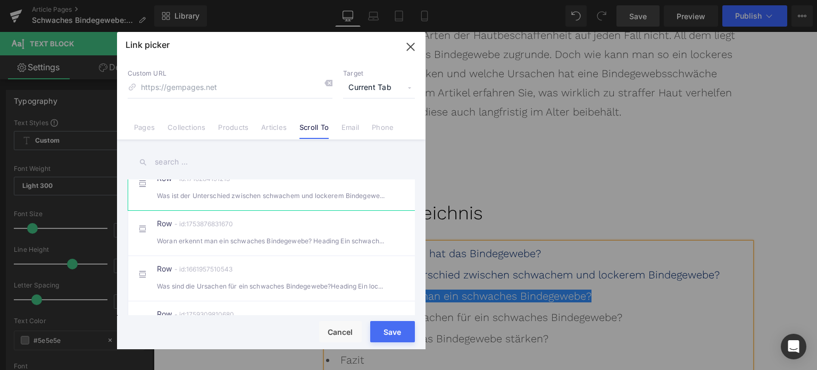
scroll to position [319, 0]
click at [242, 242] on div "Woran erkennt man ein schwaches Bindegewebe? Heading Ein schwaches Bindegeweb" at bounding box center [271, 238] width 229 height 11
type input "#r-1753876831670"
click at [392, 336] on button "Save" at bounding box center [392, 331] width 45 height 21
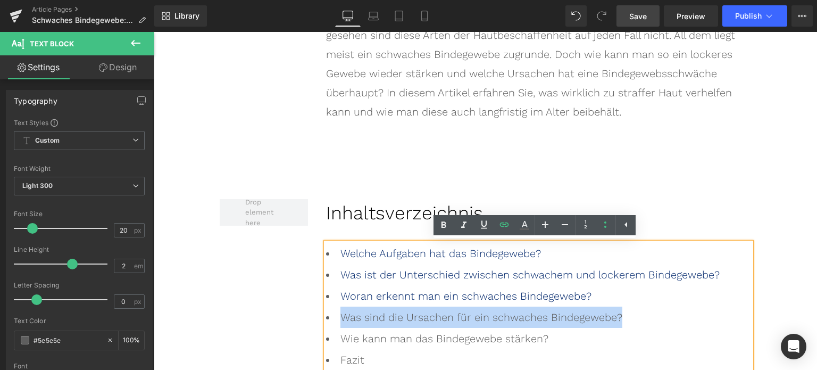
drag, startPoint x: 625, startPoint y: 325, endPoint x: 339, endPoint y: 316, distance: 286.4
click at [339, 316] on li "Was sind die Ursachen für ein schwaches Bindegewebe?" at bounding box center [538, 316] width 425 height 21
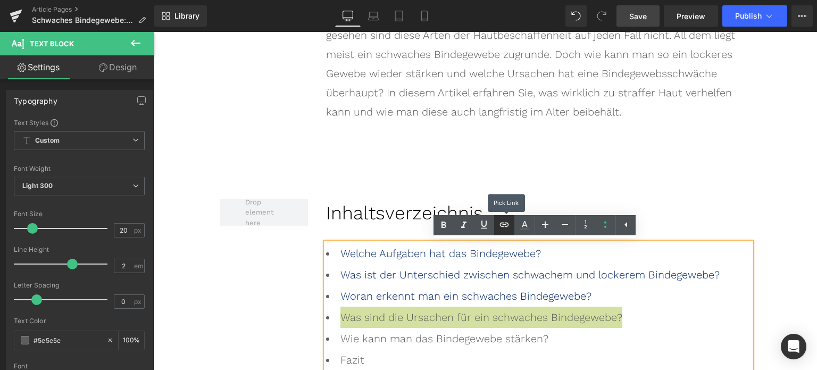
click at [509, 225] on icon at bounding box center [504, 224] width 9 height 4
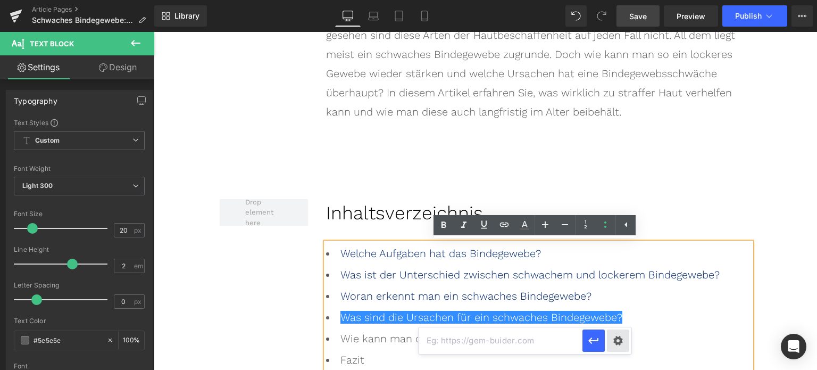
click at [619, 0] on div "Text Color Highlight Color rgba(0, 113, 193, 1) #0071c1 100 % transparent trans…" at bounding box center [408, 0] width 817 height 0
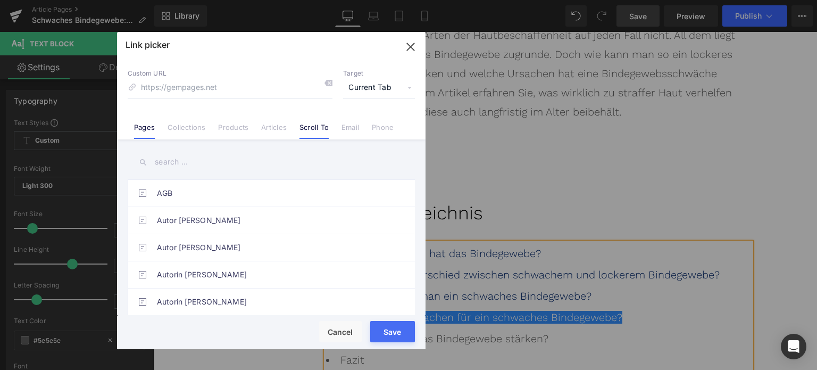
click at [315, 130] on link "Scroll To" at bounding box center [314, 131] width 29 height 16
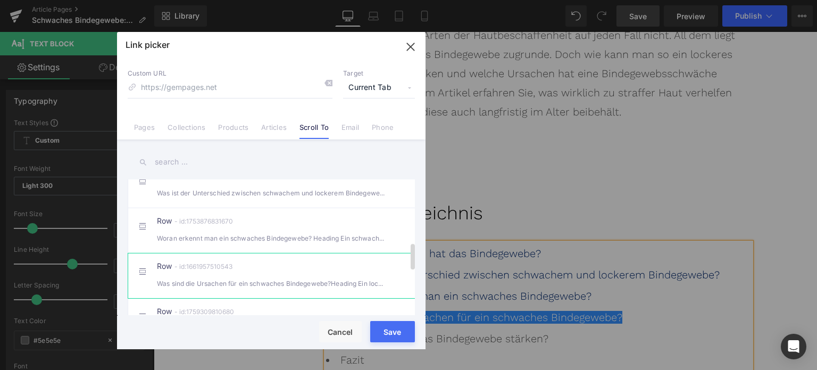
click at [245, 289] on div "Was sind die Ursachen für ein schwaches Bindegewebe?Heading Ein lockeres oder" at bounding box center [271, 283] width 229 height 11
type input "#r-1661957510543"
drag, startPoint x: 388, startPoint y: 336, endPoint x: 240, endPoint y: 304, distance: 151.8
click at [388, 336] on button "Save" at bounding box center [392, 331] width 45 height 21
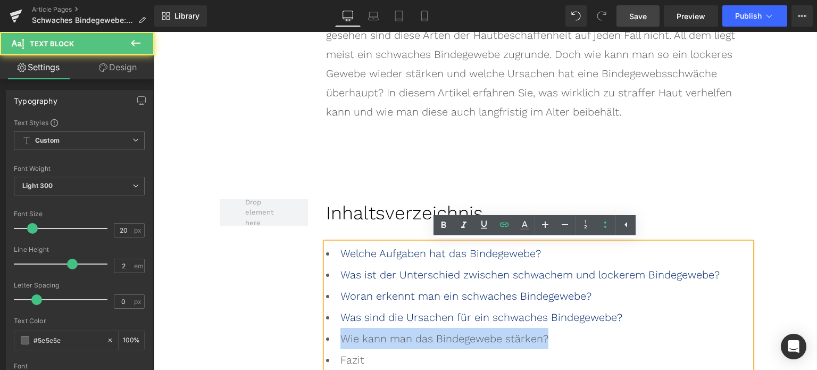
drag, startPoint x: 546, startPoint y: 338, endPoint x: 328, endPoint y: 338, distance: 218.7
click at [328, 338] on li "Wie kann man das Bindegewebe stärken?" at bounding box center [538, 338] width 425 height 21
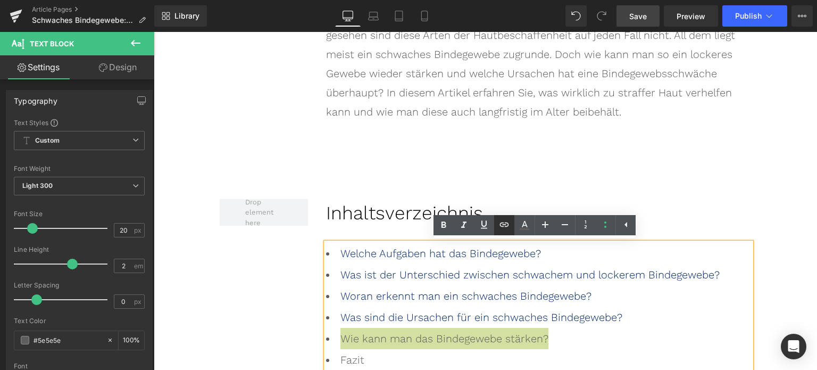
click at [502, 230] on icon at bounding box center [504, 224] width 13 height 13
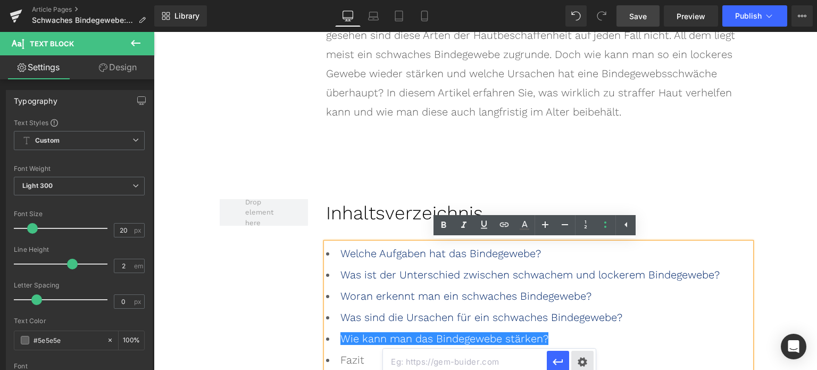
click at [587, 0] on div "Text Color Highlight Color rgba(0, 113, 193, 1) #0071c1 100 % transparent trans…" at bounding box center [408, 0] width 817 height 0
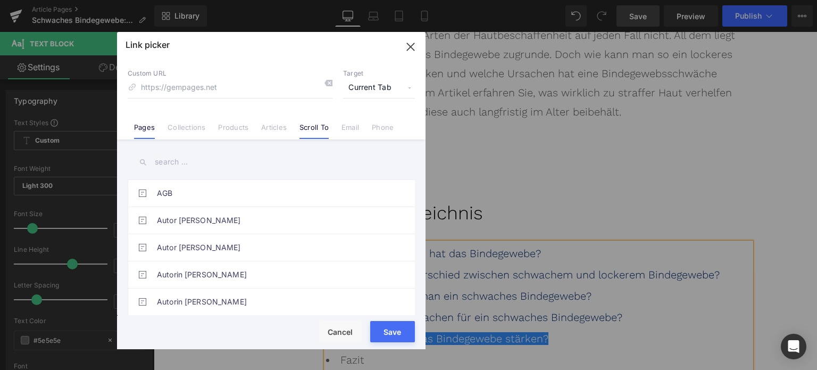
click at [322, 126] on link "Scroll To" at bounding box center [314, 131] width 29 height 16
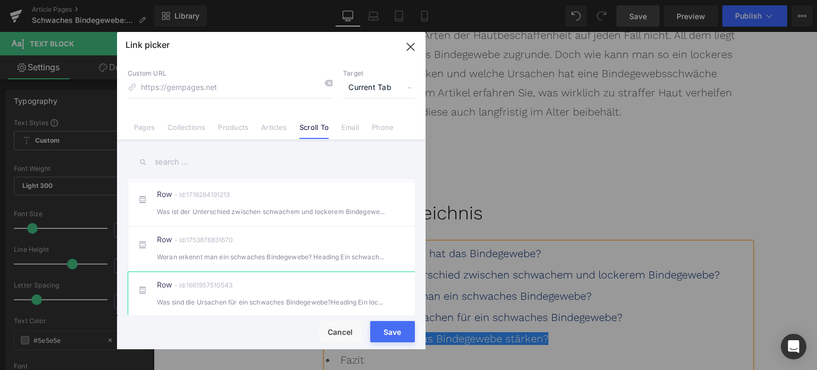
scroll to position [372, 0]
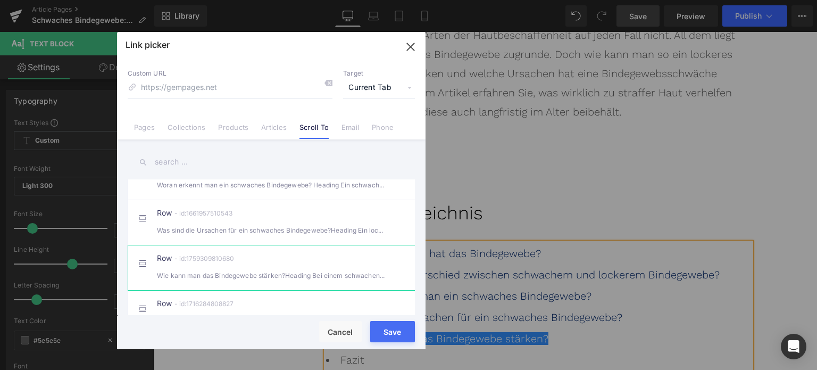
click at [241, 264] on div "Row - id:1759309810680 Wie kann man das Bindegewebe stärken?Heading Bei einem s…" at bounding box center [287, 267] width 261 height 27
type input "#r-1759309810680"
drag, startPoint x: 242, startPoint y: 304, endPoint x: 396, endPoint y: 336, distance: 157.0
click at [396, 336] on button "Save" at bounding box center [392, 331] width 45 height 21
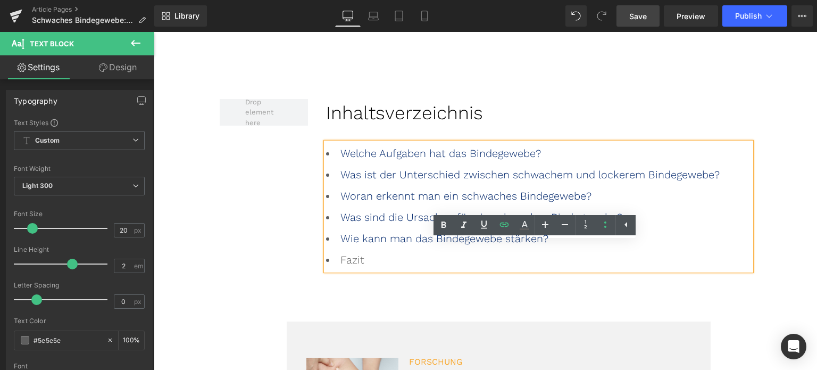
scroll to position [692, 0]
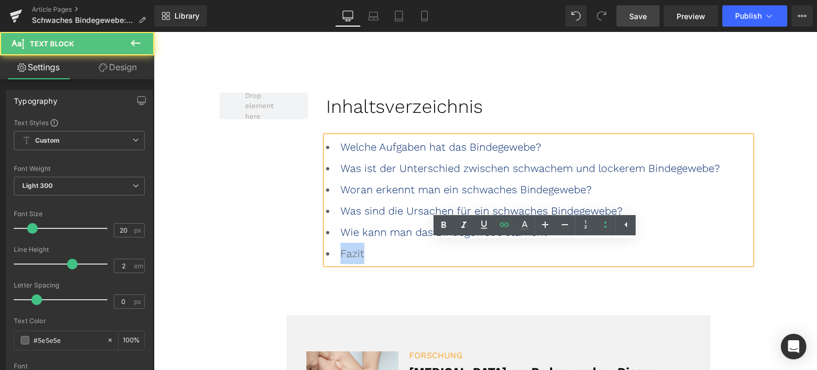
drag, startPoint x: 381, startPoint y: 258, endPoint x: 326, endPoint y: 251, distance: 55.8
click at [326, 251] on li "Fazit" at bounding box center [538, 253] width 425 height 21
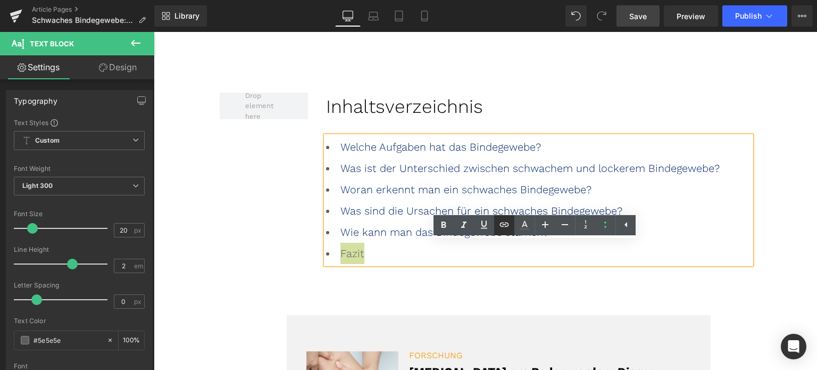
click at [498, 231] on link at bounding box center [504, 225] width 20 height 20
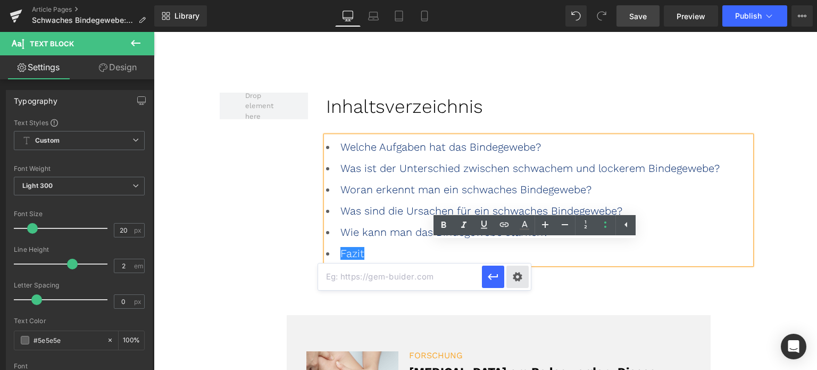
click at [523, 0] on div "Text Color Highlight Color rgba(0, 113, 193, 1) #0071c1 100 % transparent trans…" at bounding box center [408, 0] width 817 height 0
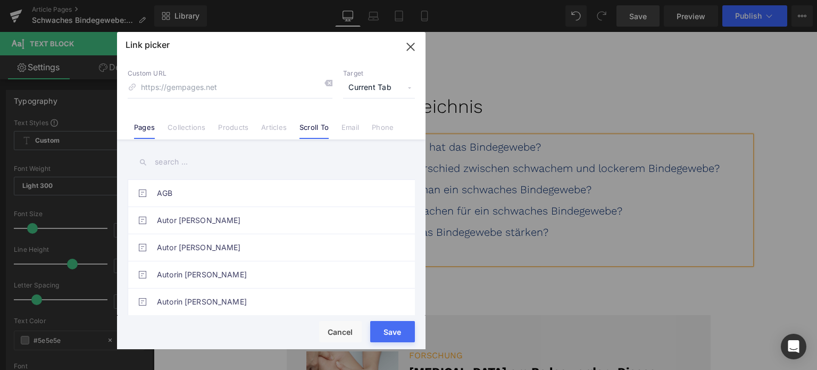
click at [324, 127] on link "Scroll To" at bounding box center [314, 131] width 29 height 16
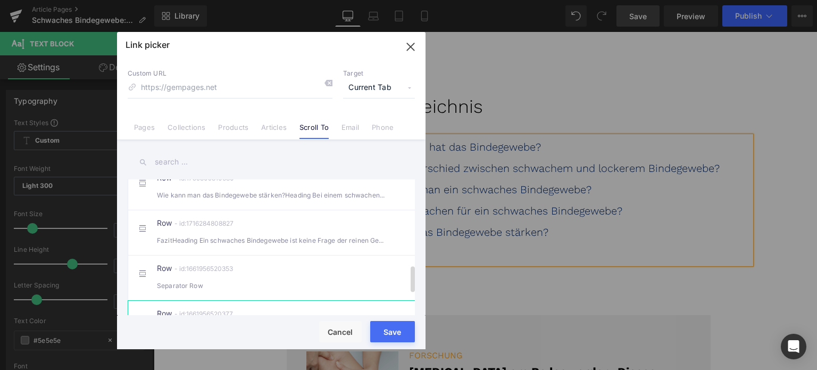
scroll to position [434, 0]
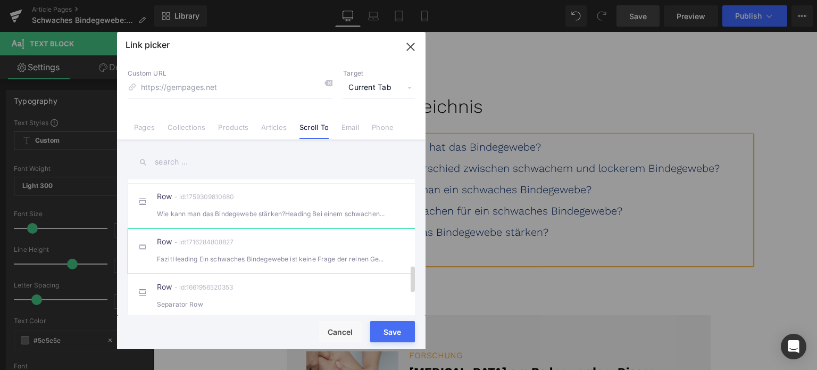
click at [247, 262] on div "FazitHeading Ein schwaches Bindegewebe ist keine Frage der reinen Genetik, so" at bounding box center [271, 258] width 229 height 11
type input "#r-1716284808827"
click at [394, 336] on button "Save" at bounding box center [392, 331] width 45 height 21
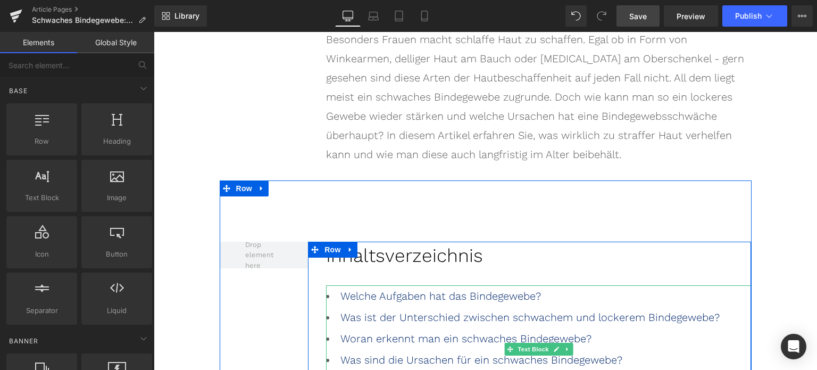
scroll to position [532, 0]
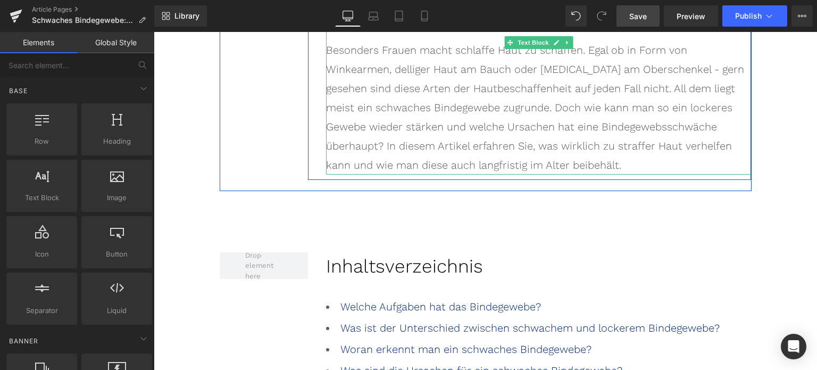
click at [700, 51] on p "Besonders Frauen macht schlaffe Haut zu schaffen. Egal ob in Form von Winkearme…" at bounding box center [538, 107] width 425 height 134
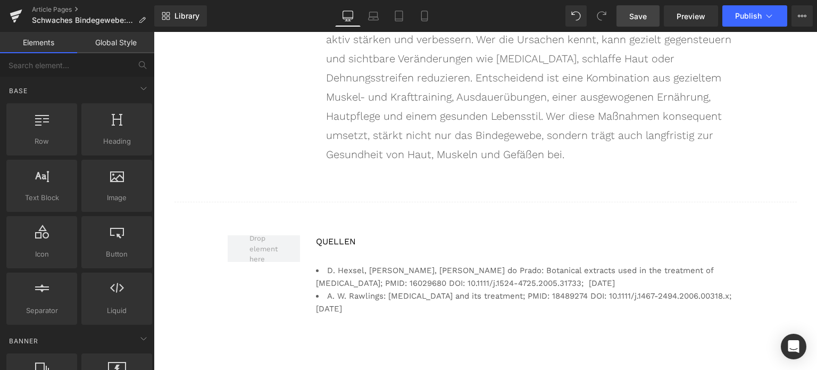
scroll to position [5949, 0]
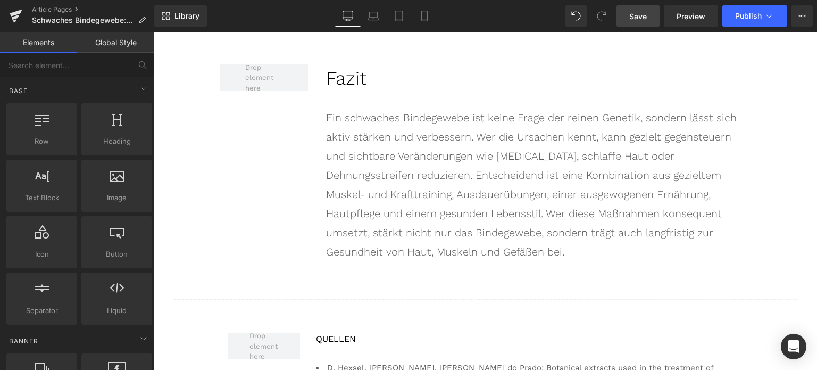
click at [477, 361] on li "D. Hexsel, [PERSON_NAME], [PERSON_NAME] do Prado: Botanical extracts used in th…" at bounding box center [529, 374] width 427 height 26
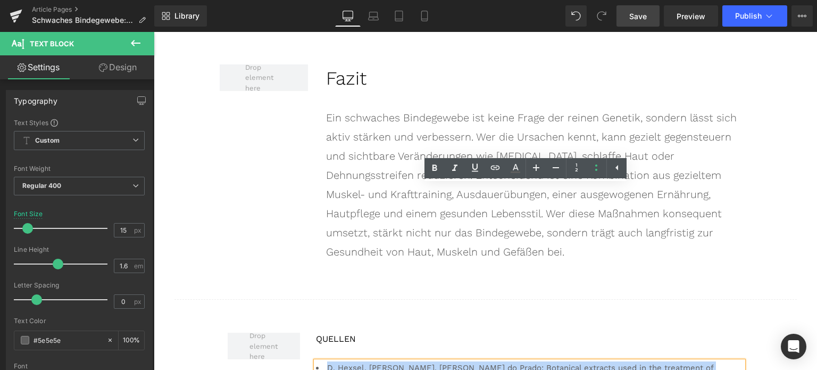
drag, startPoint x: 578, startPoint y: 206, endPoint x: 321, endPoint y: 188, distance: 257.6
paste div
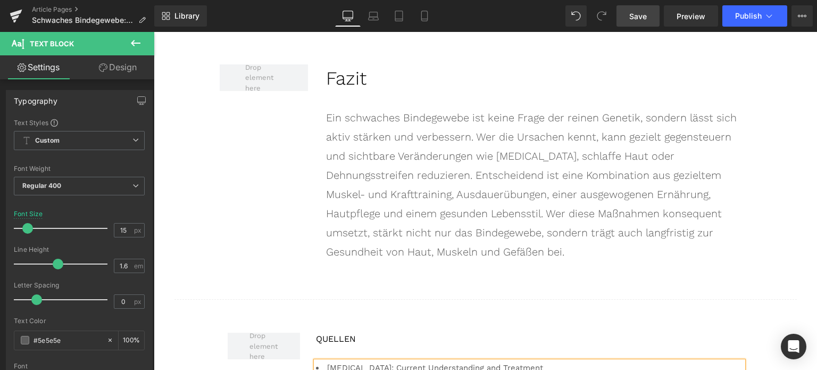
click at [490, 361] on li "[MEDICAL_DATA]: Current Understanding and Treatment" at bounding box center [529, 367] width 427 height 13
click at [396, 361] on li "[MEDICAL_DATA]: Current Understanding and Treatment; PMID: 37424836 PMCID: PMC1…" at bounding box center [529, 374] width 427 height 26
click at [435, 361] on li "[MEDICAL_DATA]: Current Understanding and Treatment; PMID: 37424836 PMCID: PMC1…" at bounding box center [529, 374] width 427 height 26
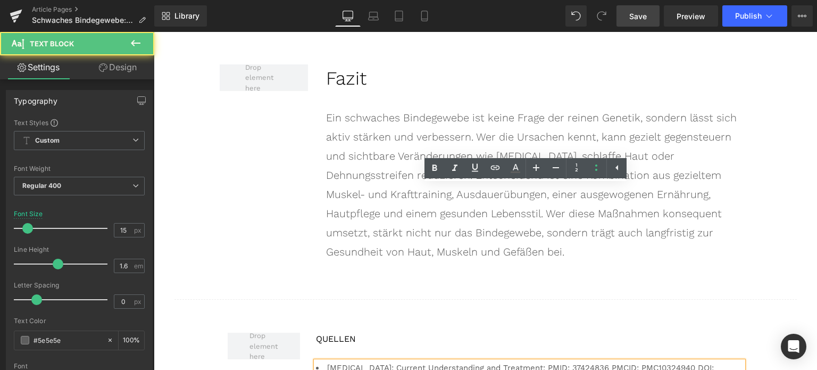
click at [326, 361] on li "[MEDICAL_DATA]: Current Understanding and Treatment; PMID: 37424836 PMCID: PMC1…" at bounding box center [529, 374] width 427 height 26
click at [322, 361] on li "[MEDICAL_DATA]: Current Understanding and Treatment; PMID: 37424836 PMCID: PMC1…" at bounding box center [529, 374] width 427 height 26
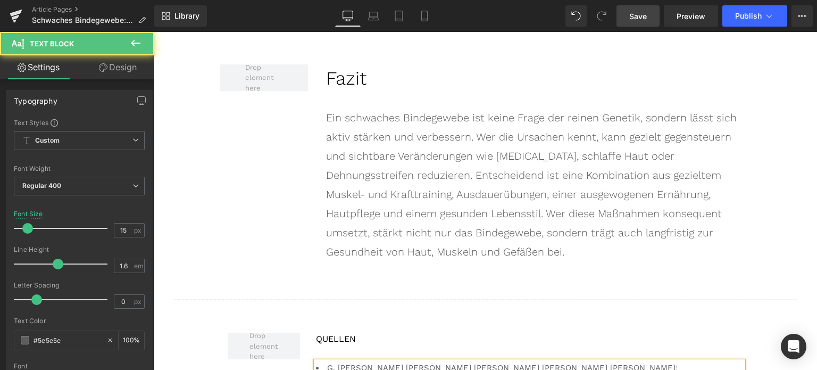
drag, startPoint x: 704, startPoint y: 219, endPoint x: 313, endPoint y: 217, distance: 391.1
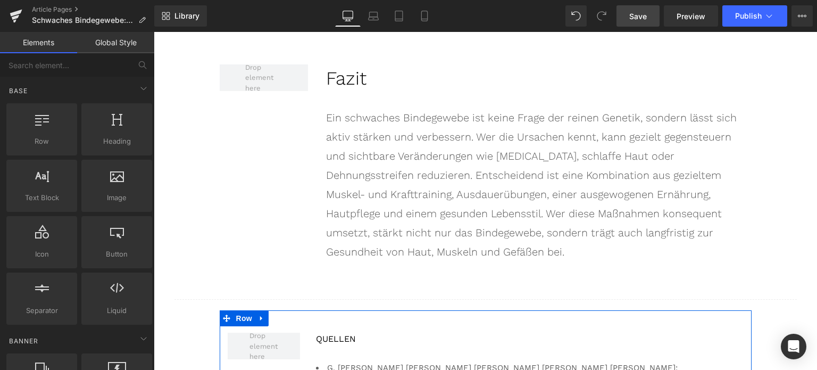
scroll to position [6002, 0]
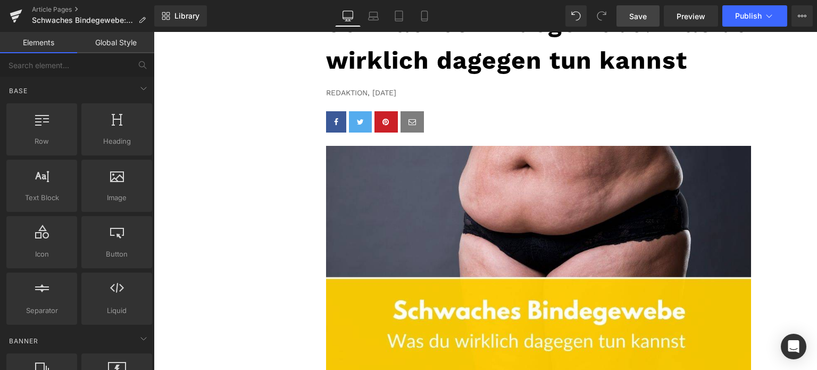
scroll to position [0, 0]
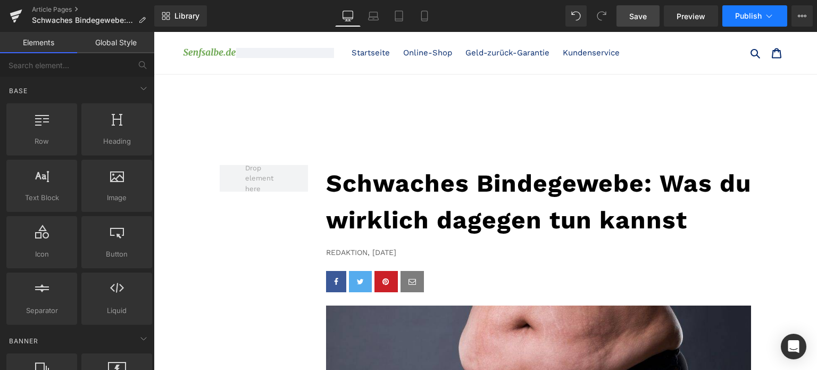
click at [734, 21] on button "Publish" at bounding box center [755, 15] width 65 height 21
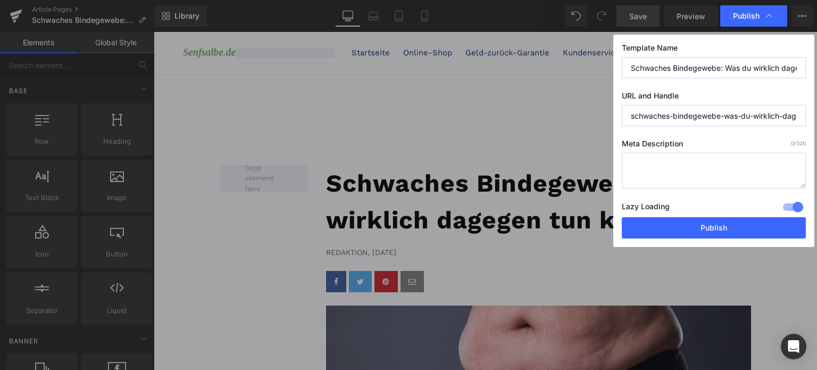
scroll to position [0, 61]
drag, startPoint x: 722, startPoint y: 117, endPoint x: 817, endPoint y: 118, distance: 94.7
click at [817, 118] on div "Publish Template Name Schwaches Bindegewebe: Was du wirklich dagegen tun kannst…" at bounding box center [408, 185] width 817 height 370
type input "schwaches-bindegewebe"
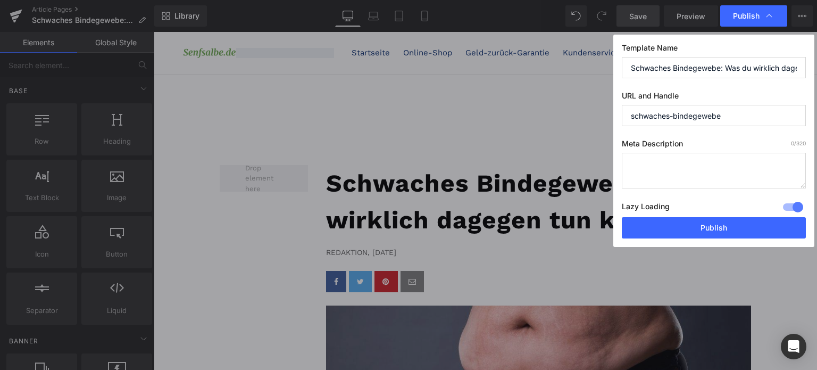
click at [724, 155] on textarea at bounding box center [714, 171] width 184 height 36
type textarea "G"
drag, startPoint x: 762, startPoint y: 174, endPoint x: 629, endPoint y: 163, distance: 133.4
click at [629, 163] on textarea "Gegen [MEDICAL_DATA] aufgrund eines schwachen Bindegewebes ist man nicht machtl…" at bounding box center [714, 171] width 184 height 36
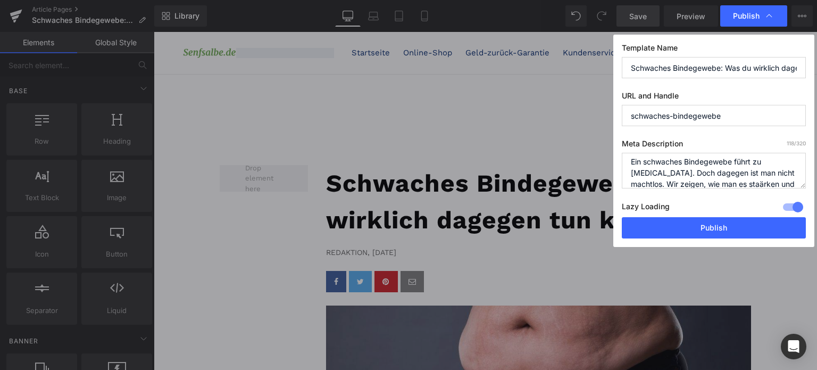
scroll to position [15, 0]
click at [761, 174] on textarea "Ein schwaches Bindegewebe führt zu [MEDICAL_DATA]. Doch dagegen ist man nicht m…" at bounding box center [714, 171] width 184 height 36
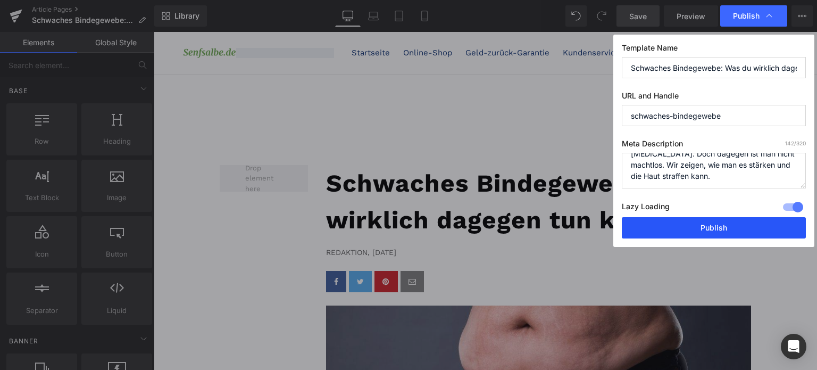
type textarea "Ein schwaches Bindegewebe führt zu [MEDICAL_DATA]. Doch dagegen ist man nicht m…"
click at [726, 225] on button "Publish" at bounding box center [714, 227] width 184 height 21
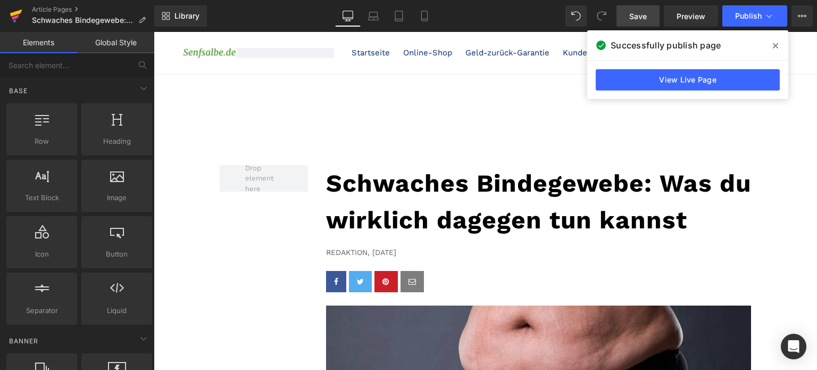
click at [20, 15] on icon at bounding box center [16, 16] width 13 height 27
